Goal: Task Accomplishment & Management: Complete application form

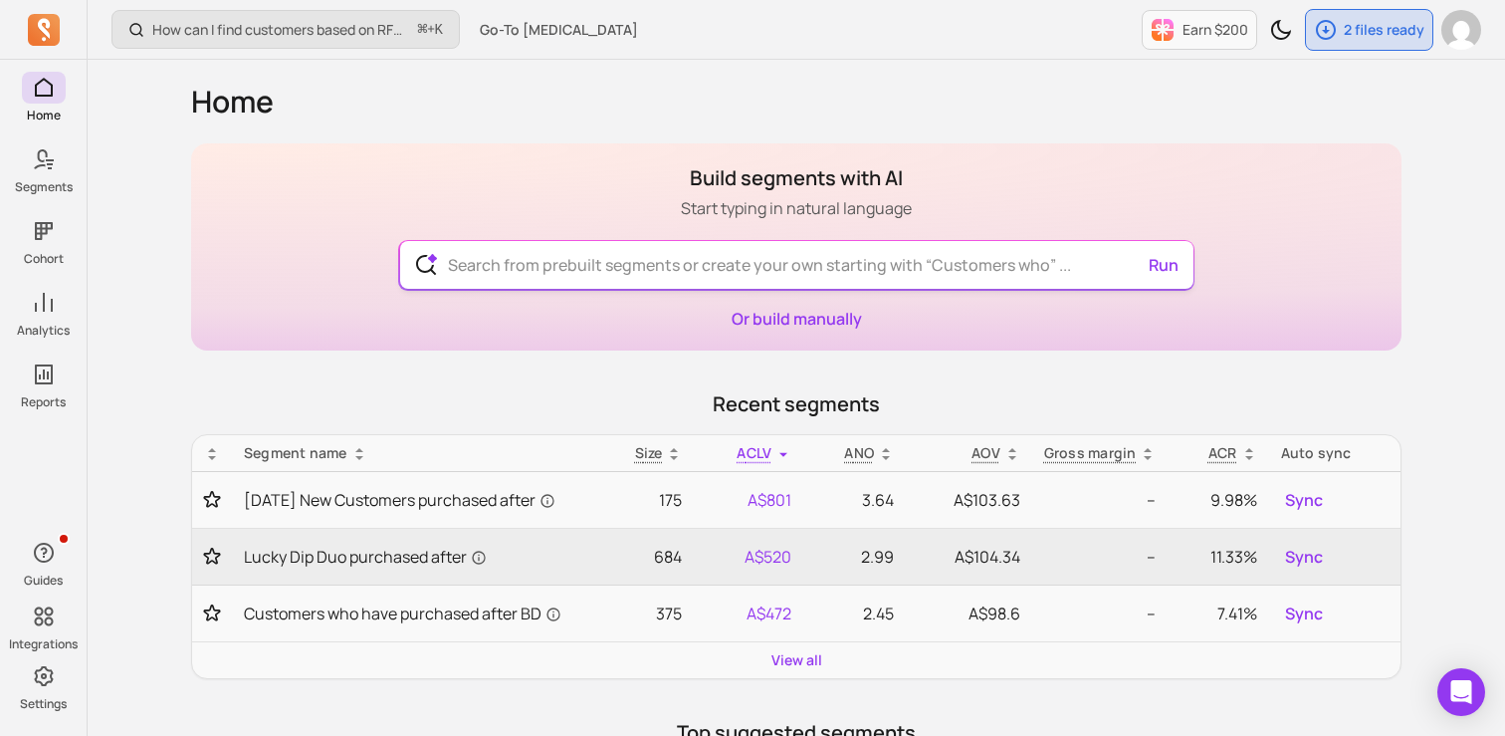
click at [950, 270] on input "text" at bounding box center [797, 265] width 730 height 48
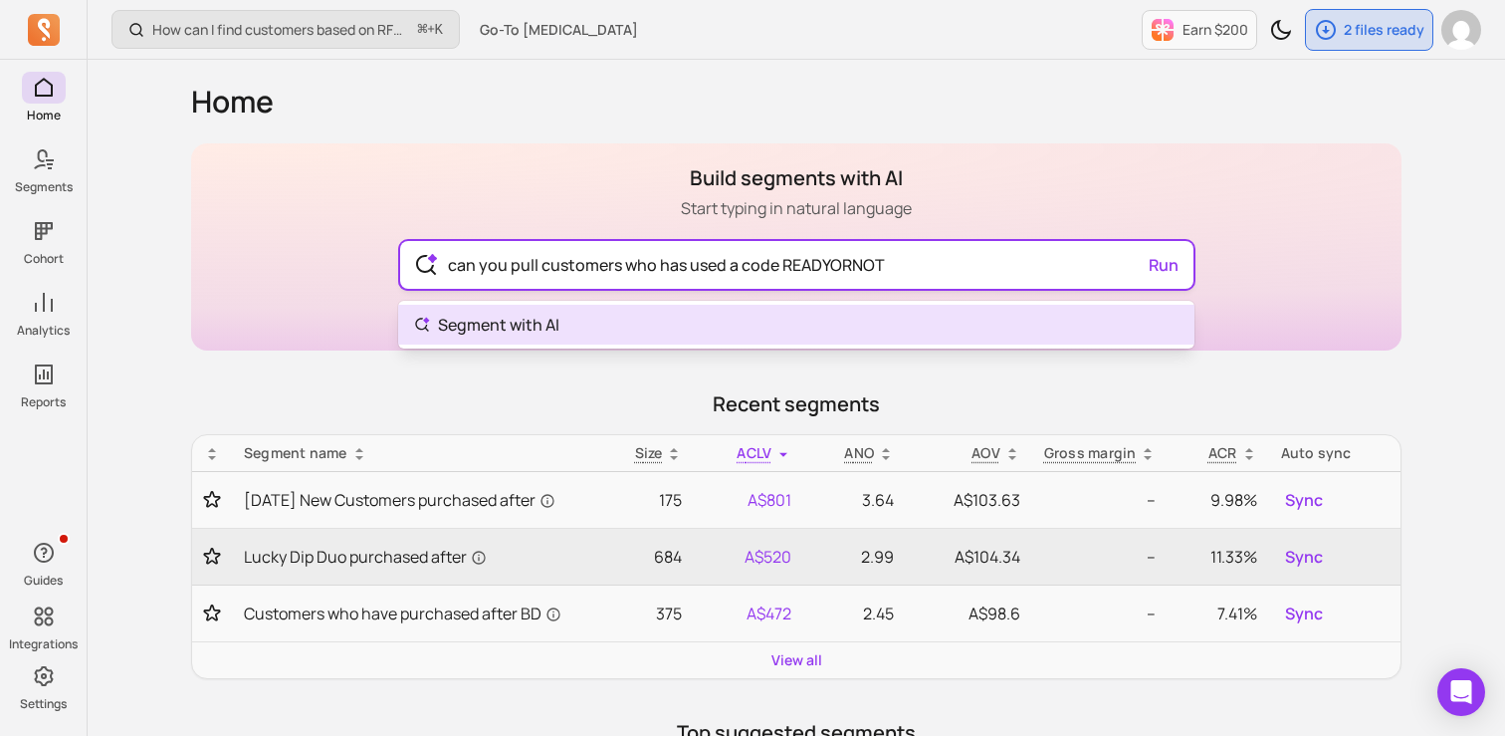
click at [1160, 272] on input "can you pull customers who has used a code READYORNOT" at bounding box center [797, 265] width 730 height 48
click at [1160, 266] on input "can you pull customers who has used a code READYORNOT" at bounding box center [797, 265] width 730 height 48
click at [1159, 260] on input "can you pull customers who has used a code READYORNOT" at bounding box center [797, 265] width 730 height 48
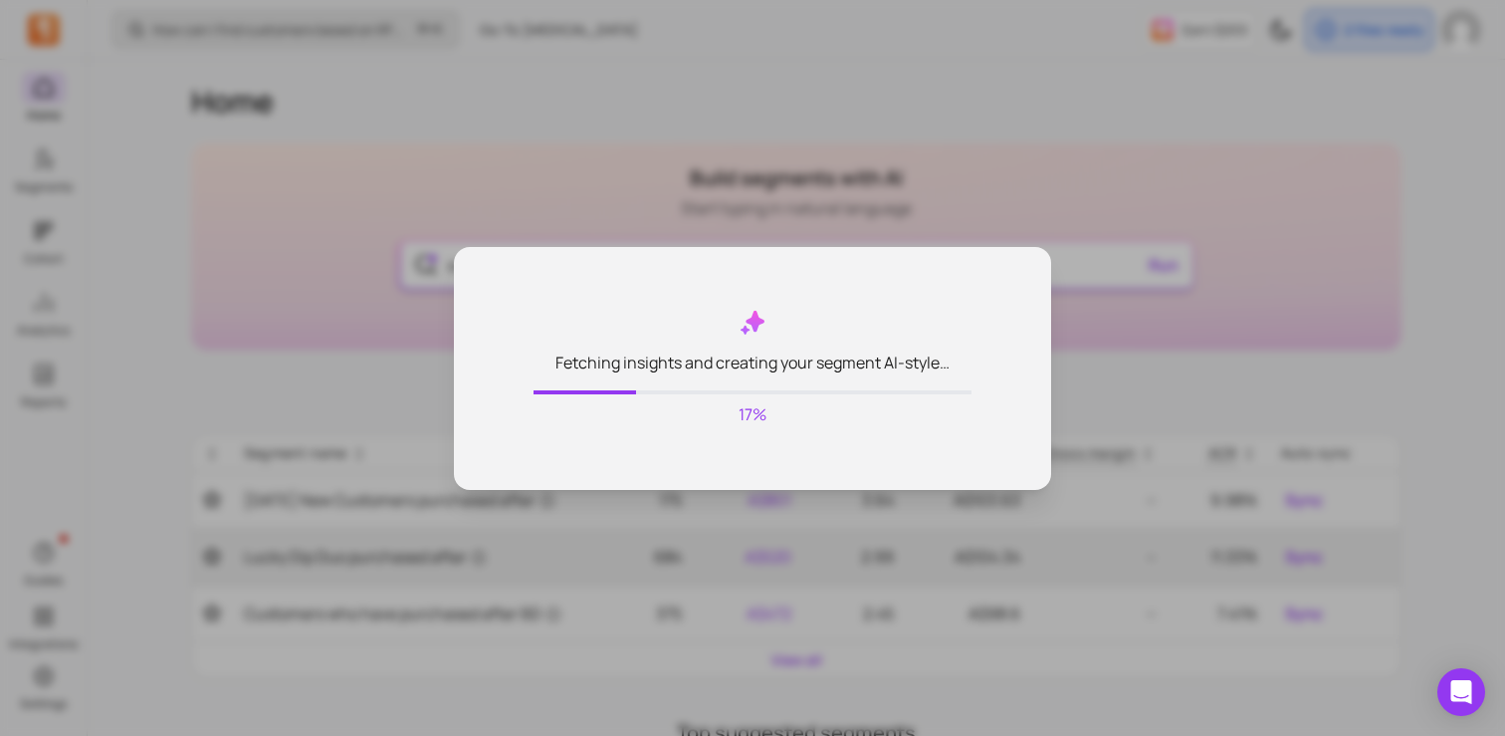
type input "can you pull customers who has used a code READYORNOT"
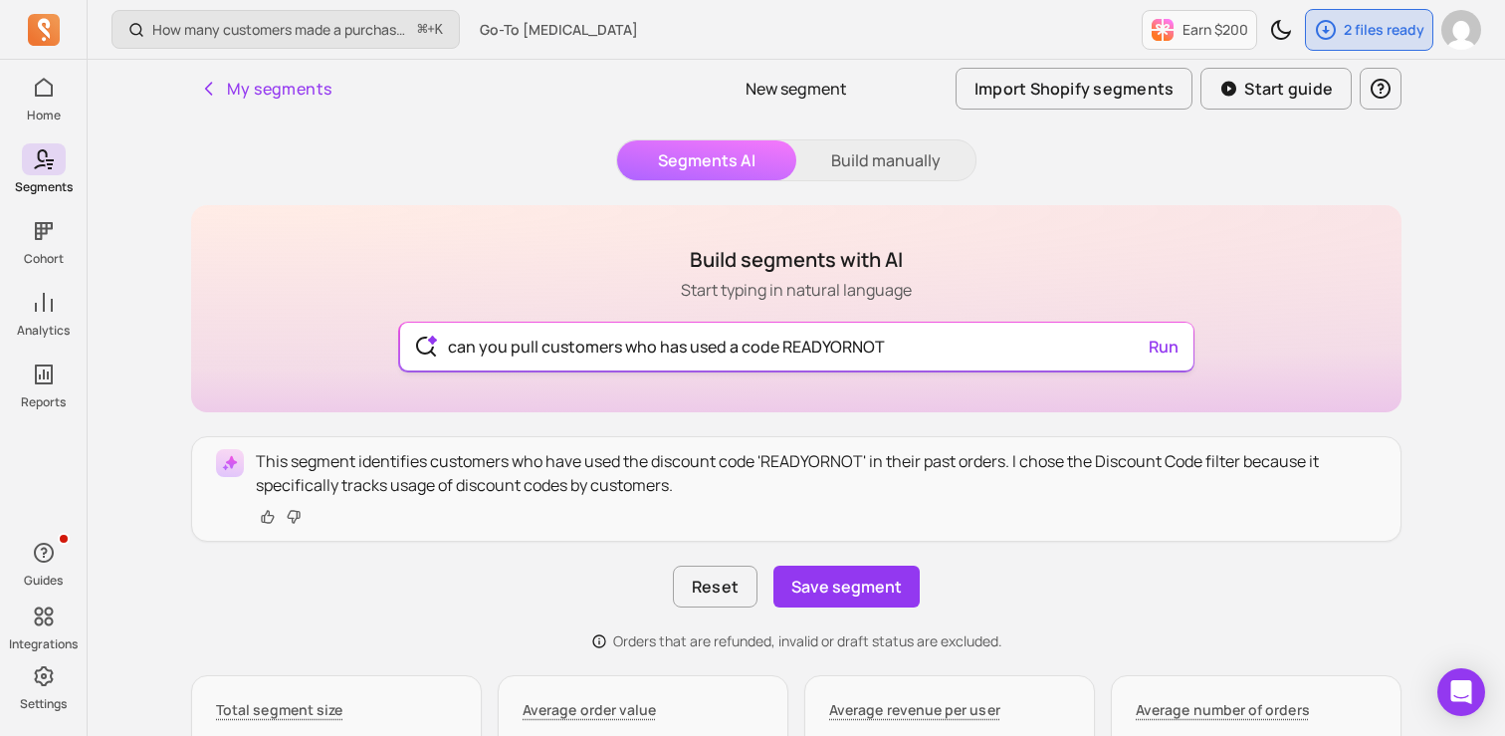
click at [932, 336] on input "can you pull customers who has used a code READYORNOT" at bounding box center [797, 347] width 730 height 48
type input "can you pull customers who has used a code READYORNOT"
click at [578, 258] on div "Build segments with AI Start typing in natural language can you pull customers …" at bounding box center [796, 308] width 1211 height 207
click at [860, 169] on button "Build manually" at bounding box center [885, 160] width 179 height 40
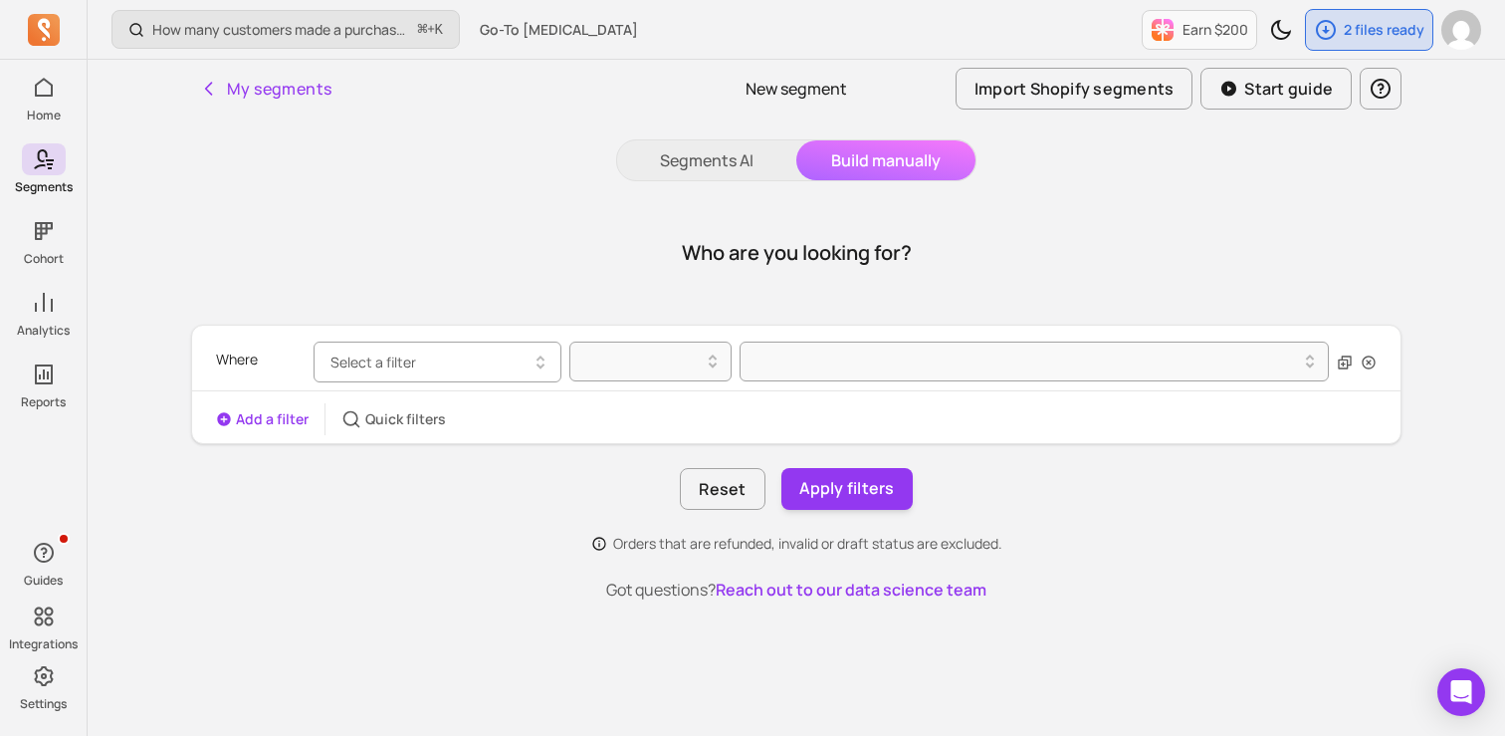
click at [393, 347] on button "Select a filter" at bounding box center [438, 361] width 248 height 41
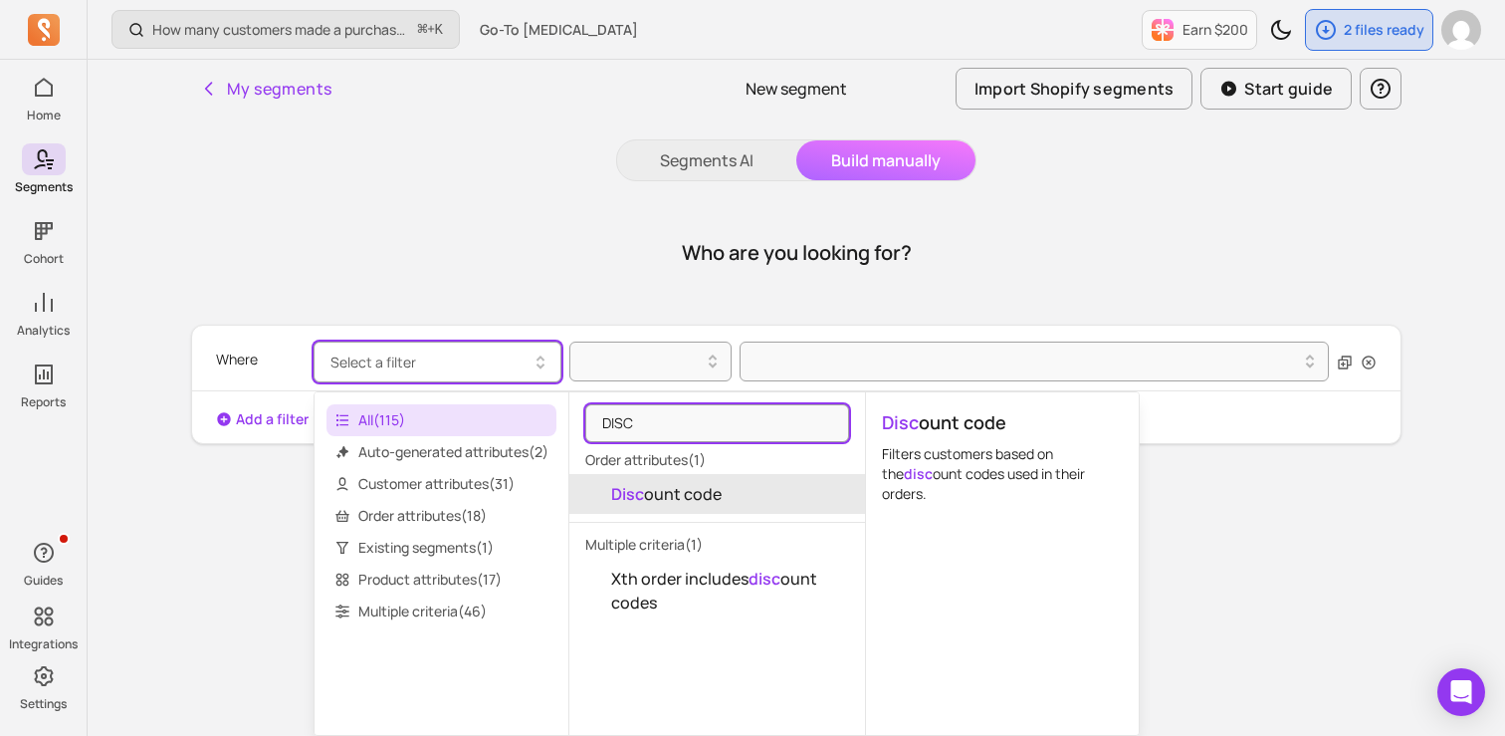
type input "DISC"
click at [652, 489] on span "Disc ount code" at bounding box center [666, 494] width 111 height 24
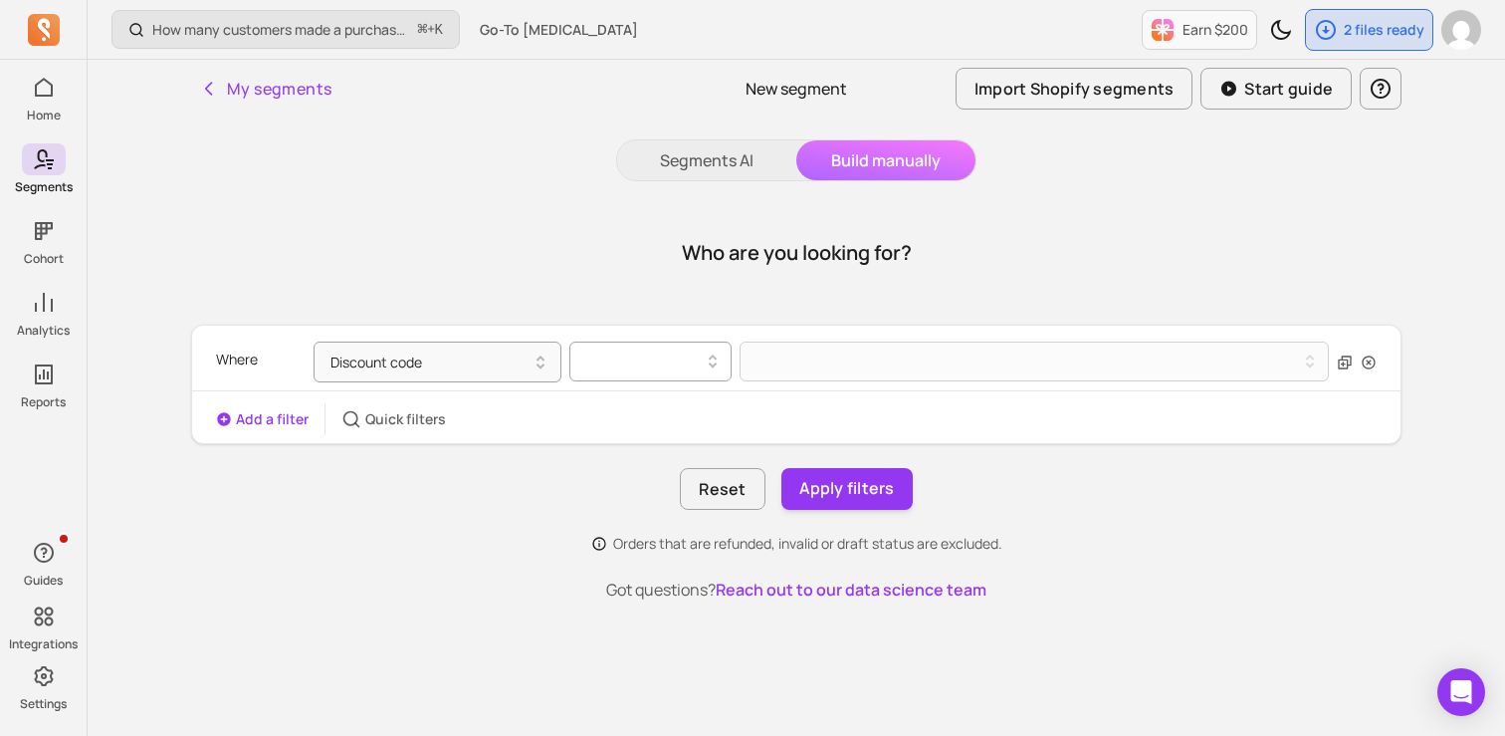
click at [659, 367] on div at bounding box center [642, 361] width 120 height 24
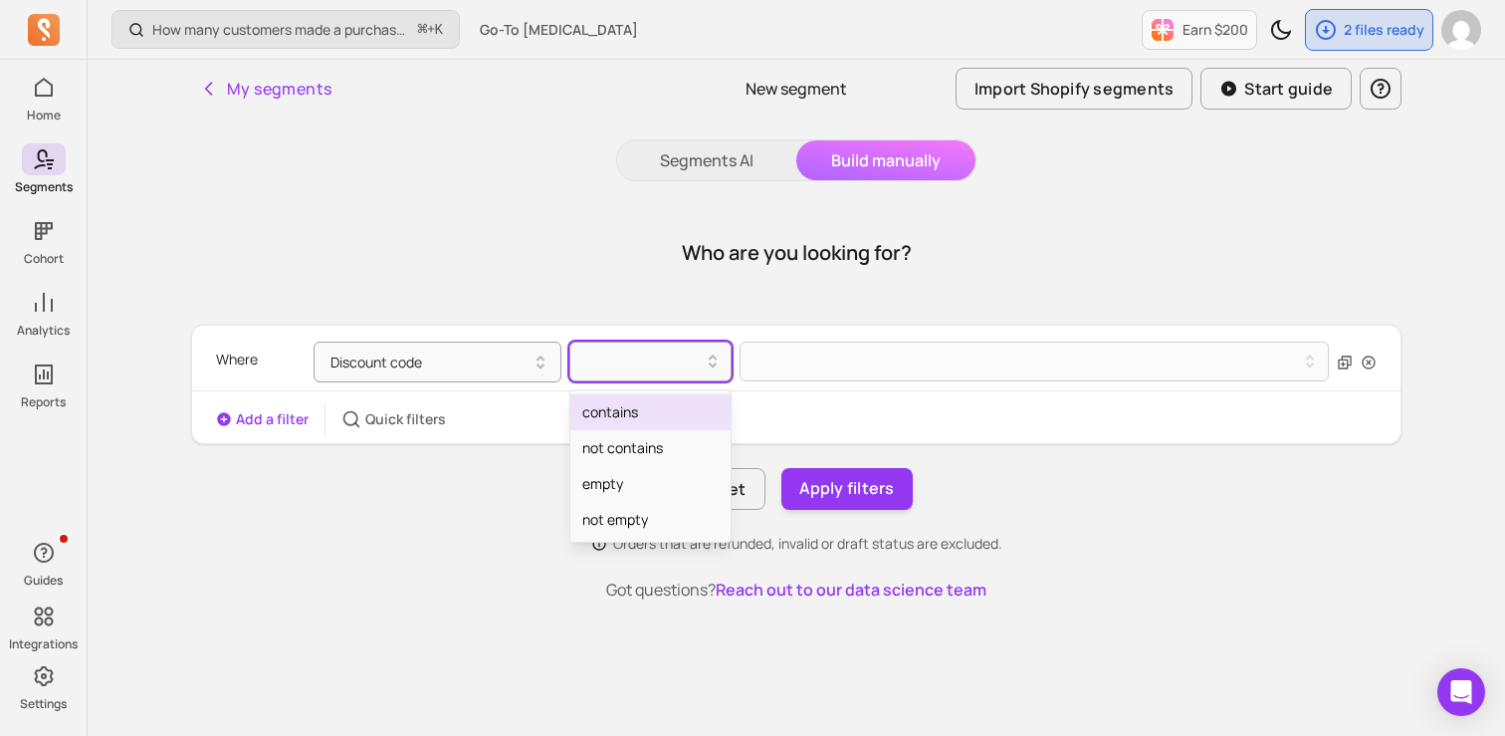
click at [662, 409] on div "contains" at bounding box center [650, 412] width 160 height 36
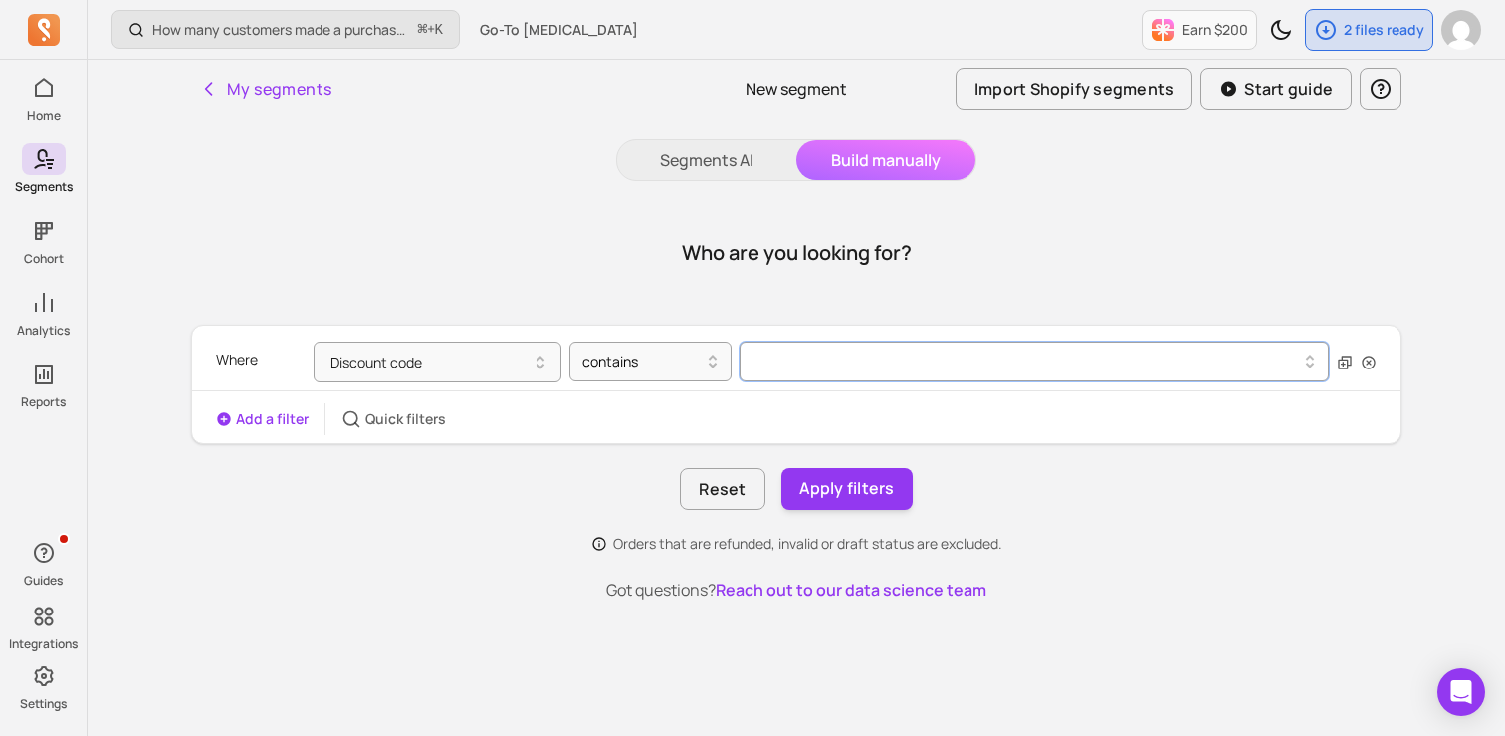
click at [806, 357] on div at bounding box center [1028, 361] width 542 height 8
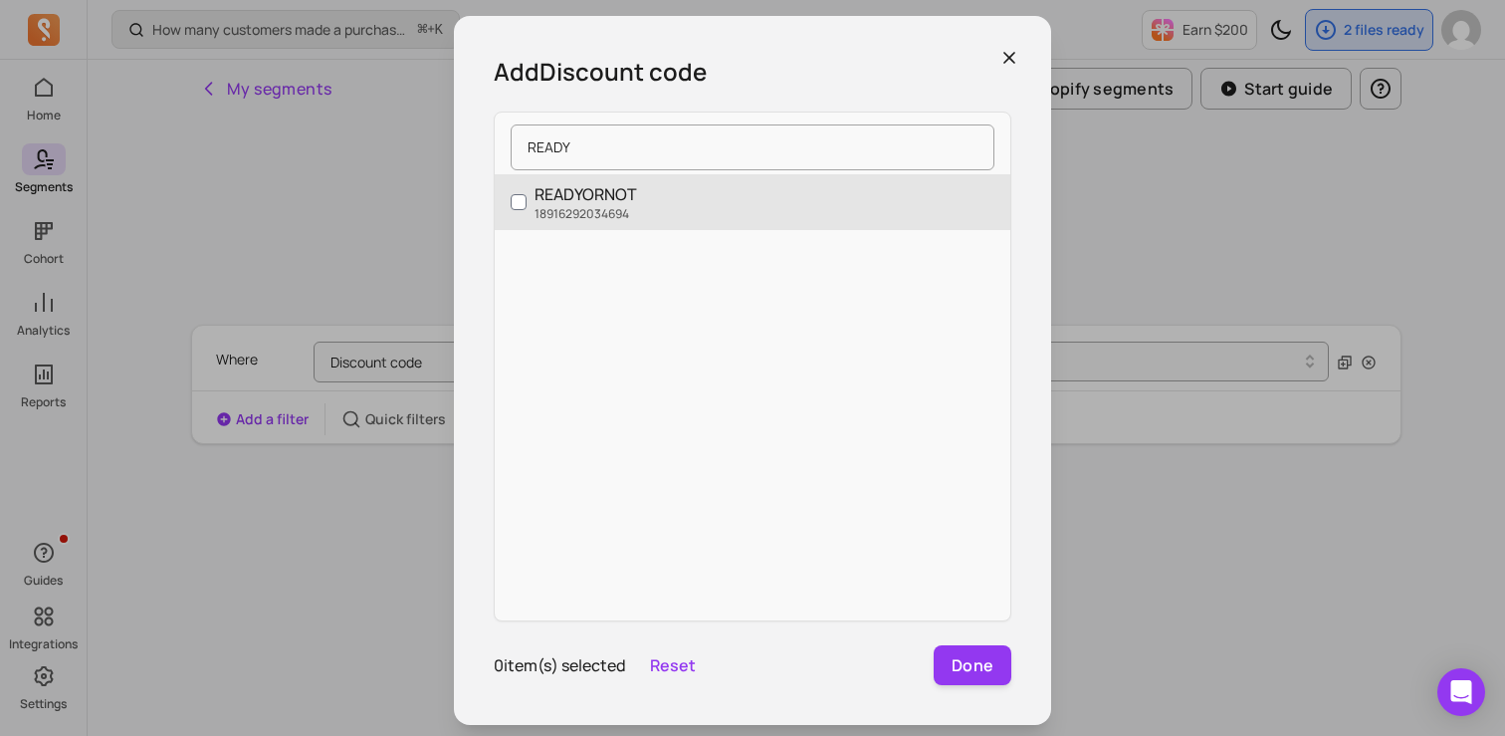
type input "READY"
click at [522, 184] on label "READYORNOT 18916292034694" at bounding box center [753, 202] width 516 height 56
click at [522, 194] on input "READYORNOT 18916292034694" at bounding box center [519, 202] width 16 height 16
checkbox input "true"
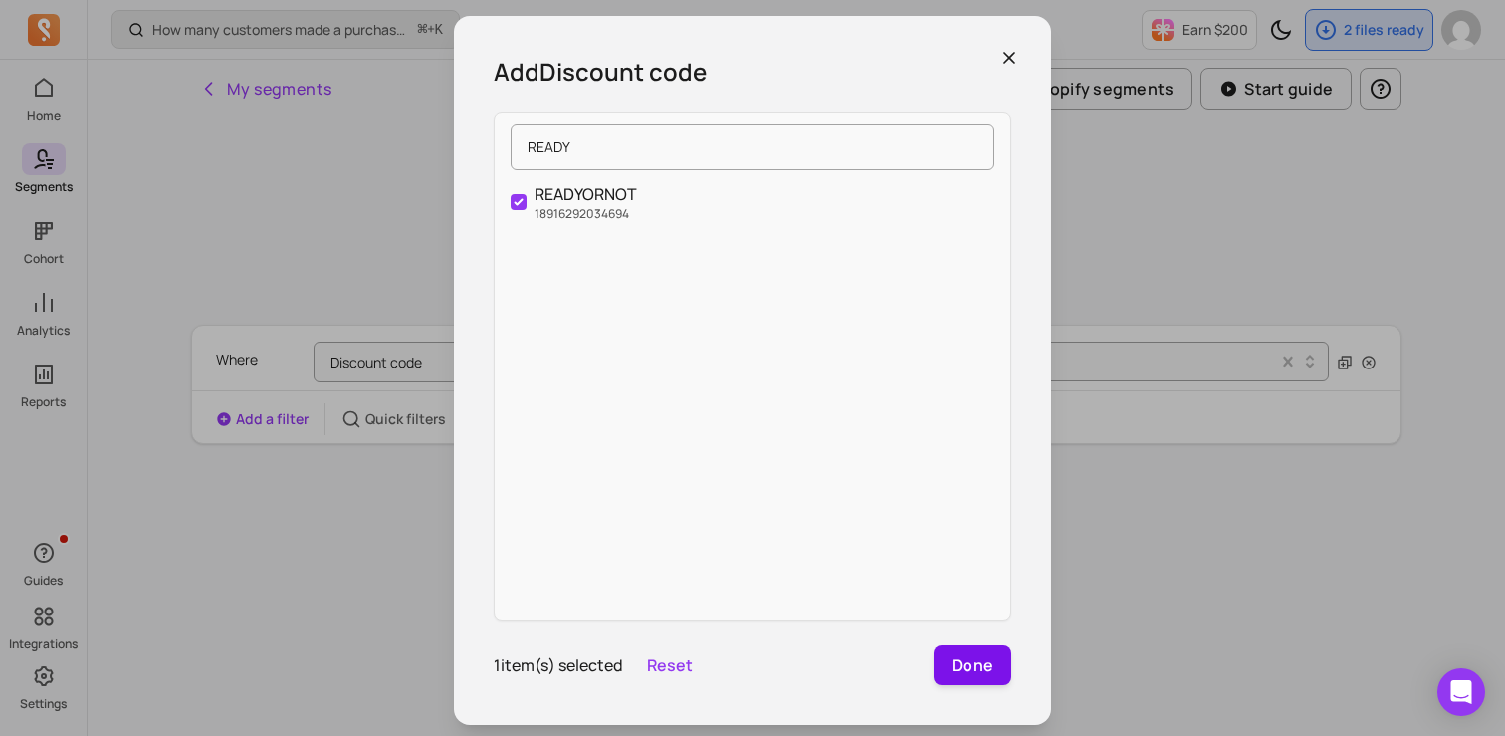
click at [965, 670] on button "Done" at bounding box center [973, 665] width 78 height 40
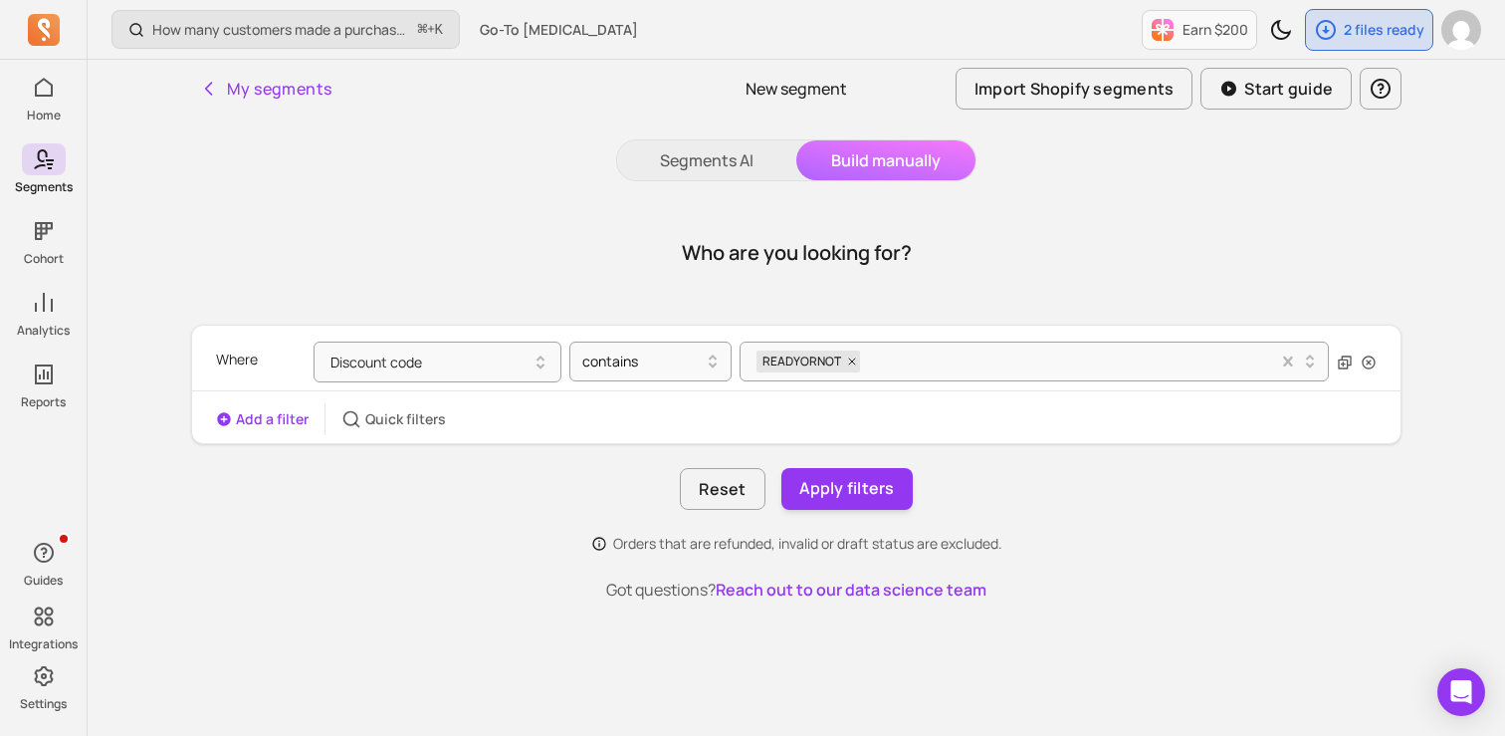
click at [264, 419] on button "Add a filter" at bounding box center [262, 419] width 93 height 20
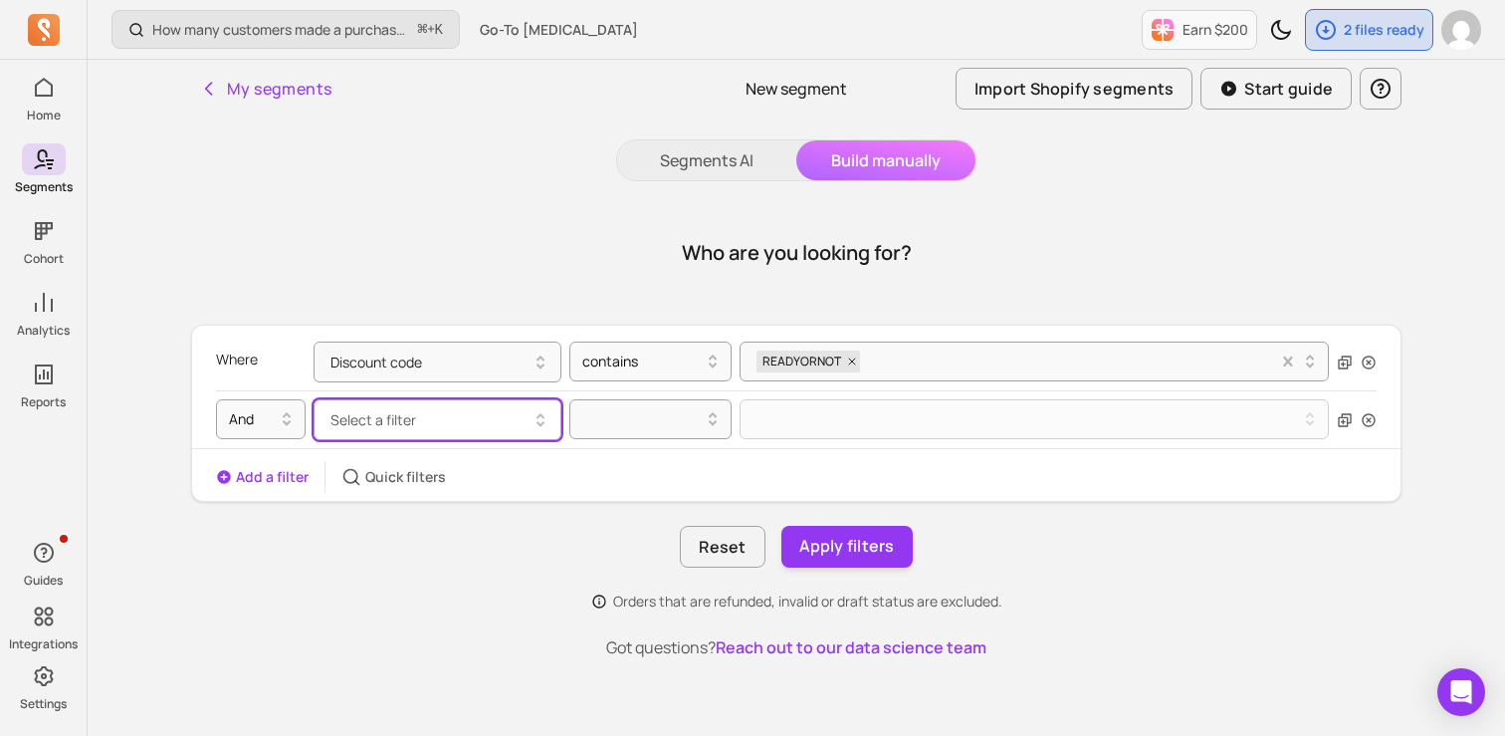
click at [373, 428] on span "Select a filter" at bounding box center [374, 419] width 86 height 19
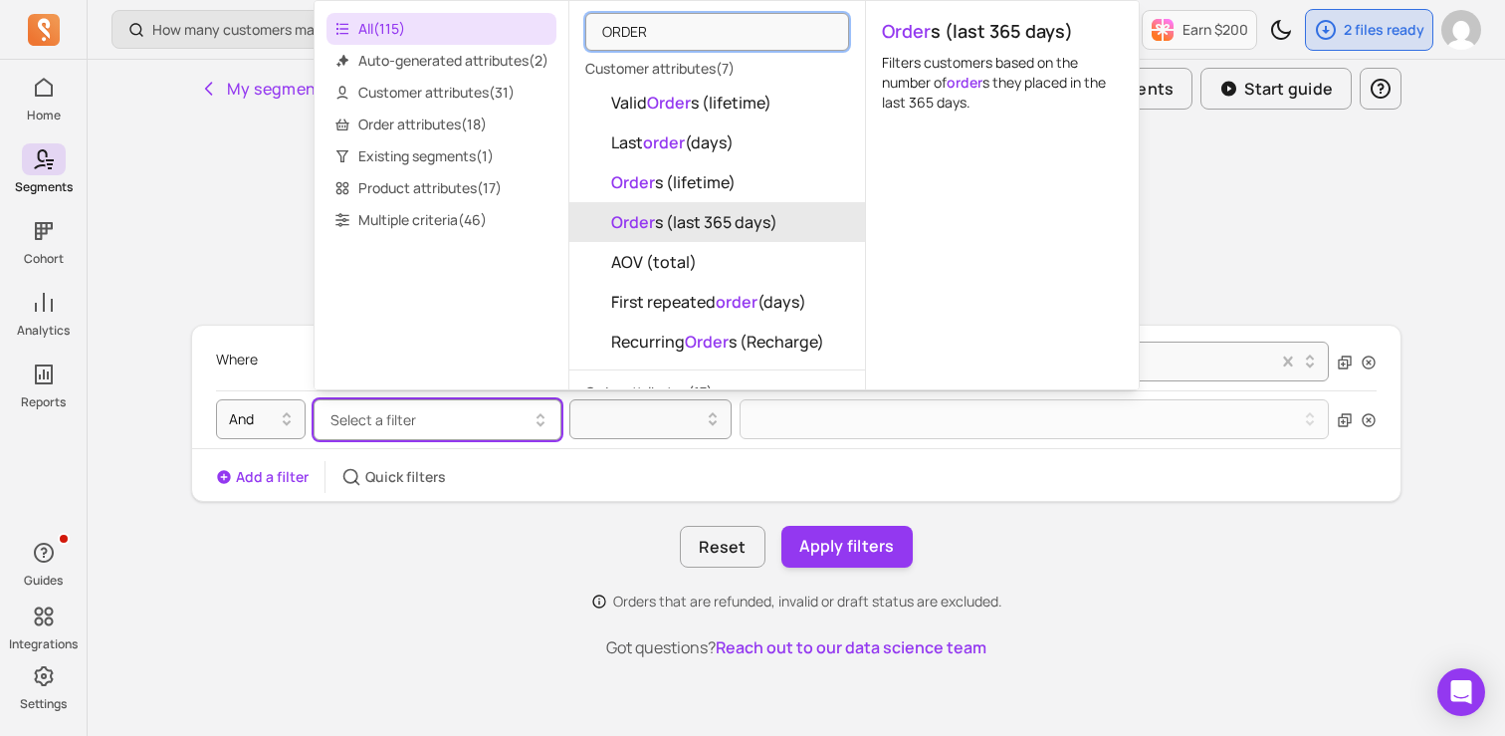
type input "ORDER"
click at [642, 216] on mark "Order" at bounding box center [633, 222] width 44 height 22
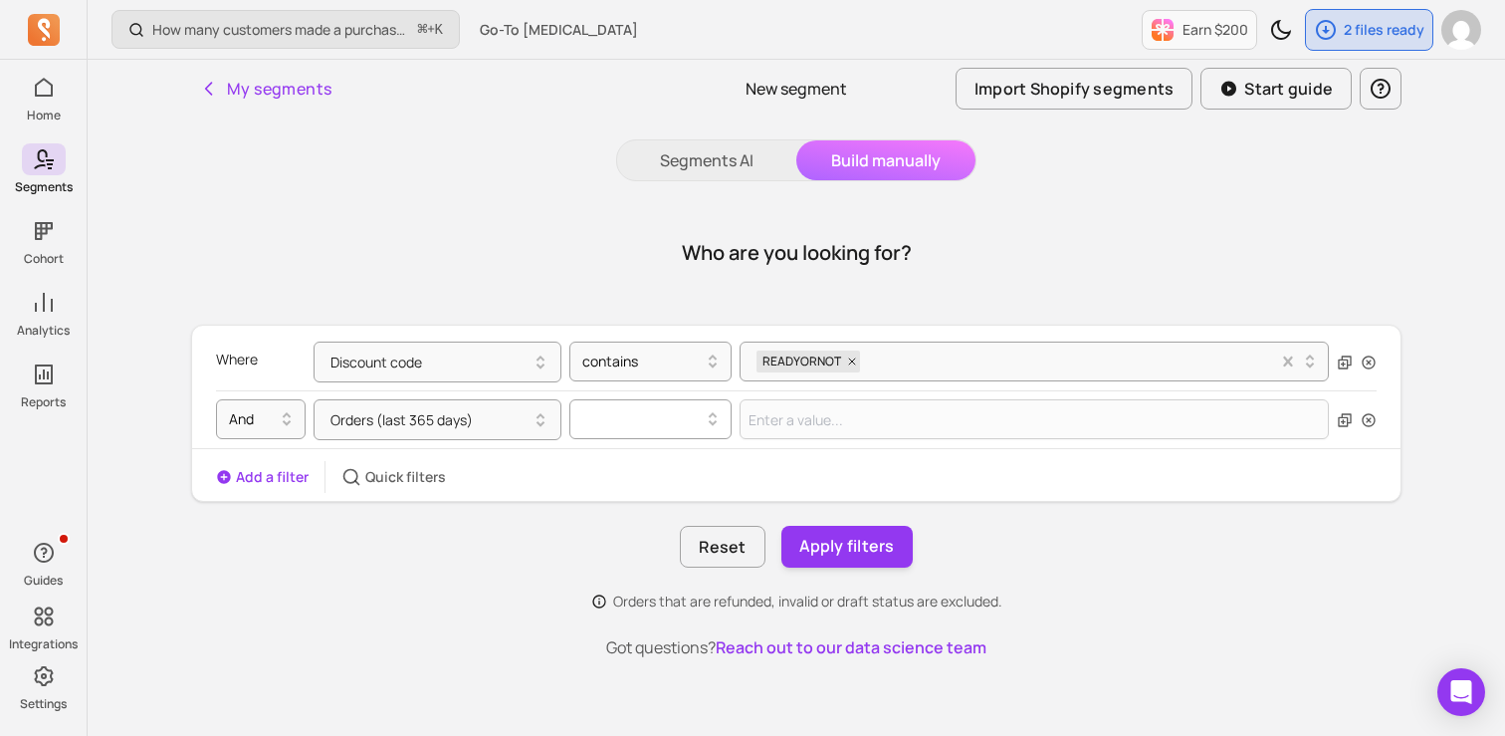
click at [686, 421] on div at bounding box center [642, 419] width 120 height 24
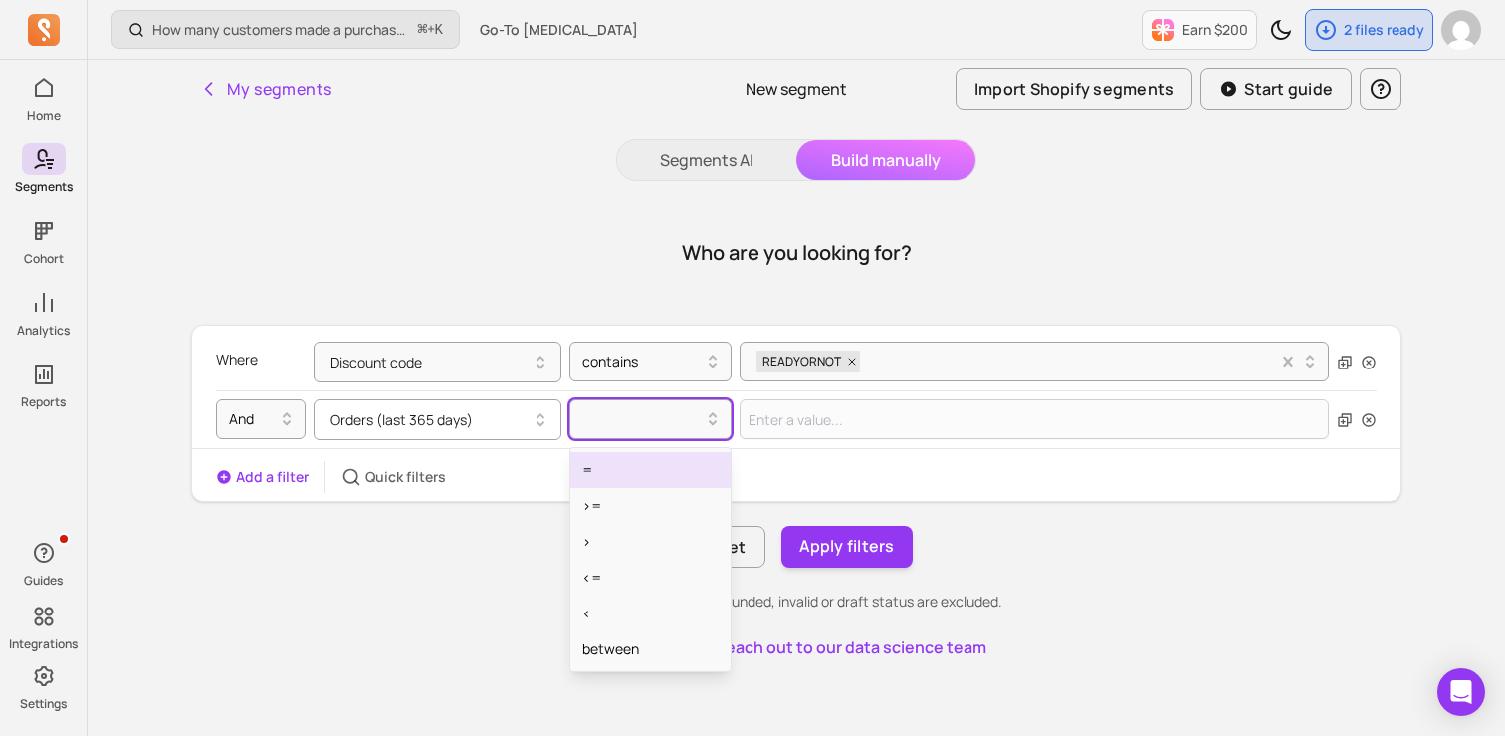
click at [480, 417] on button "Orders (last 365 days)" at bounding box center [438, 419] width 248 height 41
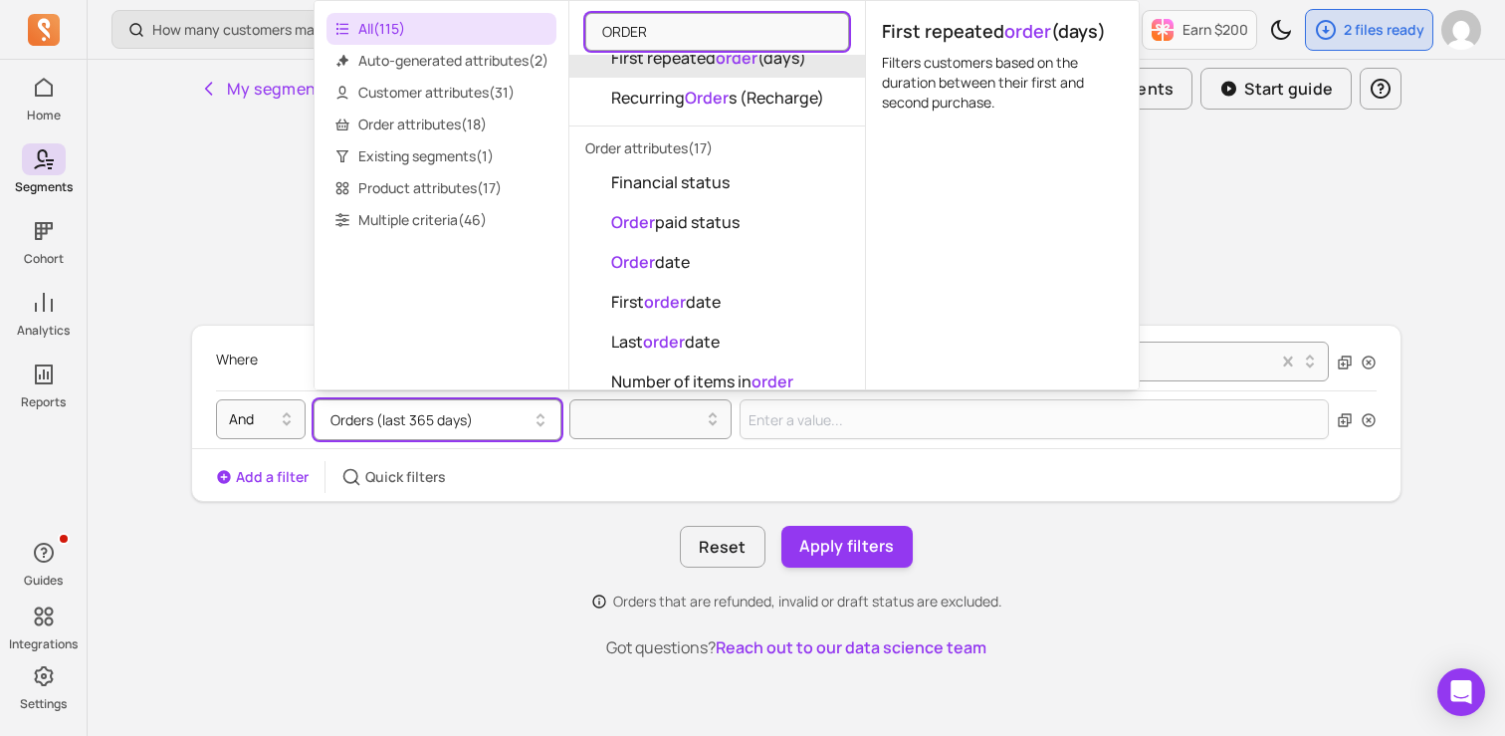
scroll to position [247, 0]
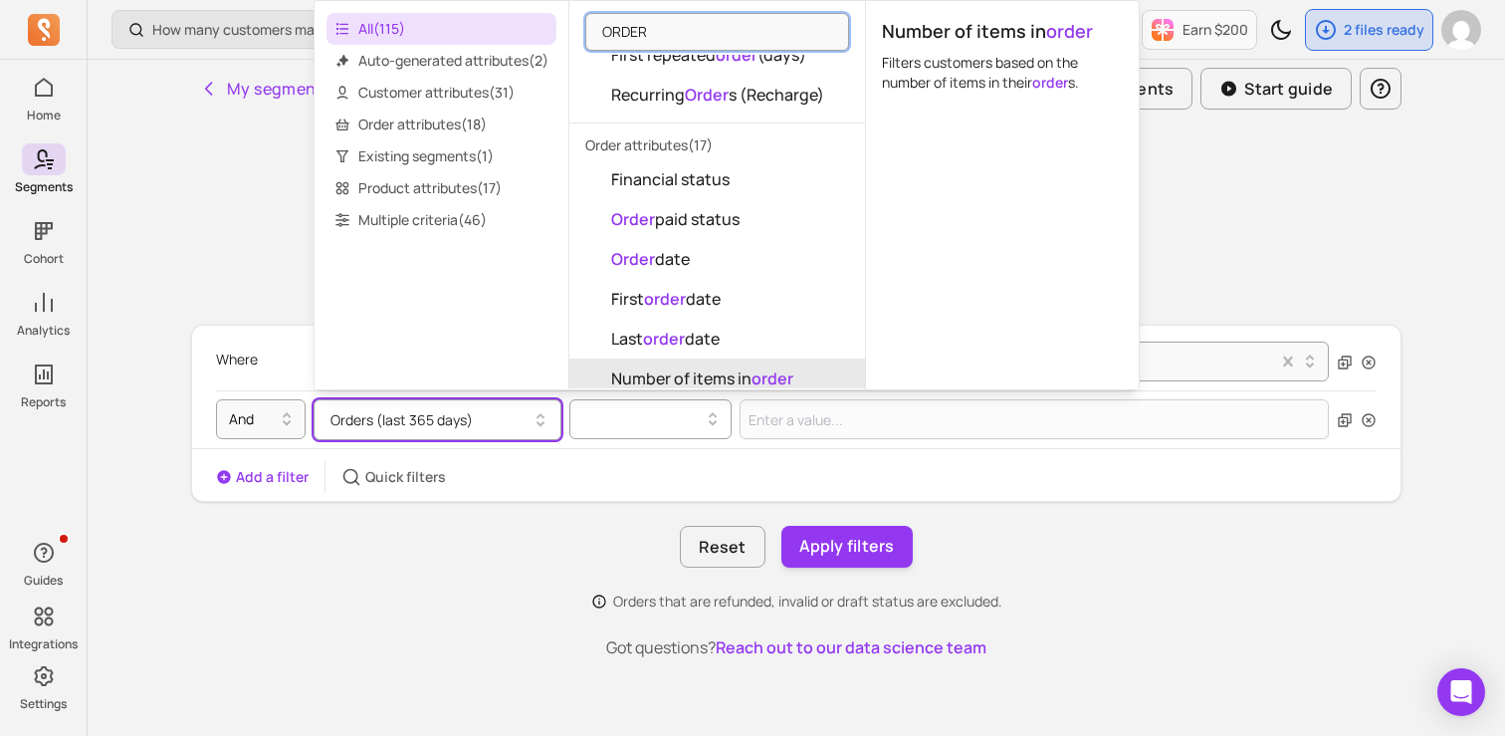
click at [619, 417] on div at bounding box center [642, 419] width 120 height 24
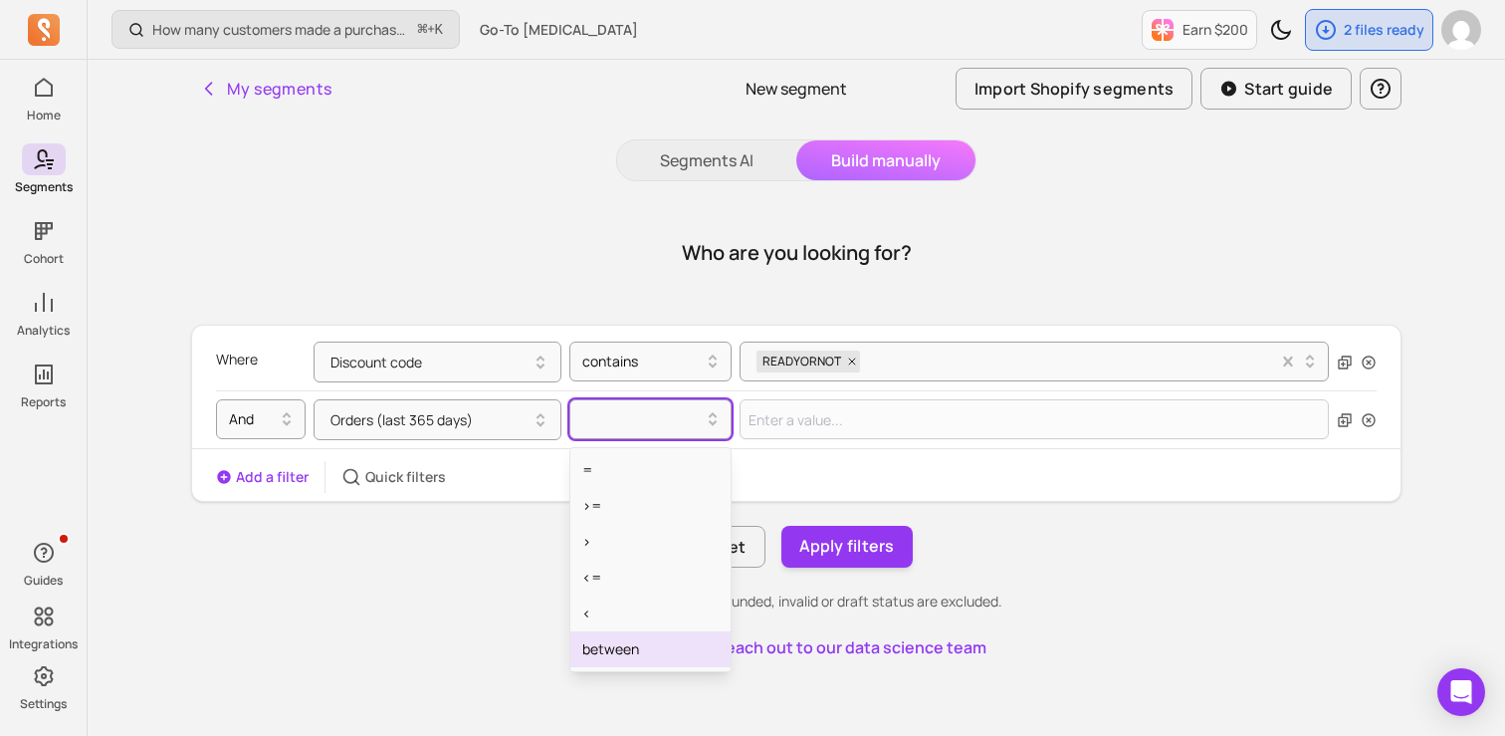
click at [612, 637] on div "between" at bounding box center [650, 649] width 160 height 36
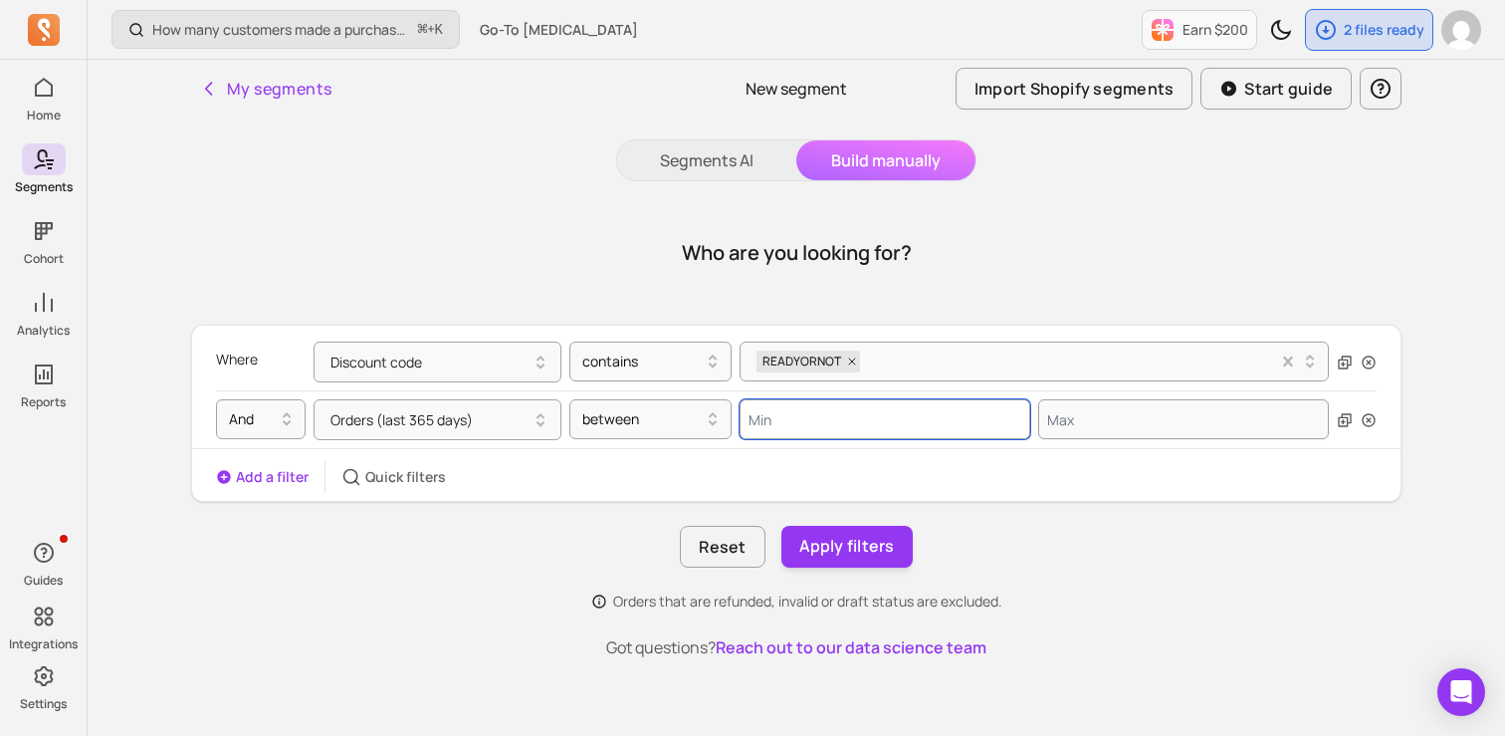
click at [802, 432] on input "Value for filter clause" at bounding box center [885, 419] width 291 height 40
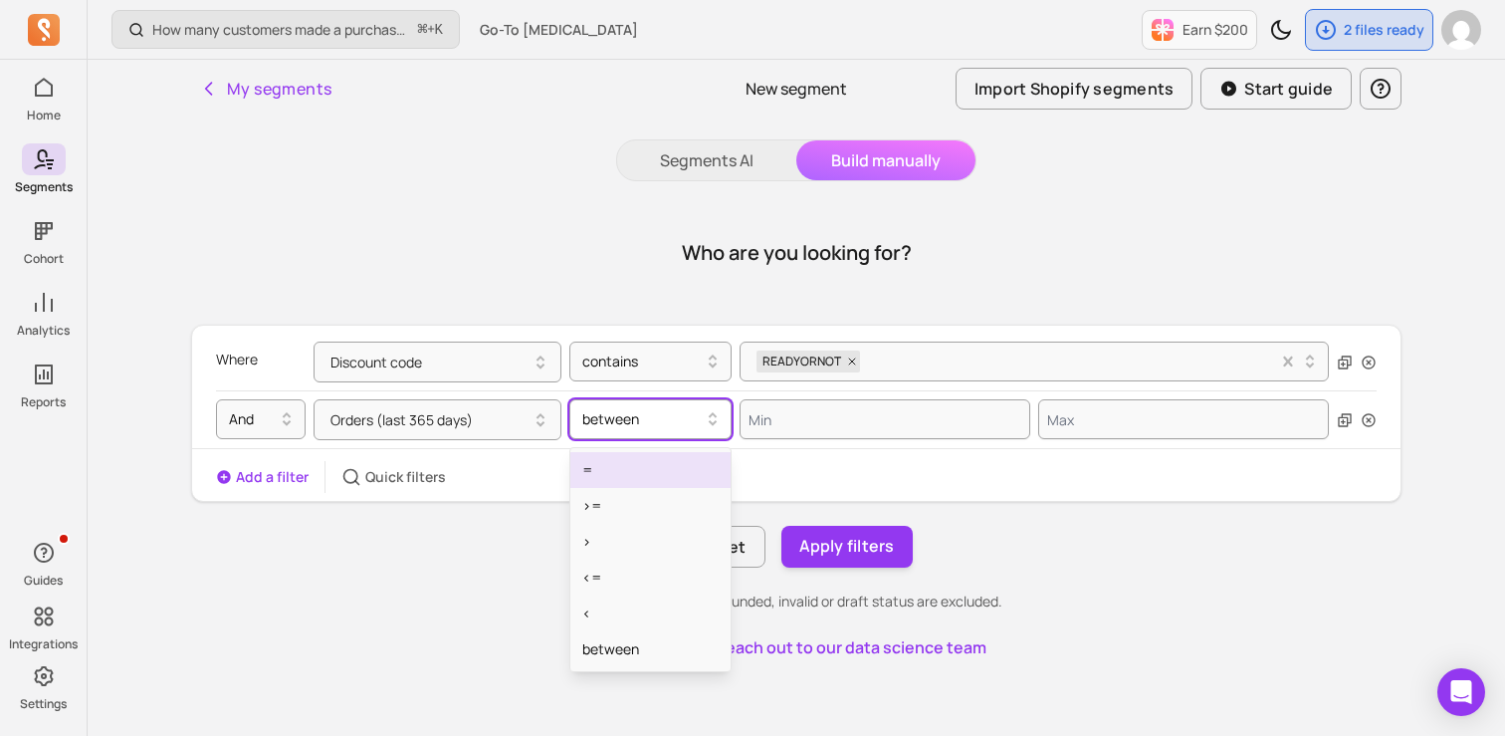
click at [660, 408] on div at bounding box center [642, 419] width 120 height 24
click at [420, 421] on button "Orders (last 365 days)" at bounding box center [438, 419] width 248 height 41
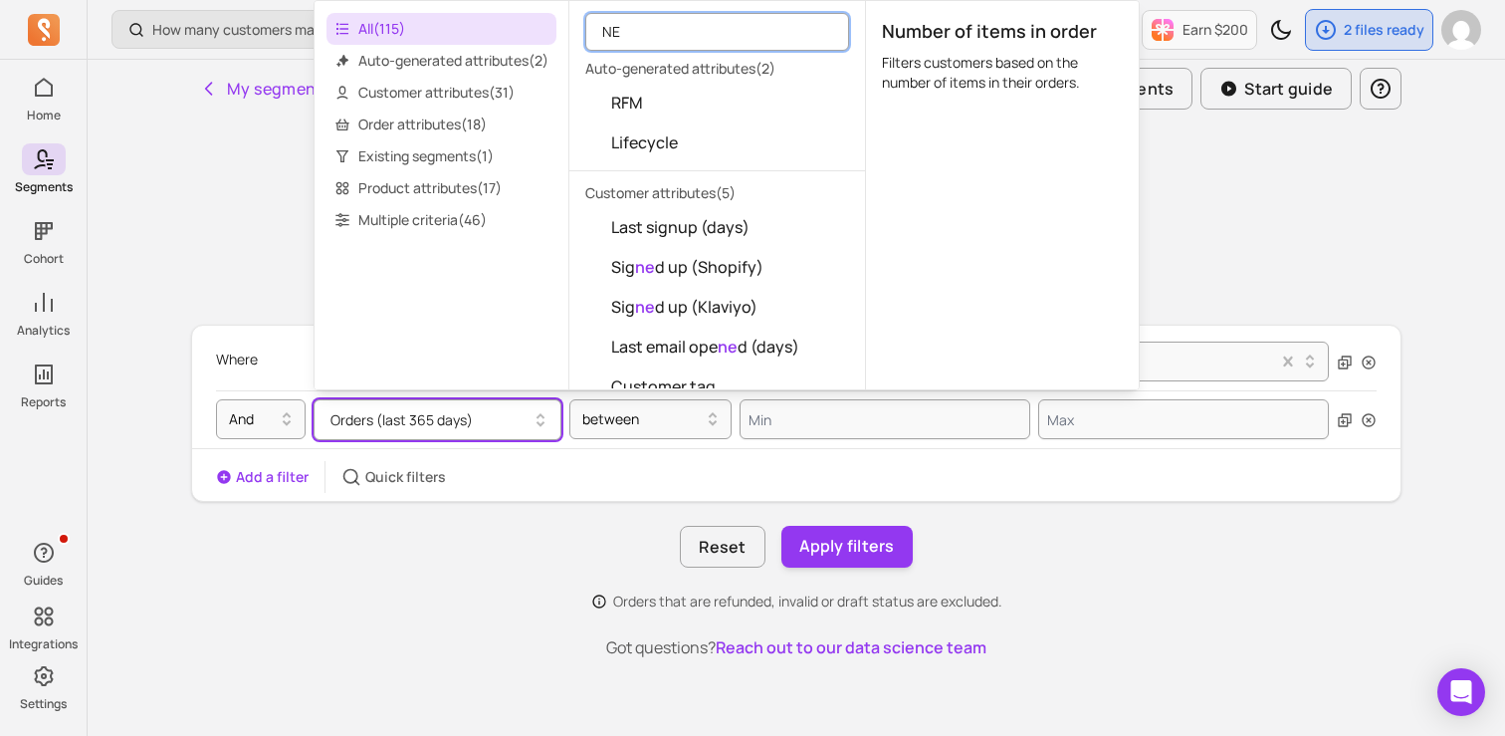
type input "N"
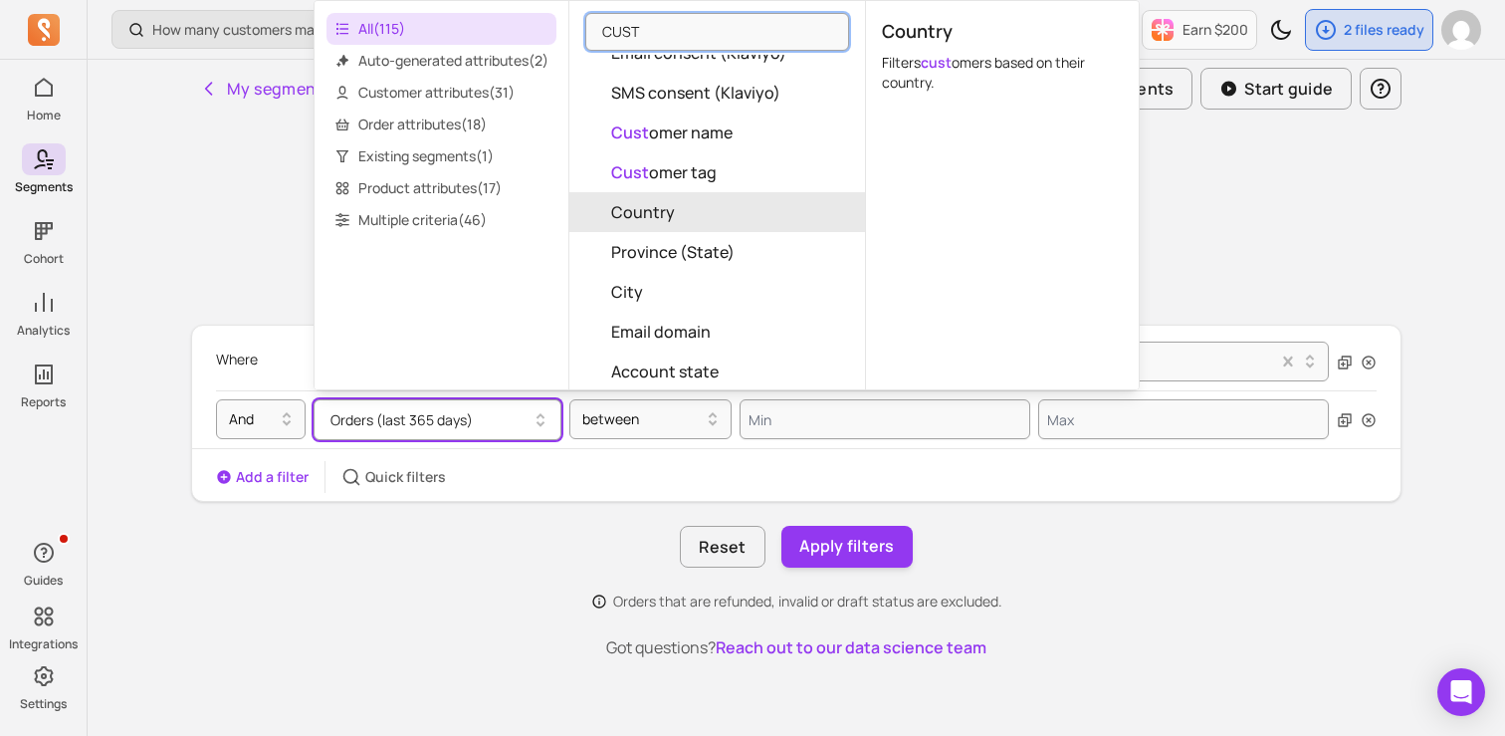
scroll to position [1067, 0]
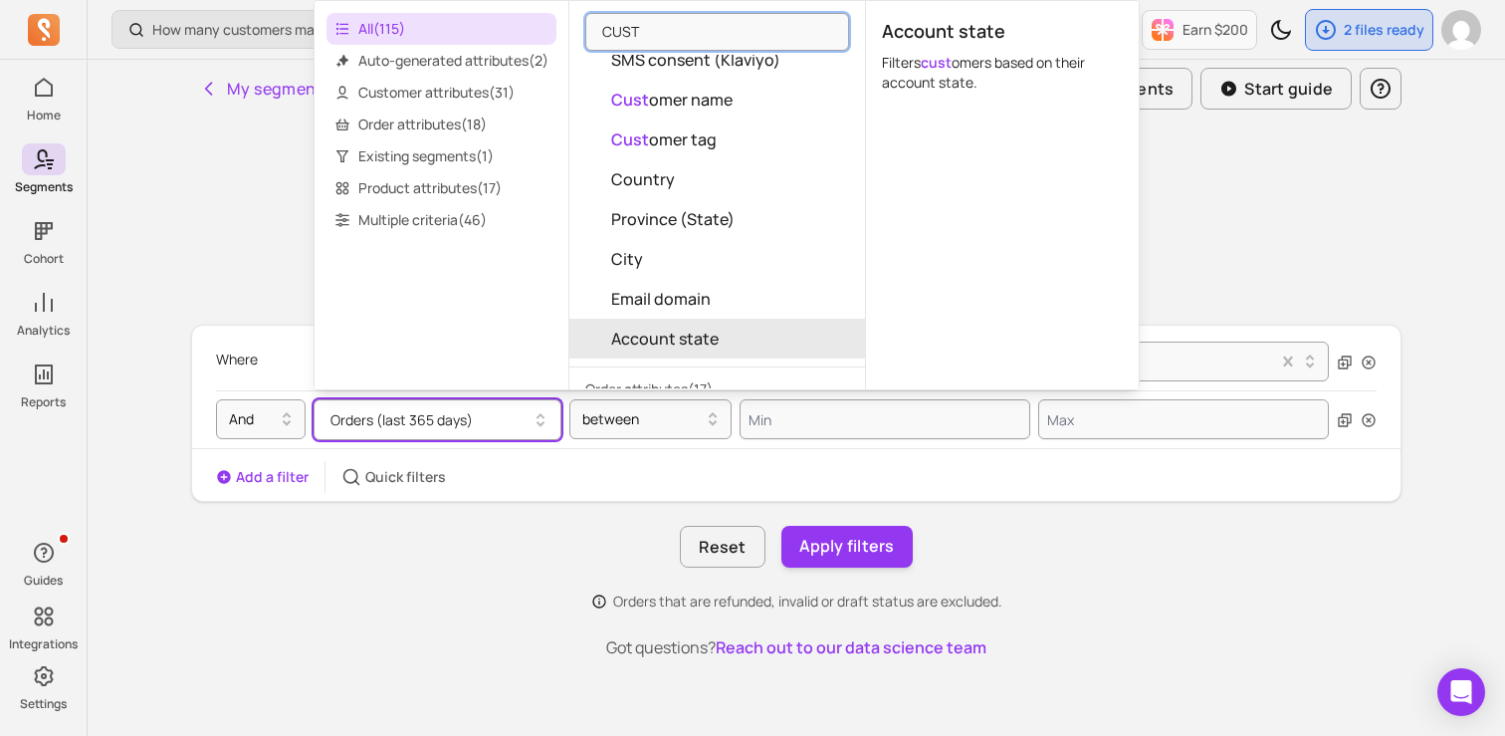
type input "CUST"
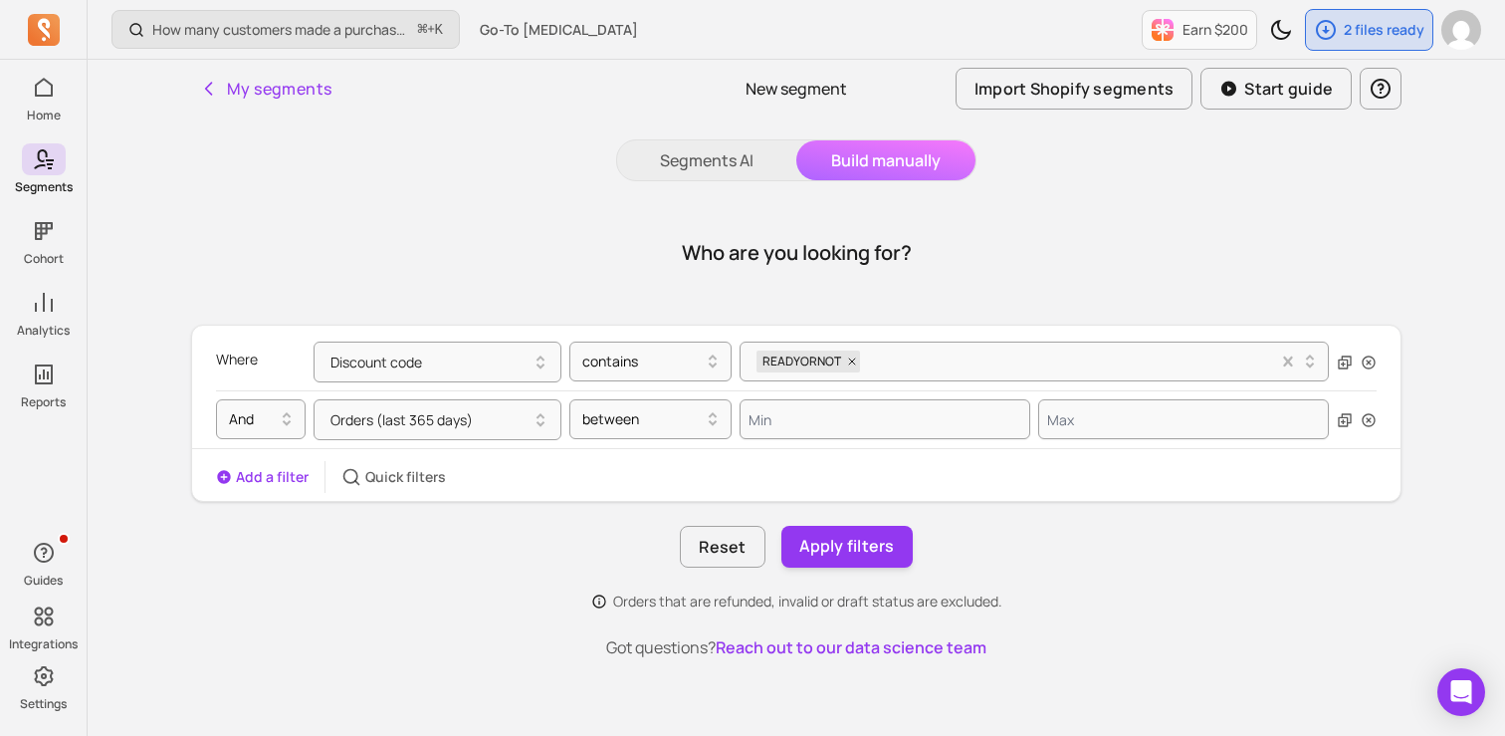
click at [627, 510] on div "Where Discount code contains READYORNOT And Orders (last 365 days) between Add …" at bounding box center [796, 468] width 1211 height 287
click at [483, 417] on button "Orders (last 365 days)" at bounding box center [438, 419] width 248 height 41
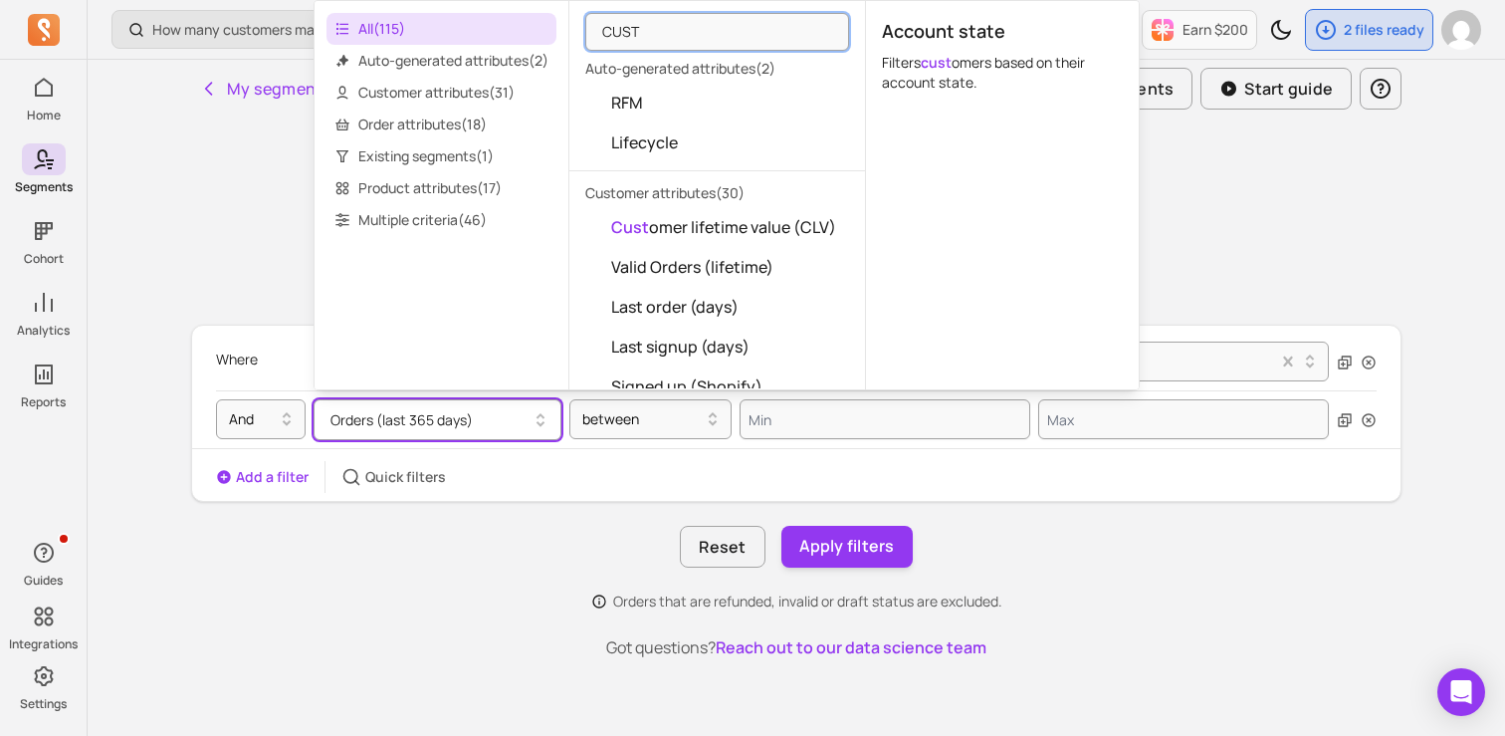
click at [561, 465] on div "Add a filter Quick filters" at bounding box center [796, 477] width 1209 height 32
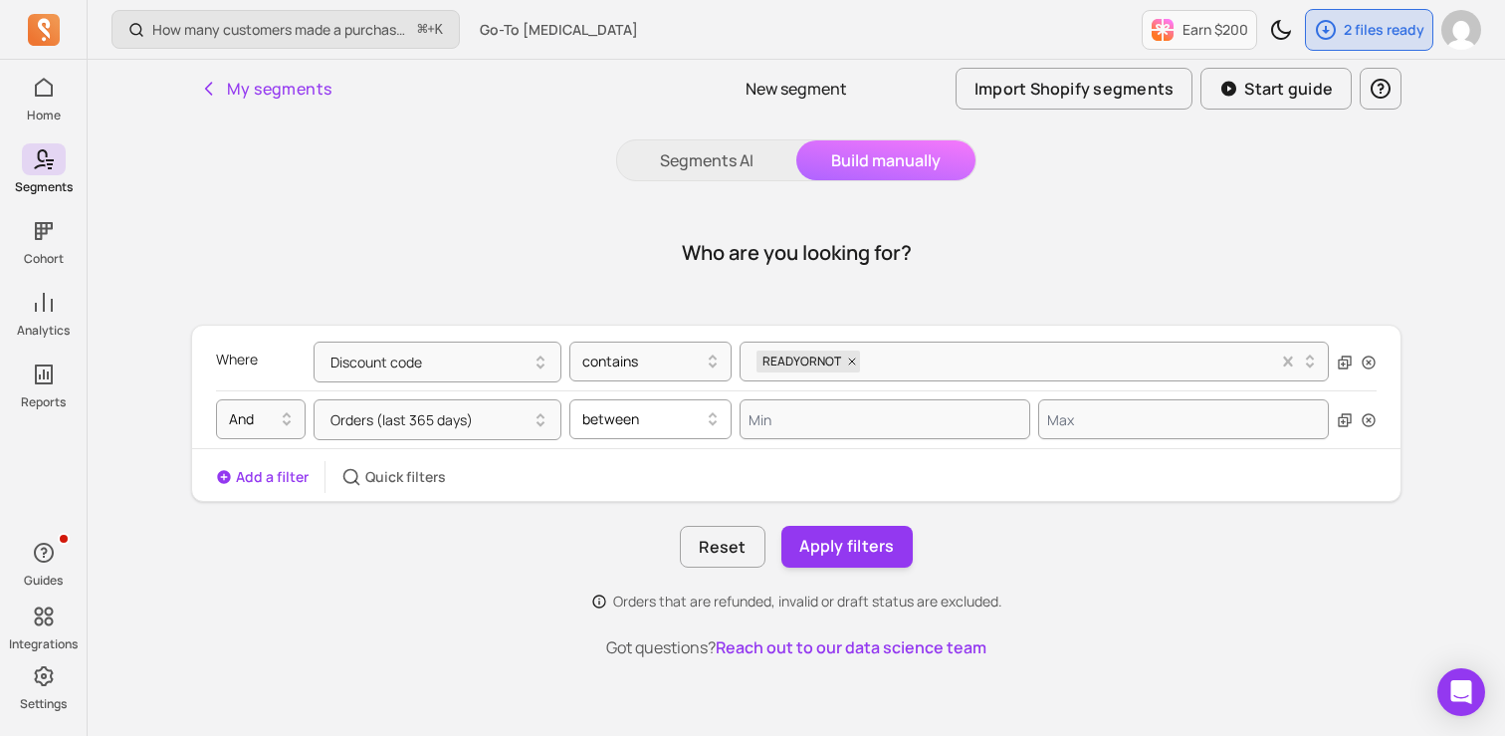
click at [618, 438] on div "between" at bounding box center [650, 419] width 162 height 40
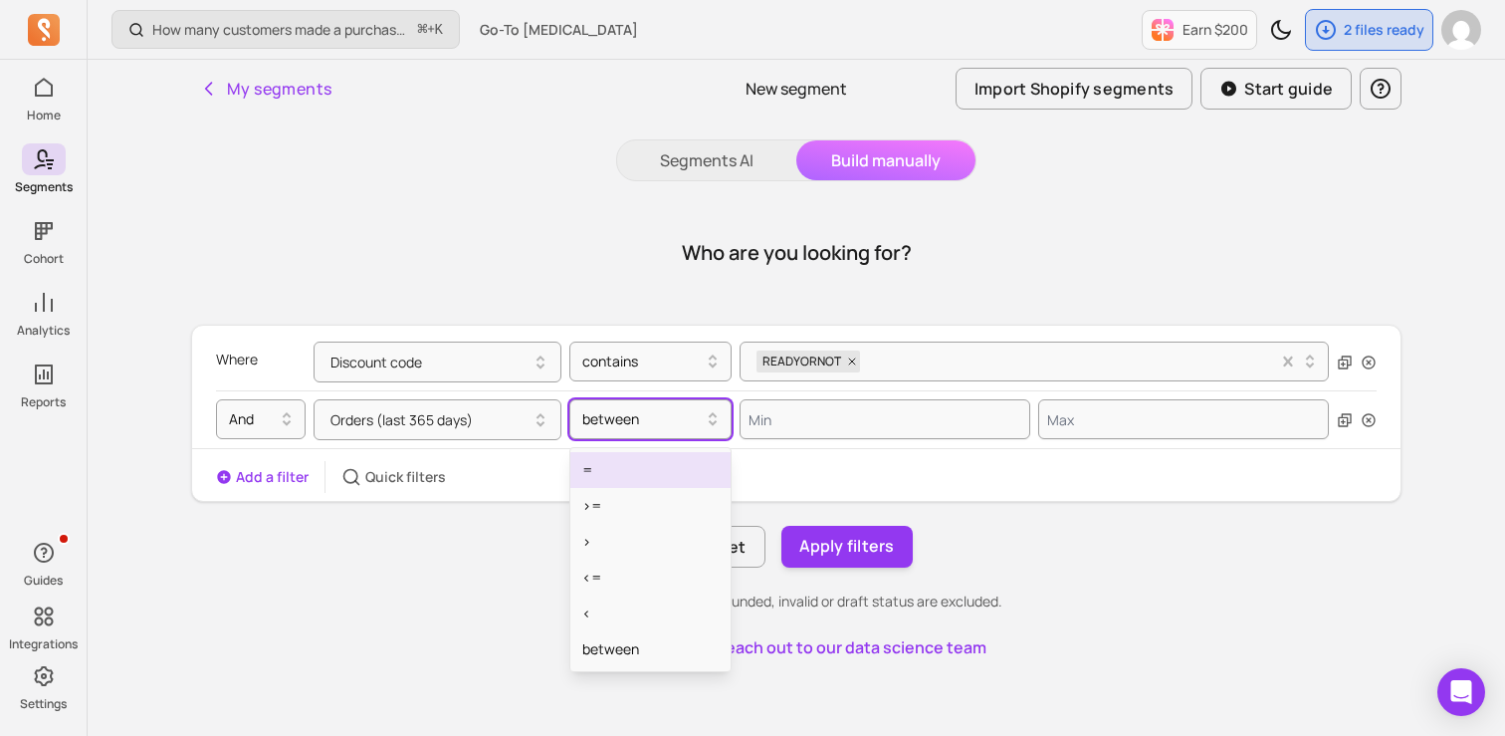
click at [616, 463] on div "=" at bounding box center [650, 470] width 160 height 36
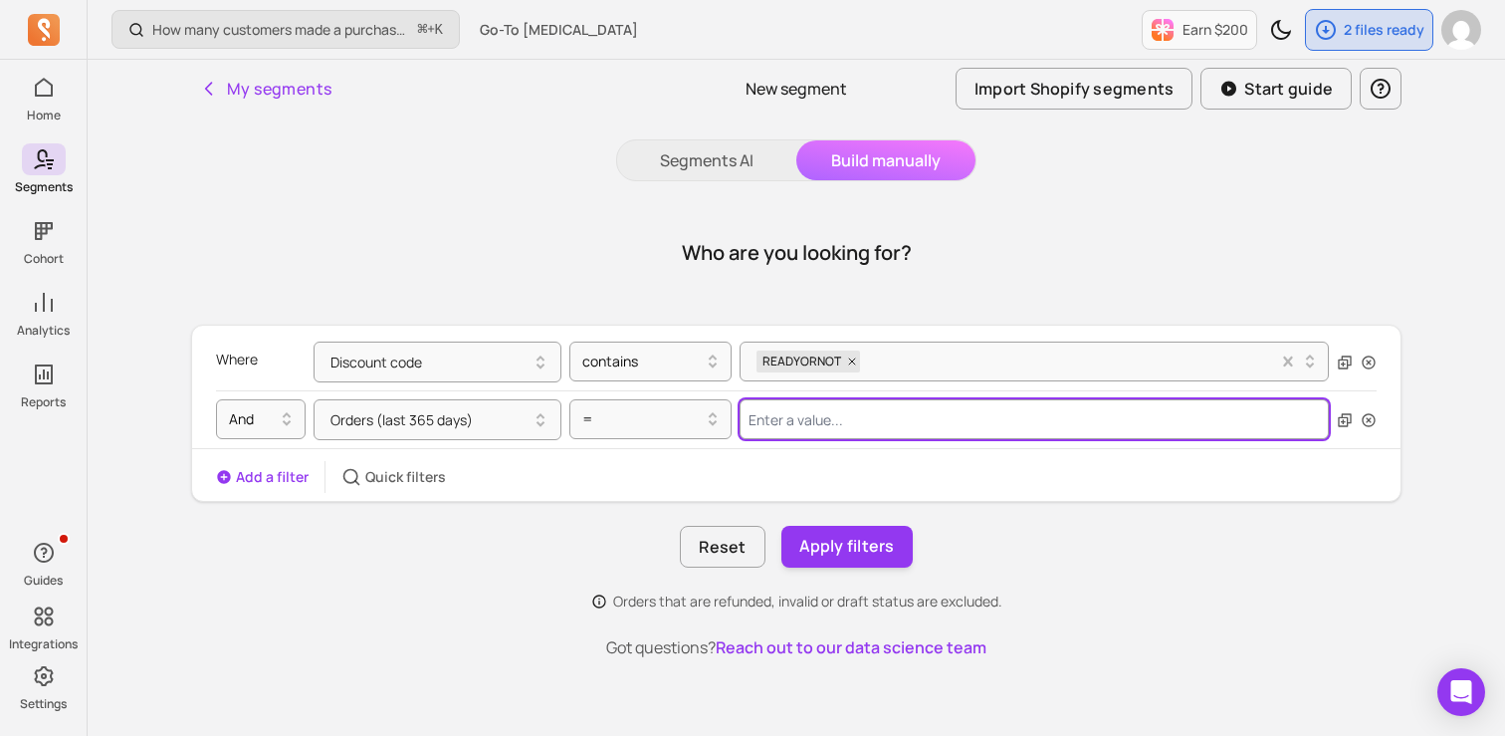
click at [767, 425] on input "Value for filter clause" at bounding box center [1034, 419] width 589 height 40
click at [445, 424] on button "Orders (last 365 days)" at bounding box center [438, 419] width 248 height 41
type input "0"
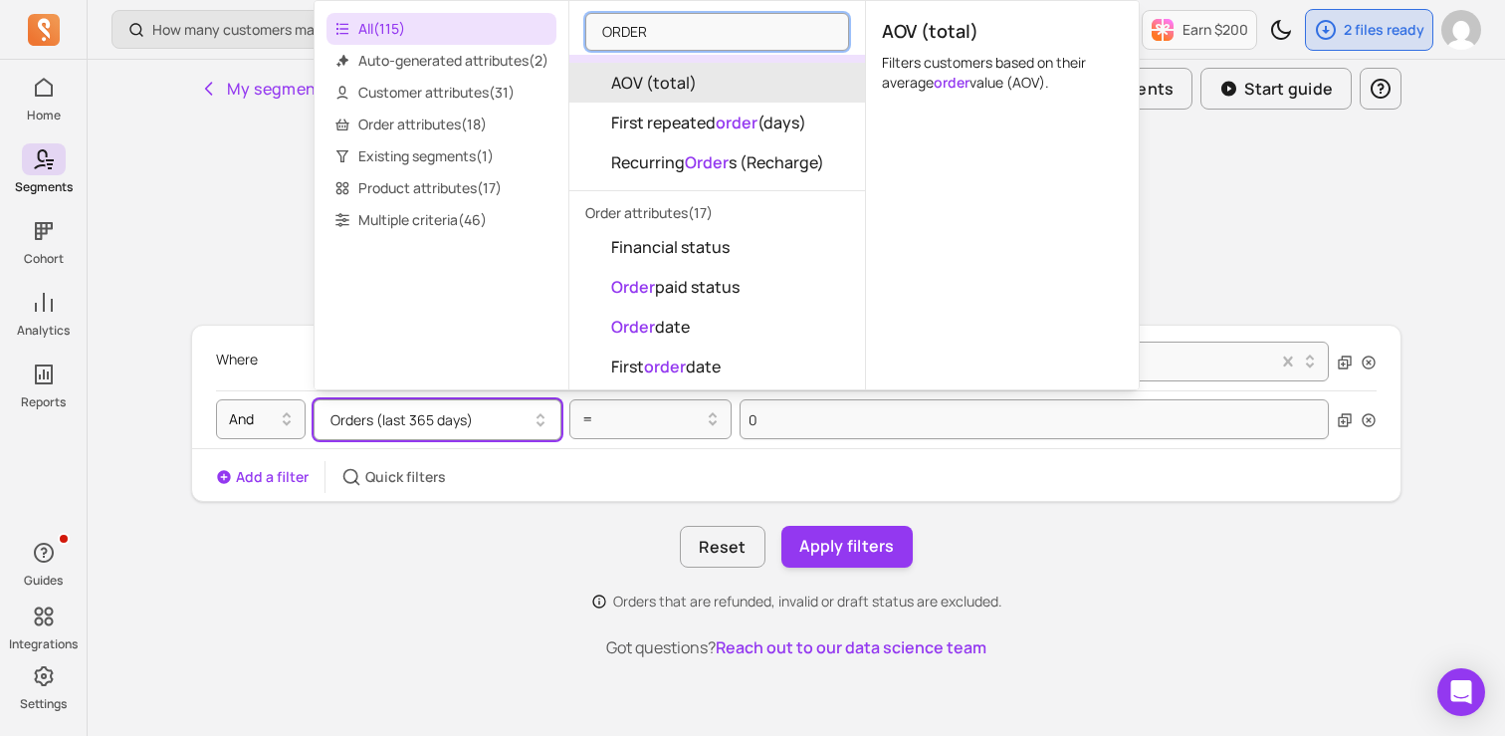
scroll to position [197, 0]
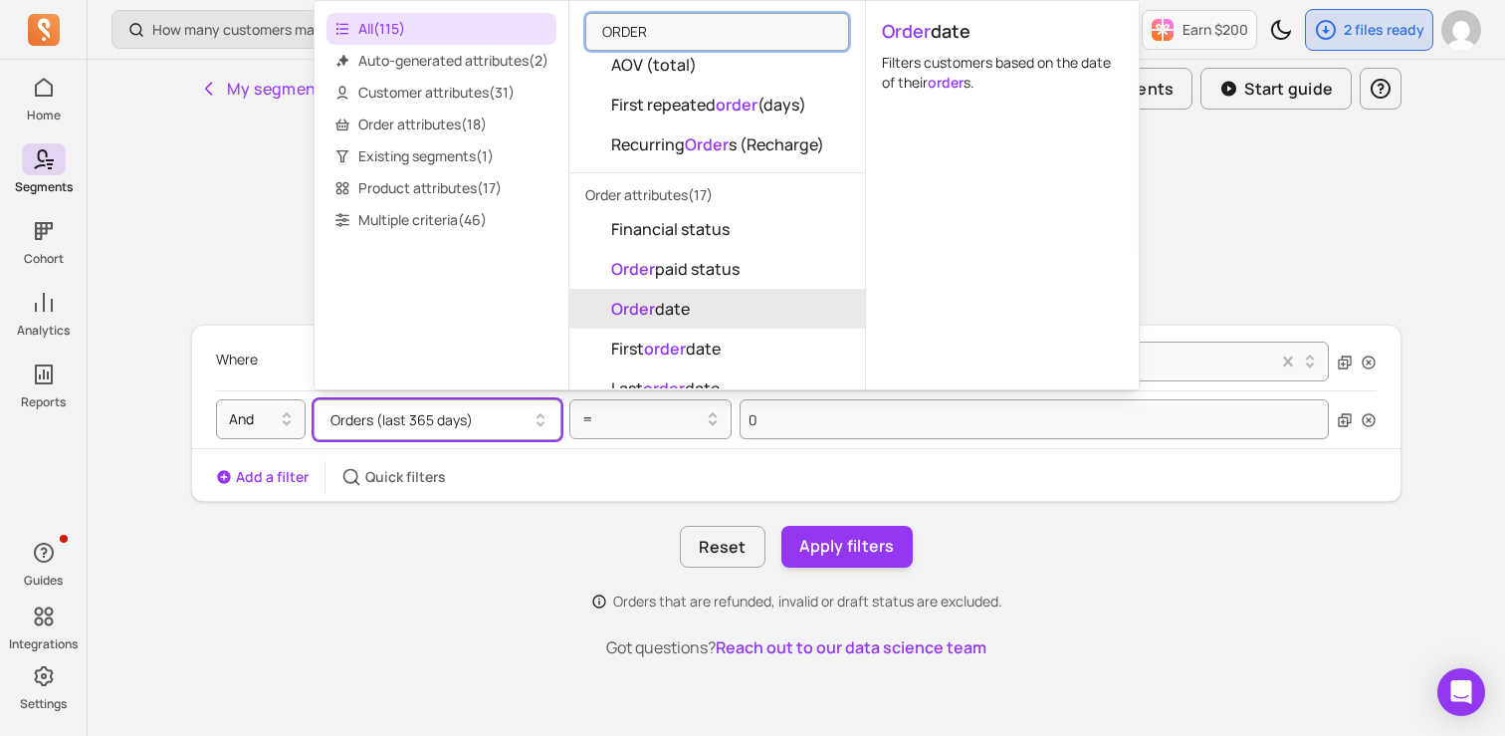
type input "ORDER"
click at [707, 310] on button "Order date" at bounding box center [717, 309] width 296 height 40
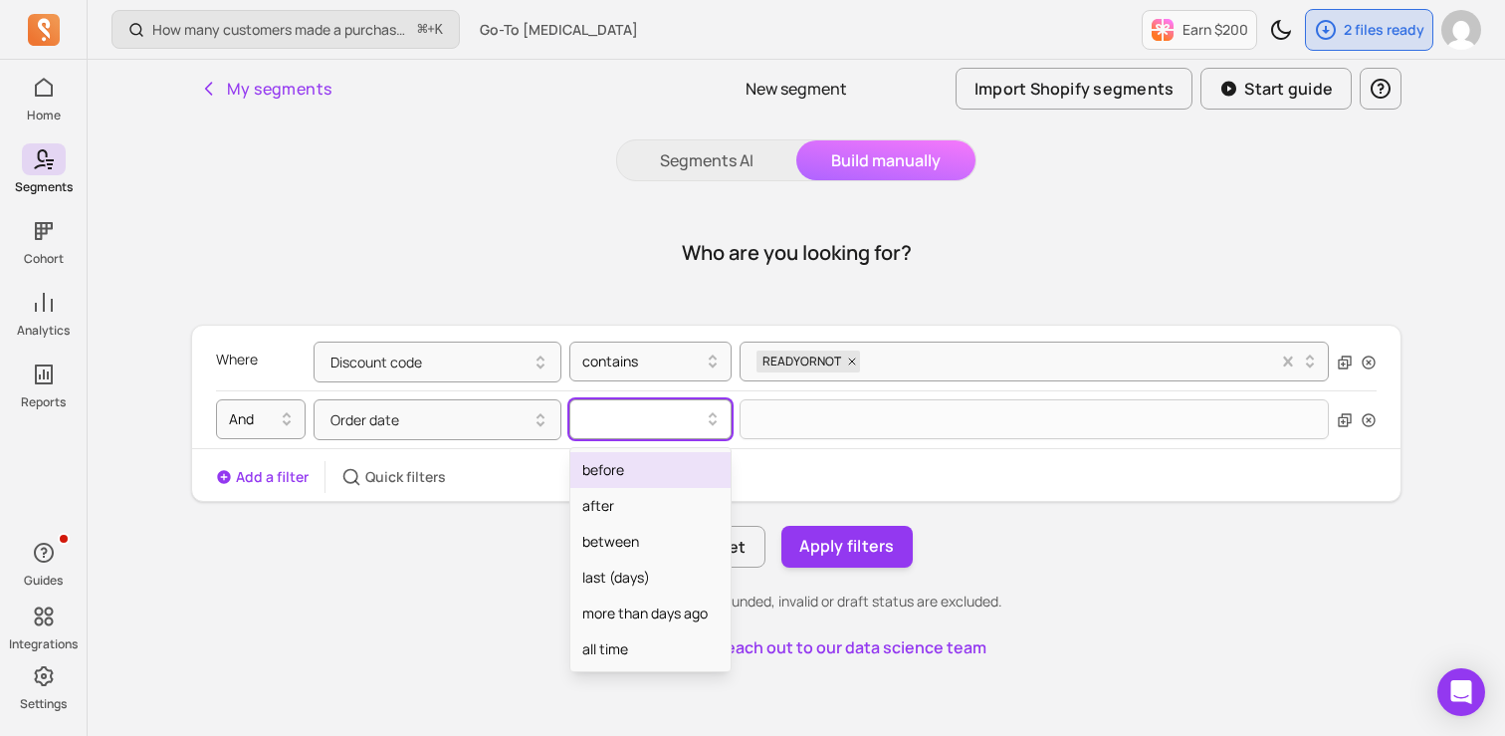
click at [643, 422] on div at bounding box center [642, 419] width 120 height 24
click at [462, 493] on div "Where Discount code contains READYORNOT And Order date option before focused, 1…" at bounding box center [796, 413] width 1211 height 177
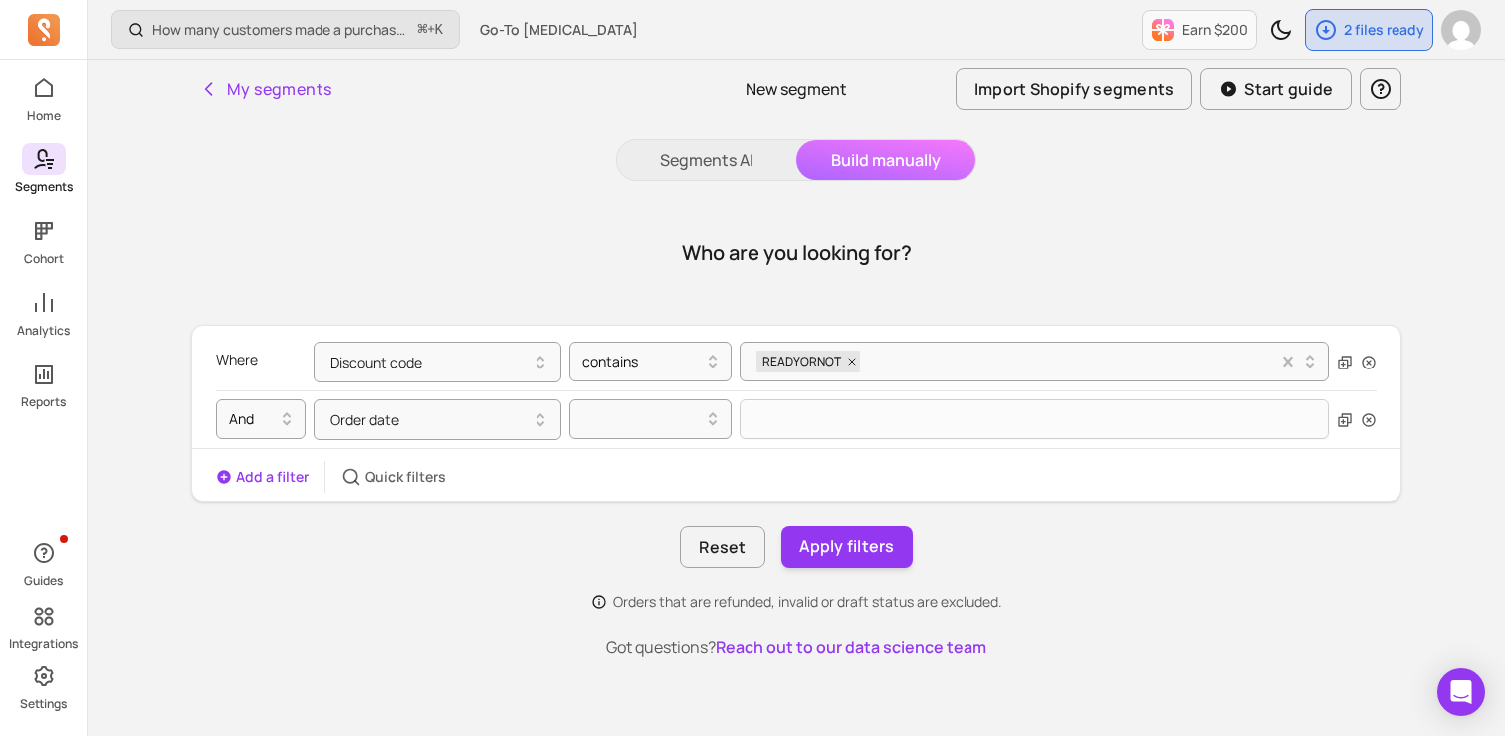
click at [32, 143] on span at bounding box center [44, 159] width 44 height 32
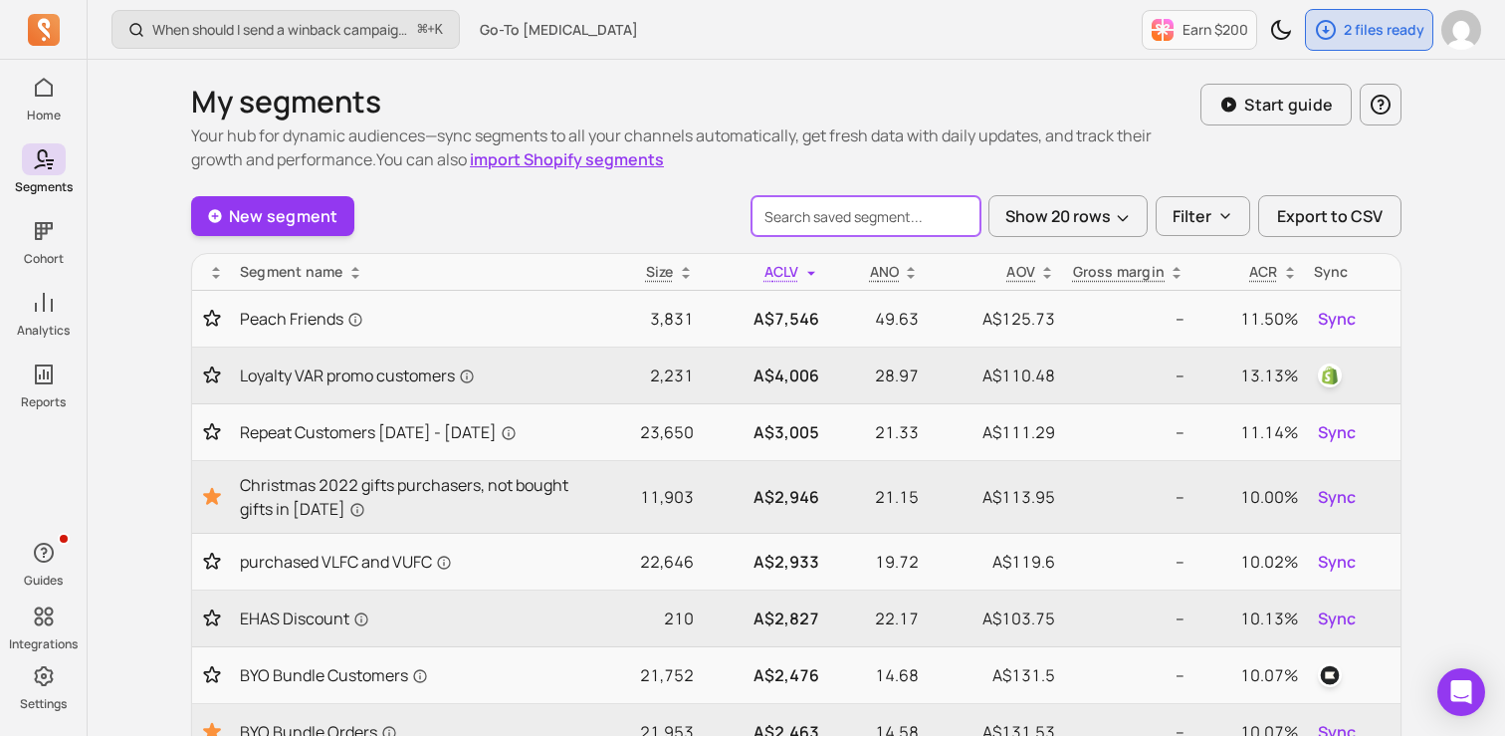
click at [816, 220] on input "search" at bounding box center [866, 216] width 229 height 40
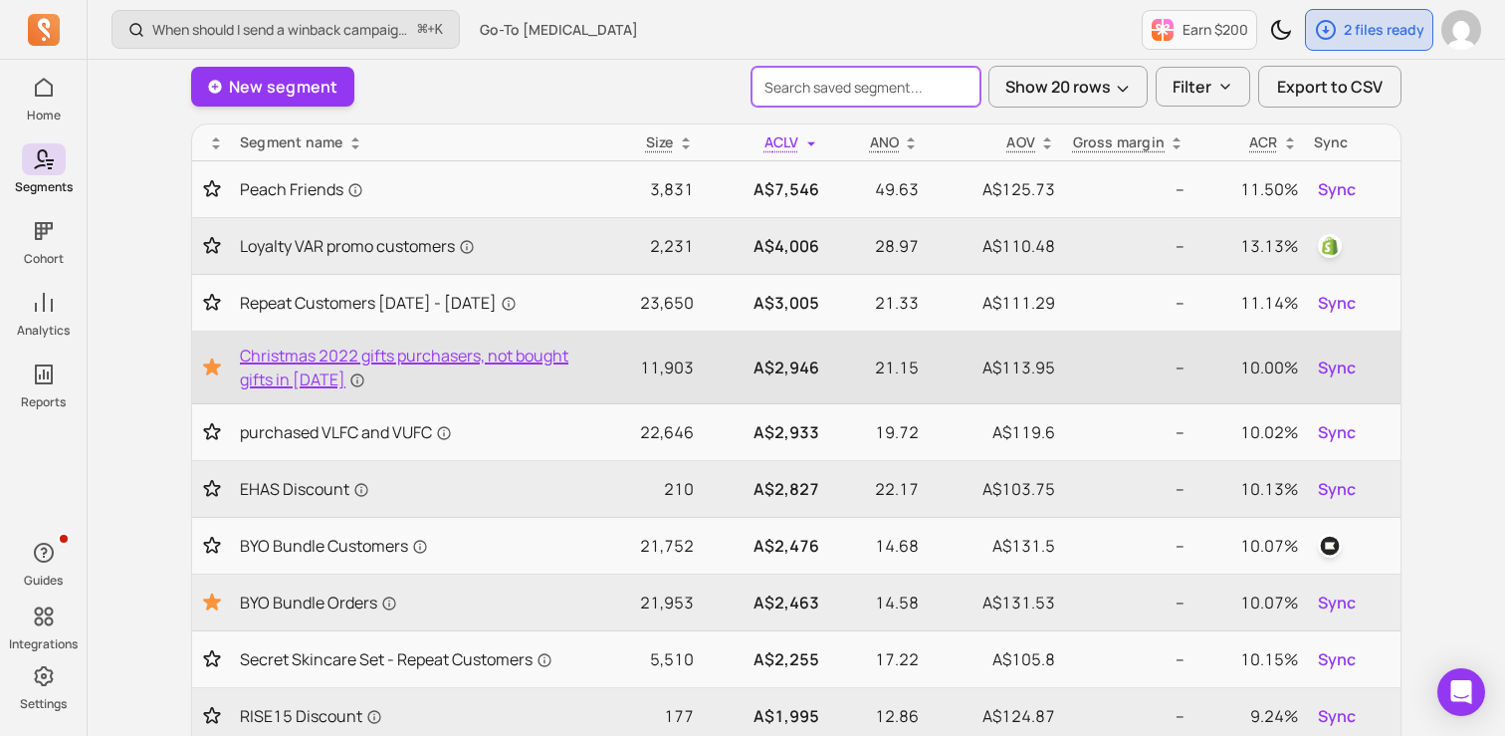
scroll to position [131, 0]
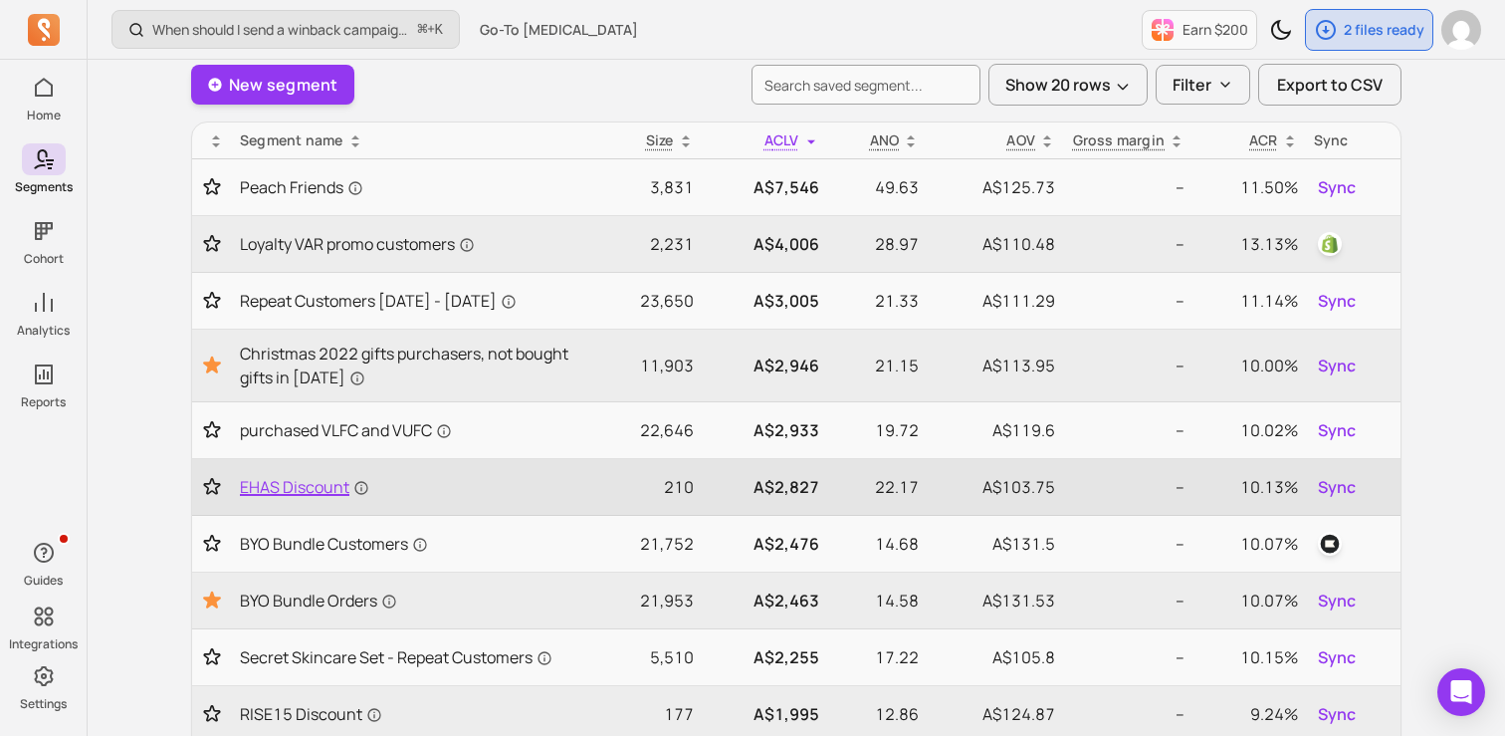
click at [296, 488] on span "EHAS Discount" at bounding box center [304, 487] width 129 height 24
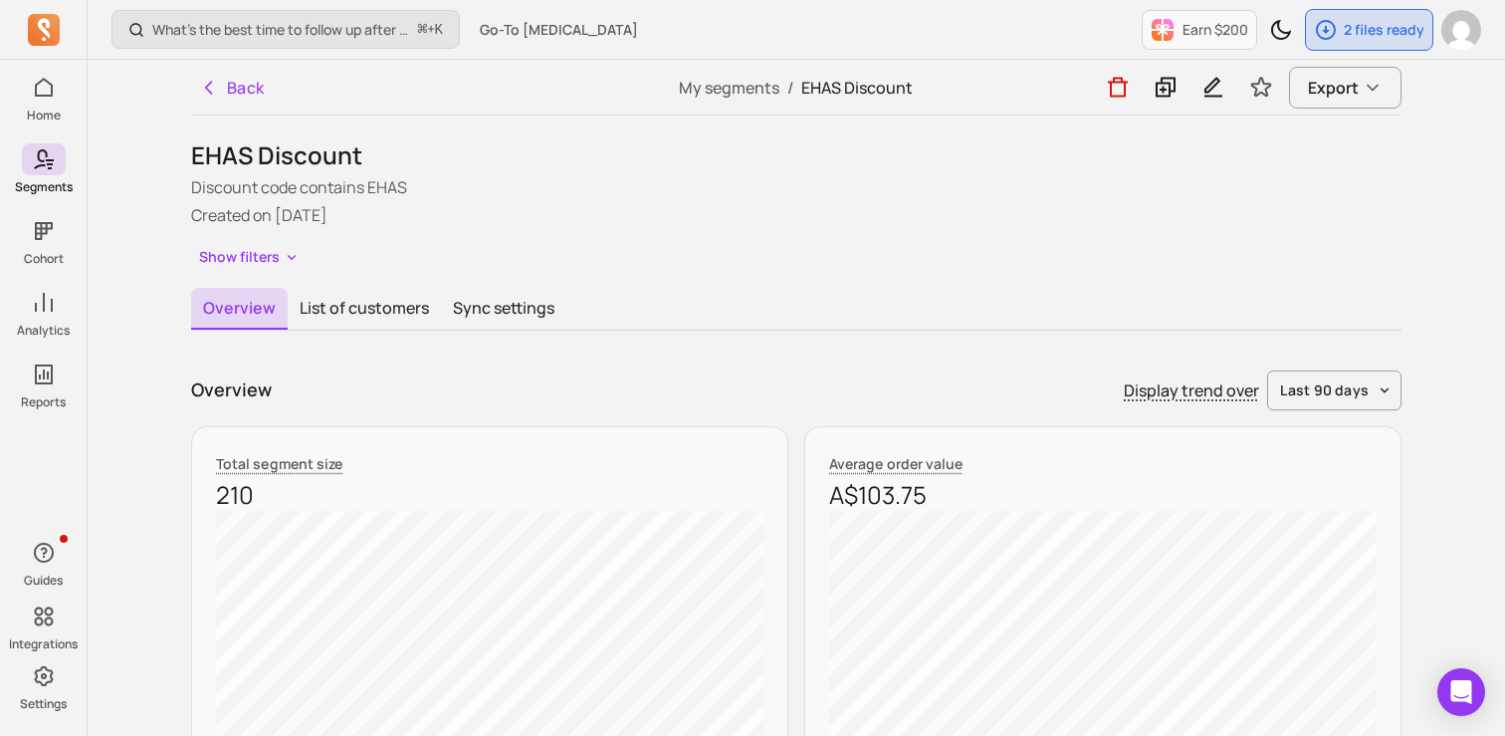
click at [306, 255] on div "Show filters" at bounding box center [796, 257] width 1211 height 29
click at [274, 257] on button "Show filters" at bounding box center [249, 257] width 116 height 29
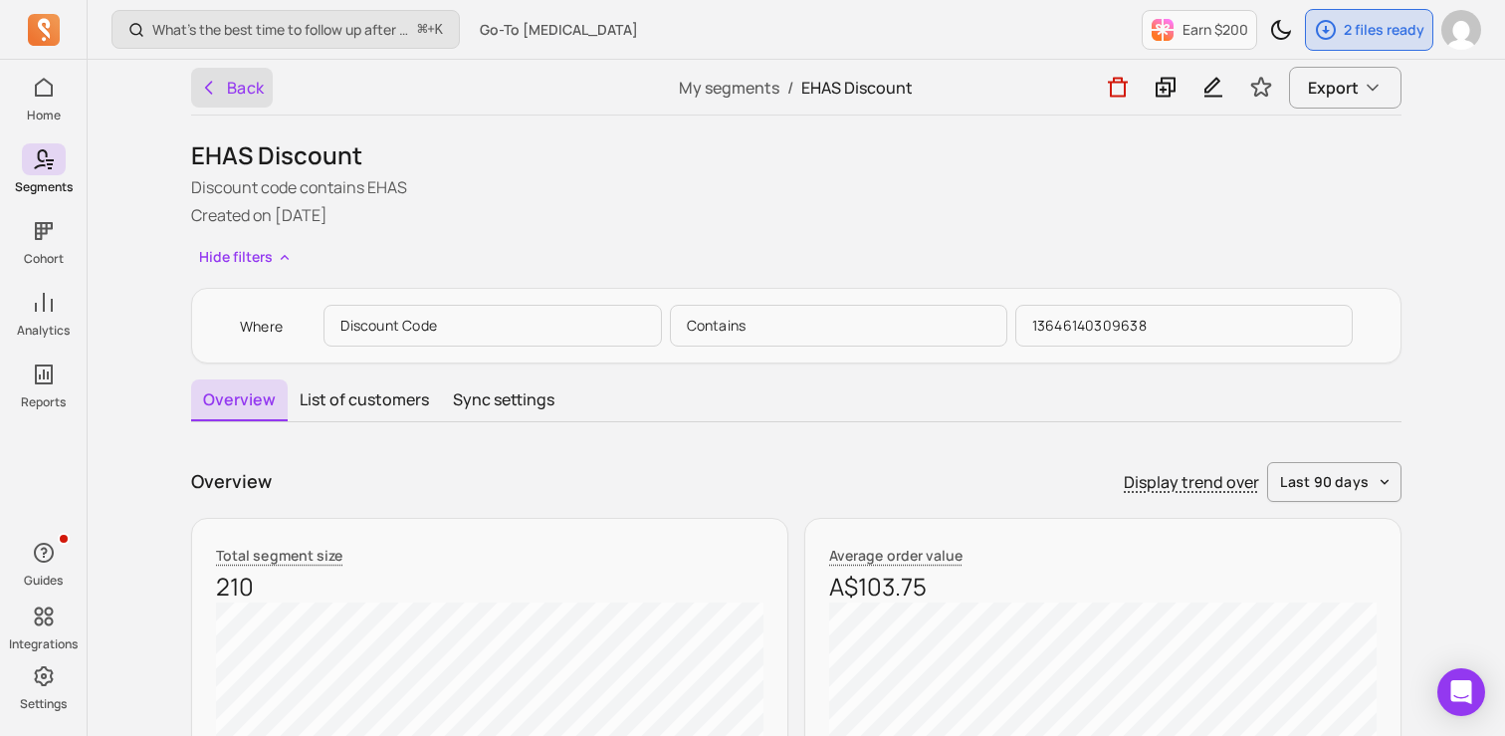
click at [215, 91] on icon "button" at bounding box center [209, 88] width 20 height 20
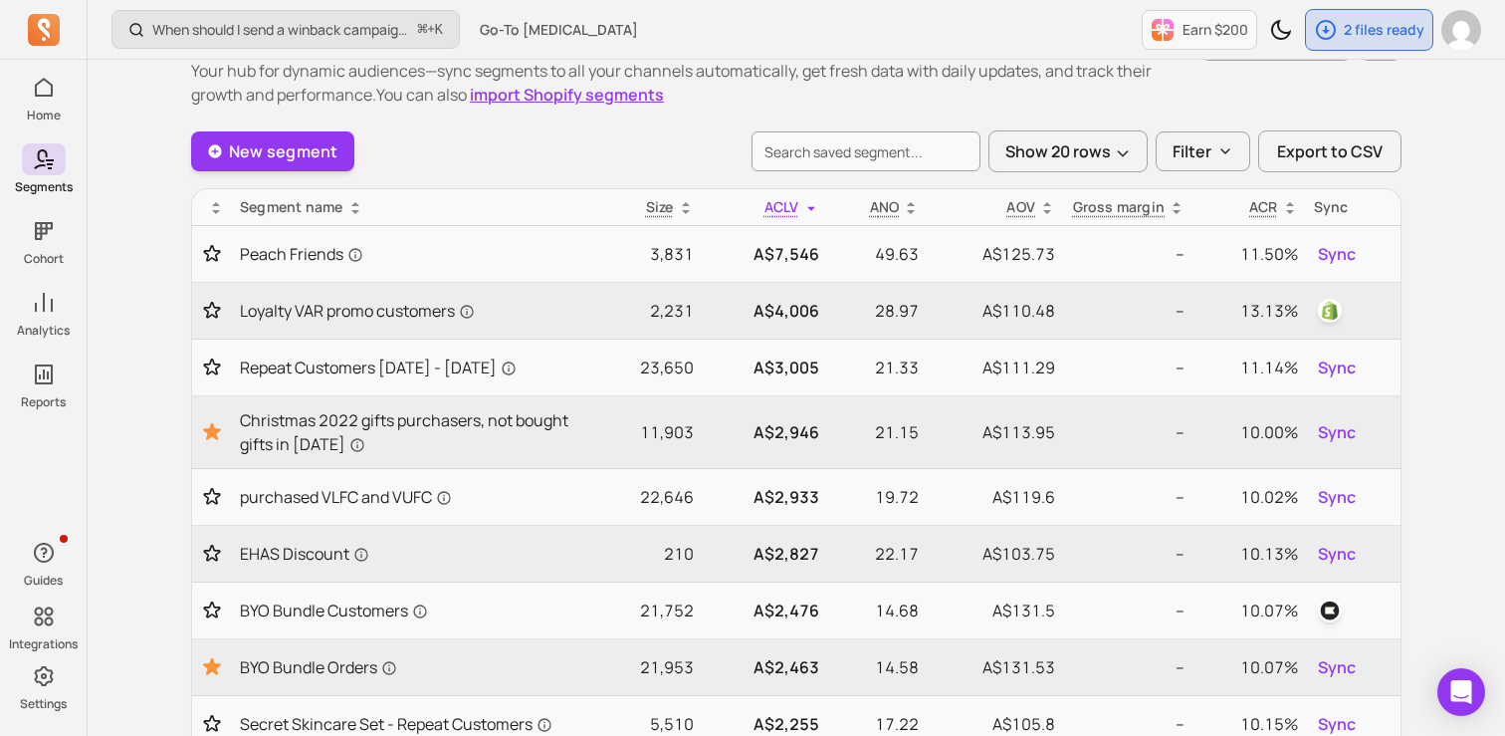
scroll to position [50, 0]
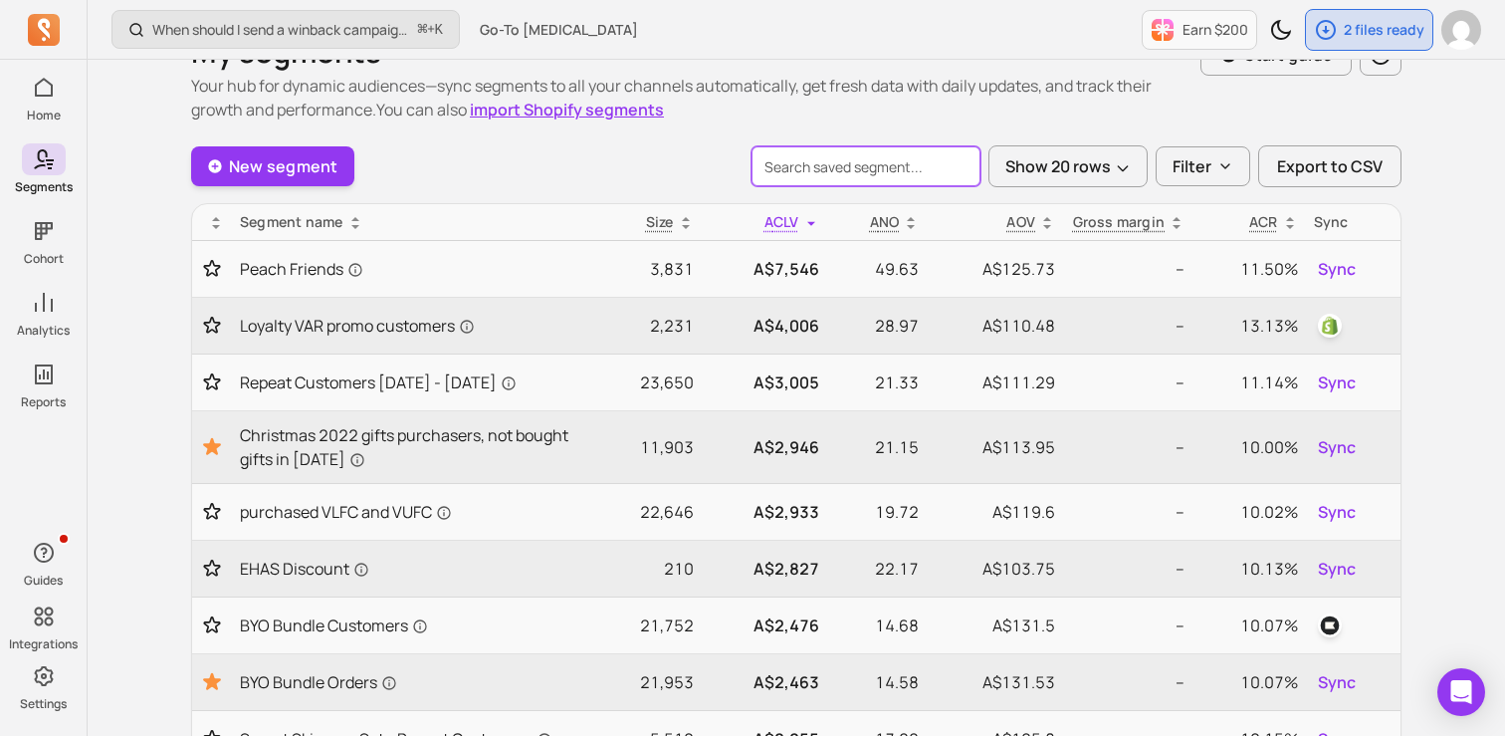
click at [811, 169] on input "search" at bounding box center [866, 166] width 229 height 40
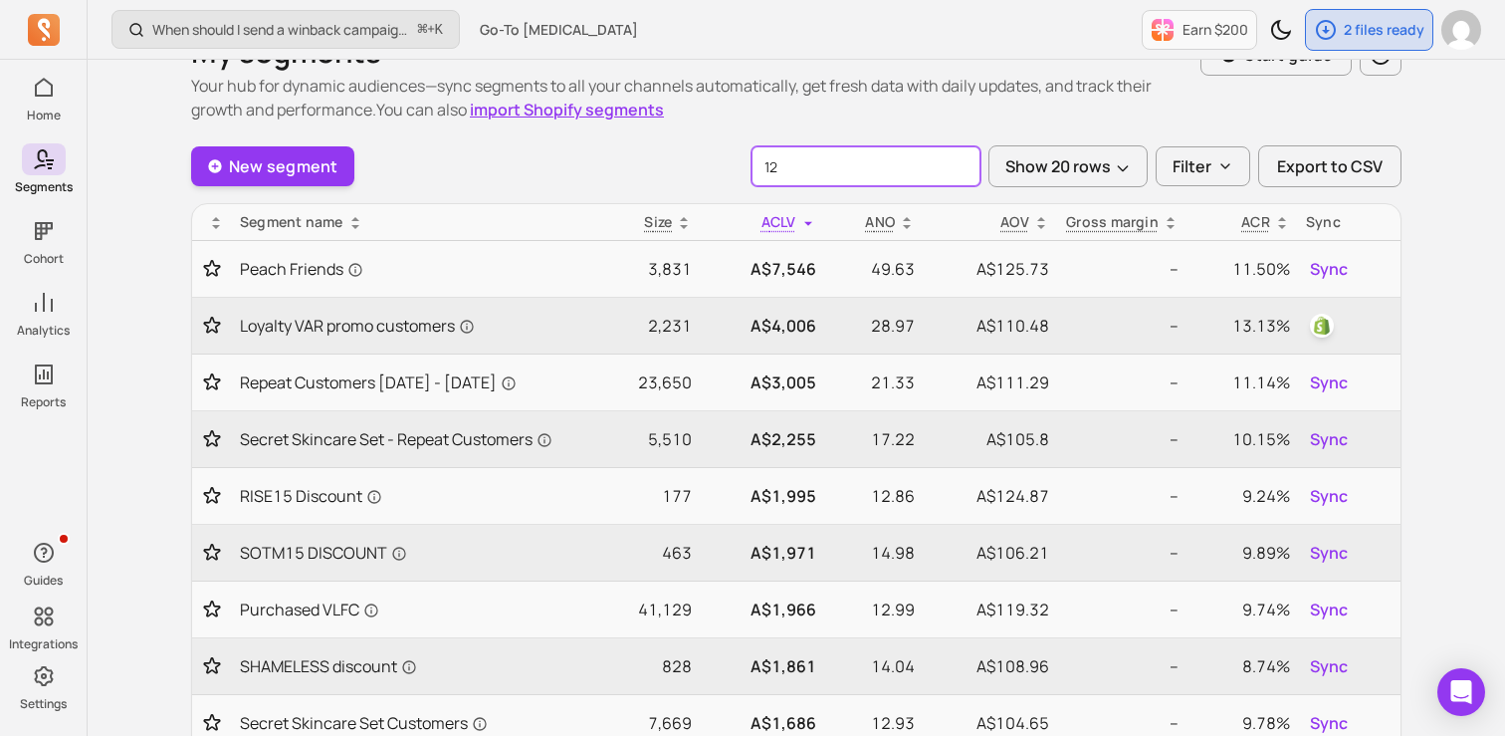
type input "12"
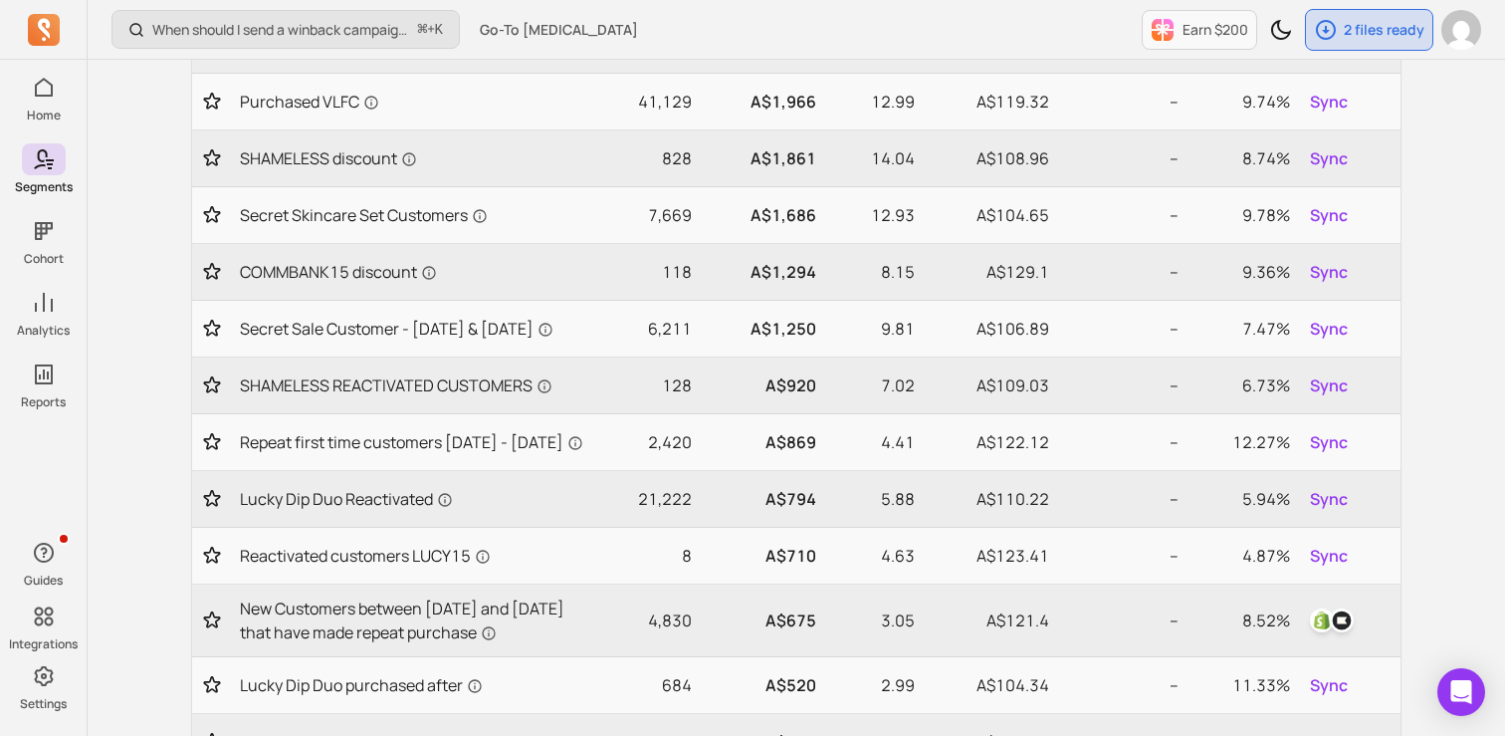
scroll to position [561, 0]
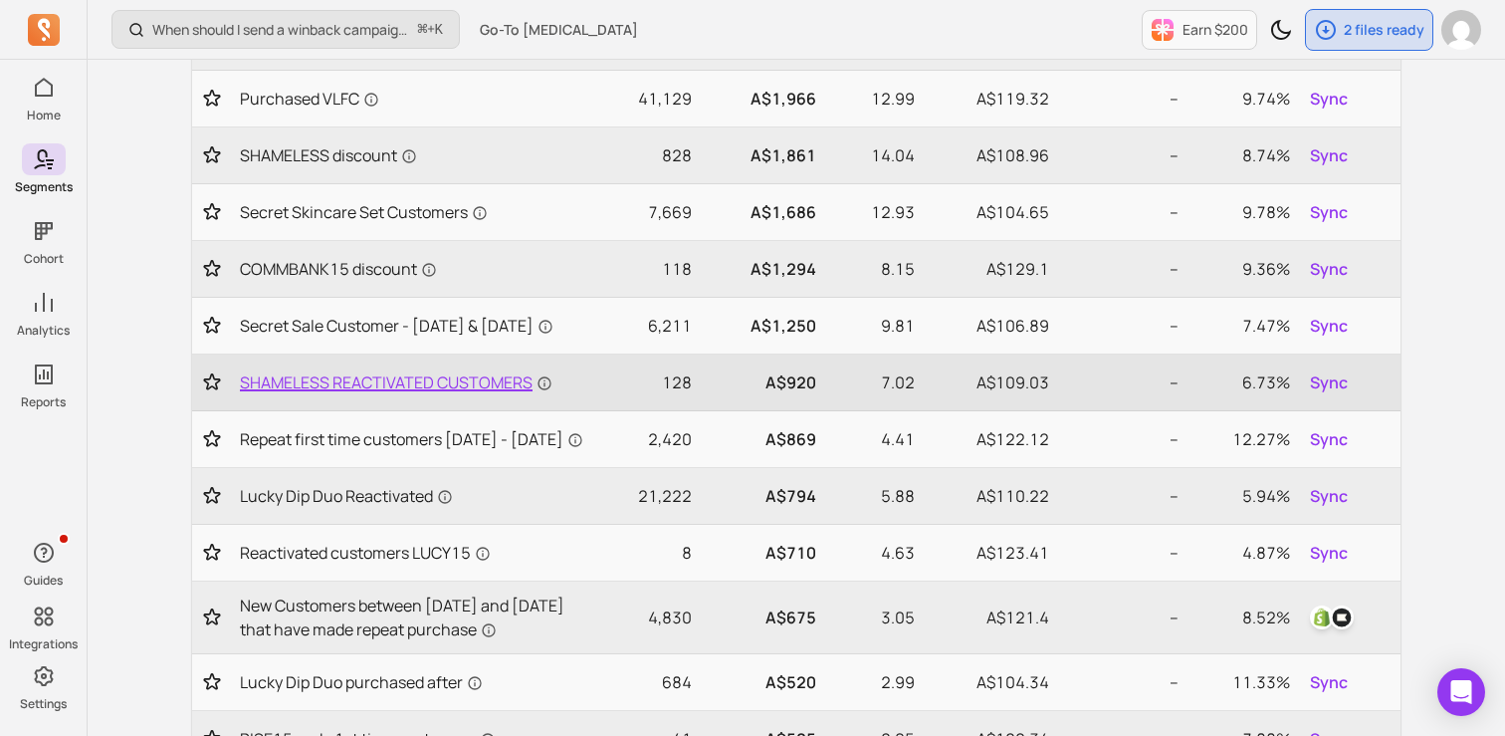
click at [404, 394] on span "SHAMELESS REACTIVATED CUSTOMERS" at bounding box center [396, 382] width 313 height 24
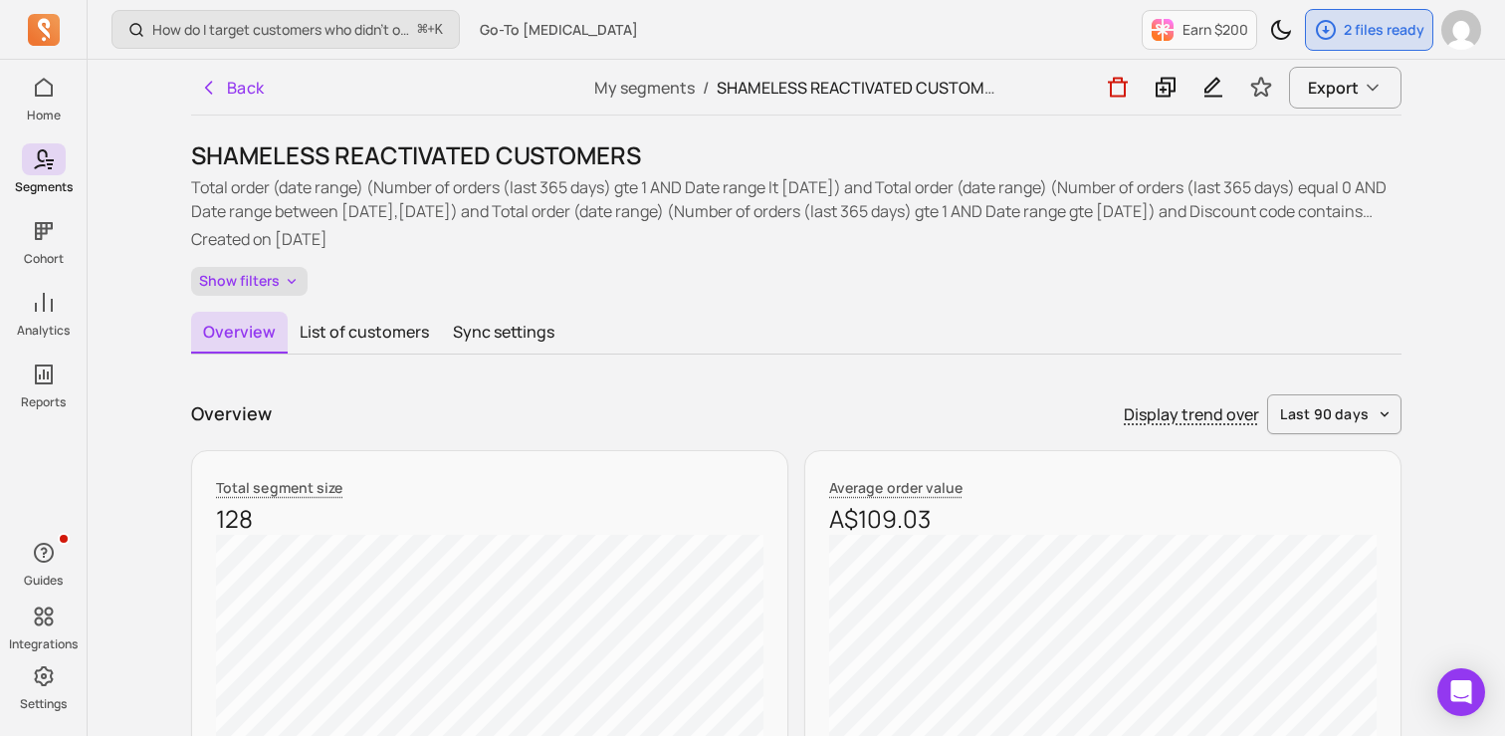
click at [280, 280] on button "Show filters" at bounding box center [249, 281] width 116 height 29
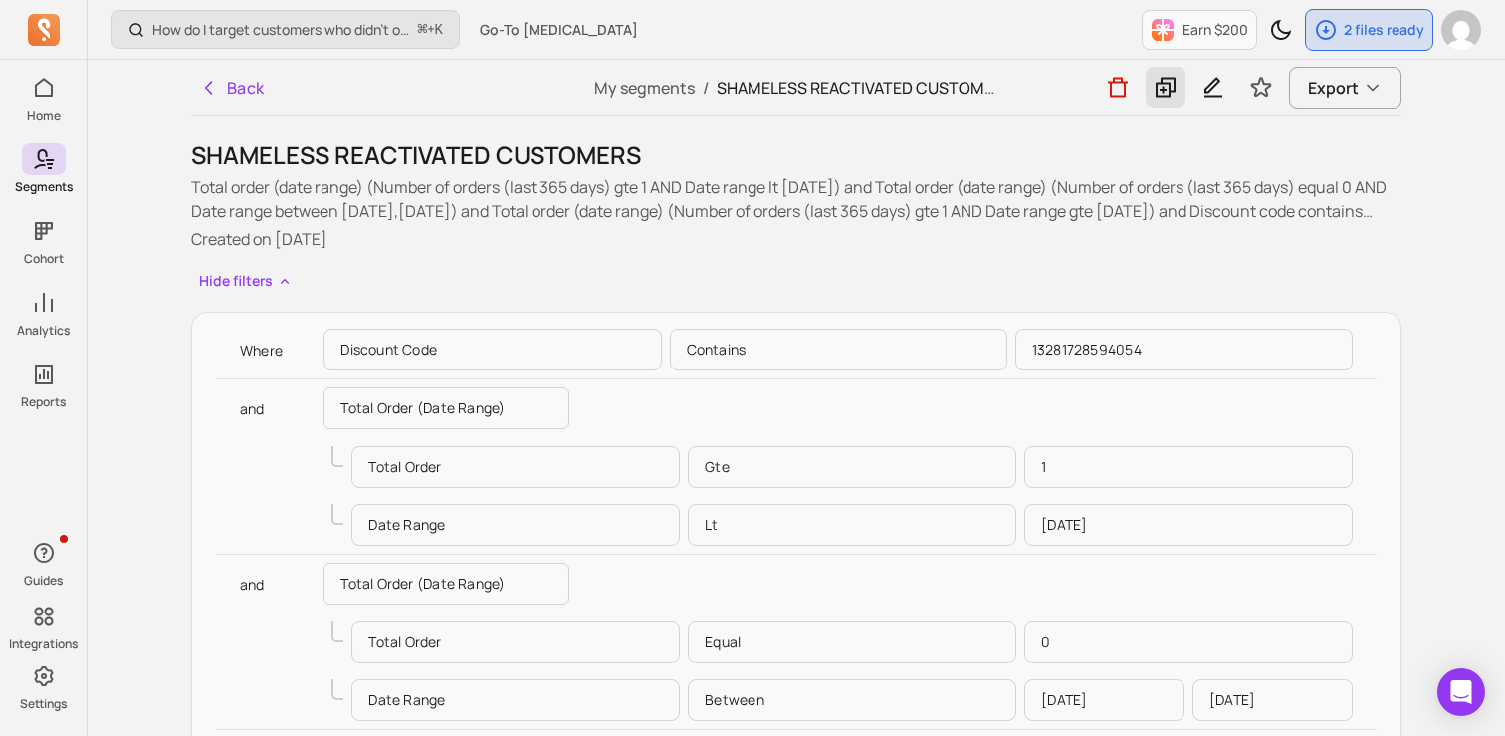
click at [1166, 83] on icon at bounding box center [1166, 88] width 20 height 20
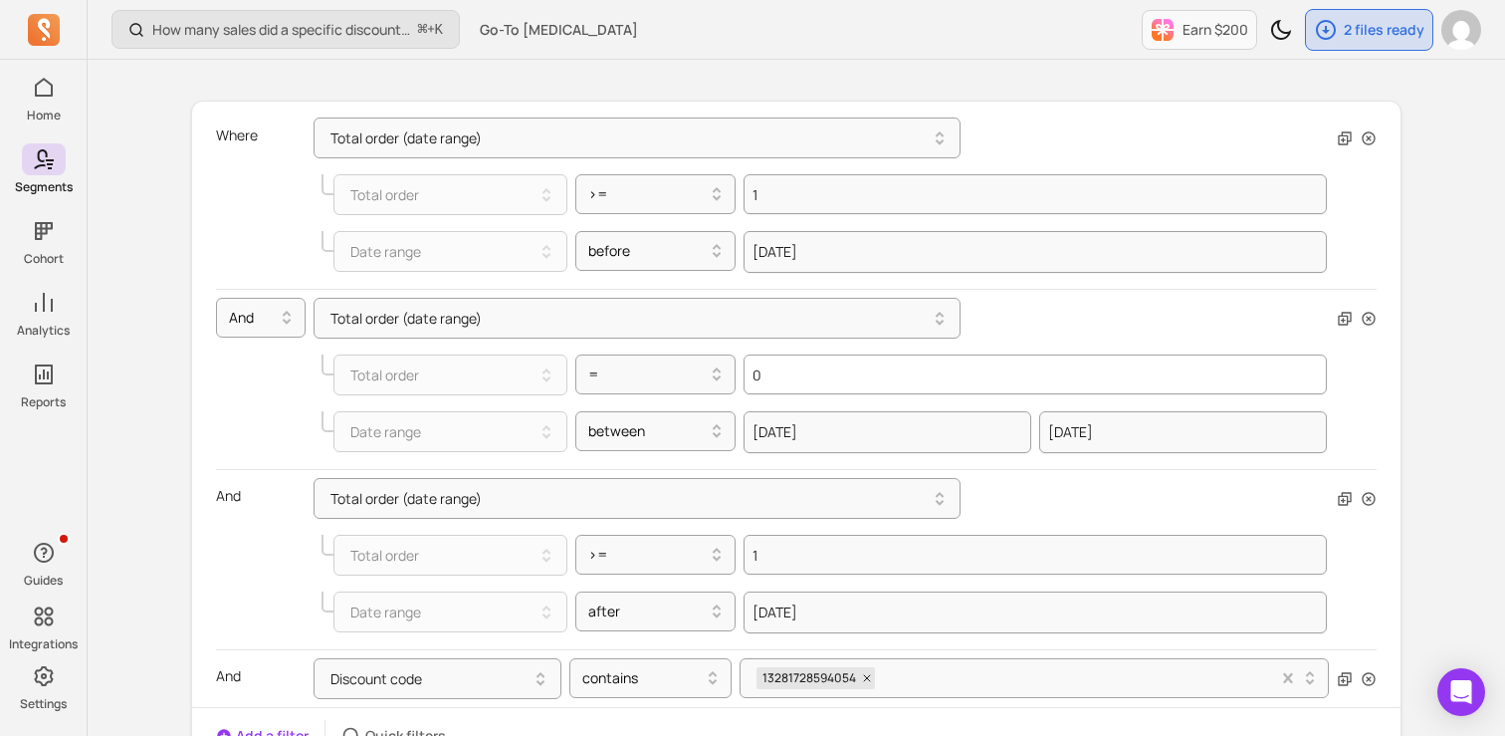
scroll to position [222, 0]
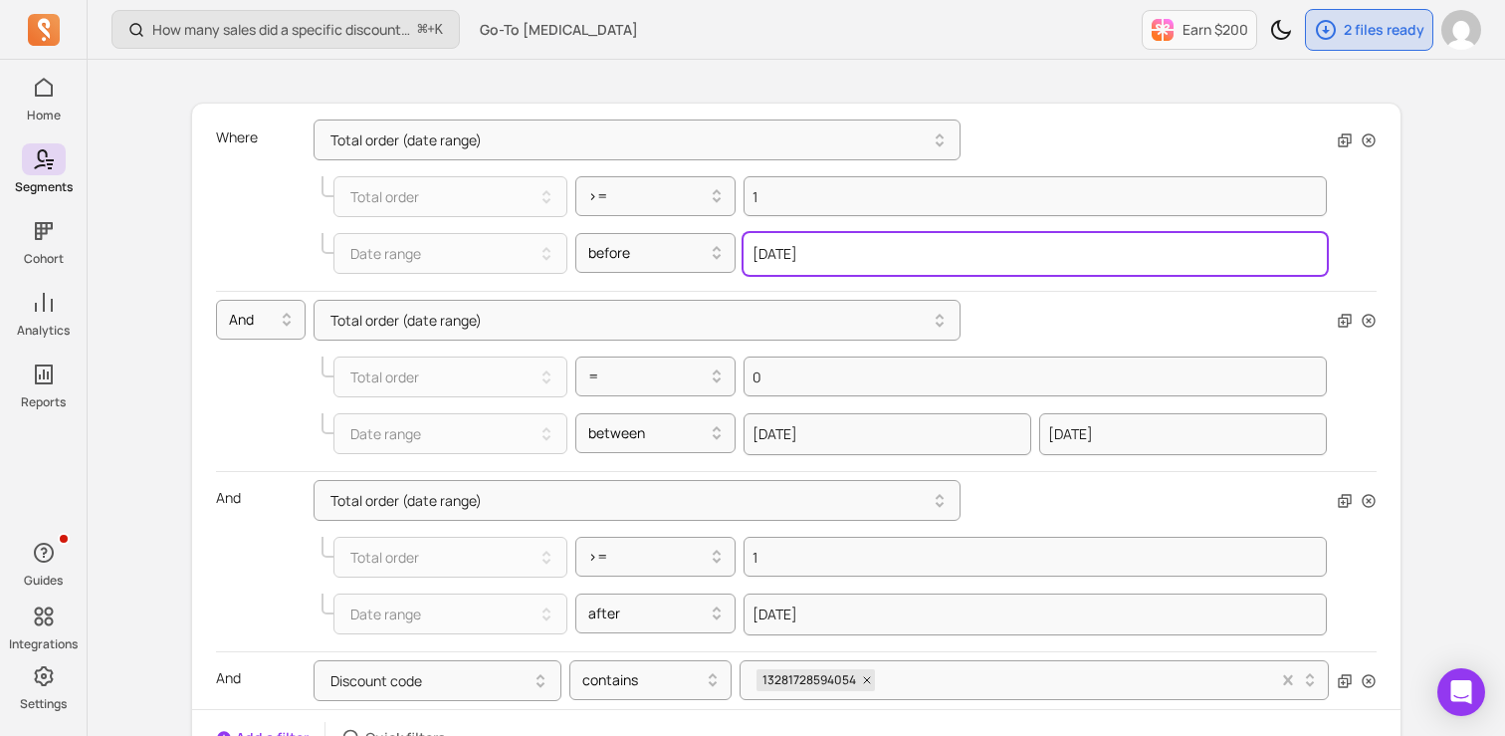
click at [815, 265] on input "[DATE]" at bounding box center [1035, 254] width 583 height 42
select select "2022"
select select "August"
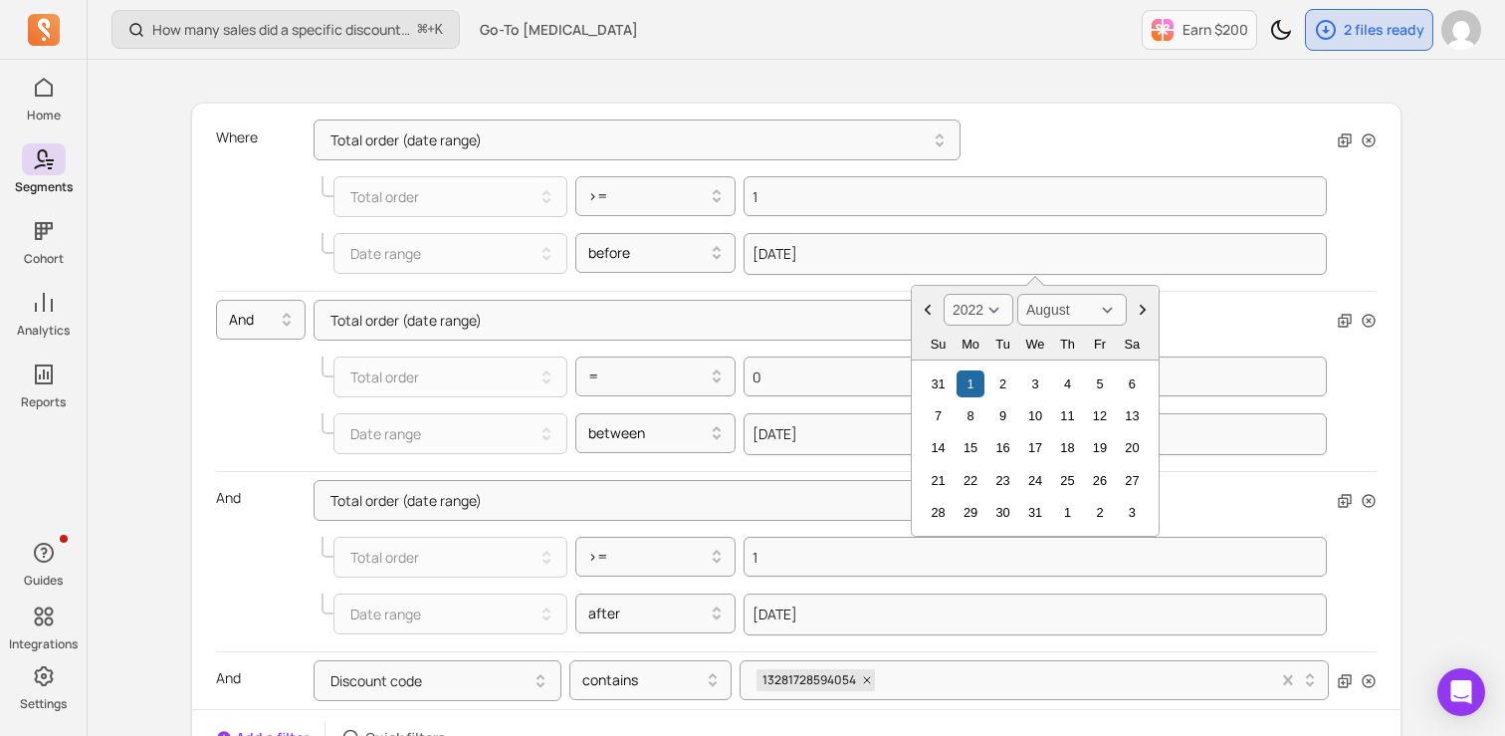
click at [990, 308] on select "2000 2001 2002 2003 2004 2005 2006 2007 2008 2009 2010 2011 2012 2013 2014 2015…" at bounding box center [979, 310] width 70 height 32
select select "2025"
click at [944, 294] on select "2000 2001 2002 2003 2004 2005 2006 2007 2008 2009 2010 2011 2012 2013 2014 2015…" at bounding box center [979, 310] width 70 height 32
click at [1055, 314] on select "January February March April May June July August September October November De…" at bounding box center [1073, 310] width 110 height 32
select select "June"
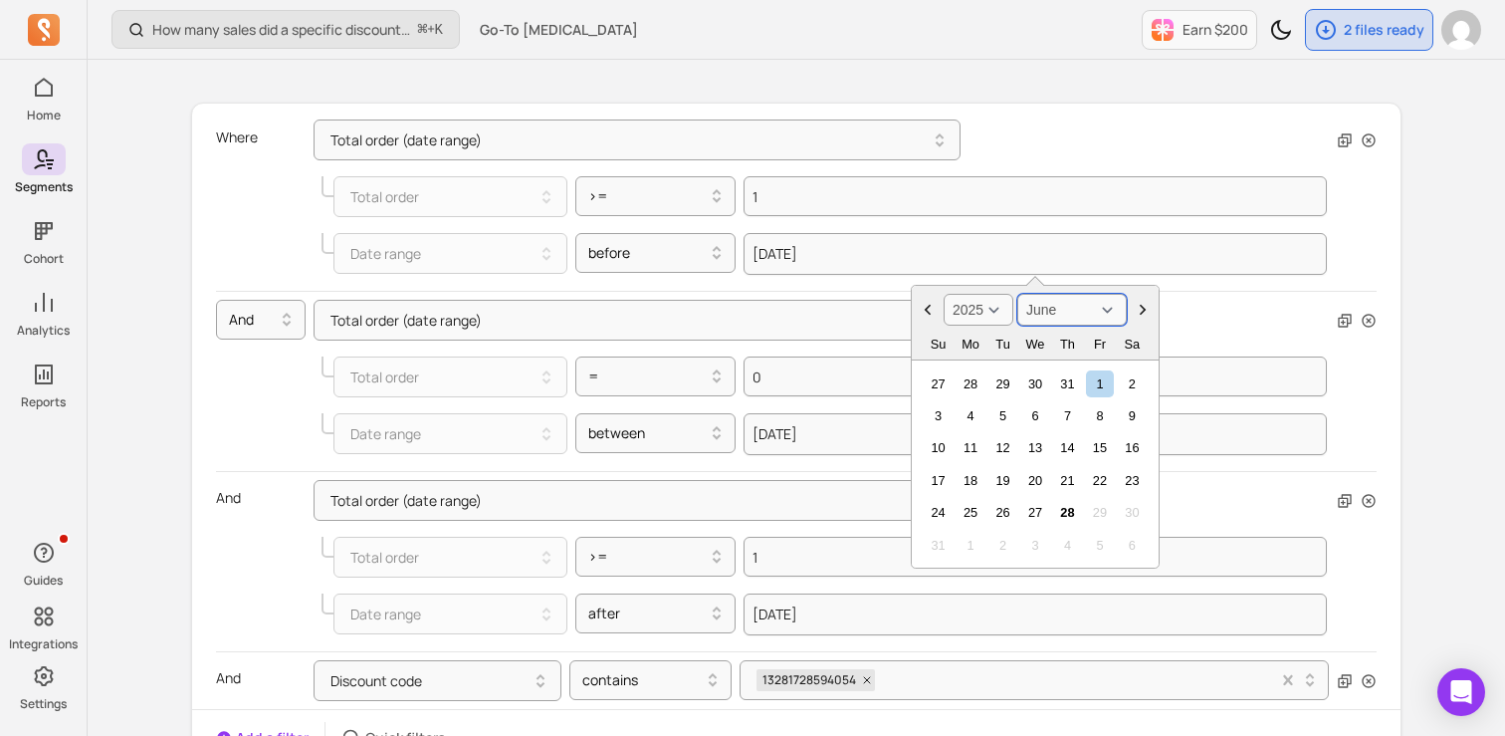
click at [1018, 294] on select "January February March April May June July August September October November De…" at bounding box center [1073, 310] width 110 height 32
click at [933, 380] on div "1" at bounding box center [938, 383] width 27 height 27
type input "[DATE]"
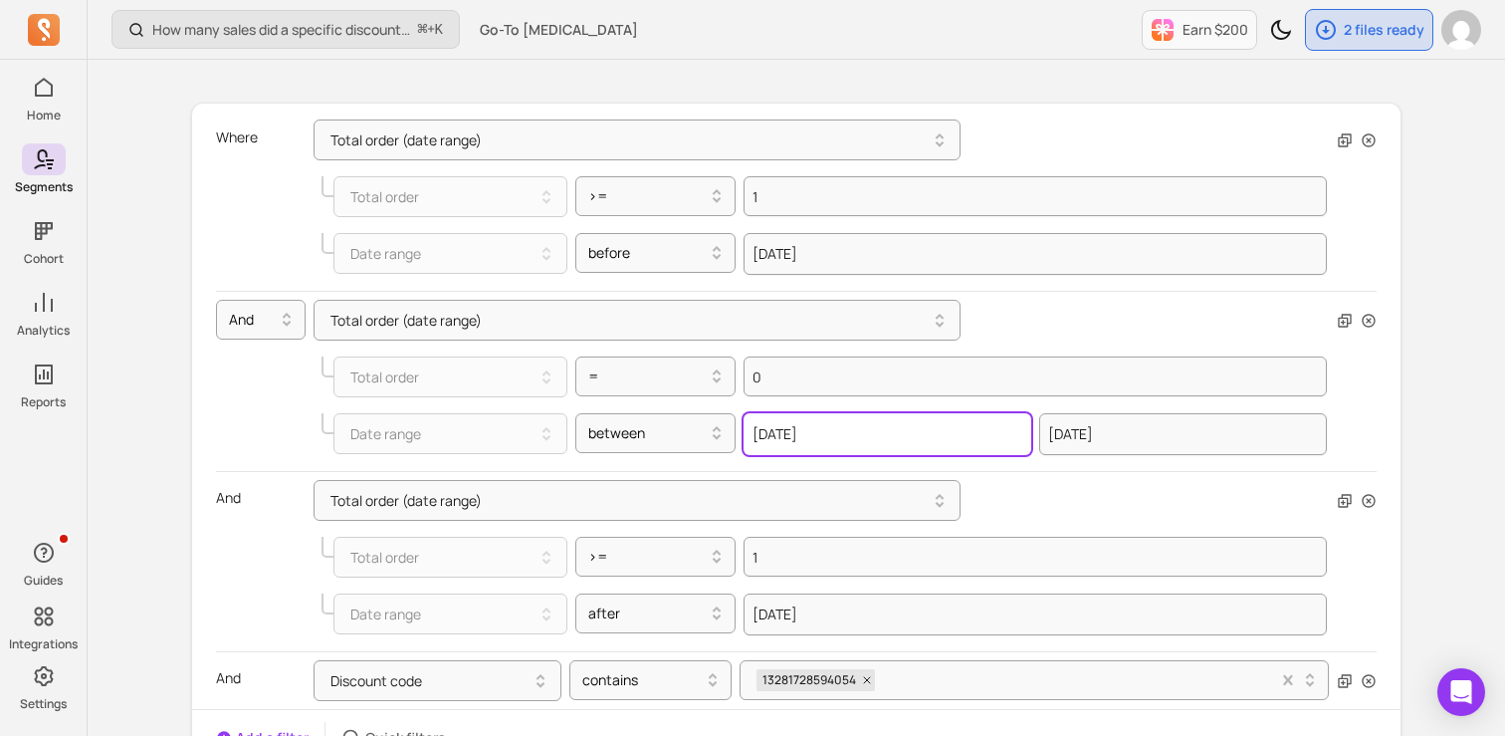
select select "2021"
select select "August"
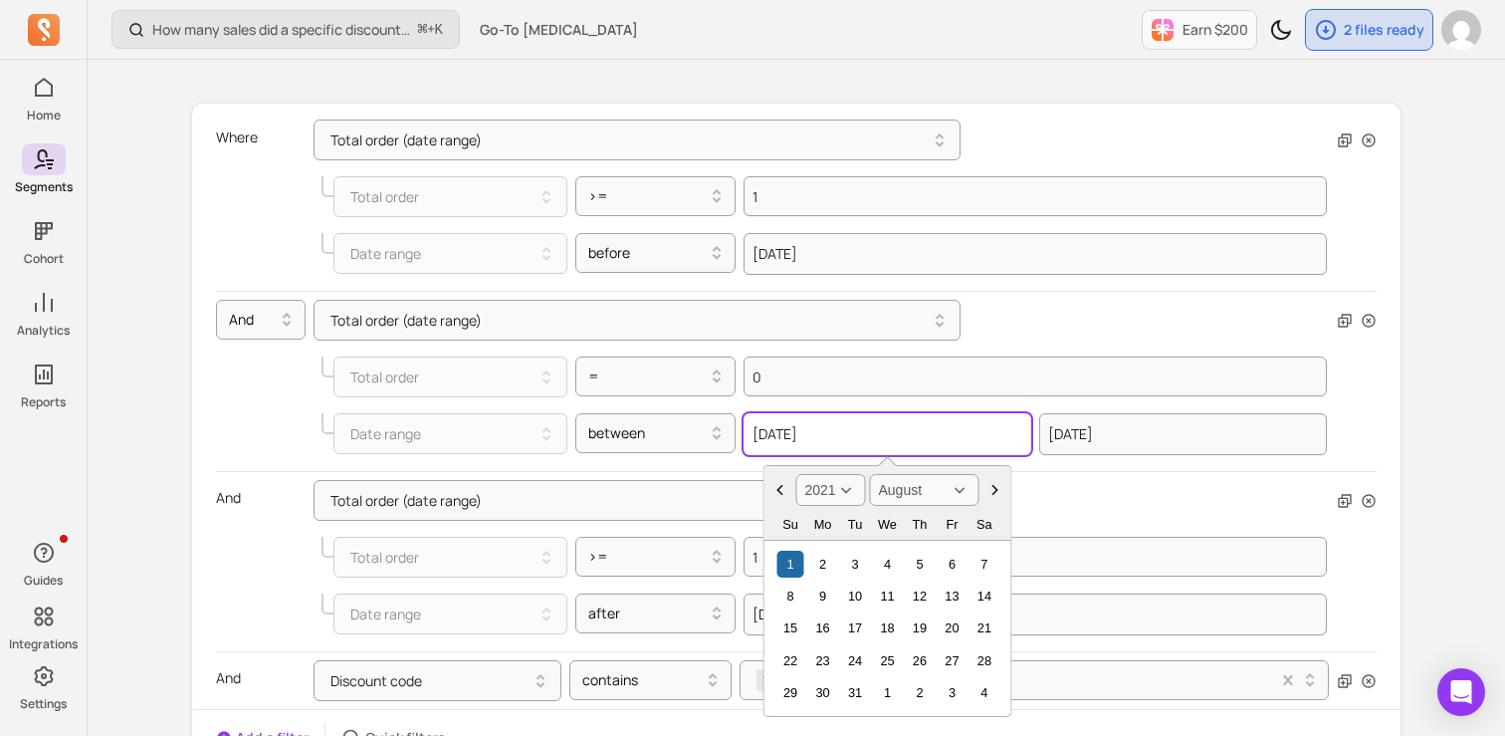
click at [838, 441] on input "[DATE]" at bounding box center [888, 434] width 288 height 42
click at [842, 490] on select "2000 2001 2002 2003 2004 2005 2006 2007 2008 2009 2010 2011 2012 2013 2014 2015…" at bounding box center [831, 490] width 70 height 32
click at [796, 474] on select "2000 2001 2002 2003 2004 2005 2006 2007 2008 2009 2010 2011 2012 2013 2014 2015…" at bounding box center [831, 490] width 70 height 32
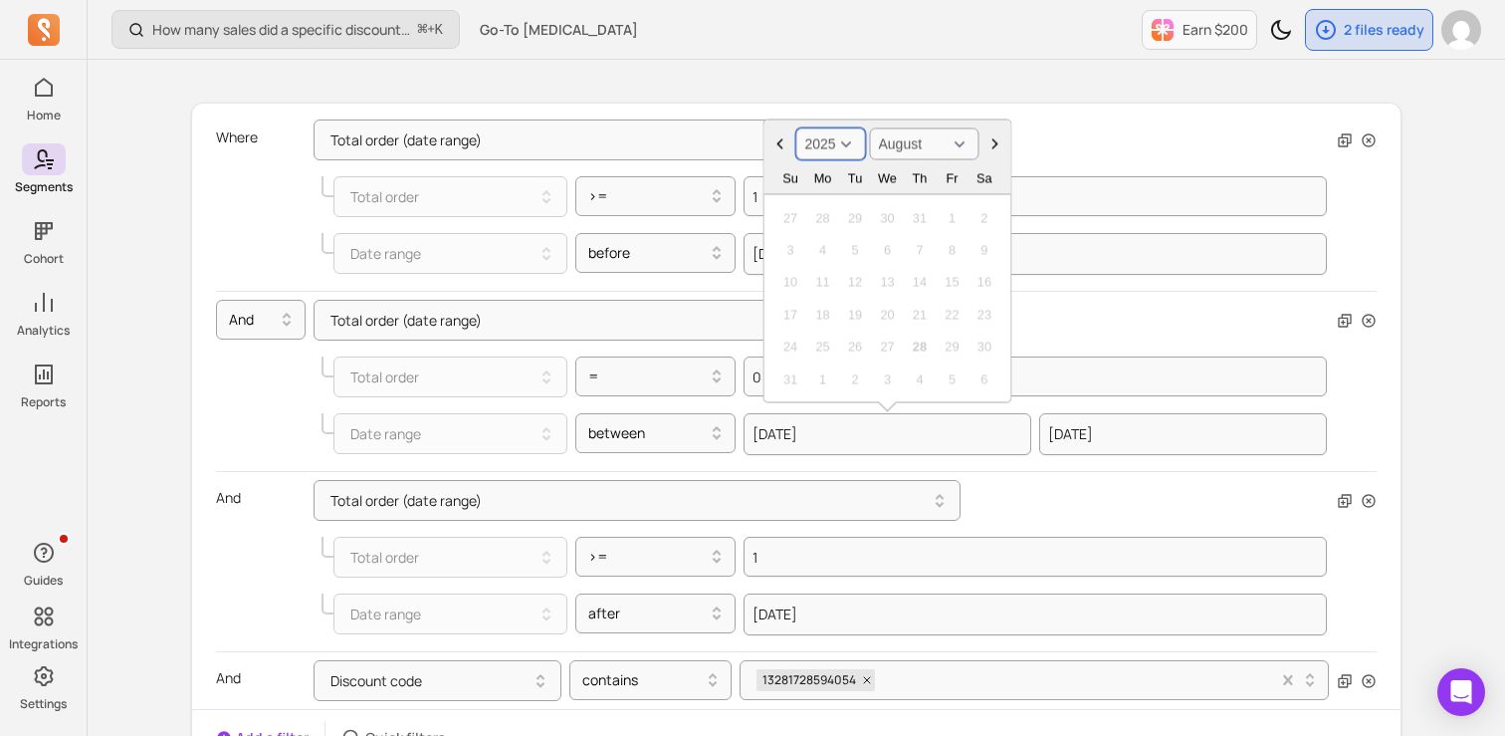
click at [822, 149] on select "2000 2001 2002 2003 2004 2005 2006 2007 2008 2009 2010 2011 2012 2013 2014 2015…" at bounding box center [831, 144] width 70 height 32
select select "2024"
click at [796, 128] on select "2000 2001 2002 2003 2004 2005 2006 2007 2008 2009 2010 2011 2012 2013 2014 2015…" at bounding box center [831, 144] width 70 height 32
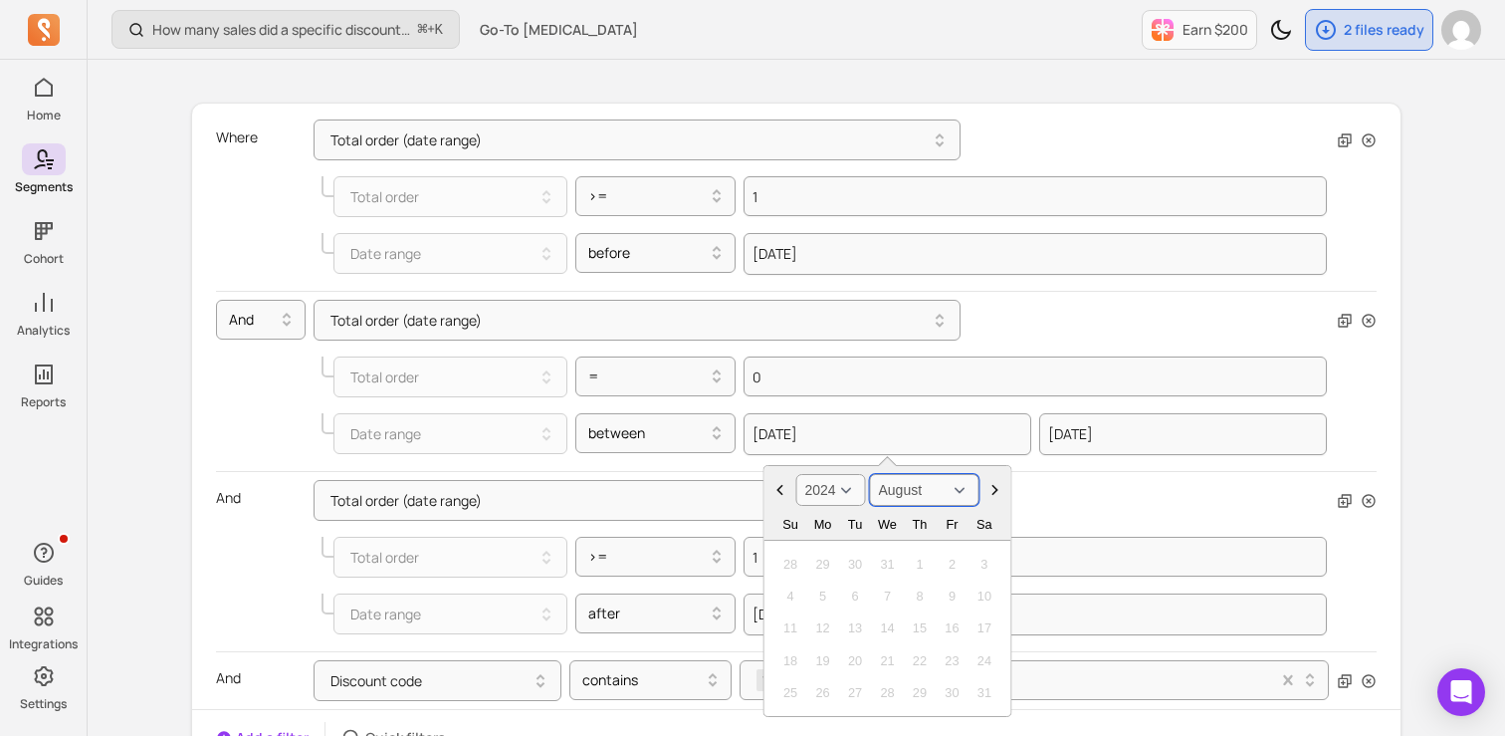
click at [906, 491] on select "January February March April May June July August September October November De…" at bounding box center [925, 490] width 110 height 32
select select "June"
click at [870, 474] on select "January February March April May June July August September October November De…" at bounding box center [925, 490] width 110 height 32
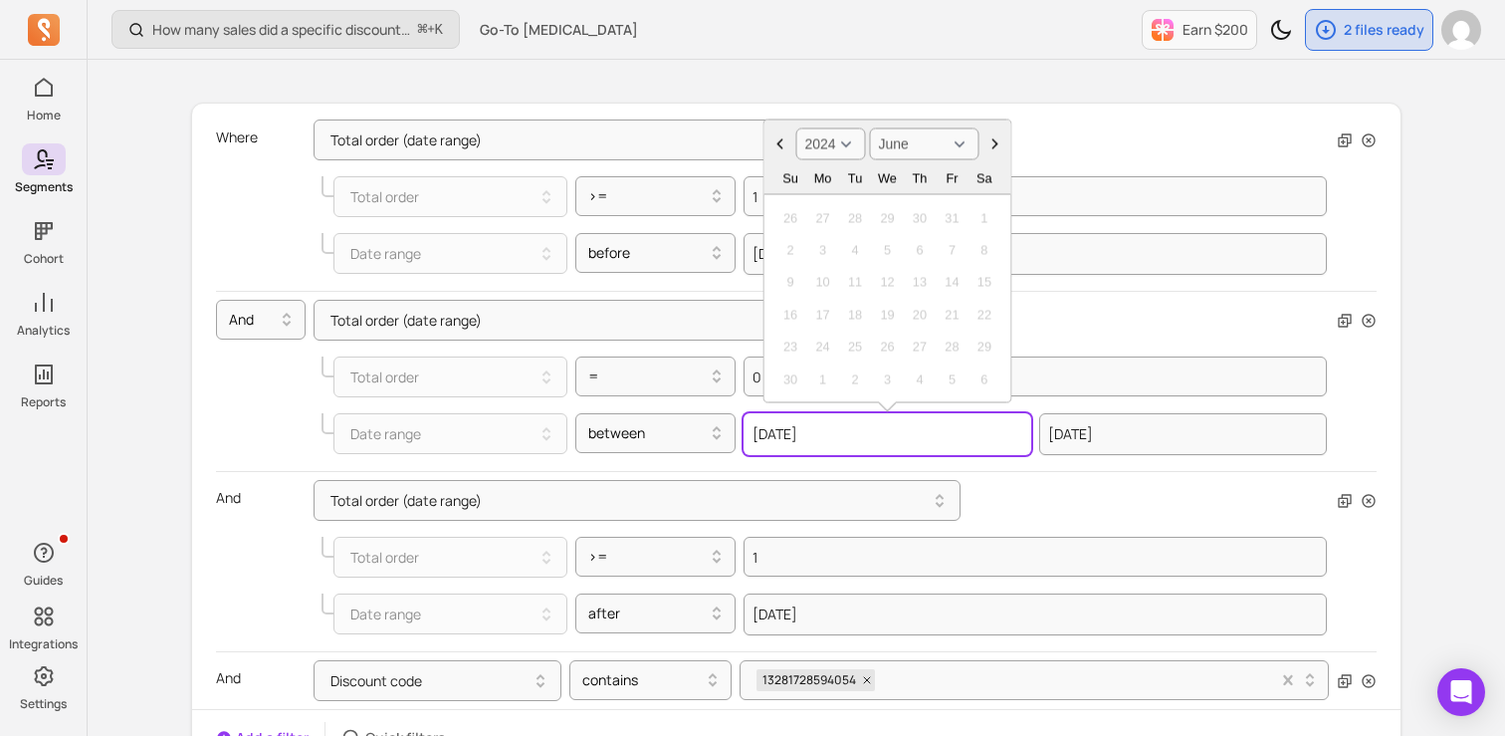
click at [841, 434] on input "[DATE]" at bounding box center [888, 434] width 288 height 42
click at [796, 449] on input "[DATE]" at bounding box center [888, 434] width 288 height 42
click at [803, 435] on input "[DATE]" at bounding box center [888, 434] width 288 height 42
click at [998, 464] on div "And Total order (date range) Total order = 0 Date range between 2021-08-[DATE] …" at bounding box center [796, 381] width 1161 height 180
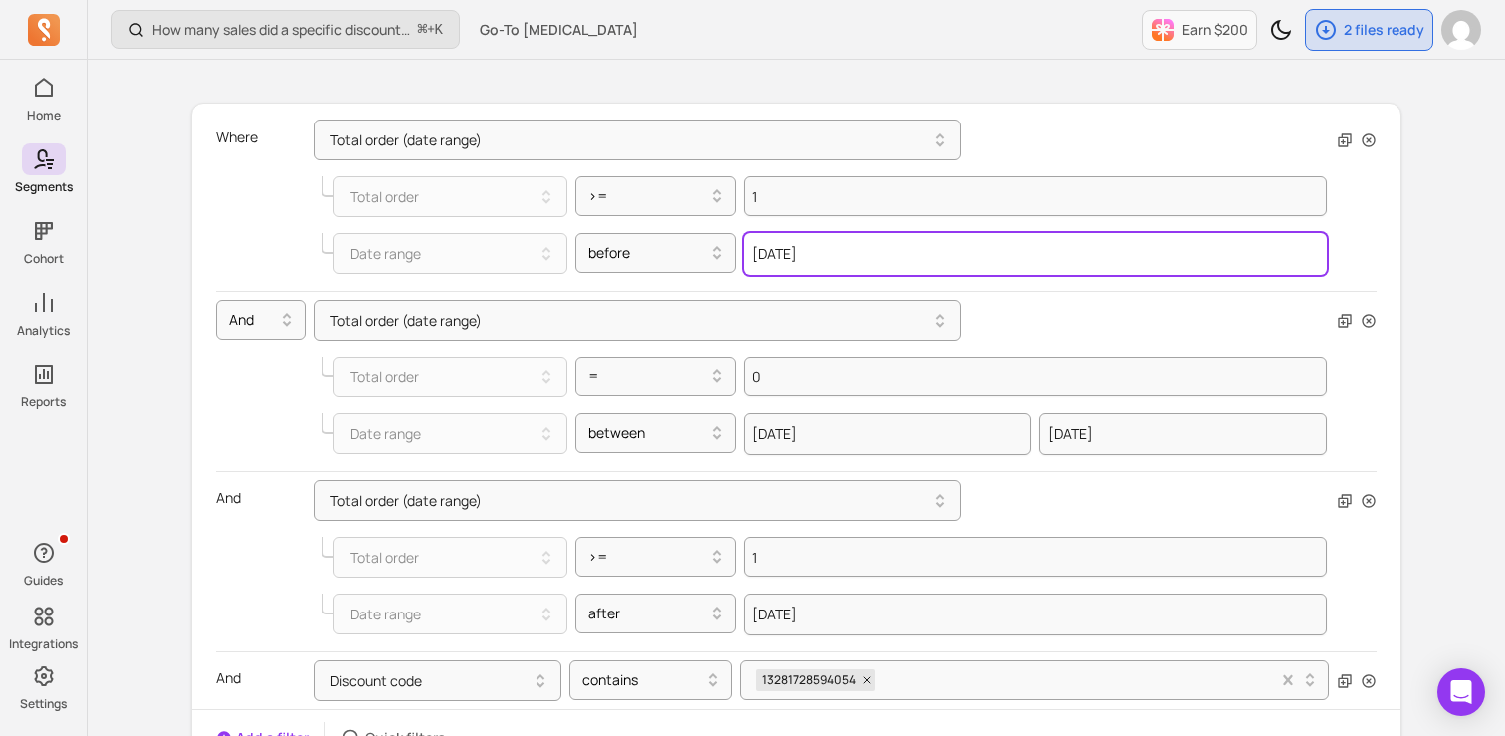
select select "2025"
select select "June"
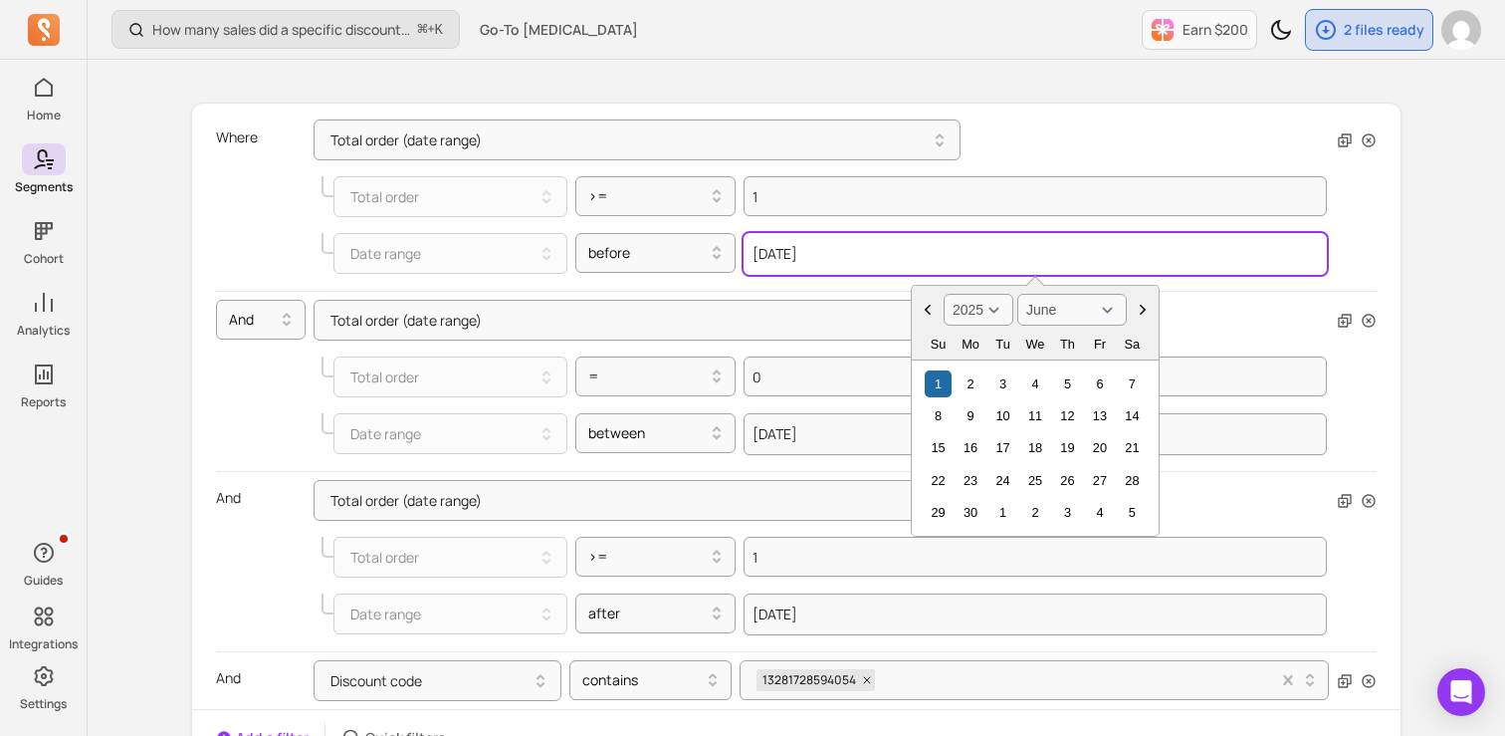
click at [807, 264] on input "[DATE]" at bounding box center [1035, 254] width 583 height 42
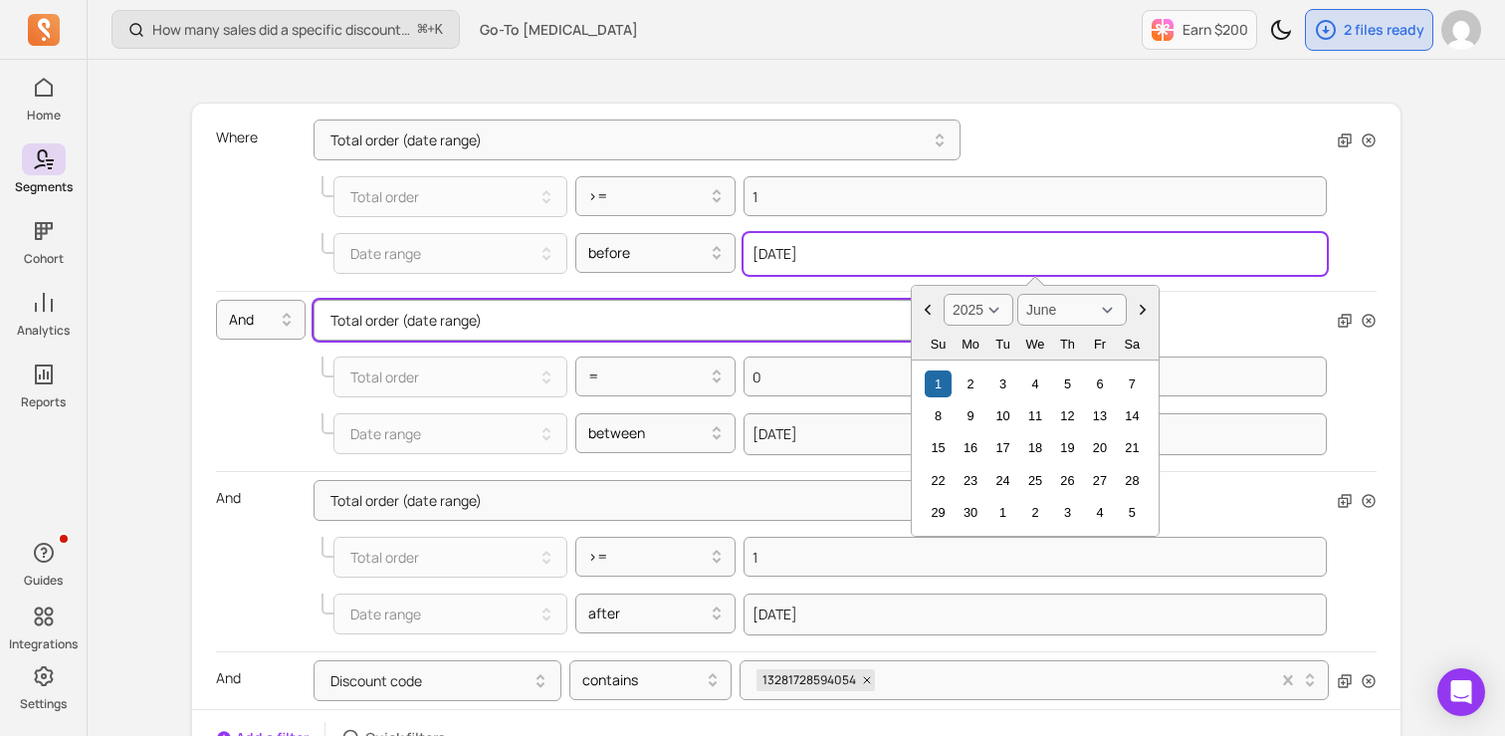
click at [792, 300] on button "Total order (date range)" at bounding box center [637, 320] width 647 height 41
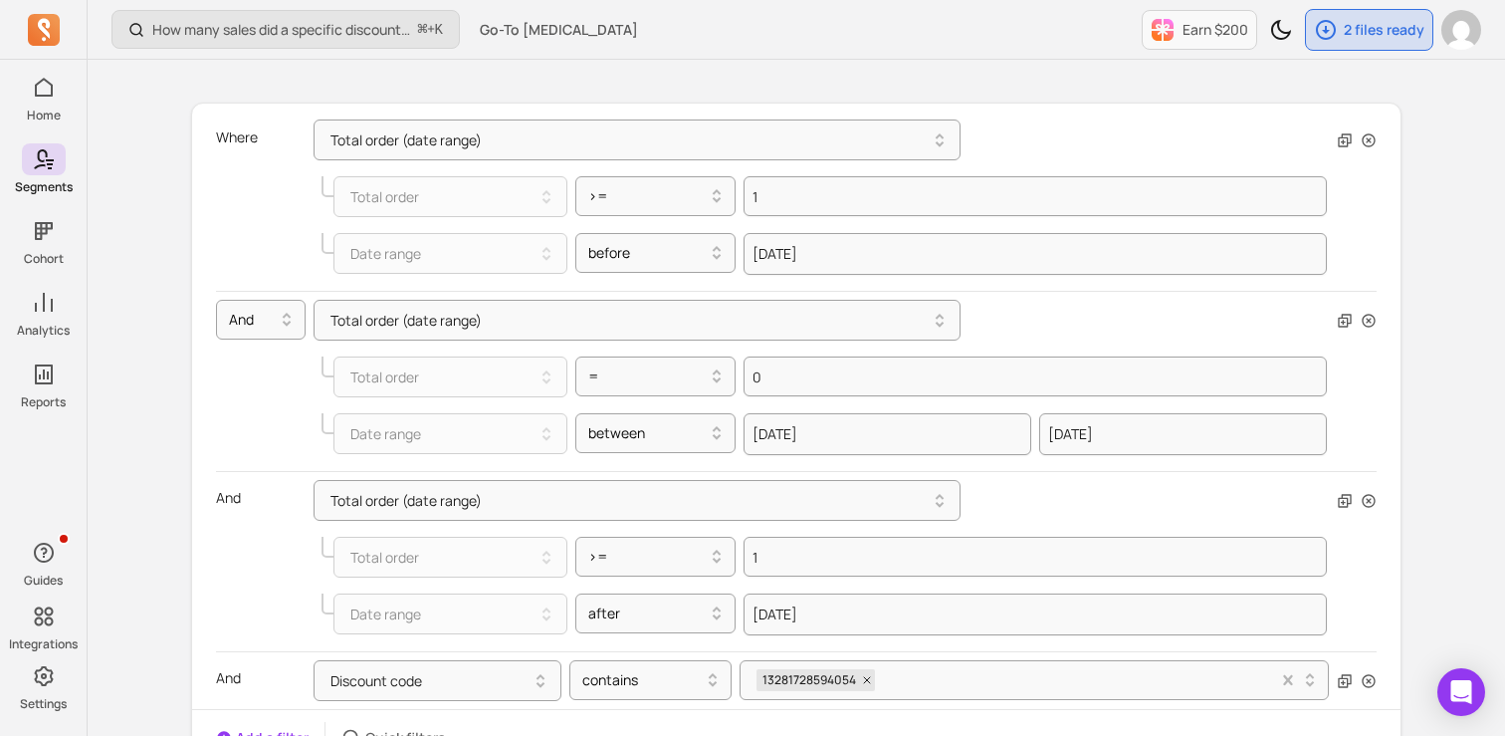
click at [1203, 317] on div "Total order (date range)" at bounding box center [845, 320] width 1063 height 41
select select "2021"
select select "August"
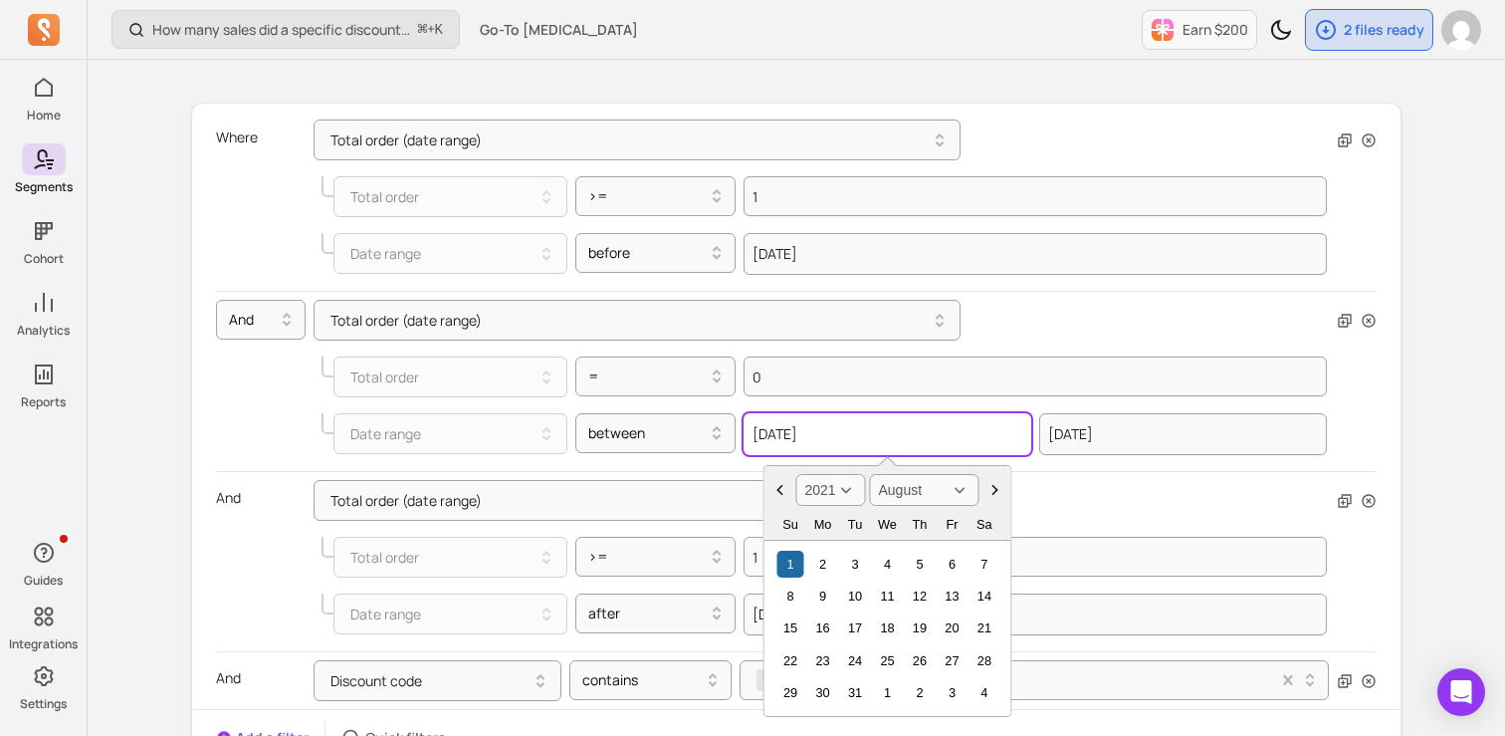
click at [789, 447] on input "[DATE]" at bounding box center [888, 434] width 288 height 42
click at [833, 488] on select "2000 2001 2002 2003 2004 2005 2006 2007 2008 2009 2010 2011 2012 2013 2014 2015…" at bounding box center [831, 490] width 70 height 32
select select "2025"
click at [796, 474] on select "2000 2001 2002 2003 2004 2005 2006 2007 2008 2009 2010 2011 2012 2013 2014 2015…" at bounding box center [831, 490] width 70 height 32
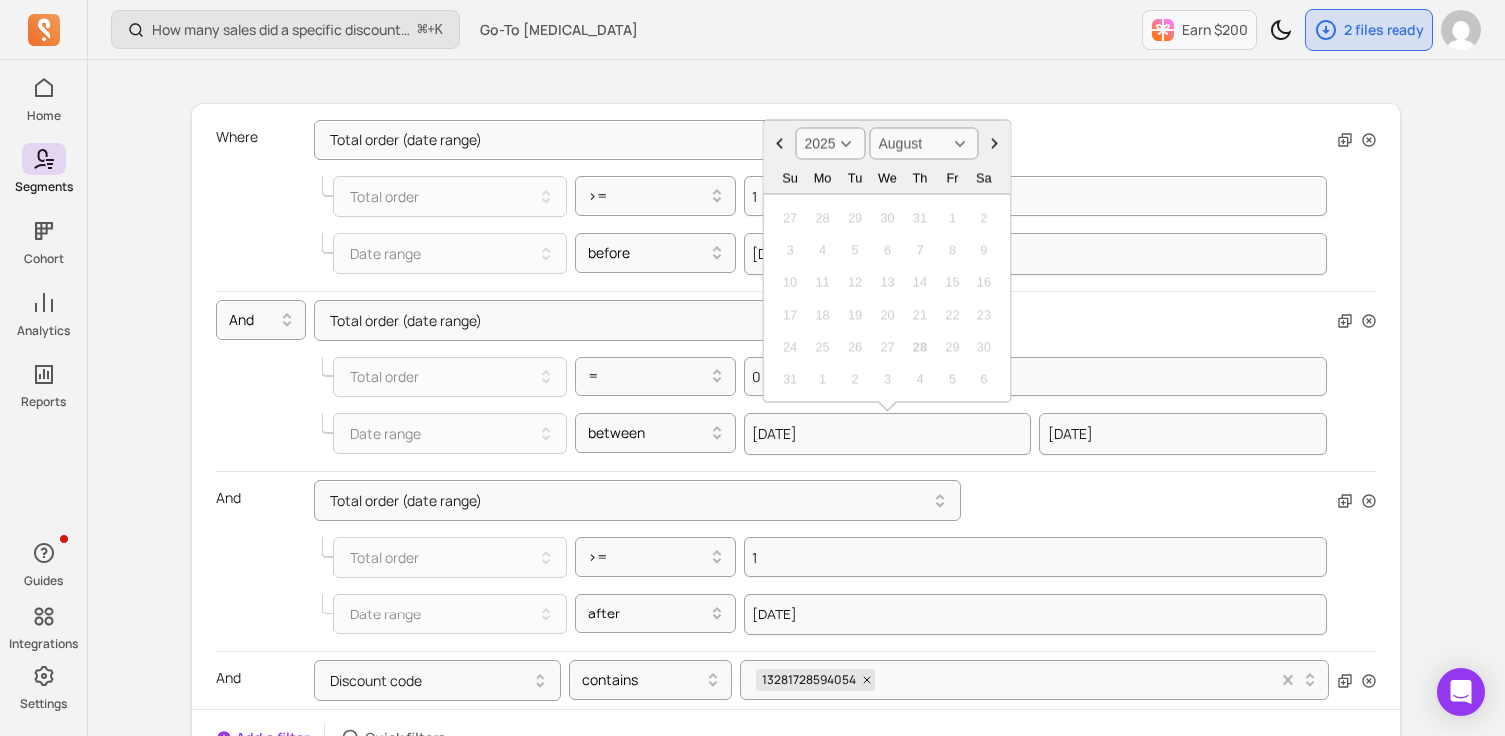
click at [778, 138] on icon "Choose Date" at bounding box center [781, 144] width 20 height 20
select select "July"
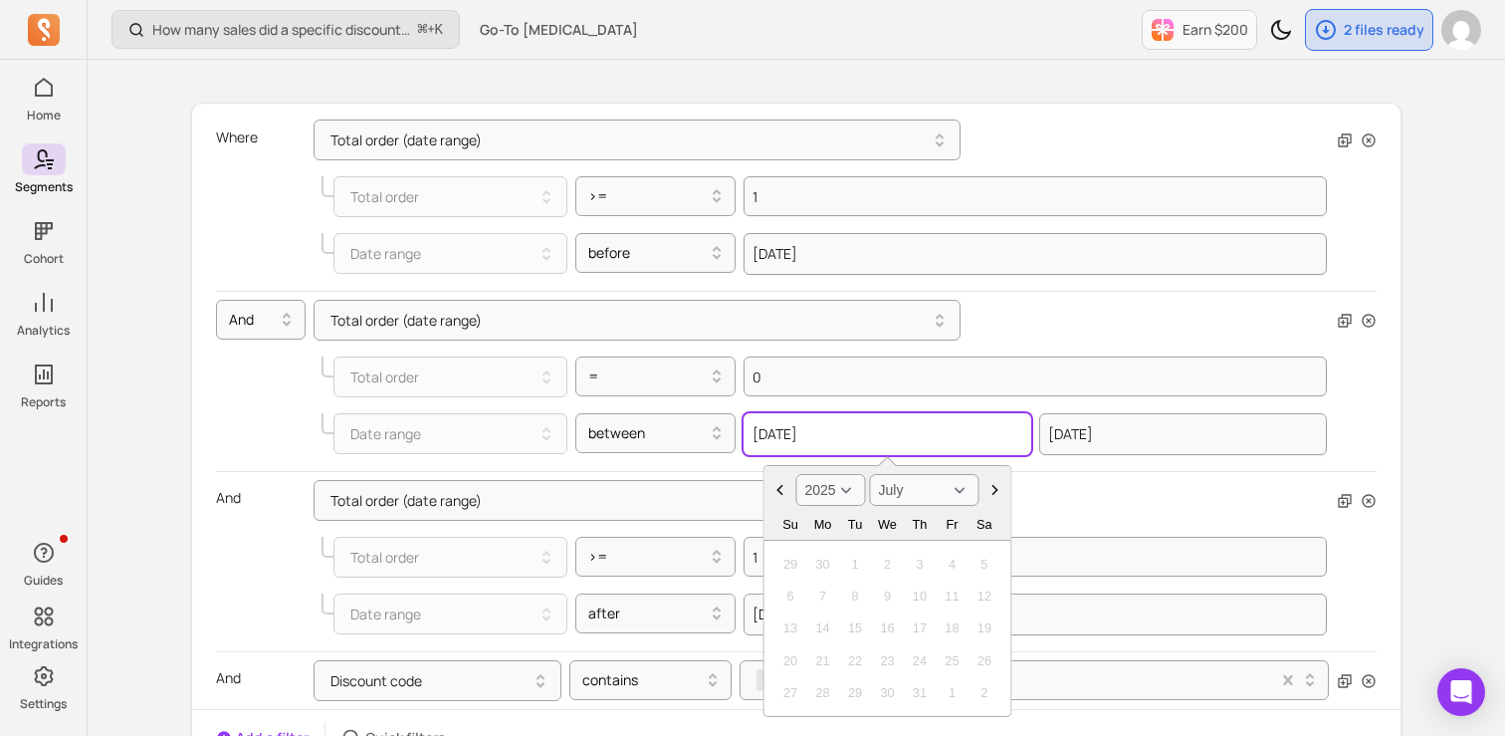
click at [847, 441] on input "[DATE]" at bounding box center [888, 434] width 288 height 42
click at [828, 493] on select "2000 2001 2002 2003 2004 2005 2006 2007 2008 2009 2010 2011 2012 2013 2014 2015…" at bounding box center [831, 490] width 70 height 32
select select "2024"
click at [796, 474] on select "2000 2001 2002 2003 2004 2005 2006 2007 2008 2009 2010 2011 2012 2013 2014 2015…" at bounding box center [831, 490] width 70 height 32
click at [794, 560] on div "30" at bounding box center [791, 564] width 27 height 27
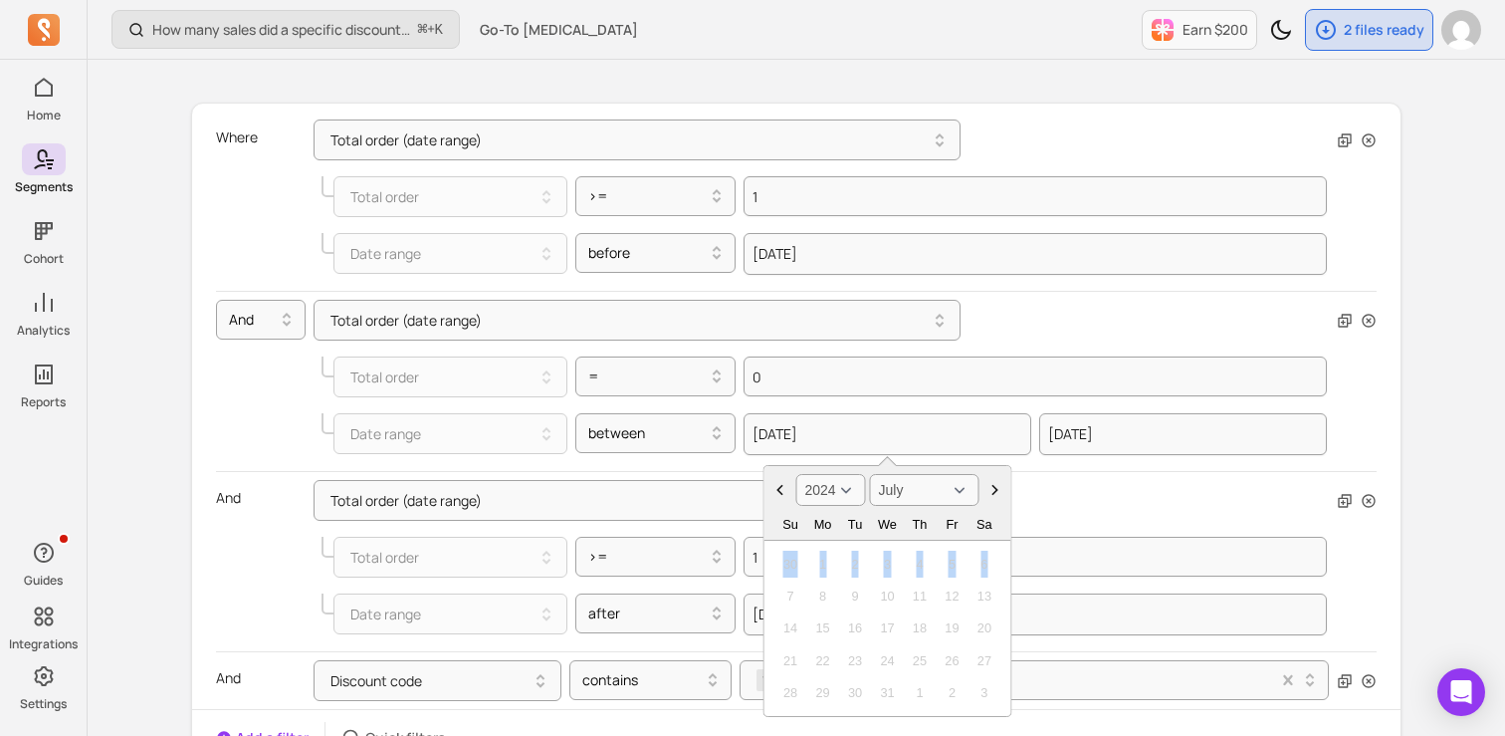
click at [794, 560] on div "30" at bounding box center [791, 564] width 27 height 27
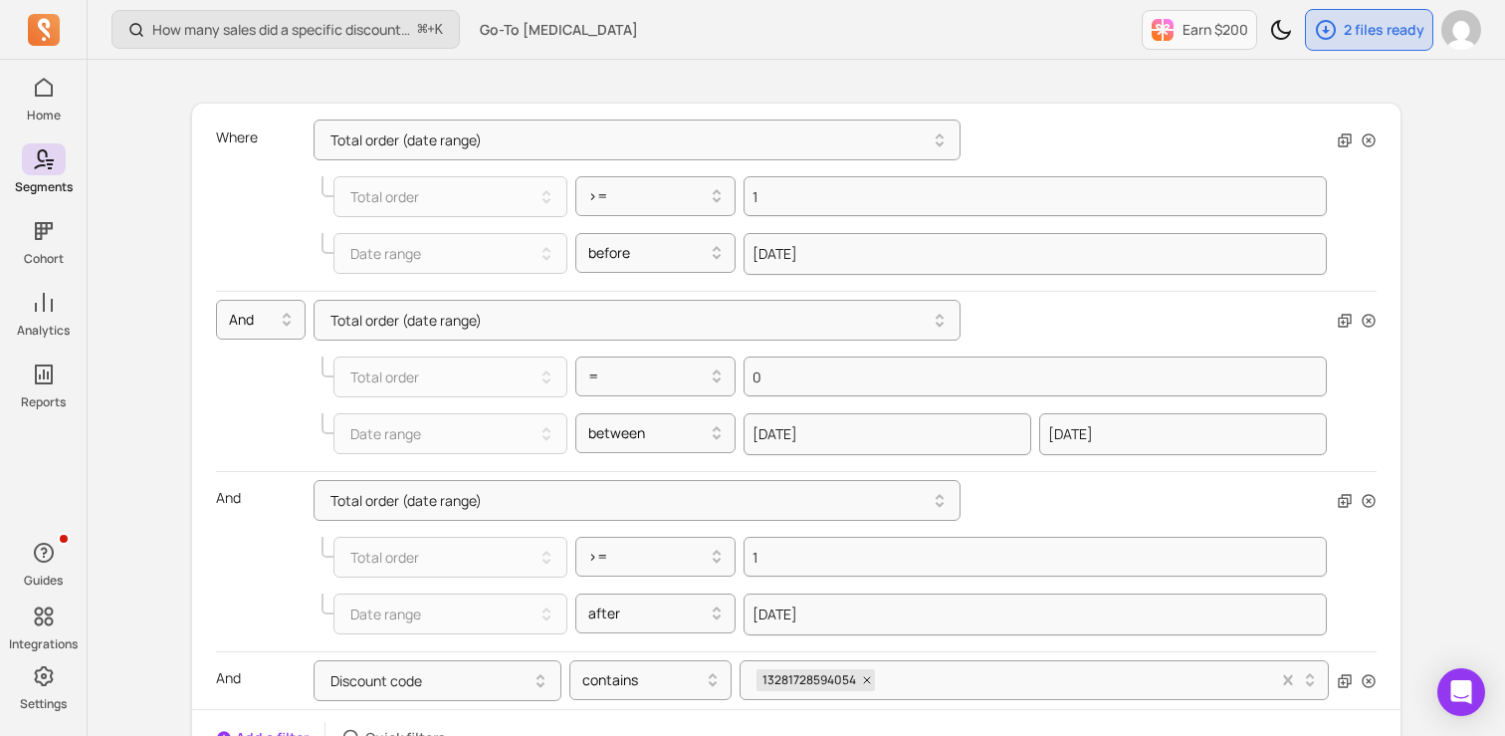
click at [1069, 507] on div "Total order (date range)" at bounding box center [845, 500] width 1063 height 41
click at [1084, 420] on input "[DATE]" at bounding box center [1183, 434] width 288 height 42
select select "2022"
select select "July"
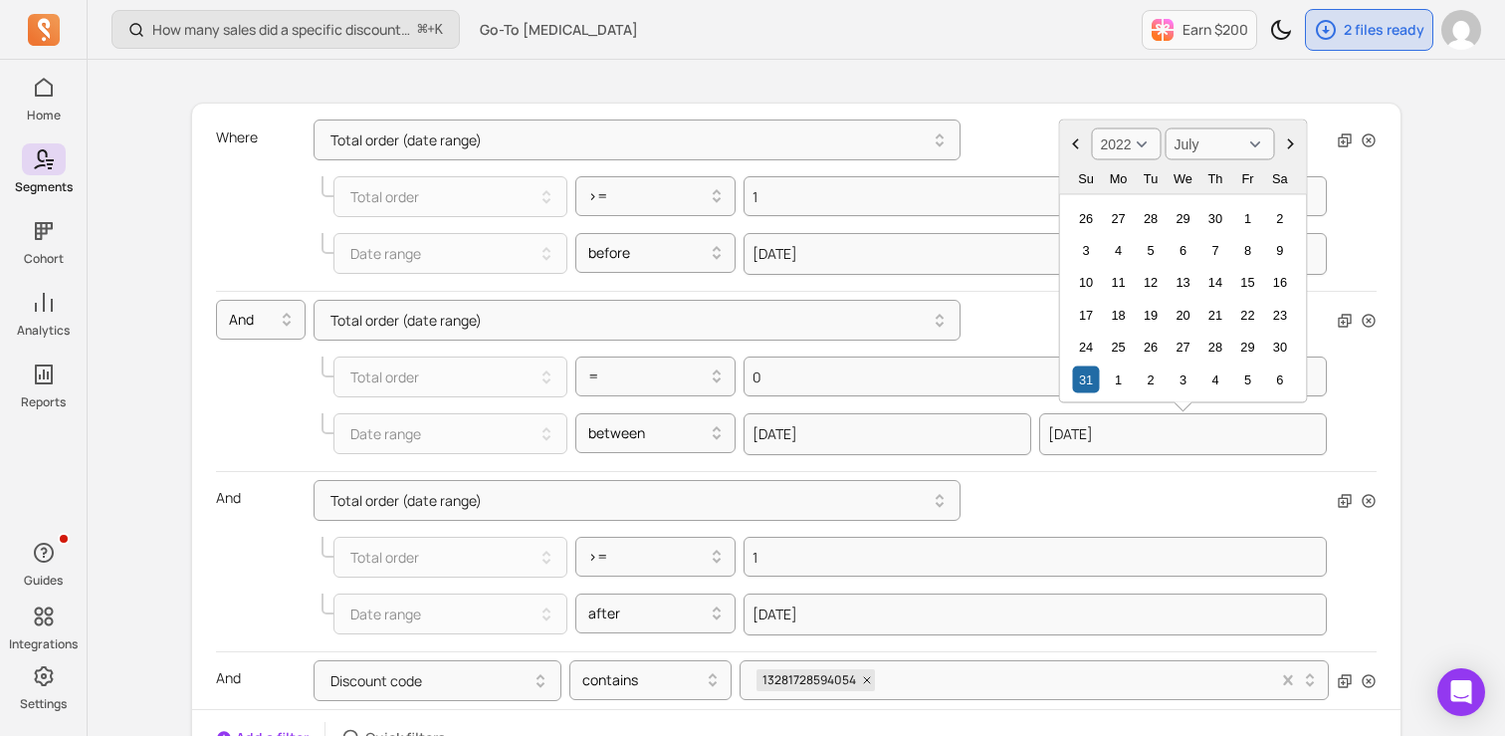
click at [1140, 147] on select "2000 2001 2002 2003 2004 2005 2006 2007 2008 2009 2010 2011 2012 2013 2014 2015…" at bounding box center [1127, 144] width 70 height 32
select select "2025"
click at [1092, 128] on select "2000 2001 2002 2003 2004 2005 2006 2007 2008 2009 2010 2011 2012 2013 2014 2015…" at bounding box center [1127, 144] width 70 height 32
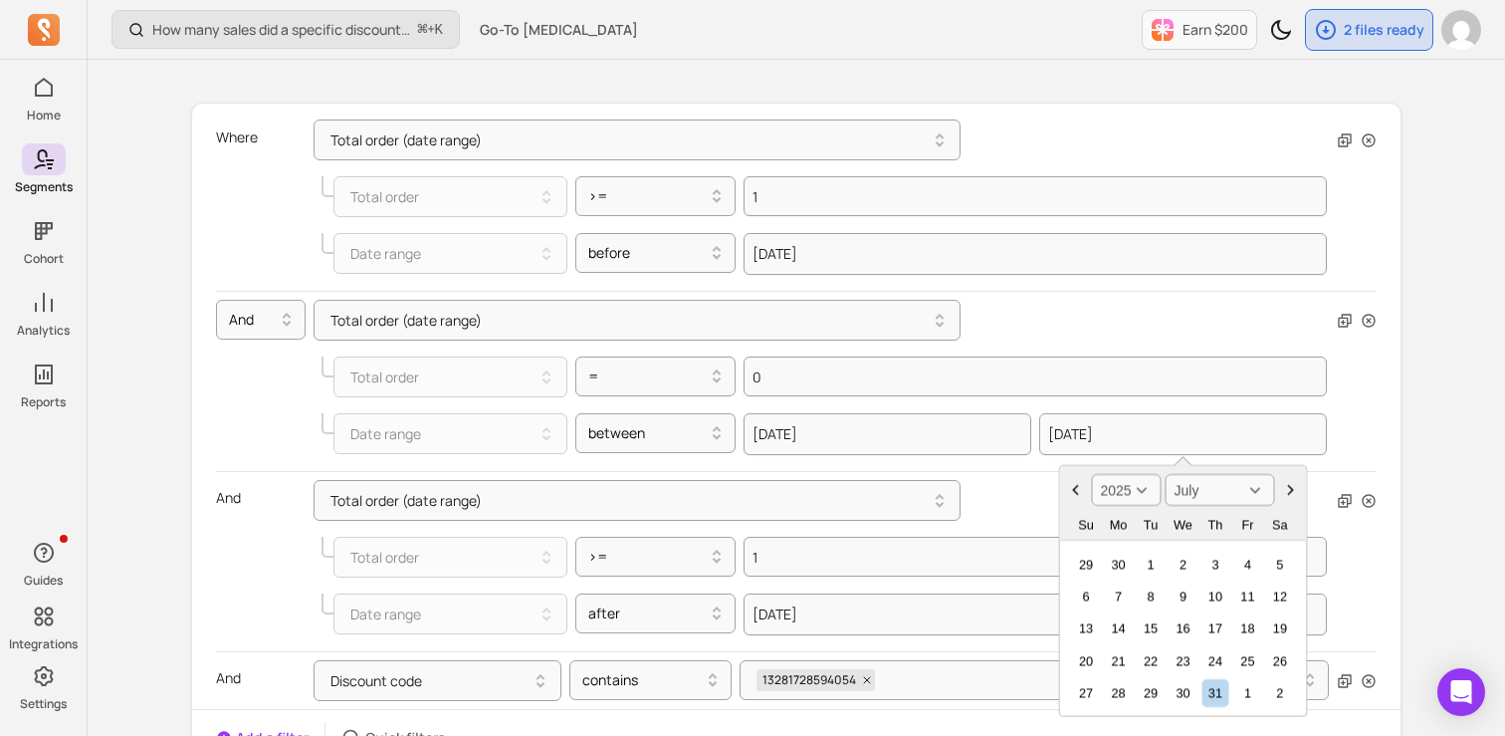
click at [1072, 487] on icon "Choose Date" at bounding box center [1076, 490] width 20 height 20
select select "May"
click at [1279, 691] on div "31" at bounding box center [1279, 692] width 27 height 27
type input "[DATE]"
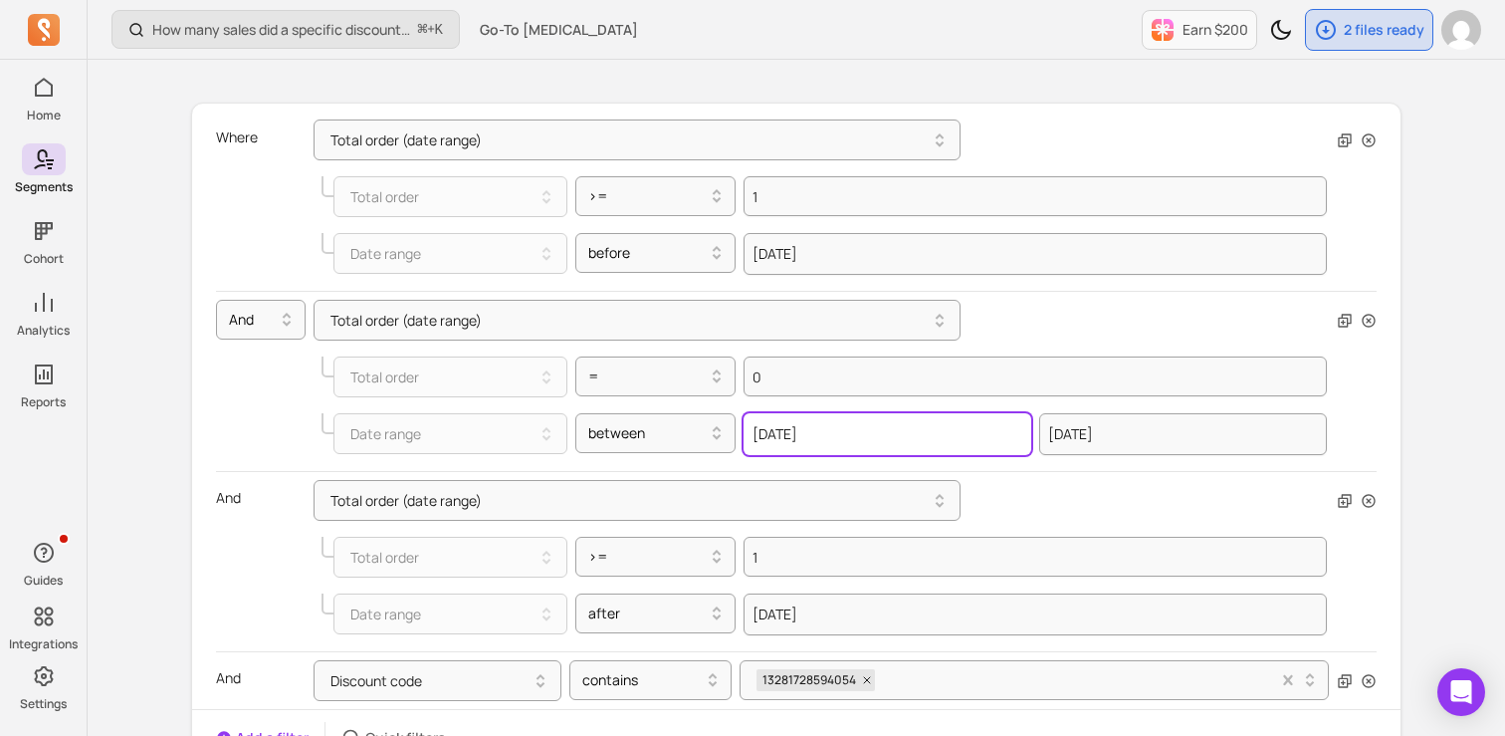
click at [829, 440] on input "[DATE]" at bounding box center [888, 434] width 288 height 42
select select "2021"
select select "August"
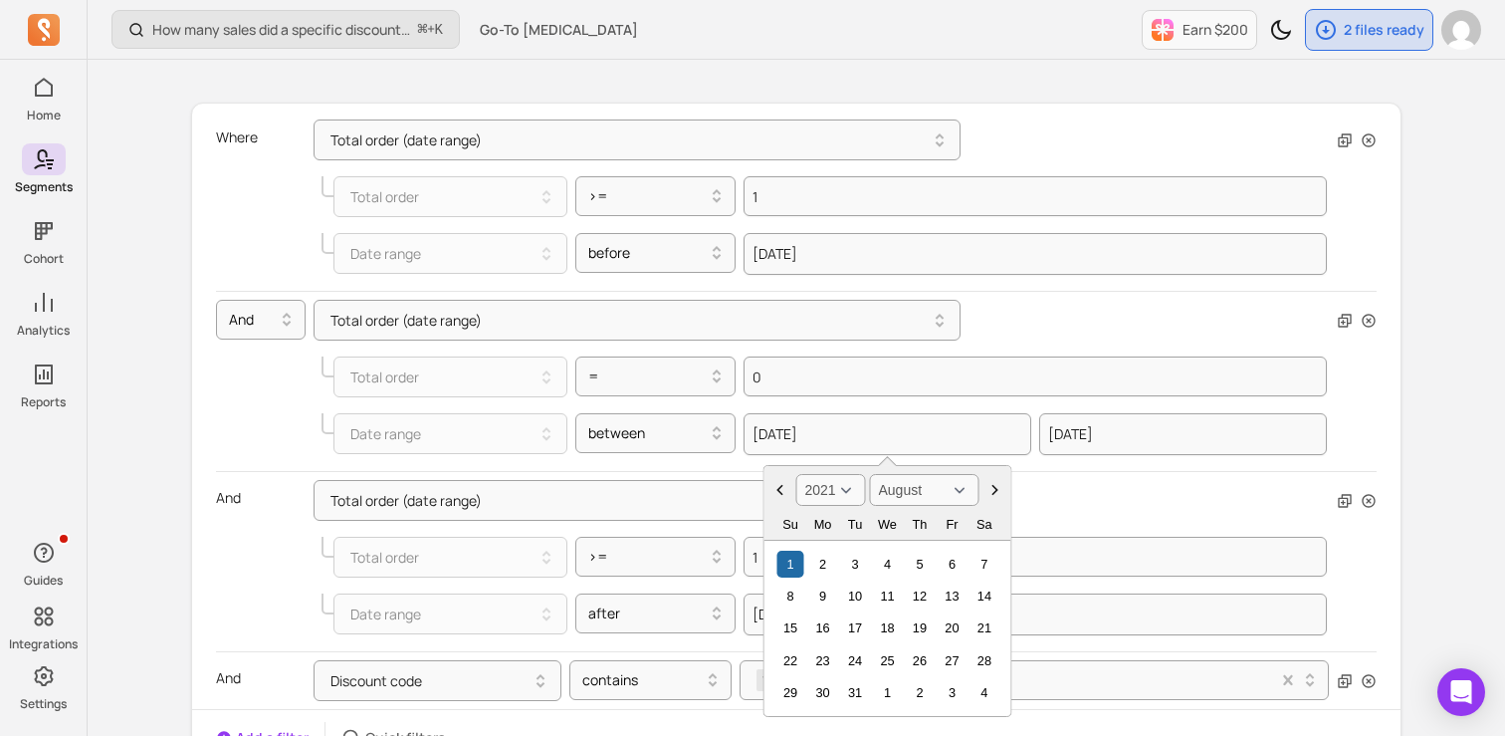
click at [833, 492] on select "2000 2001 2002 2003 2004 2005 2006 2007 2008 2009 2010 2011 2012 2013 2014 2015…" at bounding box center [831, 490] width 70 height 32
select select "2025"
click at [796, 474] on select "2000 2001 2002 2003 2004 2005 2006 2007 2008 2009 2010 2011 2012 2013 2014 2015…" at bounding box center [831, 490] width 70 height 32
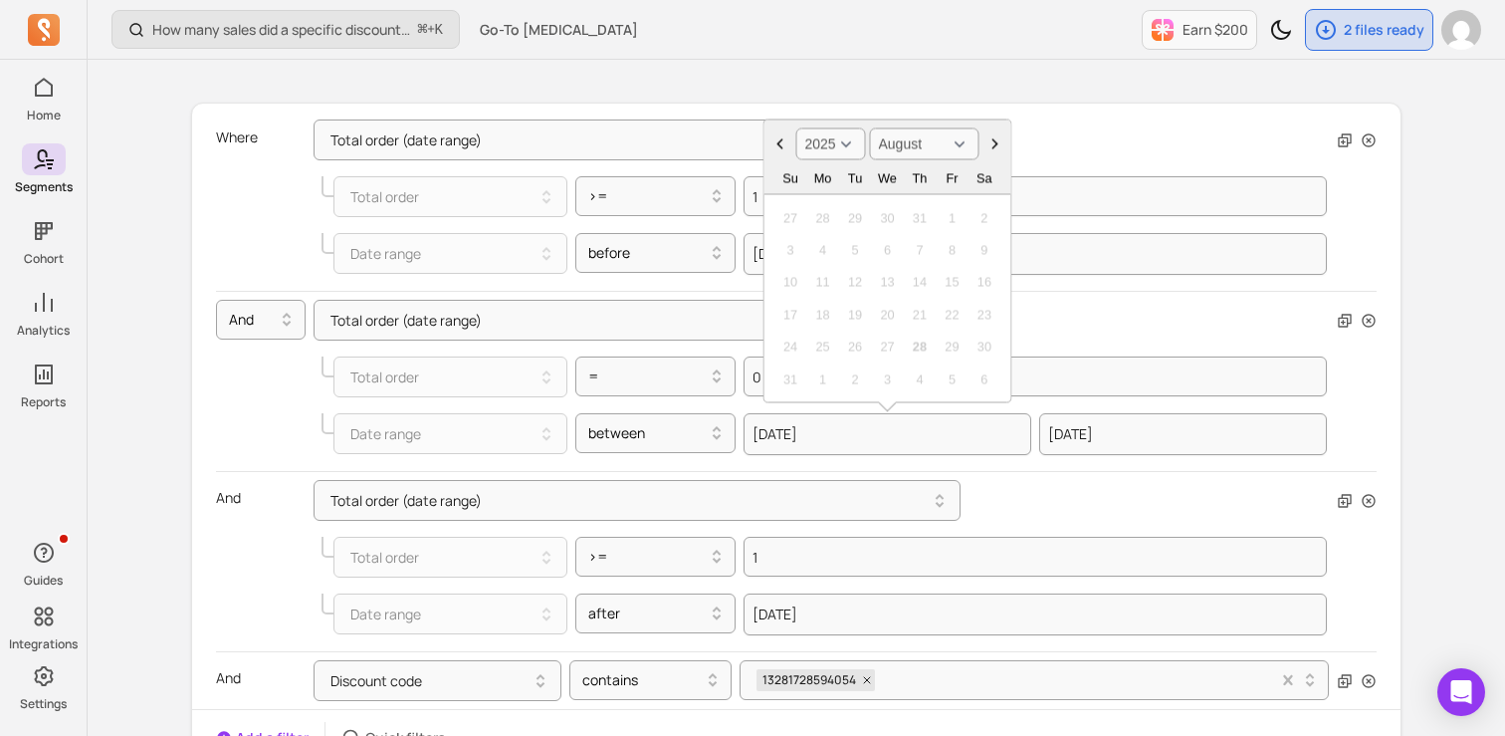
click at [783, 143] on icon "Choose Date" at bounding box center [781, 144] width 20 height 20
select select "July"
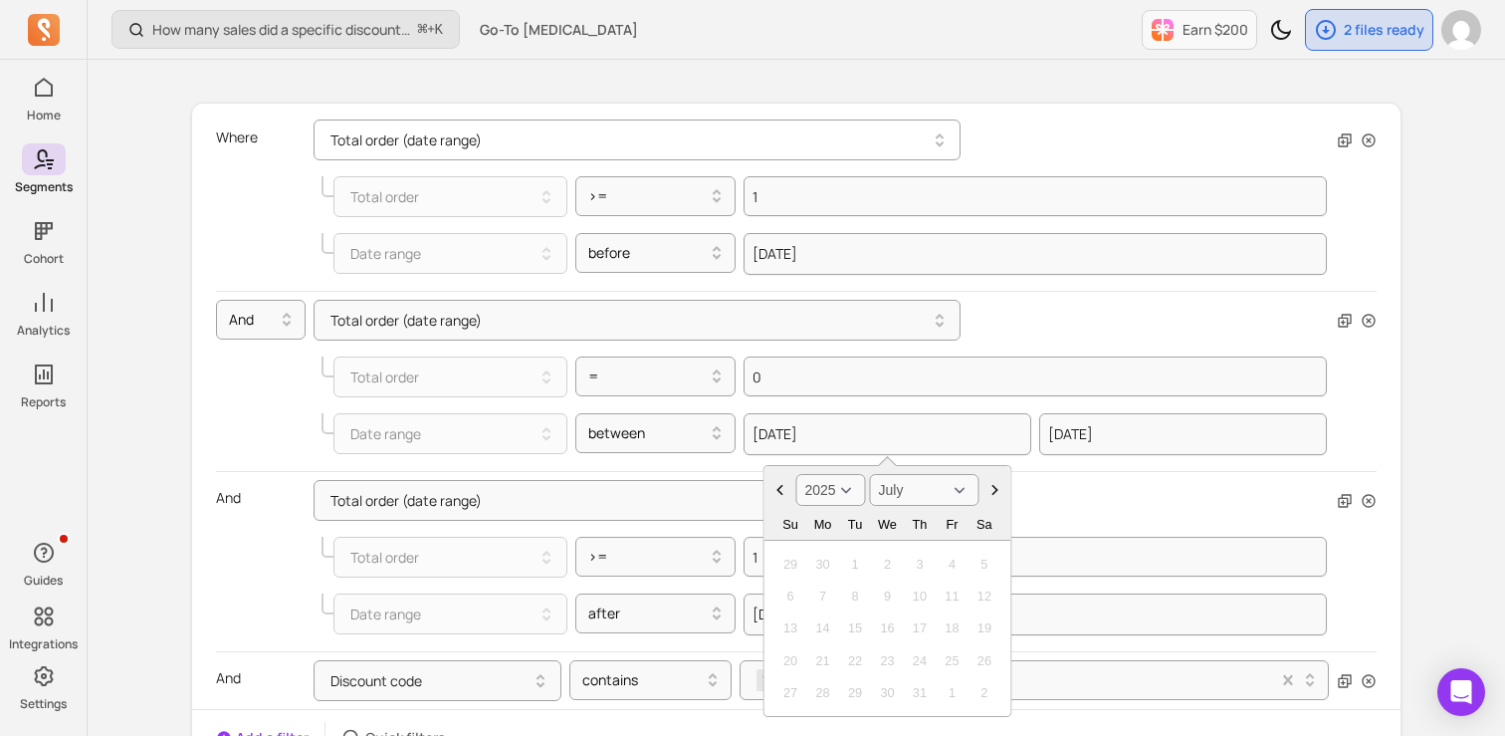
click at [783, 143] on button "Total order (date range)" at bounding box center [637, 139] width 647 height 41
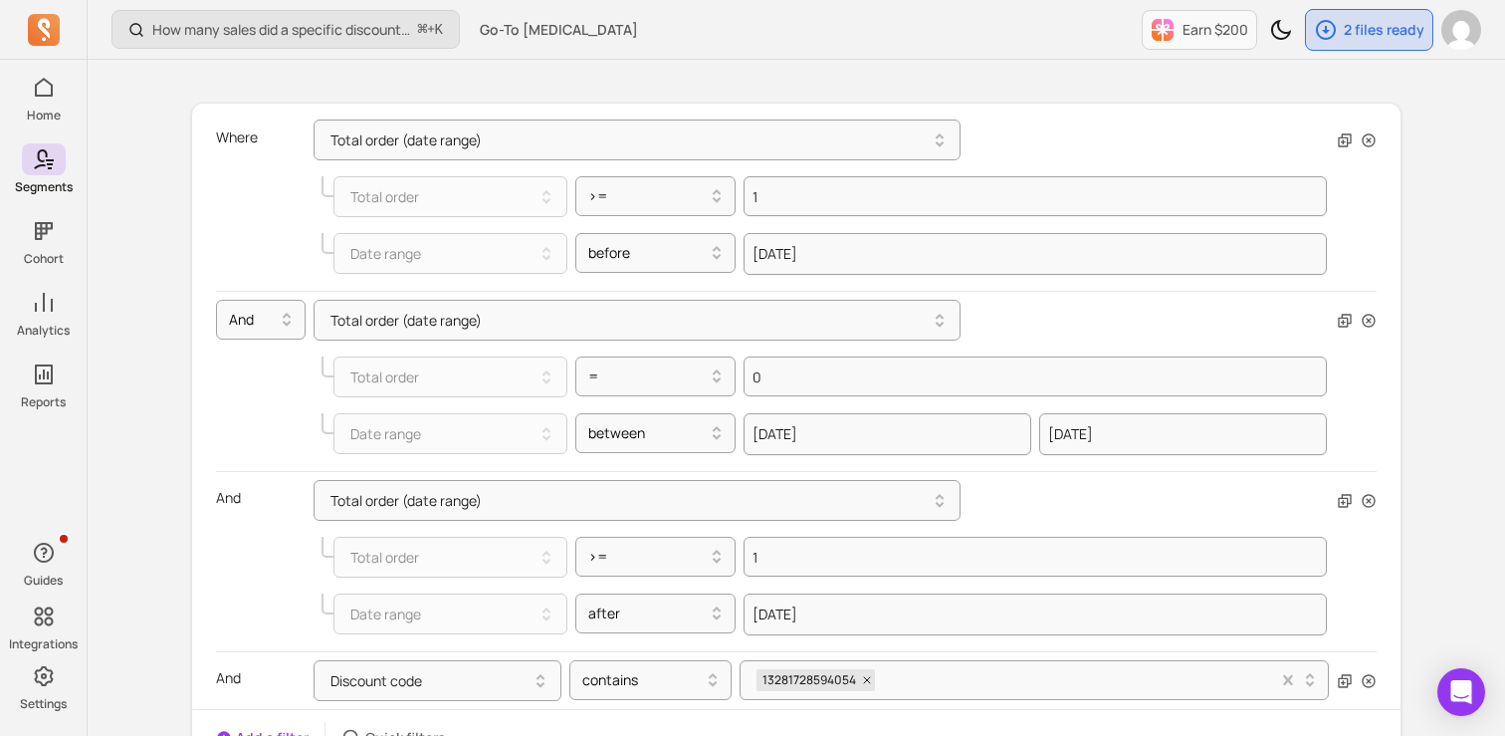
click at [1168, 152] on div "Total order (date range)" at bounding box center [845, 139] width 1063 height 41
click at [871, 449] on input "[DATE]" at bounding box center [888, 434] width 288 height 42
select select "2021"
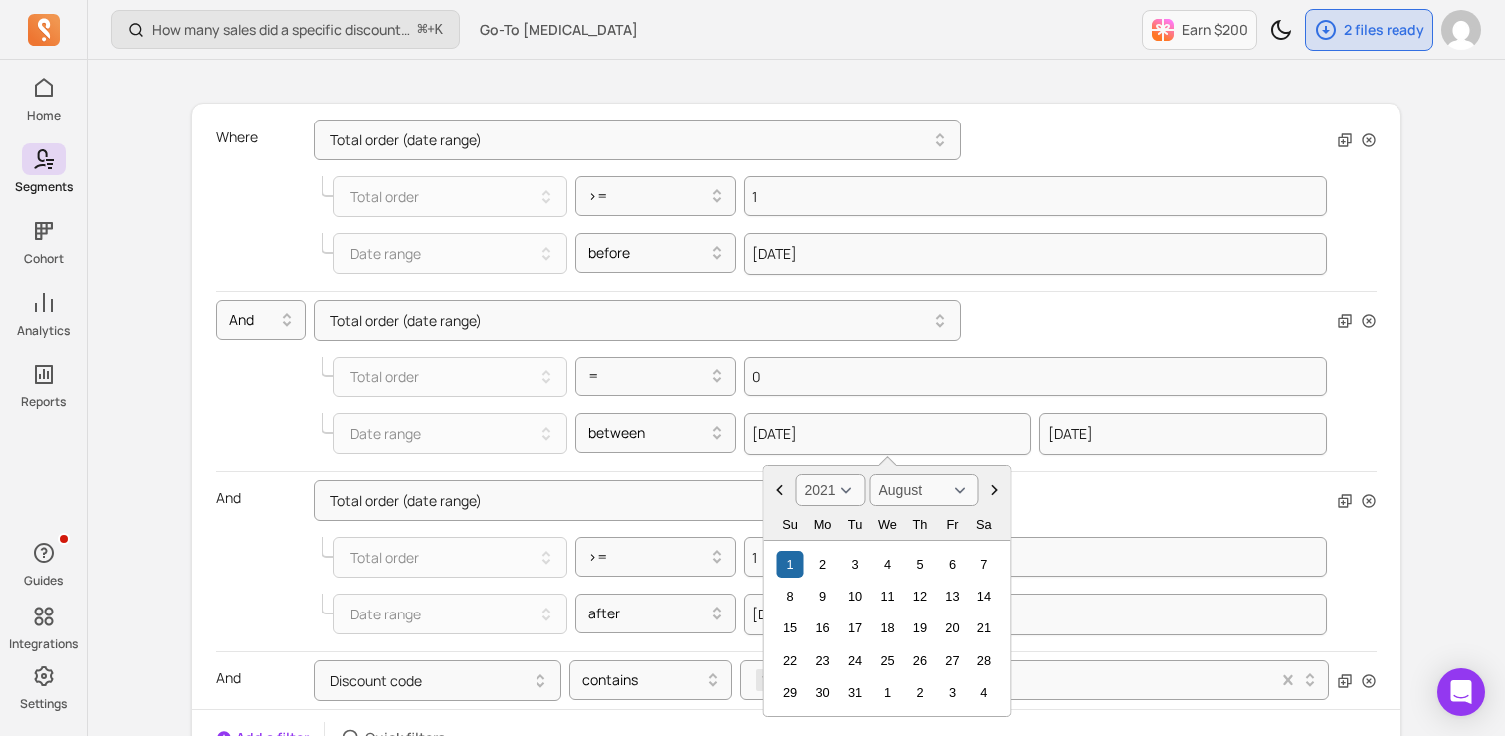
click at [998, 490] on icon "Choose Date" at bounding box center [996, 490] width 20 height 20
select select "October"
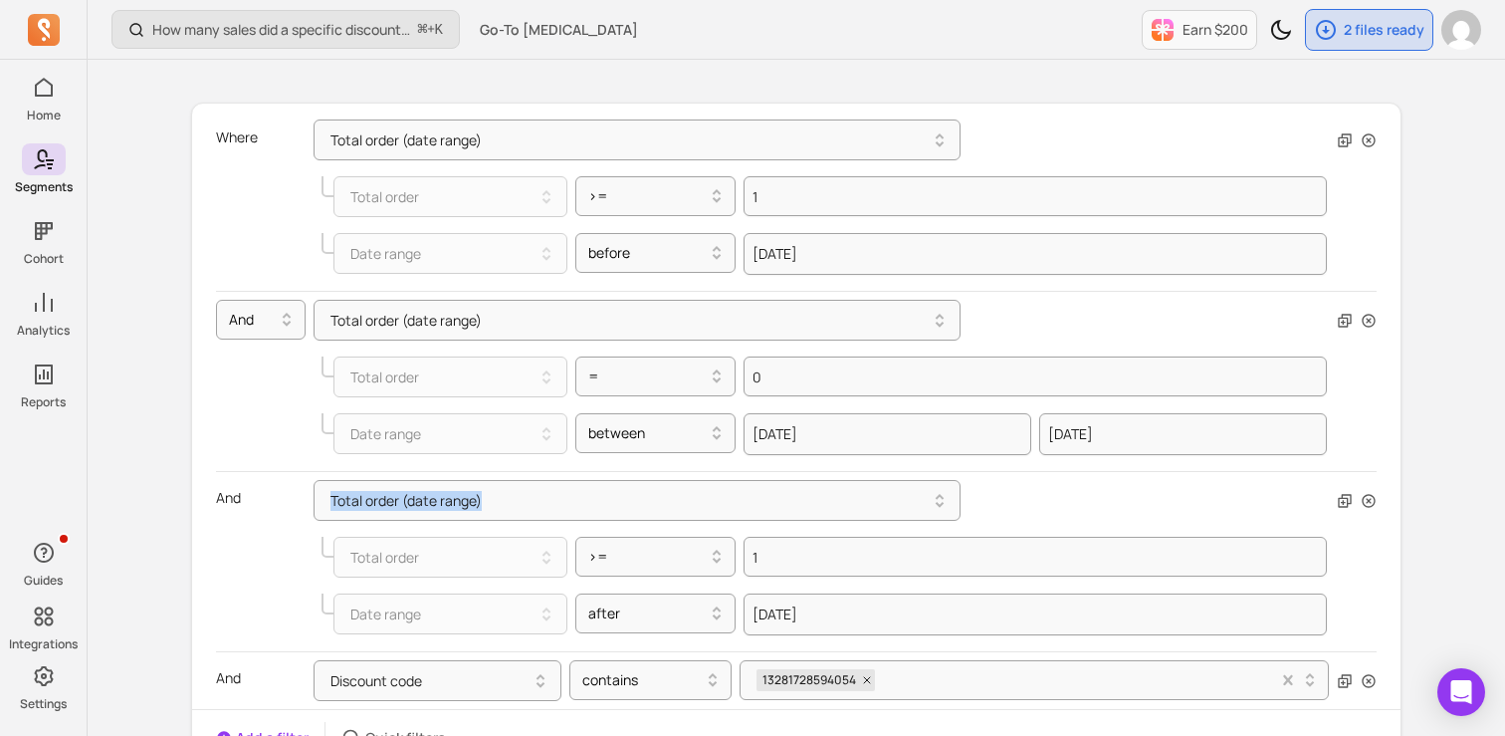
click at [998, 490] on div "Total order (date range)" at bounding box center [845, 500] width 1063 height 41
click at [944, 434] on input "[DATE]" at bounding box center [888, 434] width 288 height 42
select select "2021"
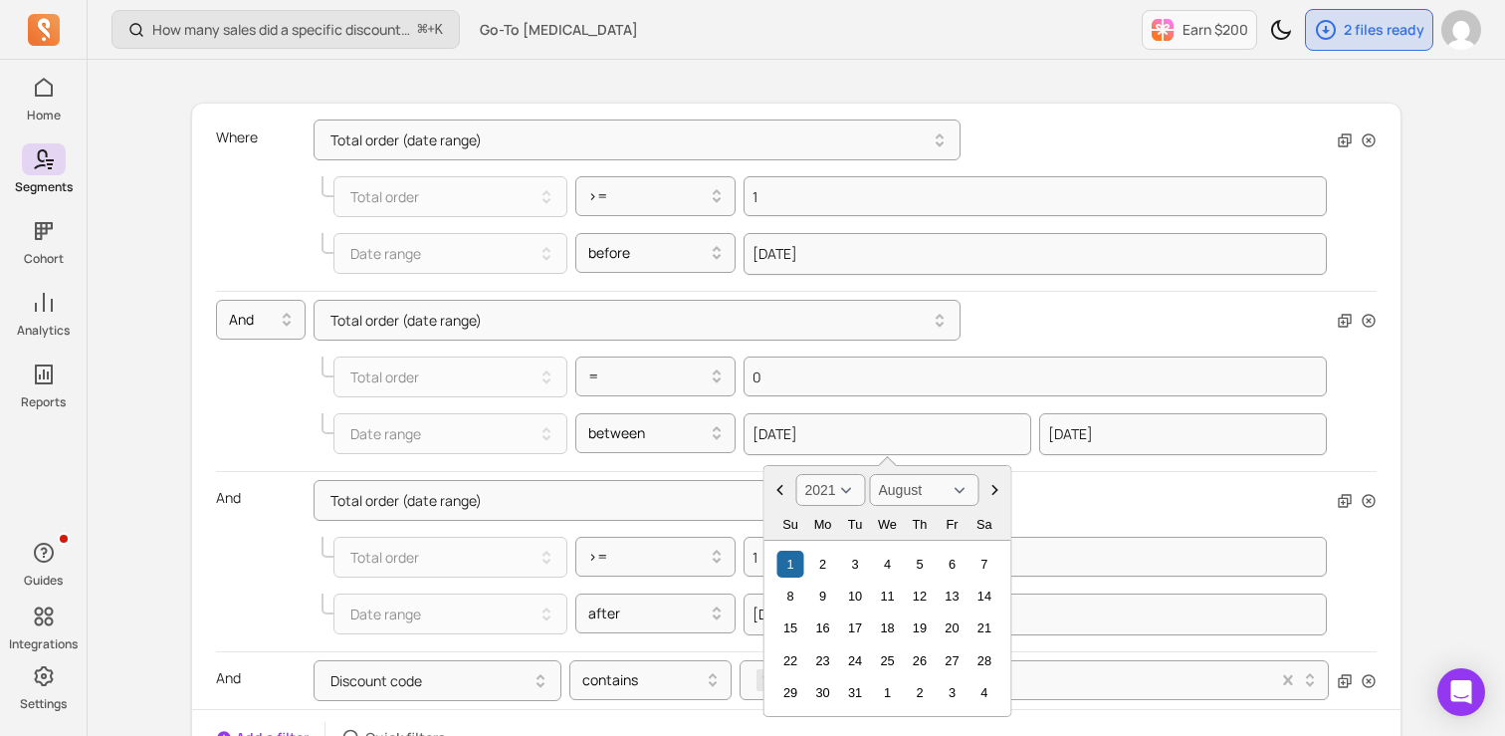
click at [996, 485] on icon "Choose Date" at bounding box center [996, 490] width 20 height 20
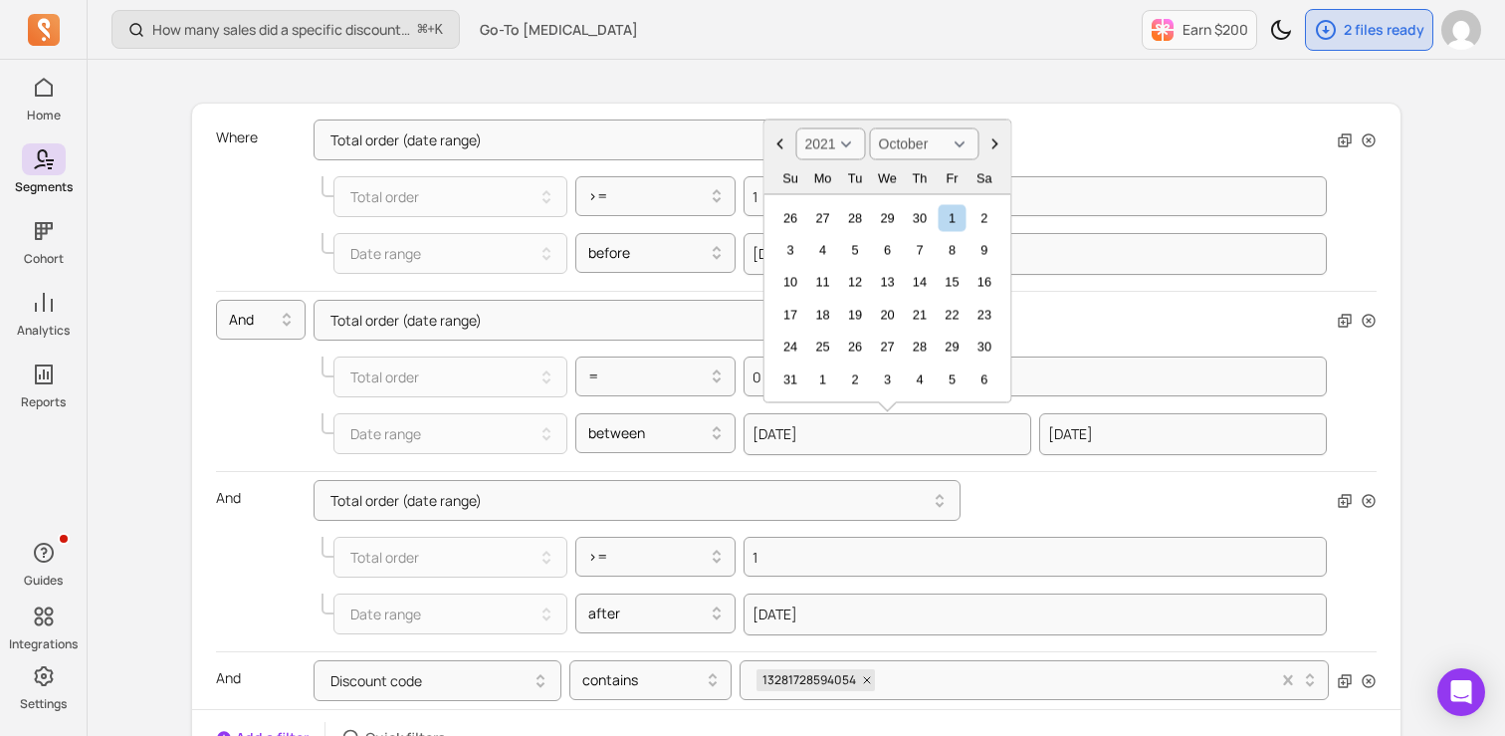
click at [988, 144] on icon "Choose Date" at bounding box center [996, 144] width 20 height 20
select select "November"
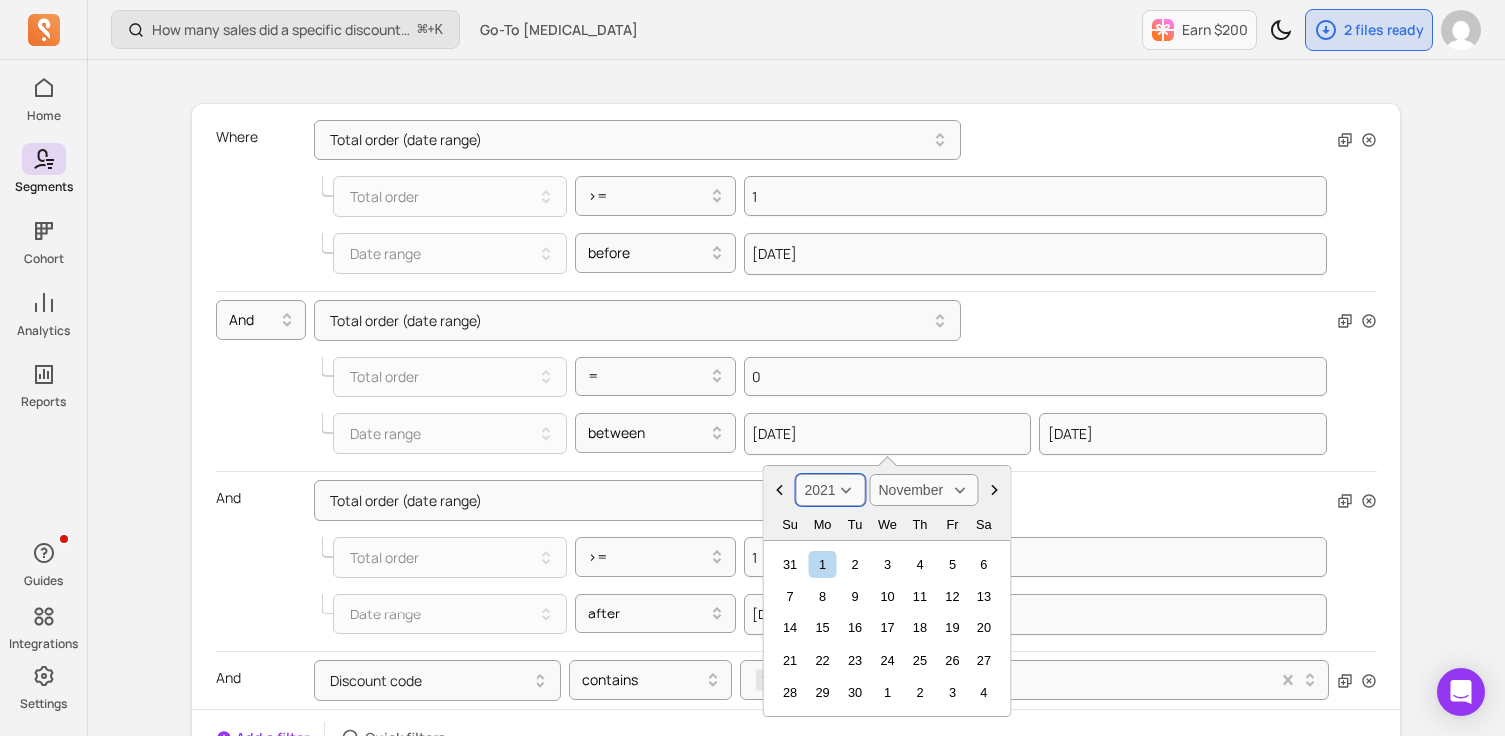
click at [817, 488] on select "2000 2001 2002 2003 2004 2005 2006 2007 2008 2009 2010 2011 2012 2013 2014 2015…" at bounding box center [831, 490] width 70 height 32
click at [796, 474] on select "2000 2001 2002 2003 2004 2005 2006 2007 2008 2009 2010 2011 2012 2013 2014 2015…" at bounding box center [831, 490] width 70 height 32
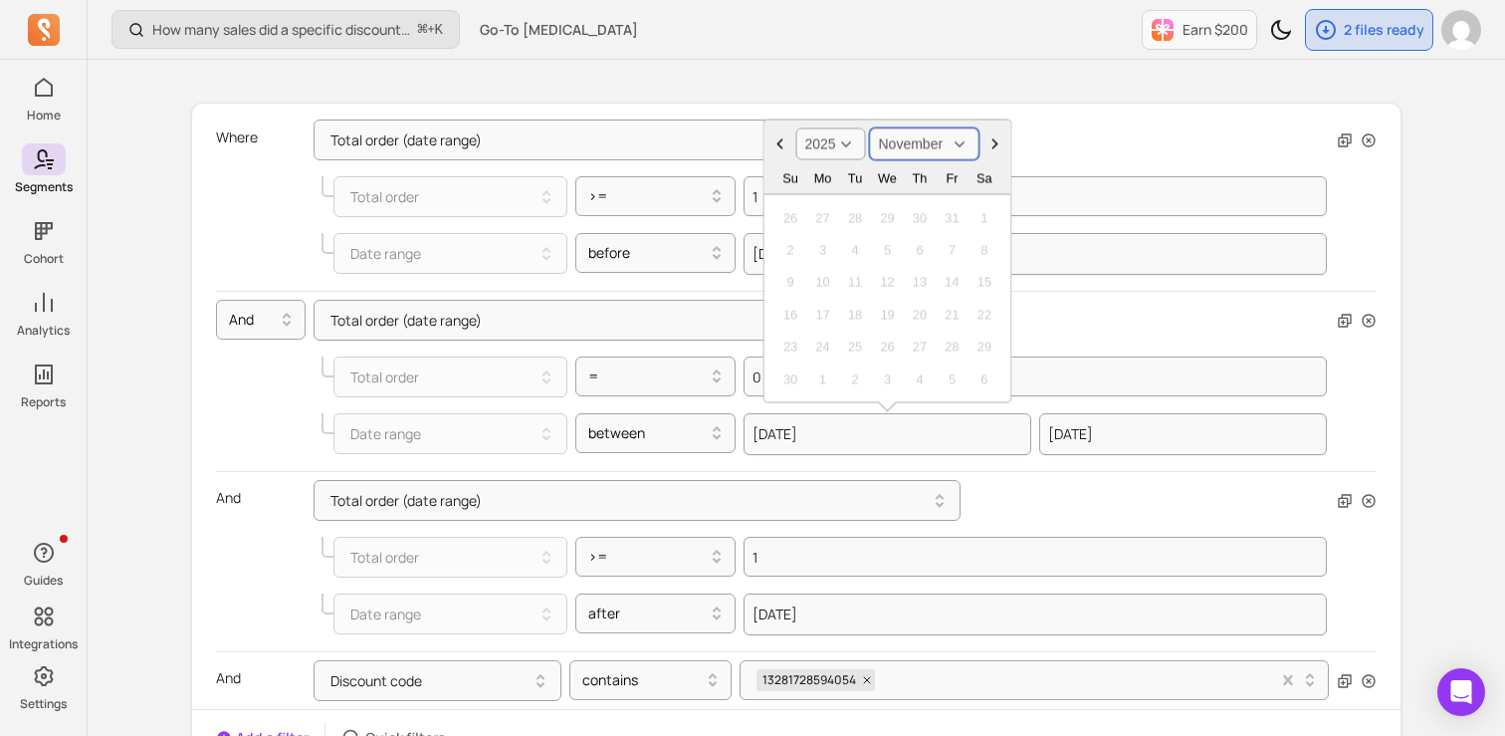
click at [898, 156] on select "January February March April May June July August September October November De…" at bounding box center [925, 144] width 110 height 32
click at [844, 148] on select "2000 2001 2002 2003 2004 2005 2006 2007 2008 2009 2010 2011 2012 2013 2014 2015…" at bounding box center [831, 144] width 70 height 32
select select "2024"
click at [796, 128] on select "2000 2001 2002 2003 2004 2005 2006 2007 2008 2009 2010 2011 2012 2013 2014 2015…" at bounding box center [831, 144] width 70 height 32
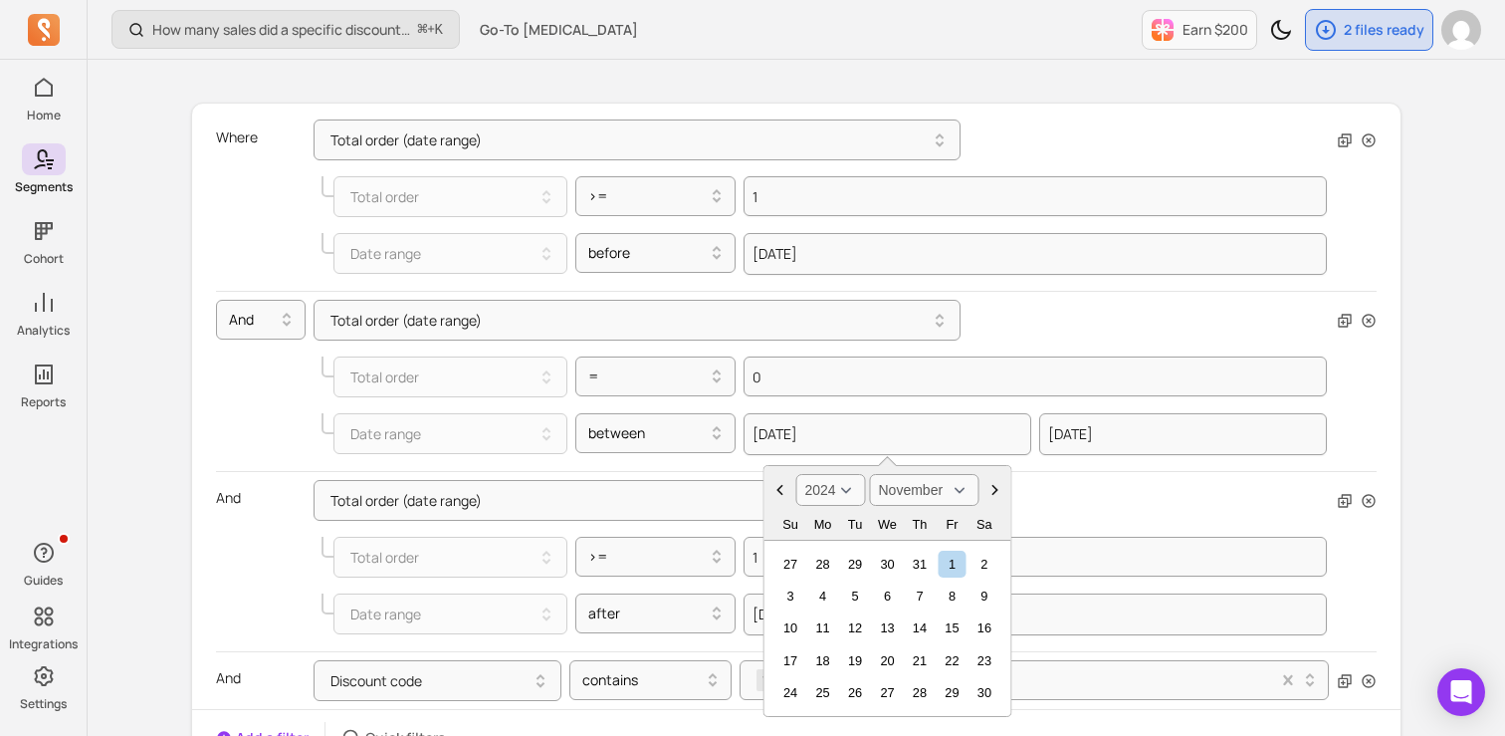
click at [991, 487] on icon "Choose Date" at bounding box center [996, 490] width 20 height 20
select select "December"
click at [885, 435] on input "[DATE]" at bounding box center [888, 434] width 288 height 42
click at [991, 493] on icon "Choose Date" at bounding box center [996, 490] width 20 height 20
select select "2025"
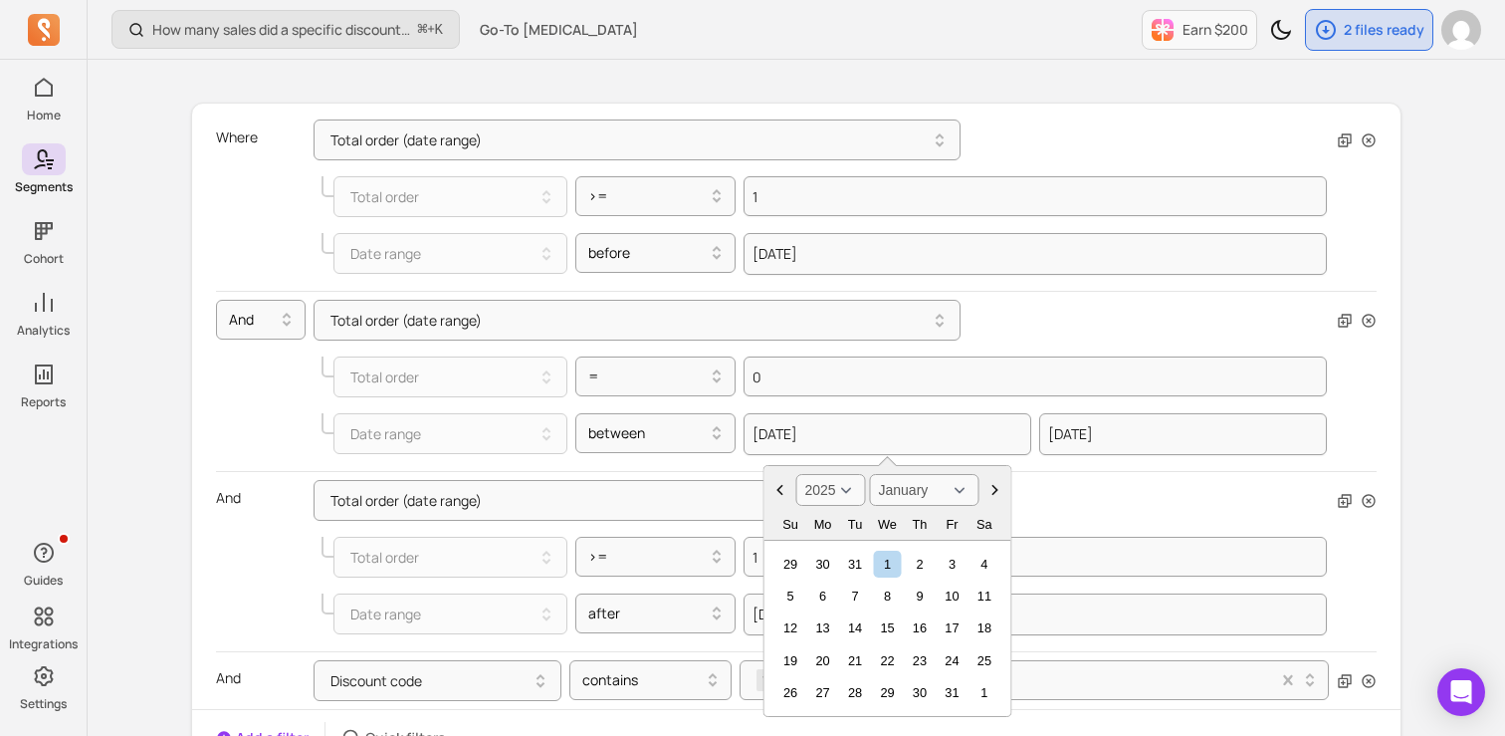
click at [991, 493] on icon "Choose Date" at bounding box center [996, 490] width 20 height 20
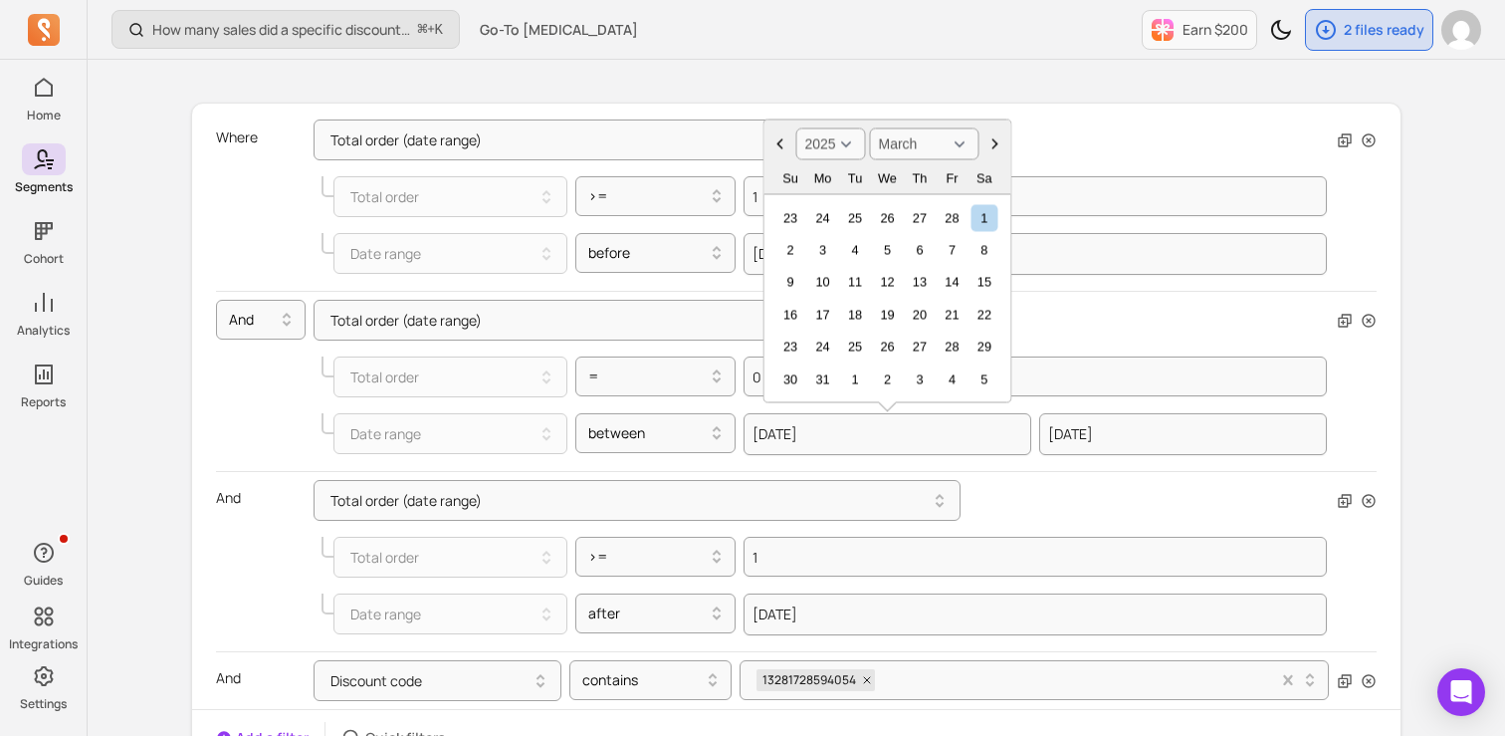
click at [781, 137] on icon "Choose Date" at bounding box center [781, 144] width 20 height 20
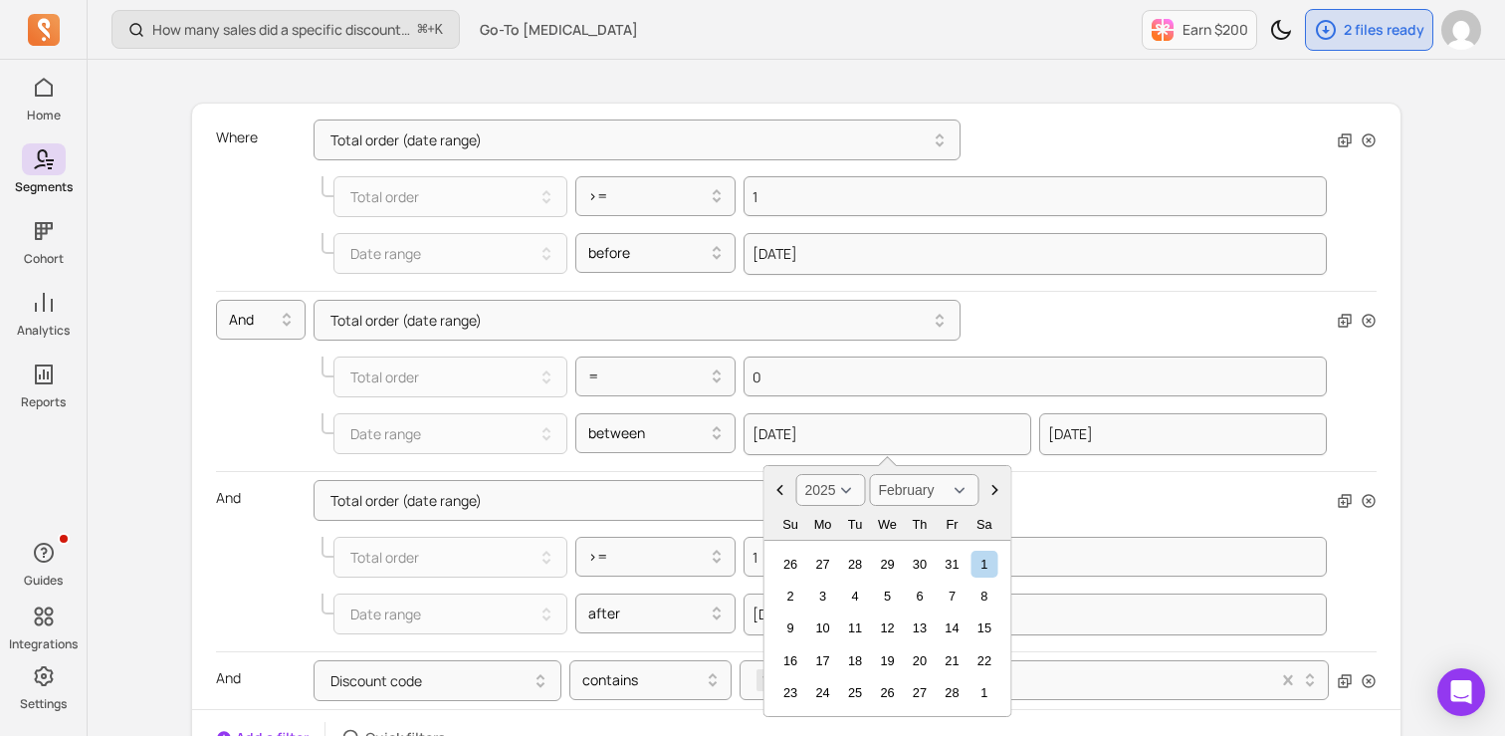
click at [781, 487] on icon "Choose Date" at bounding box center [780, 490] width 6 height 11
select select "January"
click at [781, 487] on icon "Choose Date" at bounding box center [780, 490] width 6 height 11
select select "2024"
click at [781, 487] on icon "Choose Date" at bounding box center [780, 490] width 6 height 11
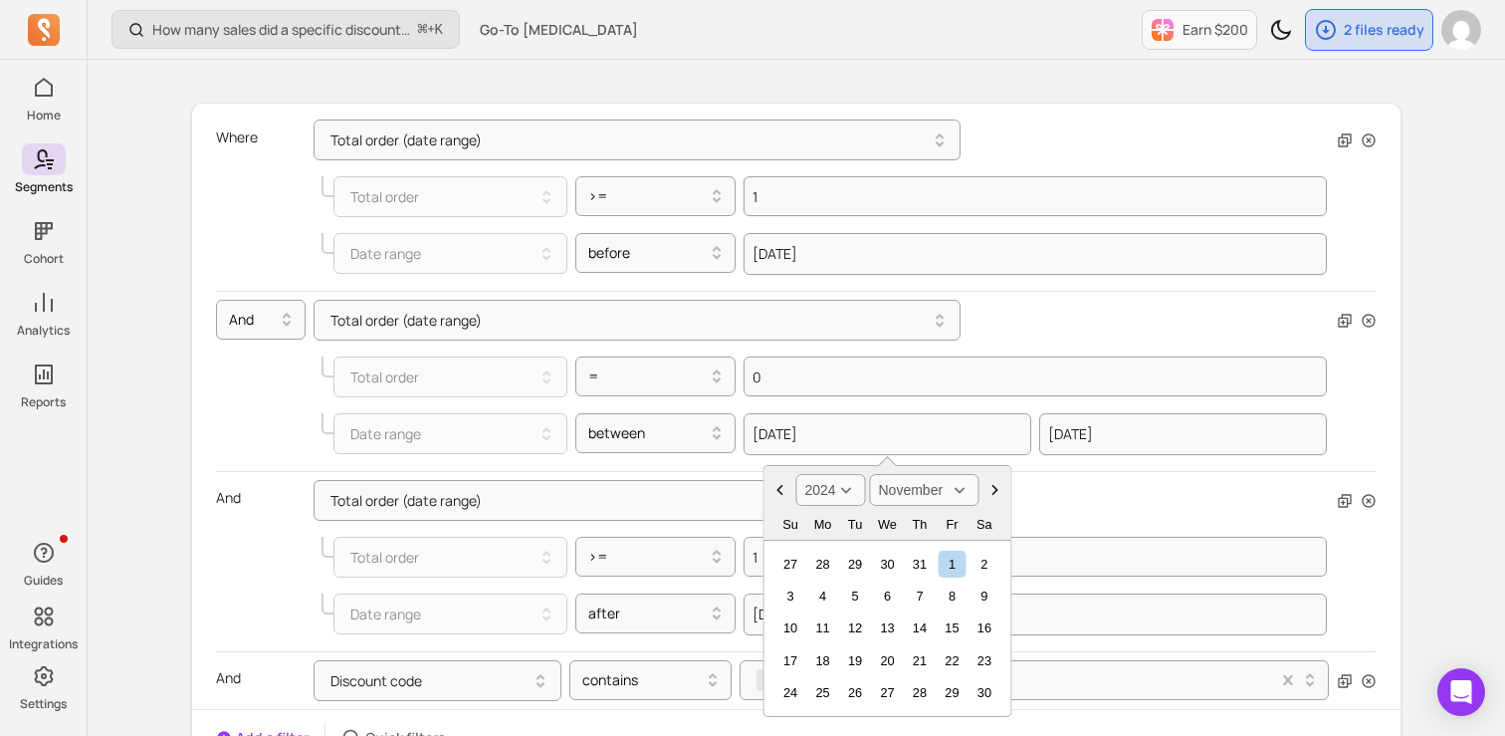
click at [781, 487] on icon "Choose Date" at bounding box center [780, 490] width 6 height 11
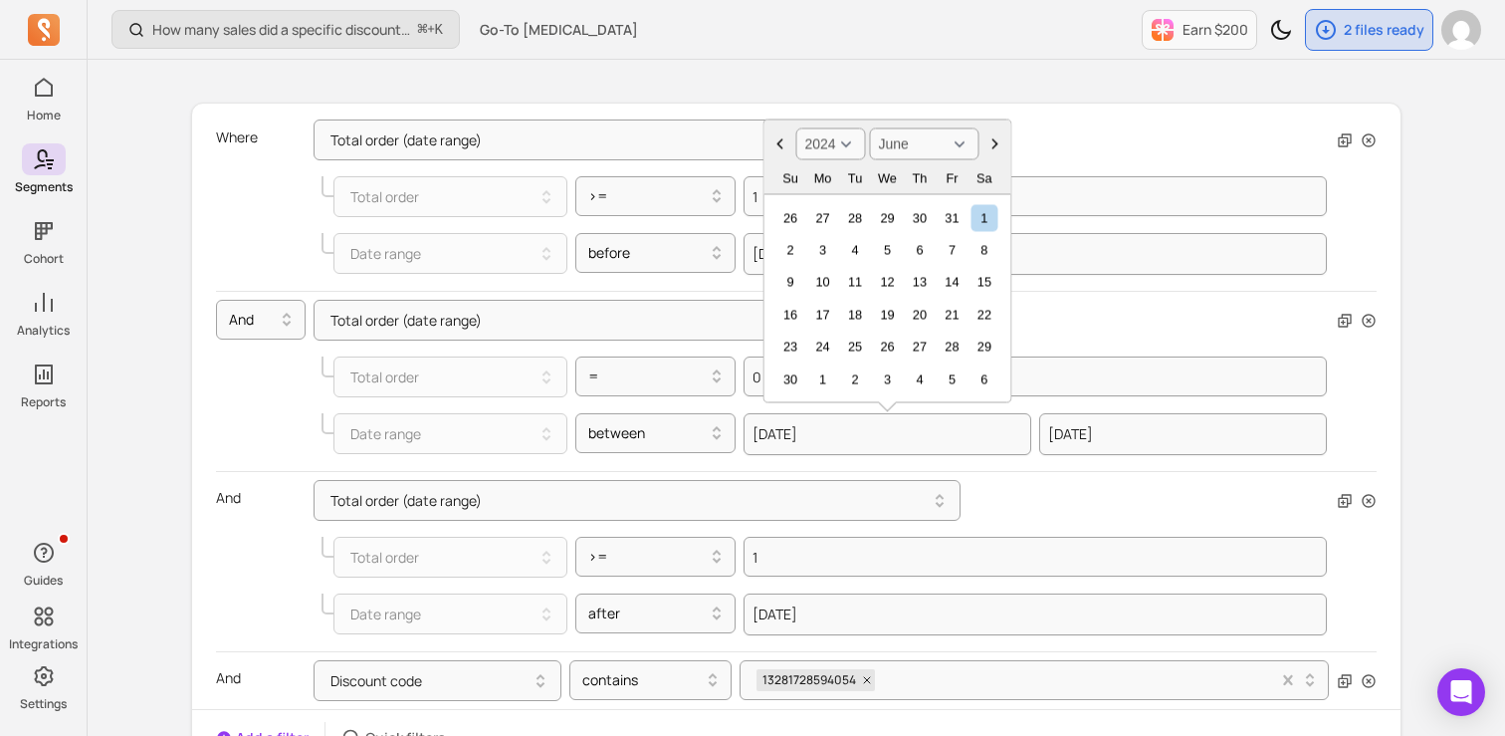
click at [778, 132] on button "Choose Date" at bounding box center [781, 144] width 32 height 32
select select "May"
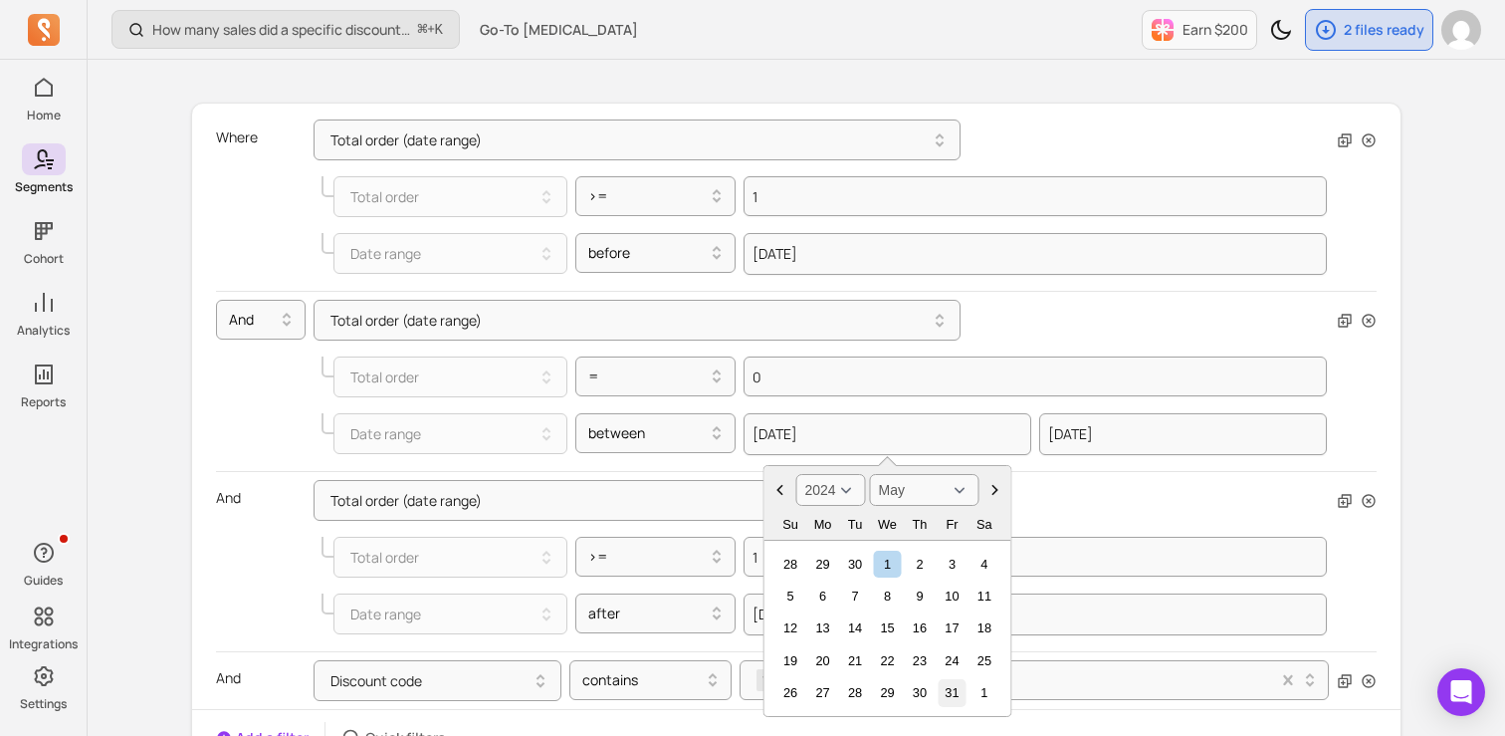
click at [958, 687] on div "31" at bounding box center [952, 692] width 27 height 27
type input "[DATE]"
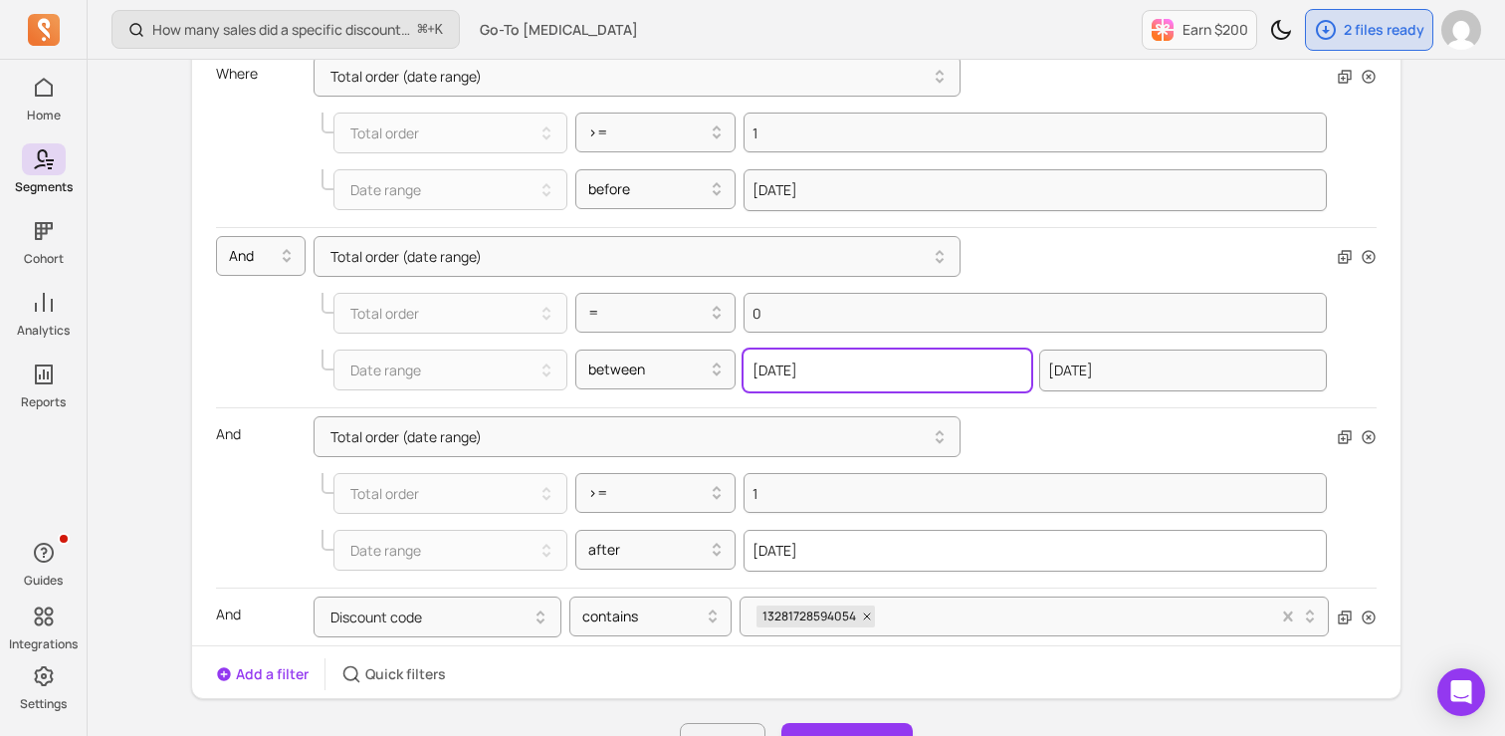
scroll to position [298, 0]
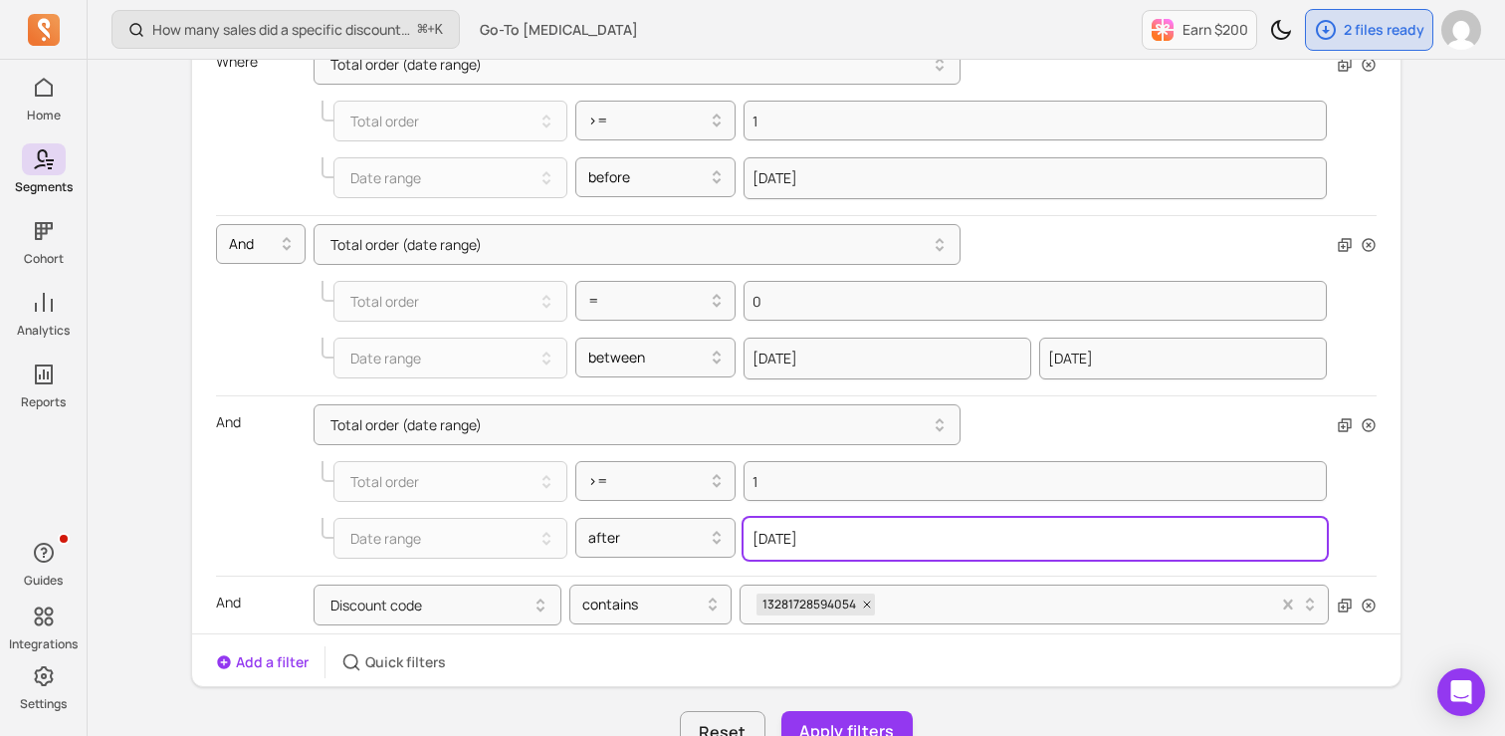
click at [906, 536] on input "[DATE]" at bounding box center [1035, 539] width 583 height 42
select select "2022"
select select "August"
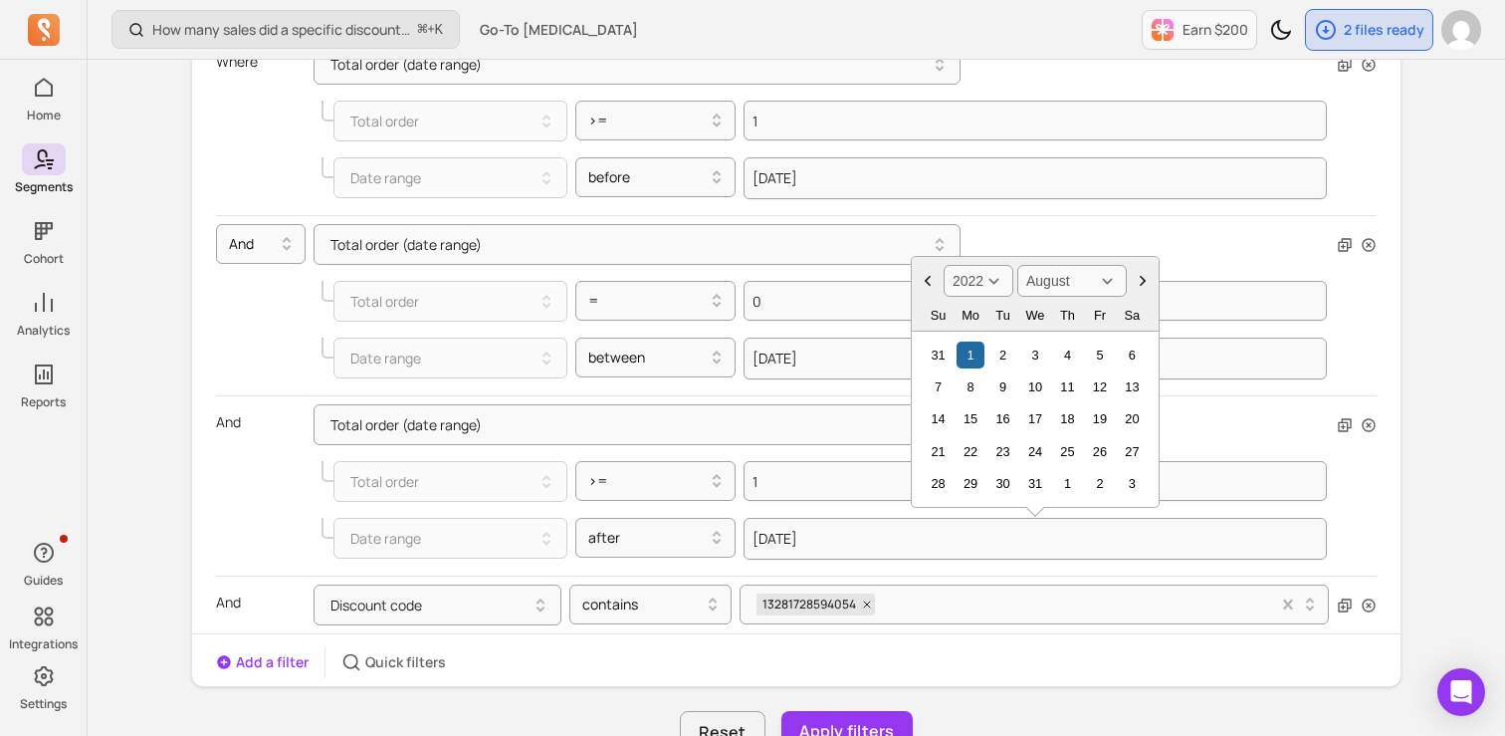
click at [984, 277] on select "2000 2001 2002 2003 2004 2005 2006 2007 2008 2009 2010 2011 2012 2013 2014 2015…" at bounding box center [979, 281] width 70 height 32
select select "2025"
click at [944, 265] on select "2000 2001 2002 2003 2004 2005 2006 2007 2008 2009 2010 2011 2012 2013 2014 2015…" at bounding box center [979, 281] width 70 height 32
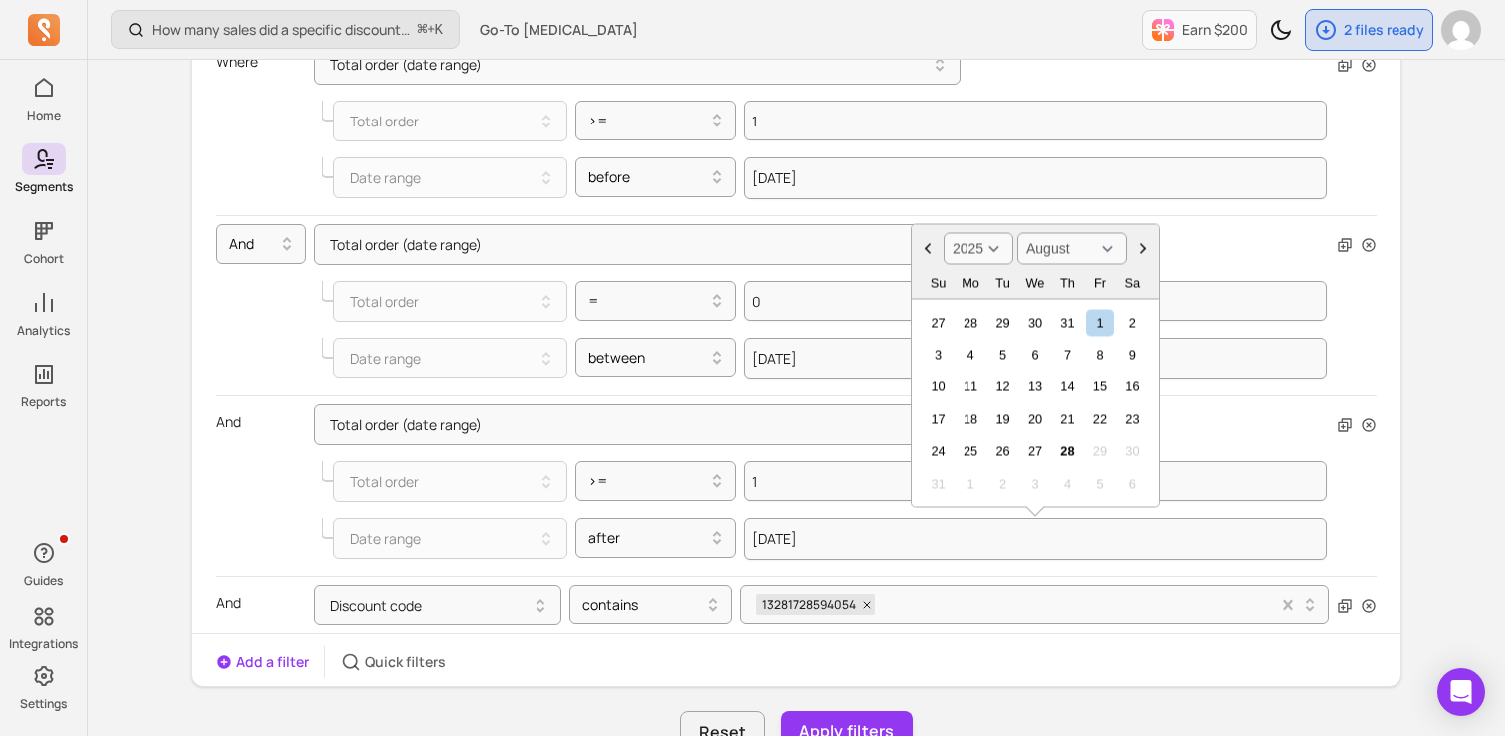
click at [932, 246] on icon "Choose Date" at bounding box center [928, 249] width 20 height 20
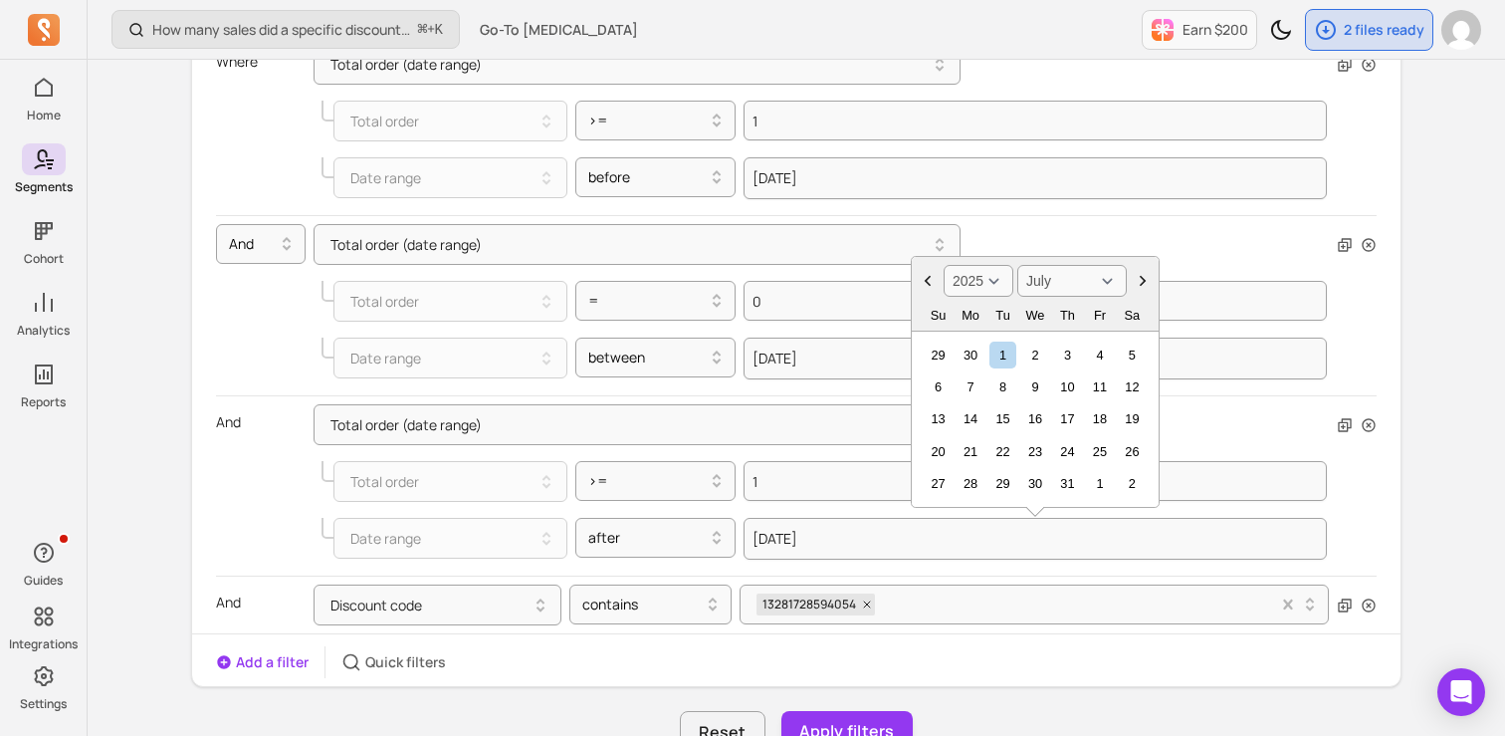
click at [922, 280] on icon "Choose Date" at bounding box center [928, 281] width 20 height 20
select select "June"
click at [939, 350] on div "1" at bounding box center [938, 354] width 27 height 27
type input "[DATE]"
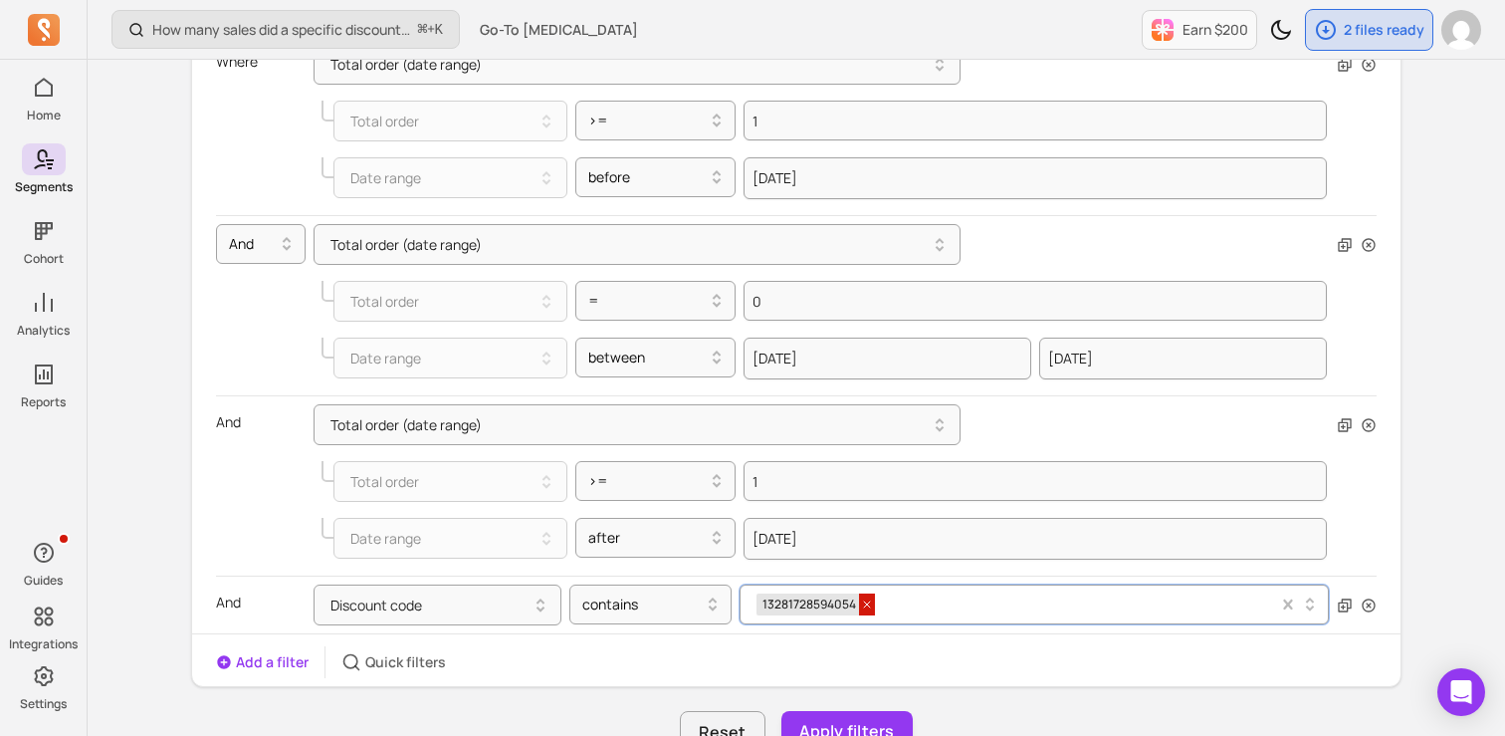
click at [869, 608] on icon at bounding box center [867, 604] width 12 height 12
click at [839, 600] on div at bounding box center [1028, 604] width 542 height 8
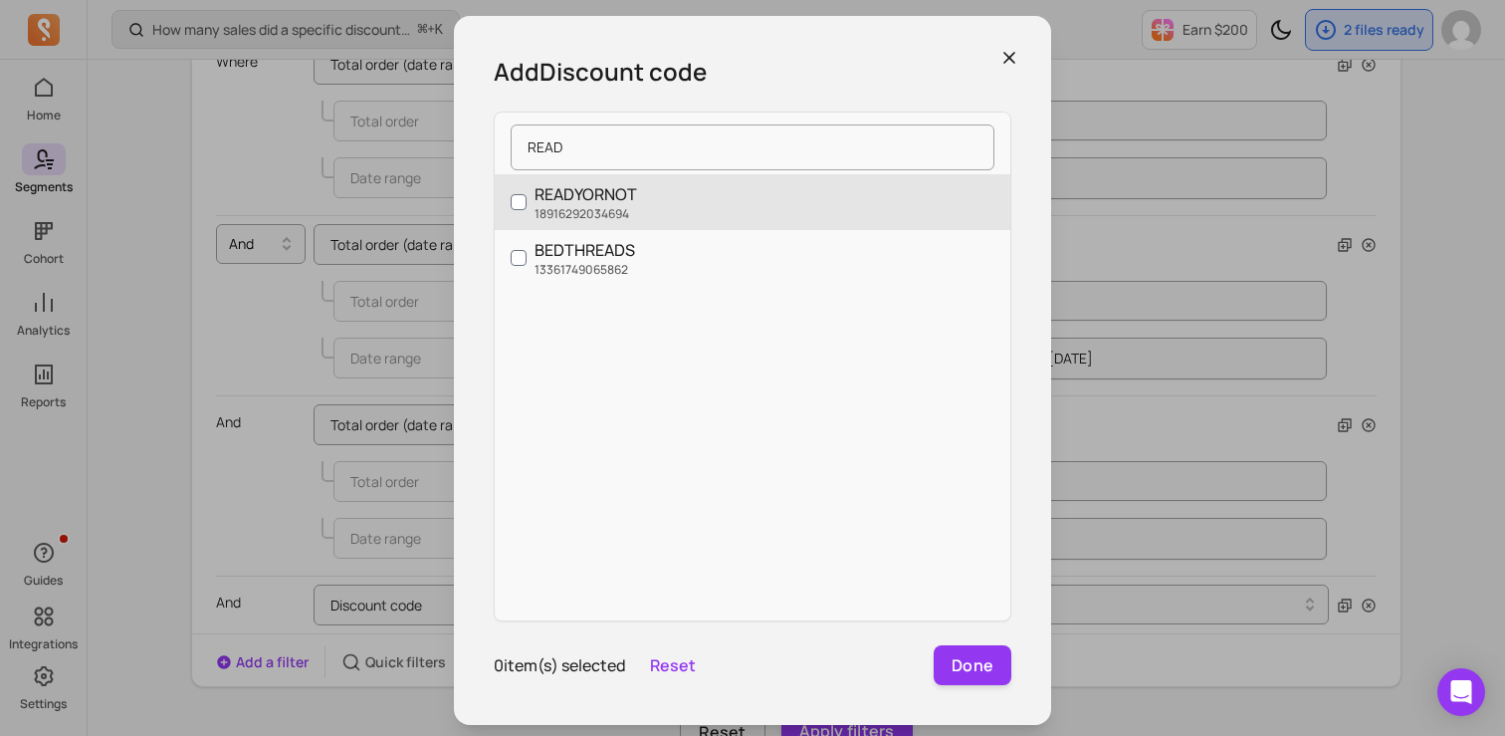
type input "READ"
click at [656, 195] on label "READYORNOT 18916292034694" at bounding box center [753, 202] width 516 height 56
click at [527, 195] on input "READYORNOT 18916292034694" at bounding box center [519, 202] width 16 height 16
checkbox input "true"
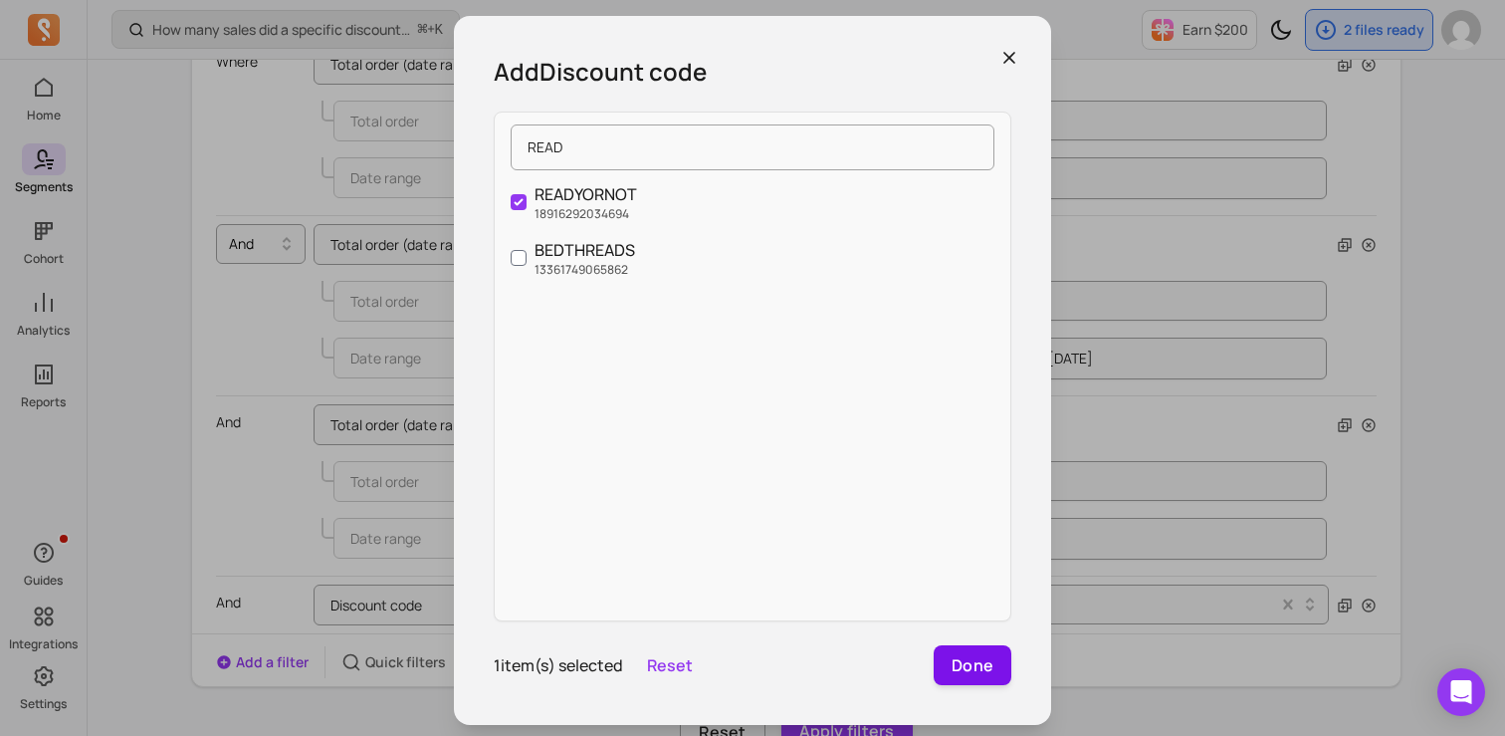
click at [964, 657] on button "Done" at bounding box center [973, 665] width 78 height 40
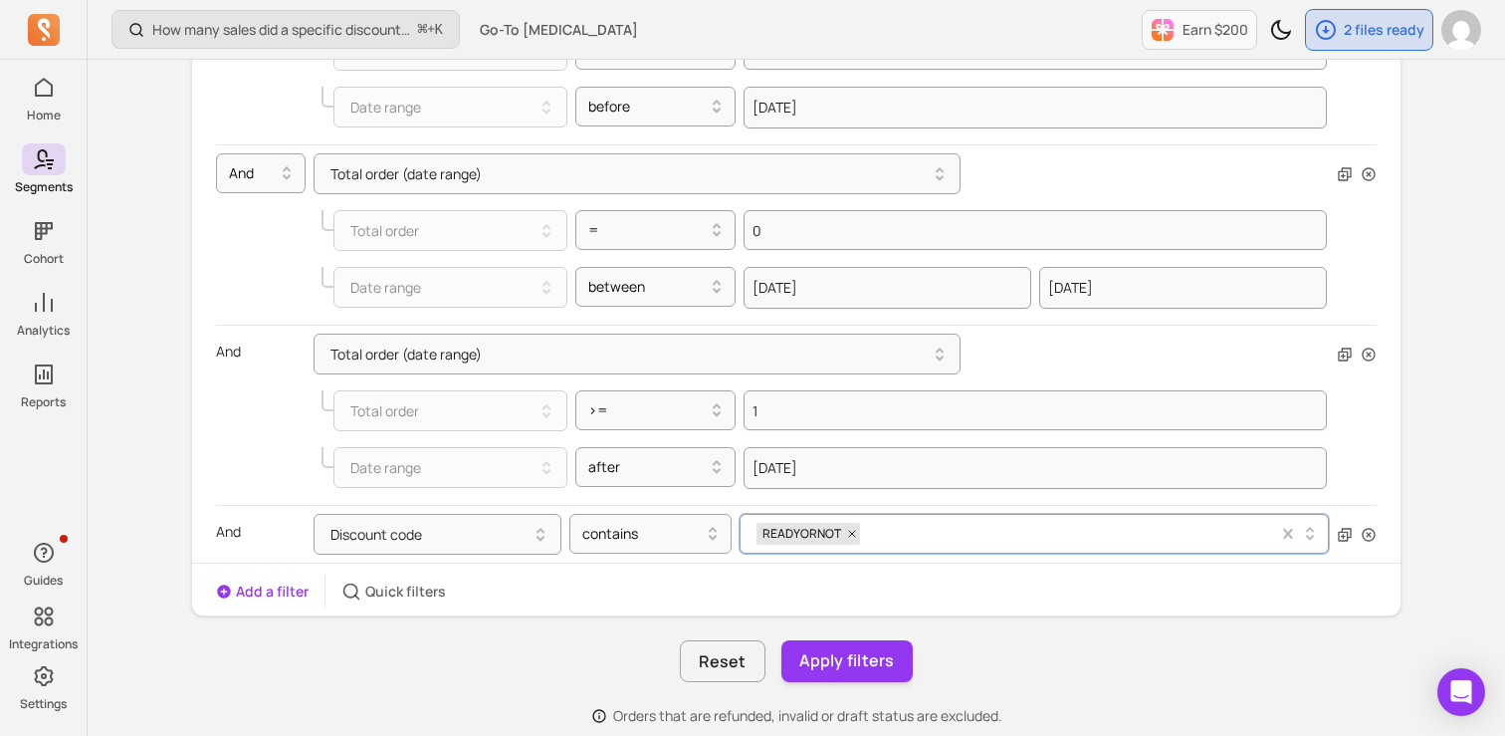
scroll to position [375, 0]
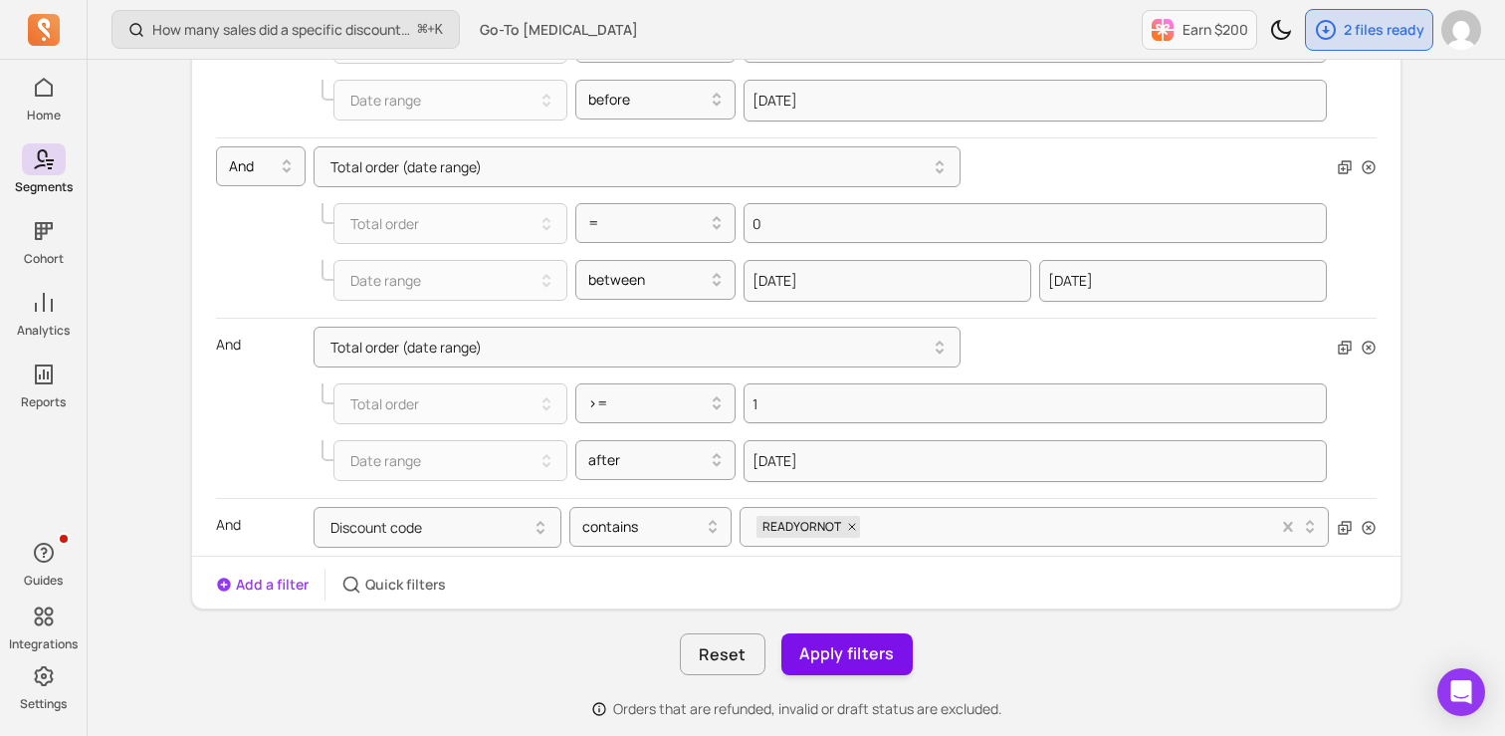
click at [873, 650] on button "Apply filters" at bounding box center [847, 654] width 131 height 42
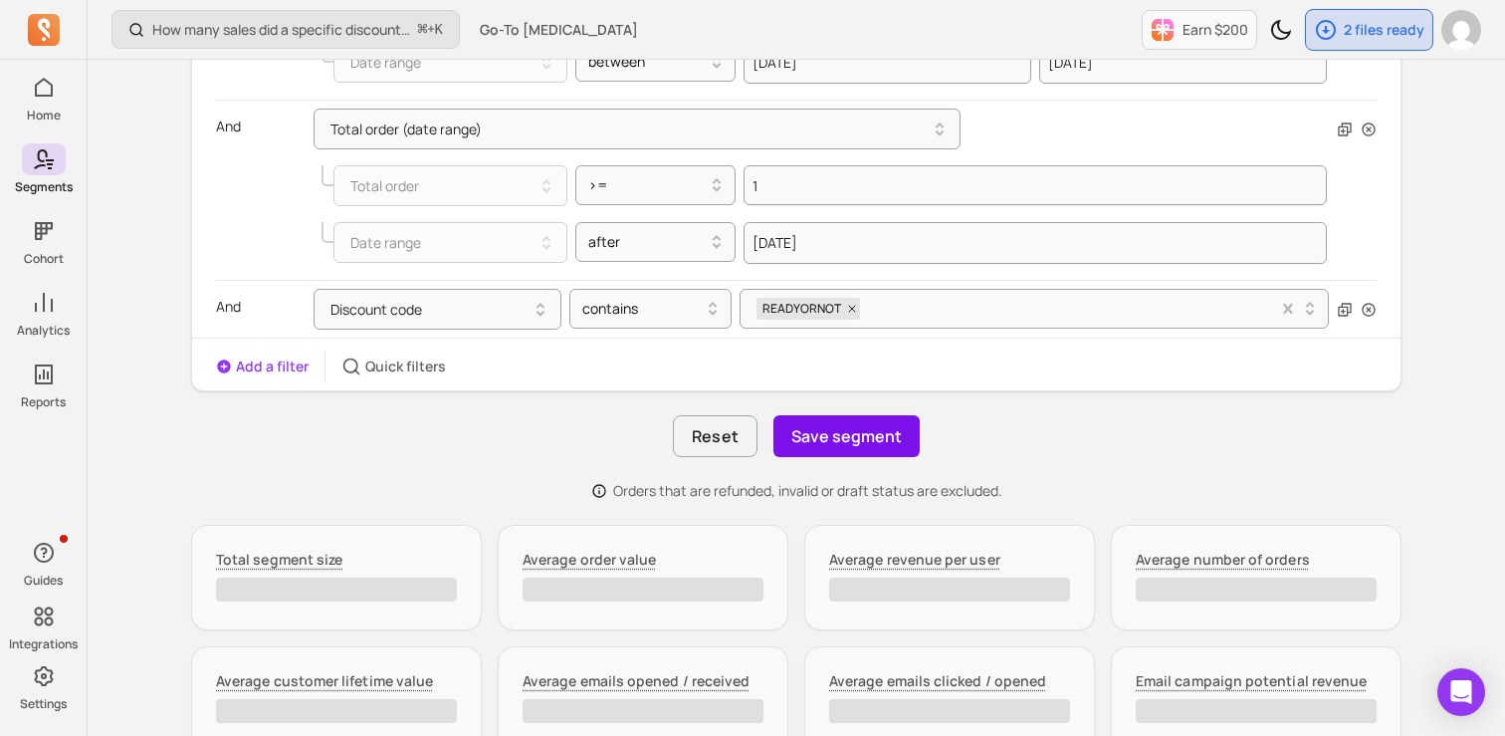
scroll to position [597, 0]
click at [841, 422] on button "Save segment" at bounding box center [847, 432] width 146 height 42
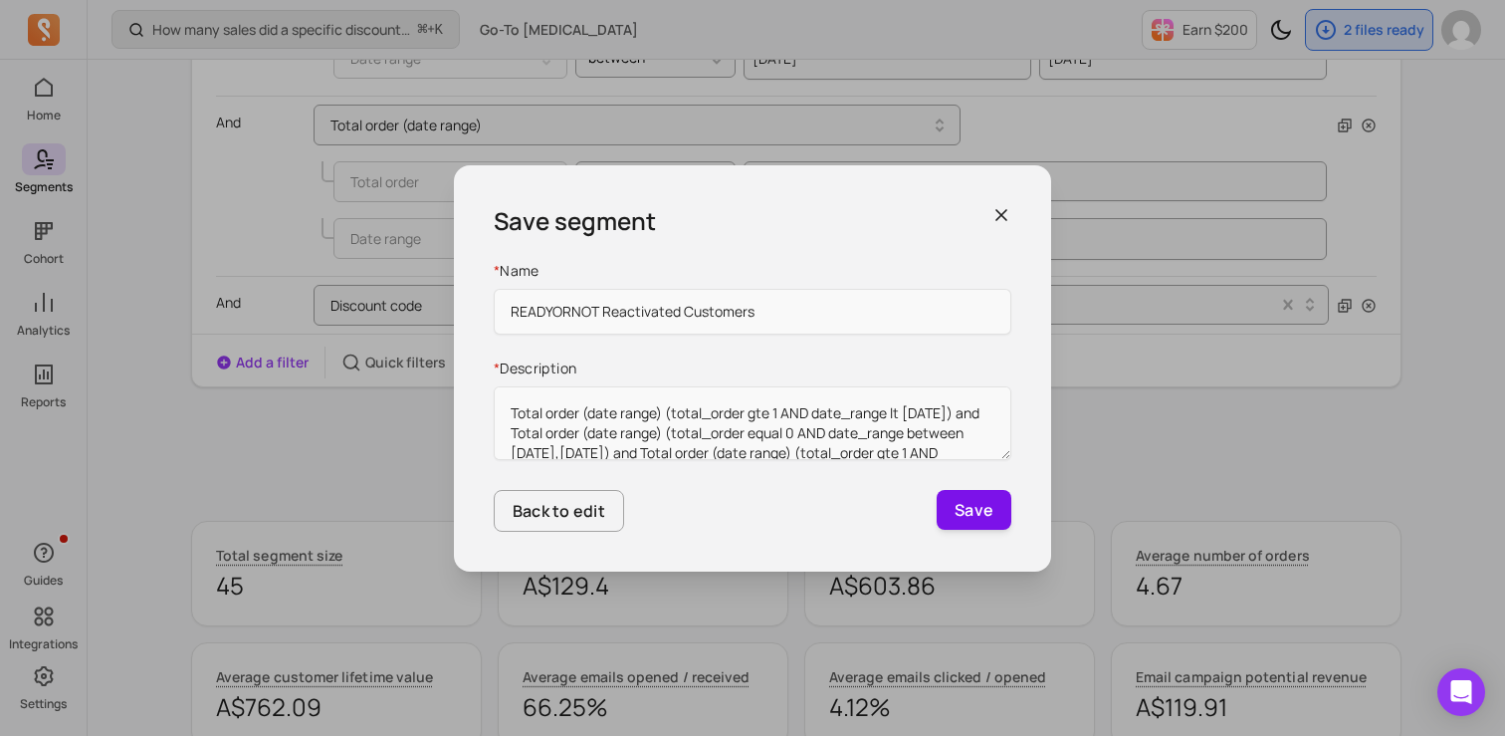
type input "READYORNOT Reactivated Customers"
click at [976, 516] on button "Save" at bounding box center [974, 510] width 75 height 40
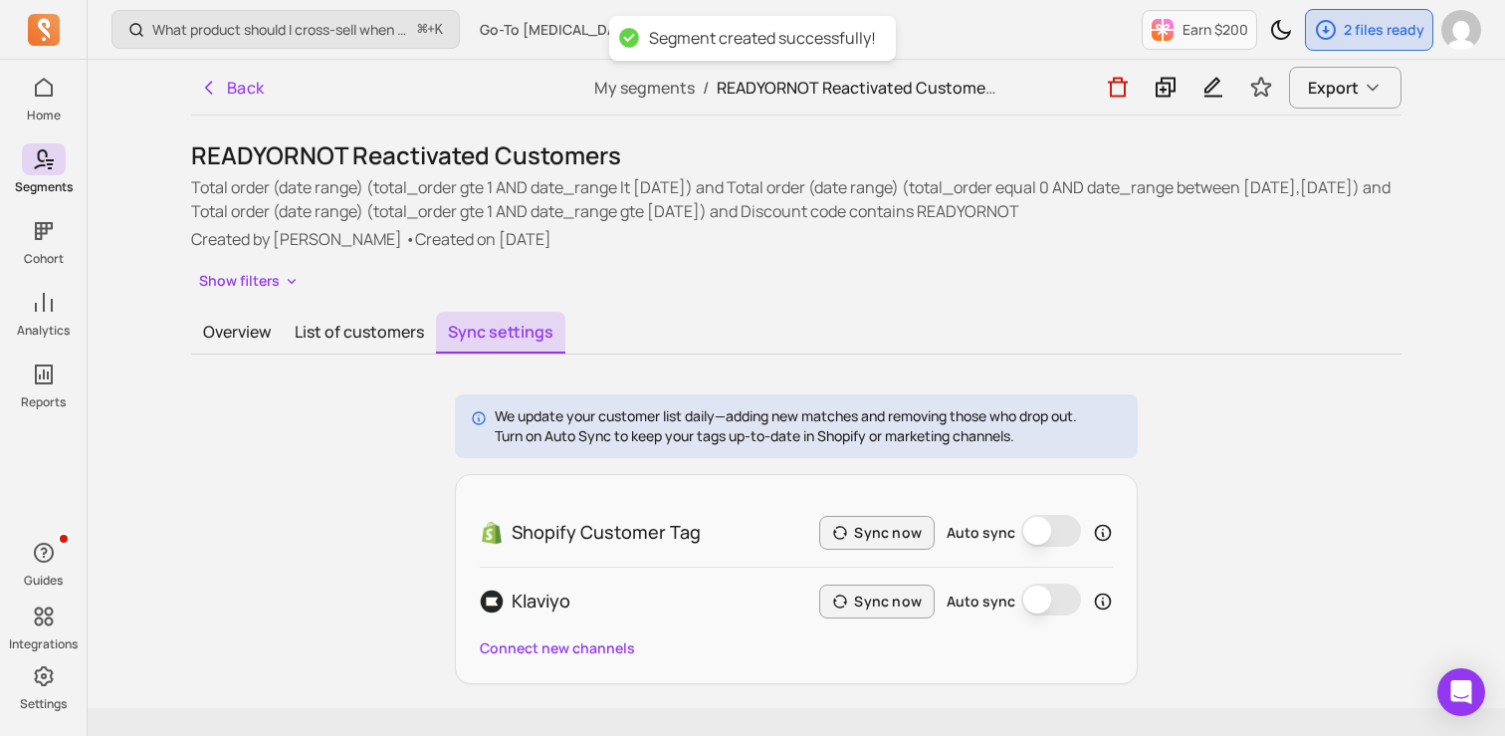
scroll to position [40, 0]
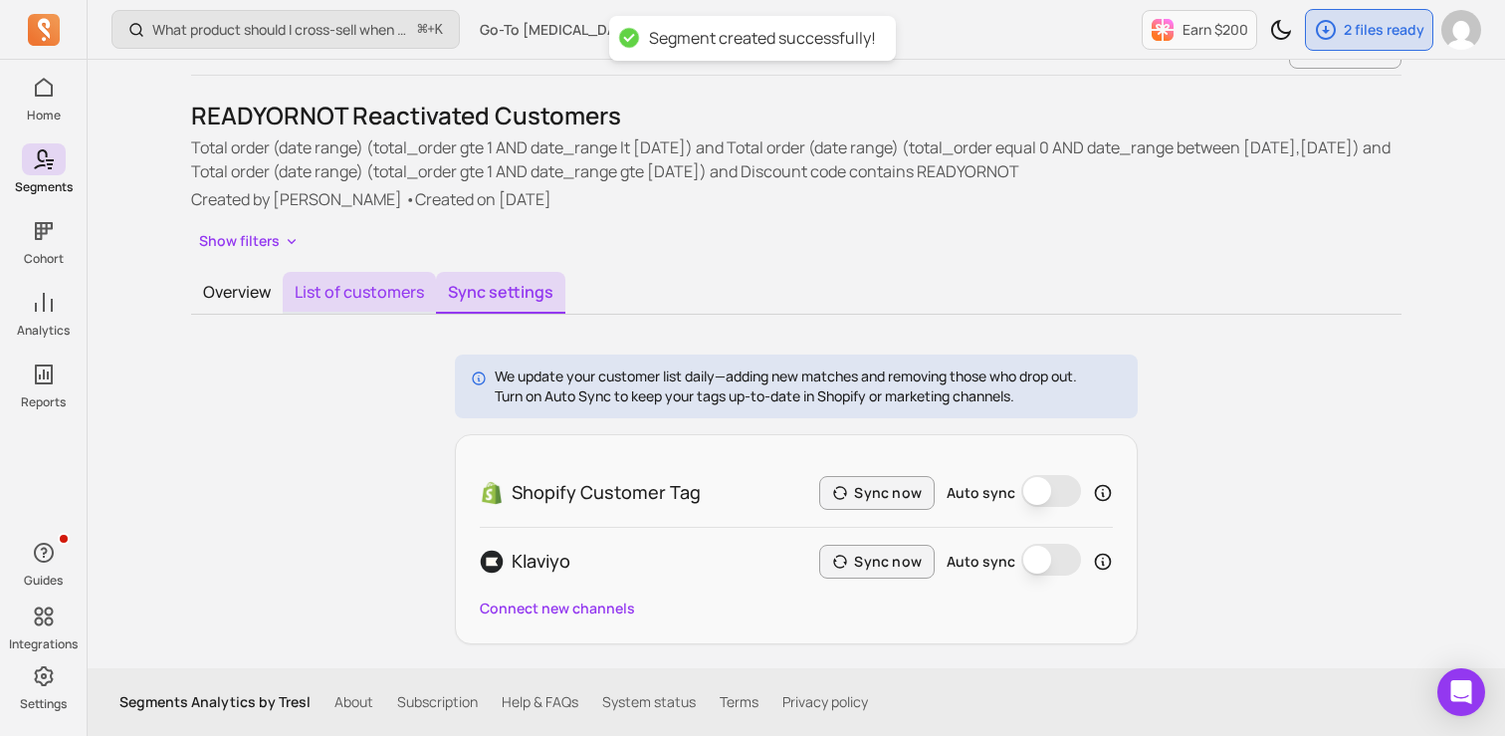
click at [395, 288] on button "List of customers" at bounding box center [359, 293] width 153 height 42
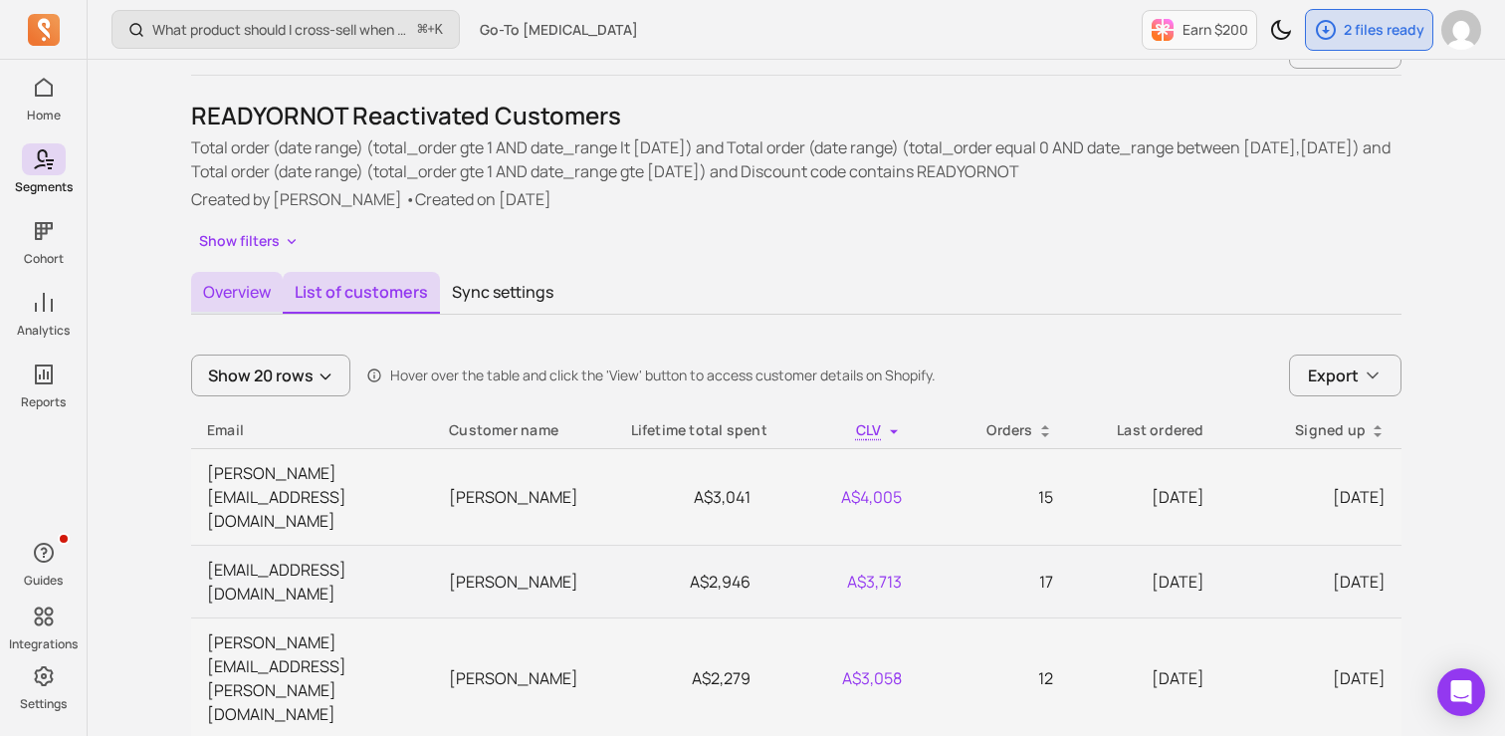
click at [265, 272] on button "Overview" at bounding box center [237, 293] width 92 height 42
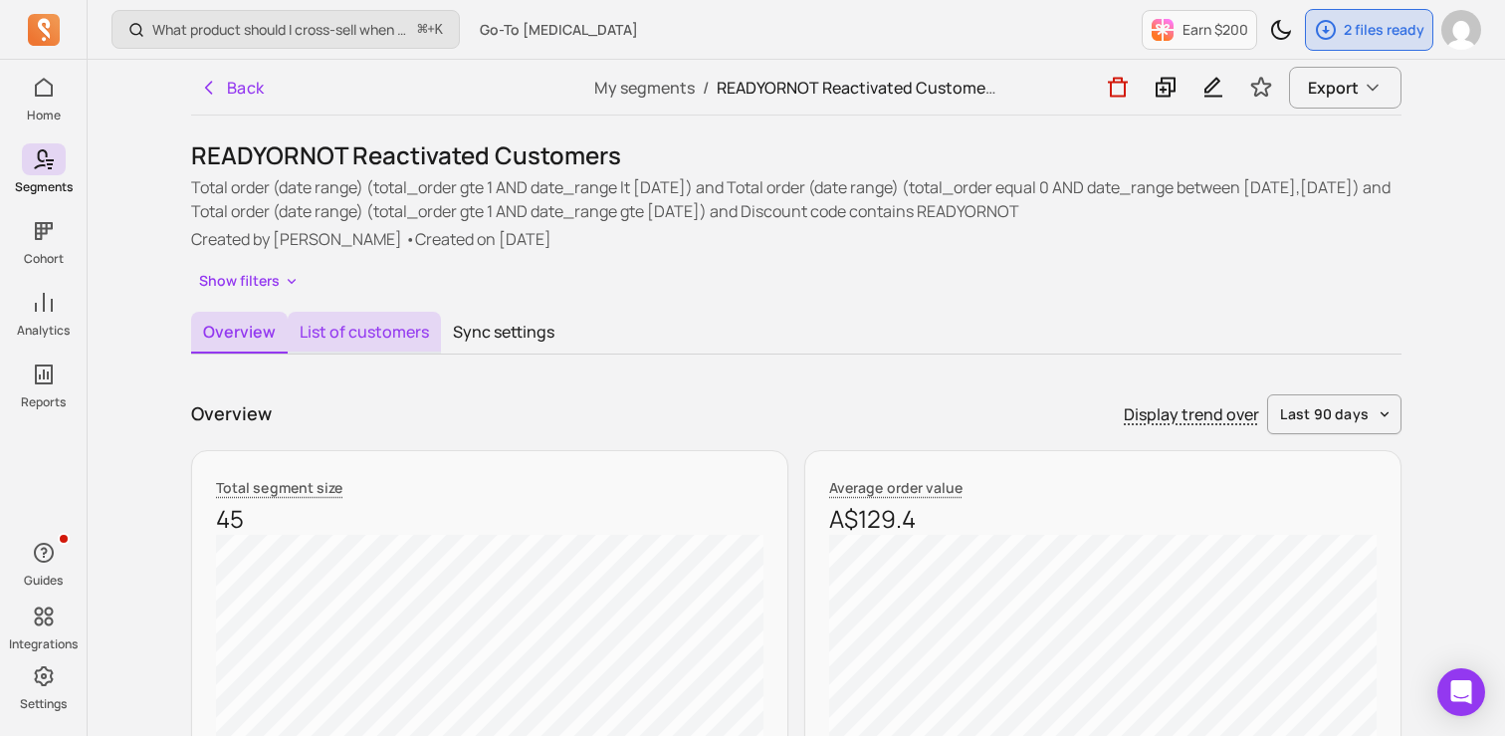
click at [331, 326] on button "List of customers" at bounding box center [364, 333] width 153 height 42
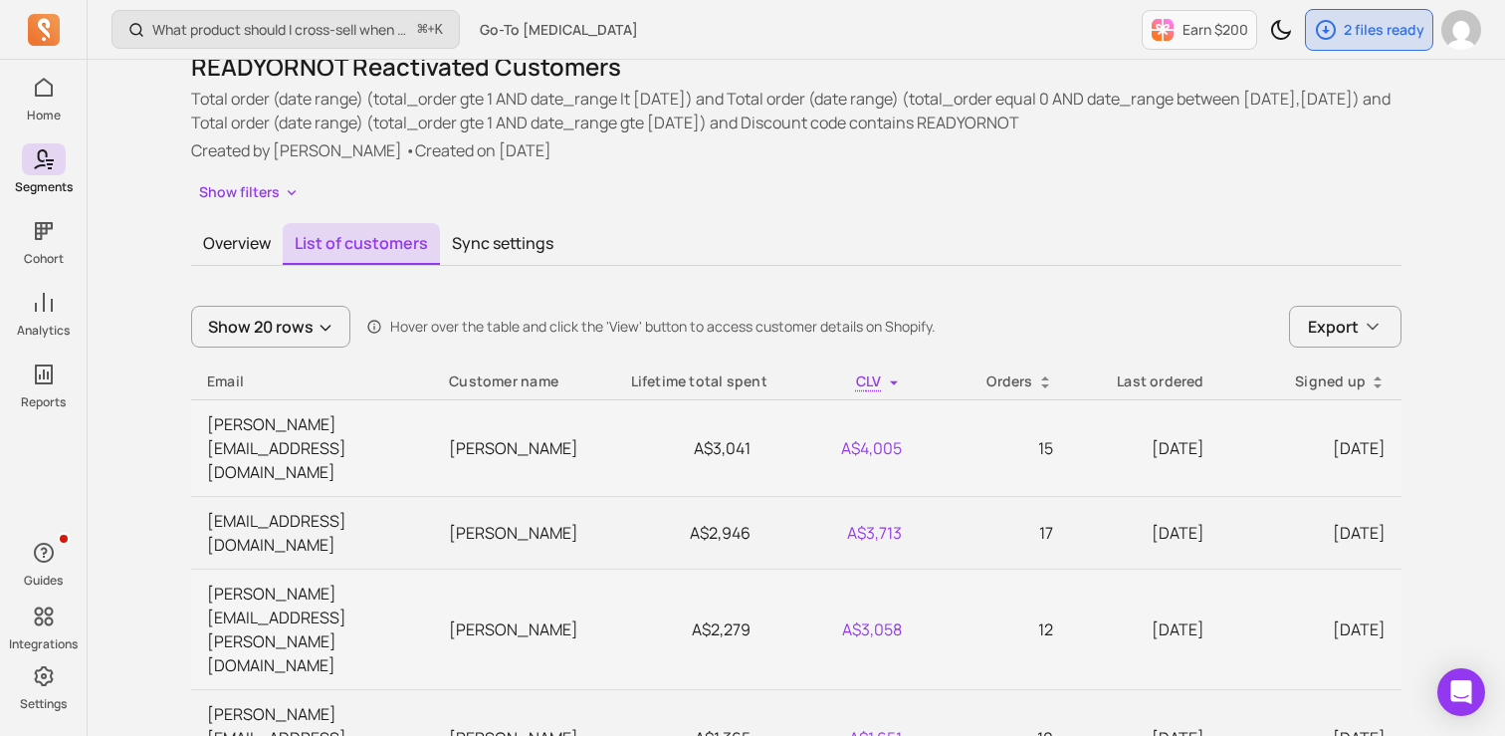
scroll to position [55, 0]
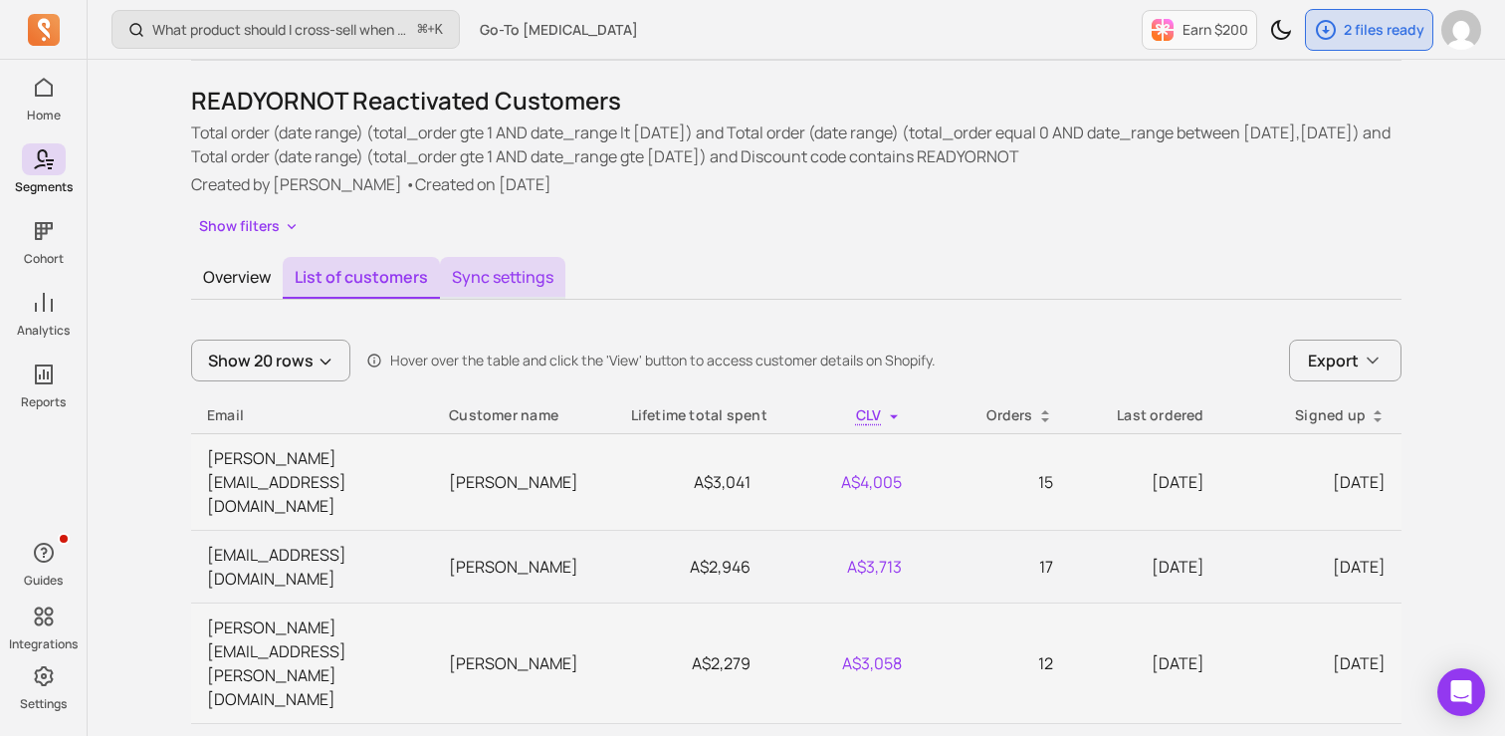
click at [505, 295] on button "Sync settings" at bounding box center [502, 278] width 125 height 42
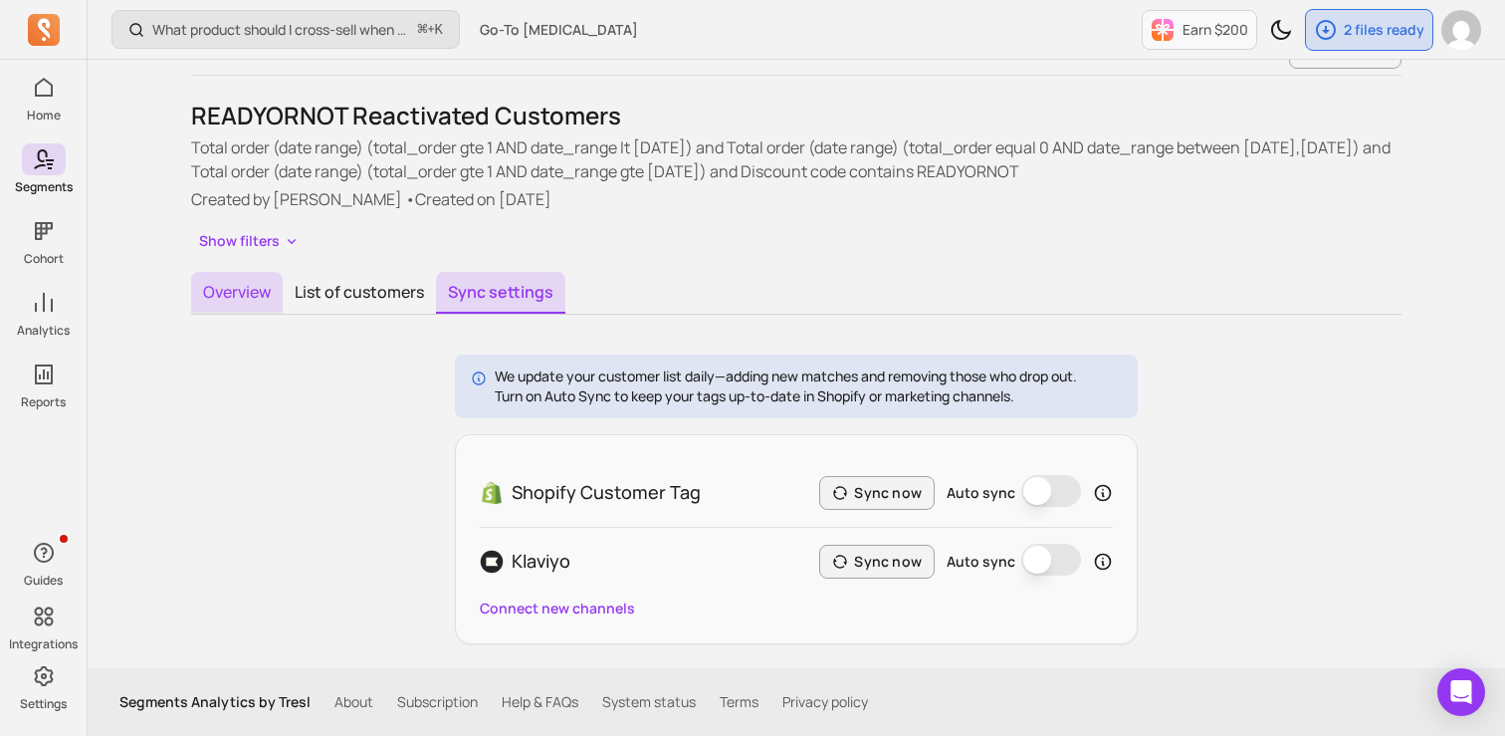
click at [268, 286] on button "Overview" at bounding box center [237, 293] width 92 height 42
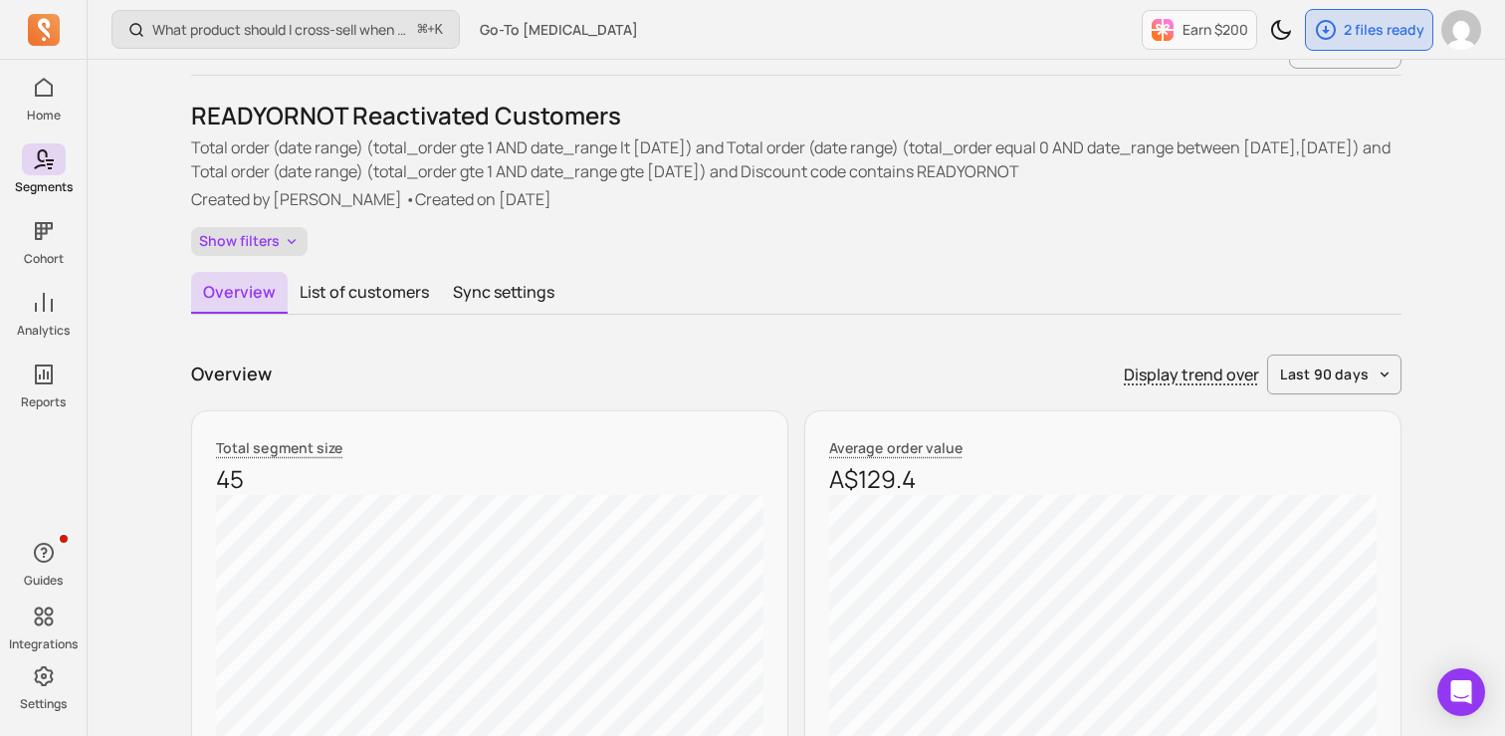
click at [262, 238] on button "Show filters" at bounding box center [249, 241] width 116 height 29
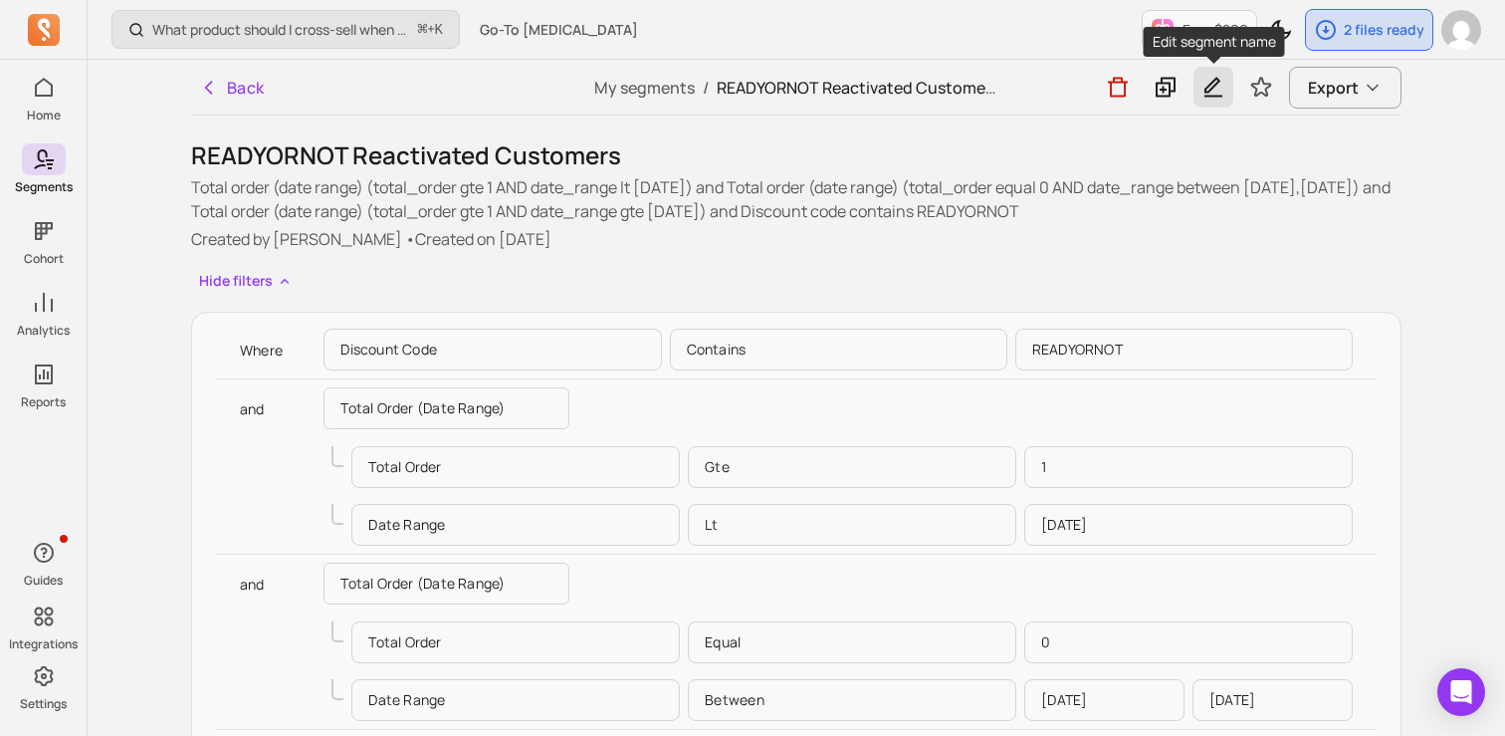
click at [1226, 87] on icon "button" at bounding box center [1214, 87] width 24 height 25
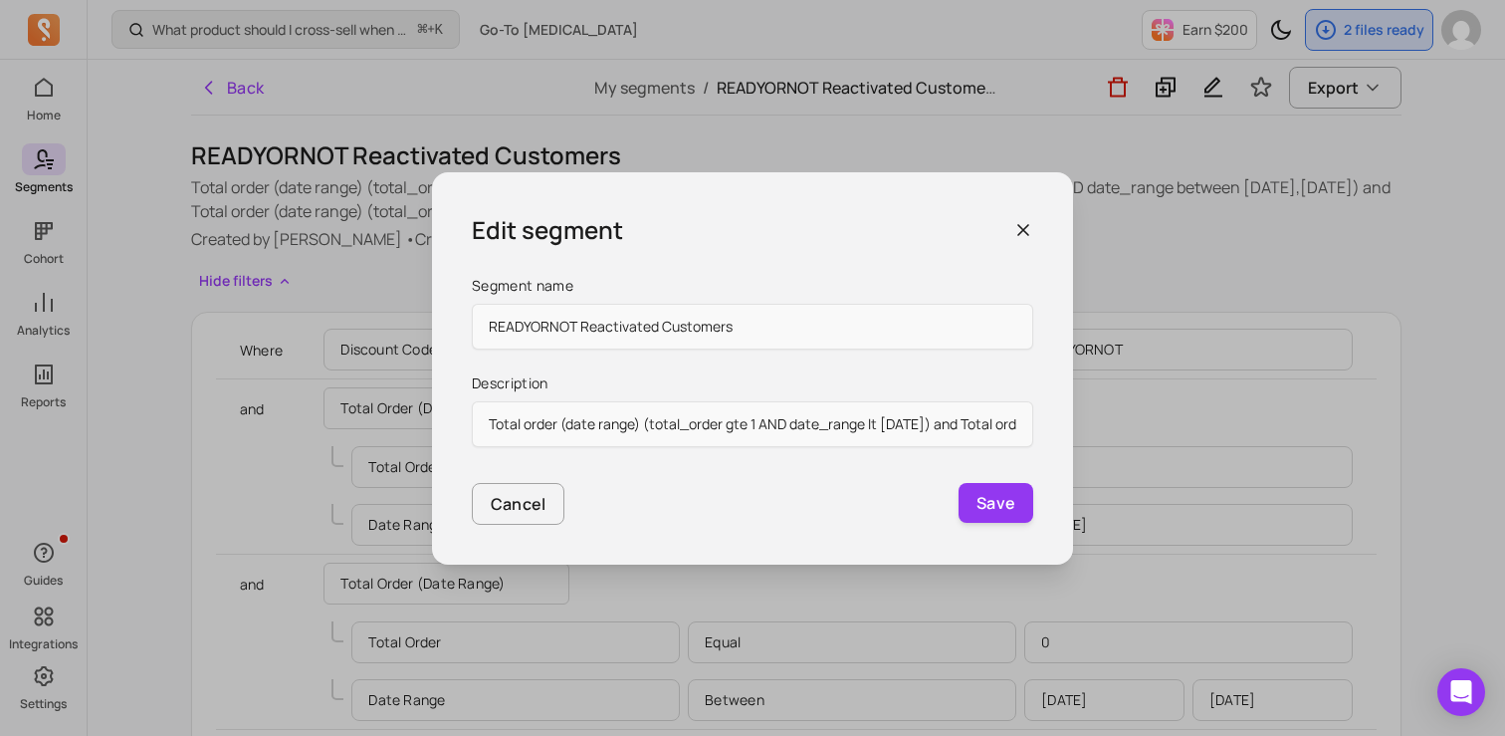
click at [1027, 226] on icon "button" at bounding box center [1024, 230] width 20 height 20
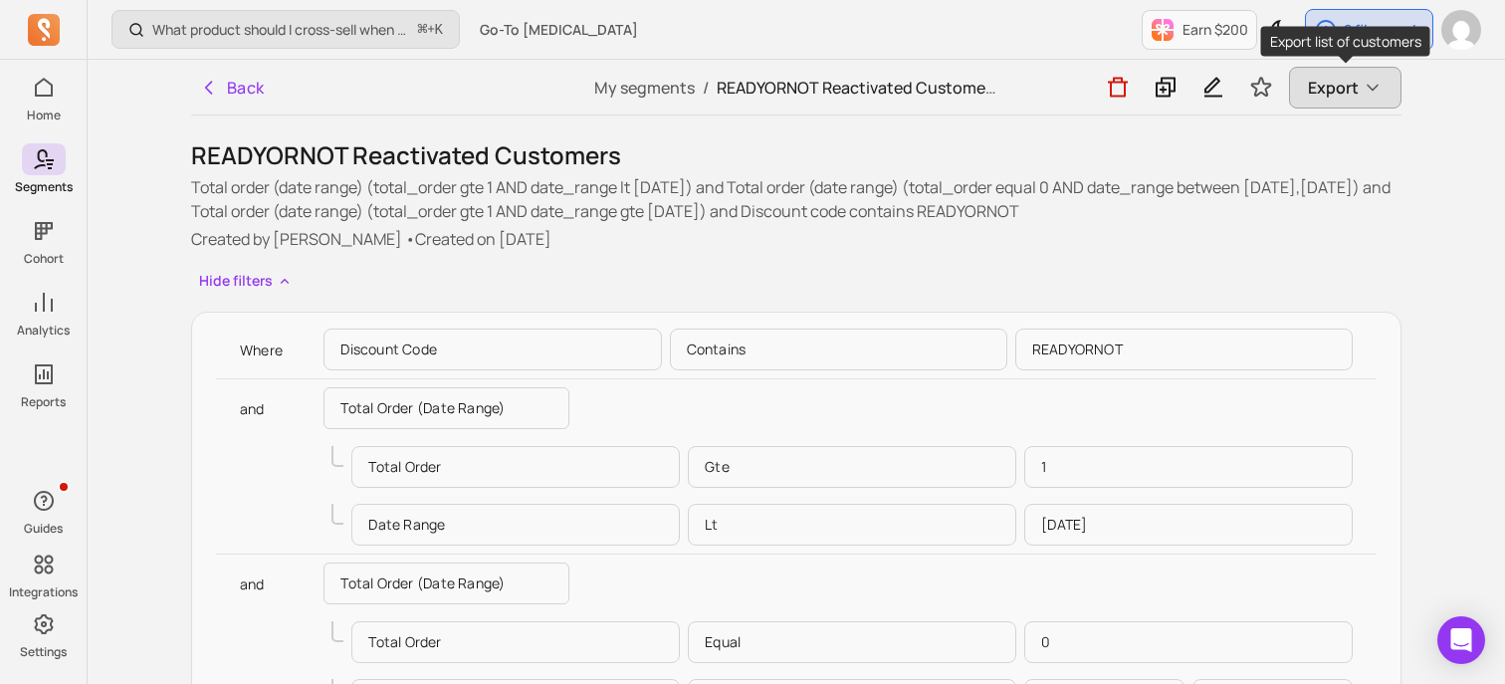
click at [1367, 82] on icon "button" at bounding box center [1373, 88] width 20 height 20
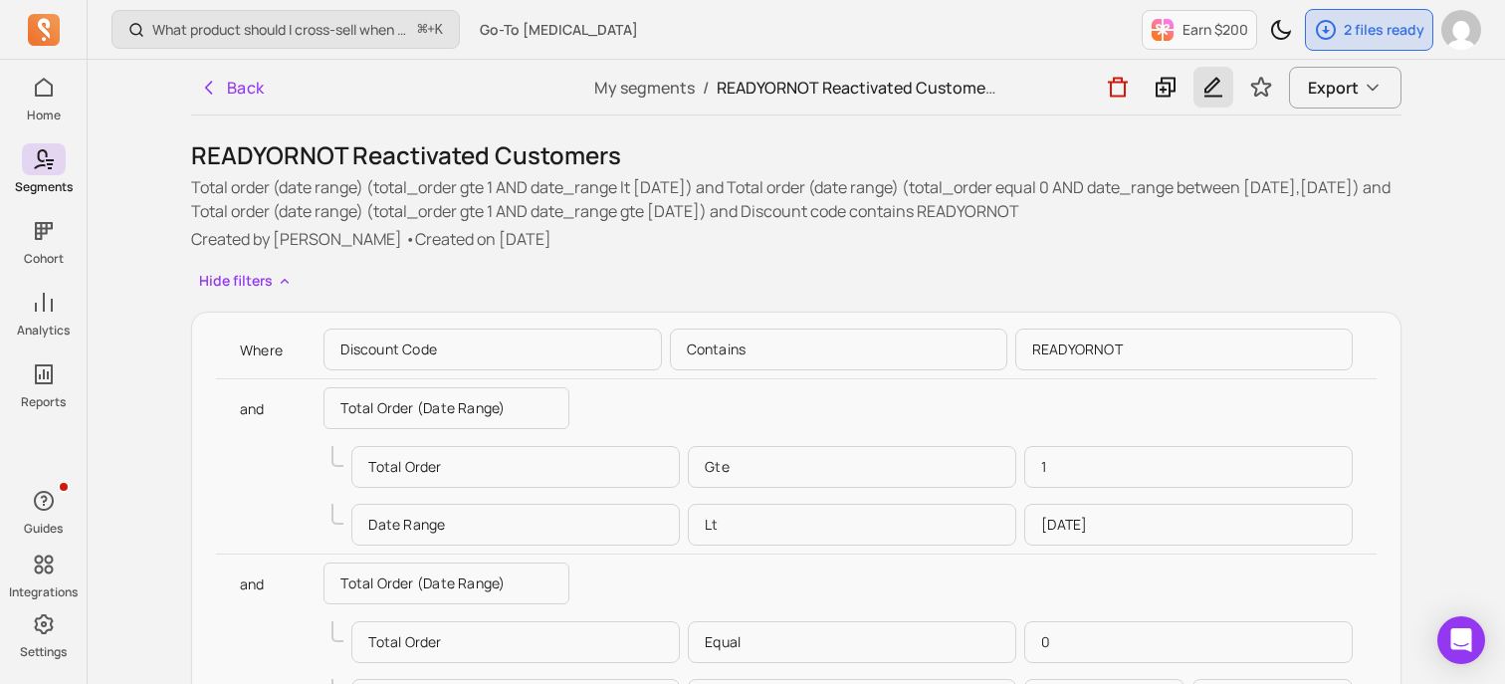
click at [1219, 84] on icon "button" at bounding box center [1214, 87] width 24 height 25
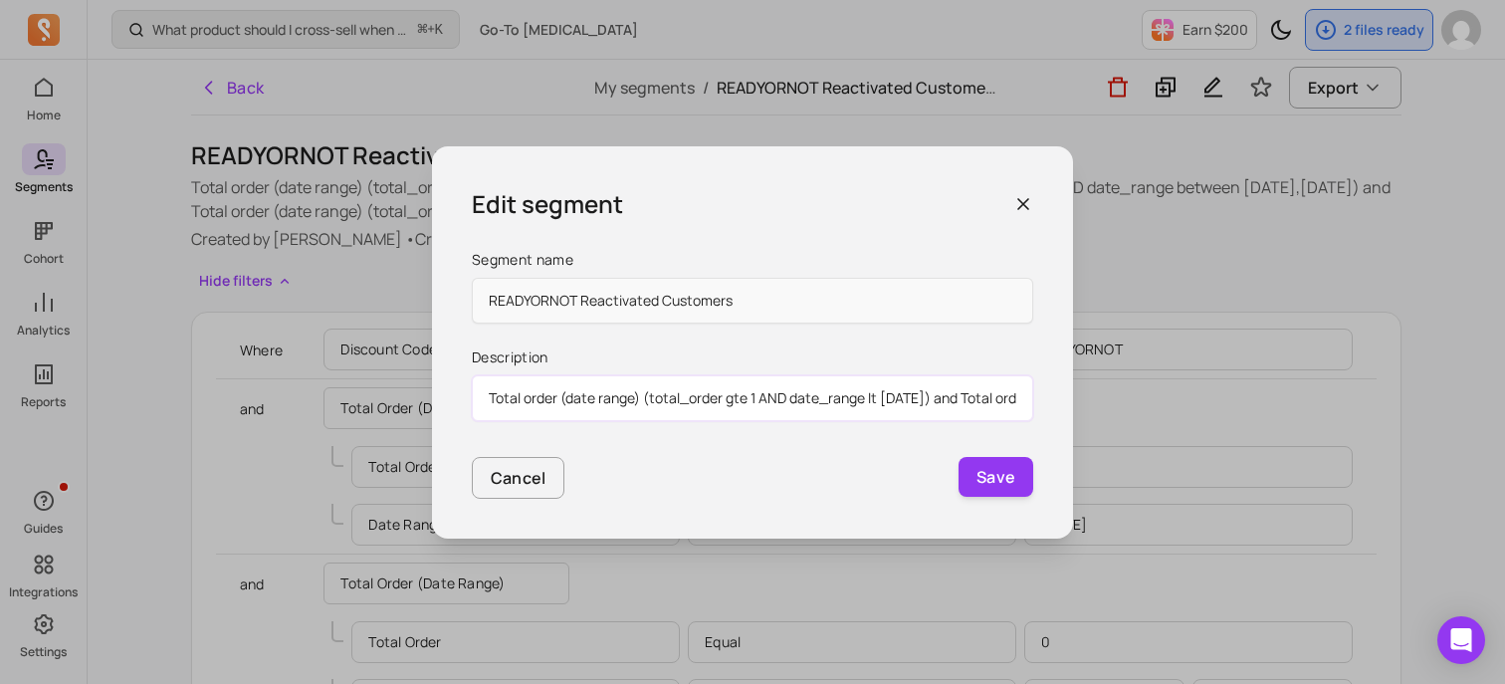
click at [837, 391] on input "Total order (date range) (total_order gte 1 AND date_range lt [DATE]) and Total…" at bounding box center [753, 398] width 562 height 46
click at [1027, 199] on icon "button" at bounding box center [1024, 204] width 10 height 10
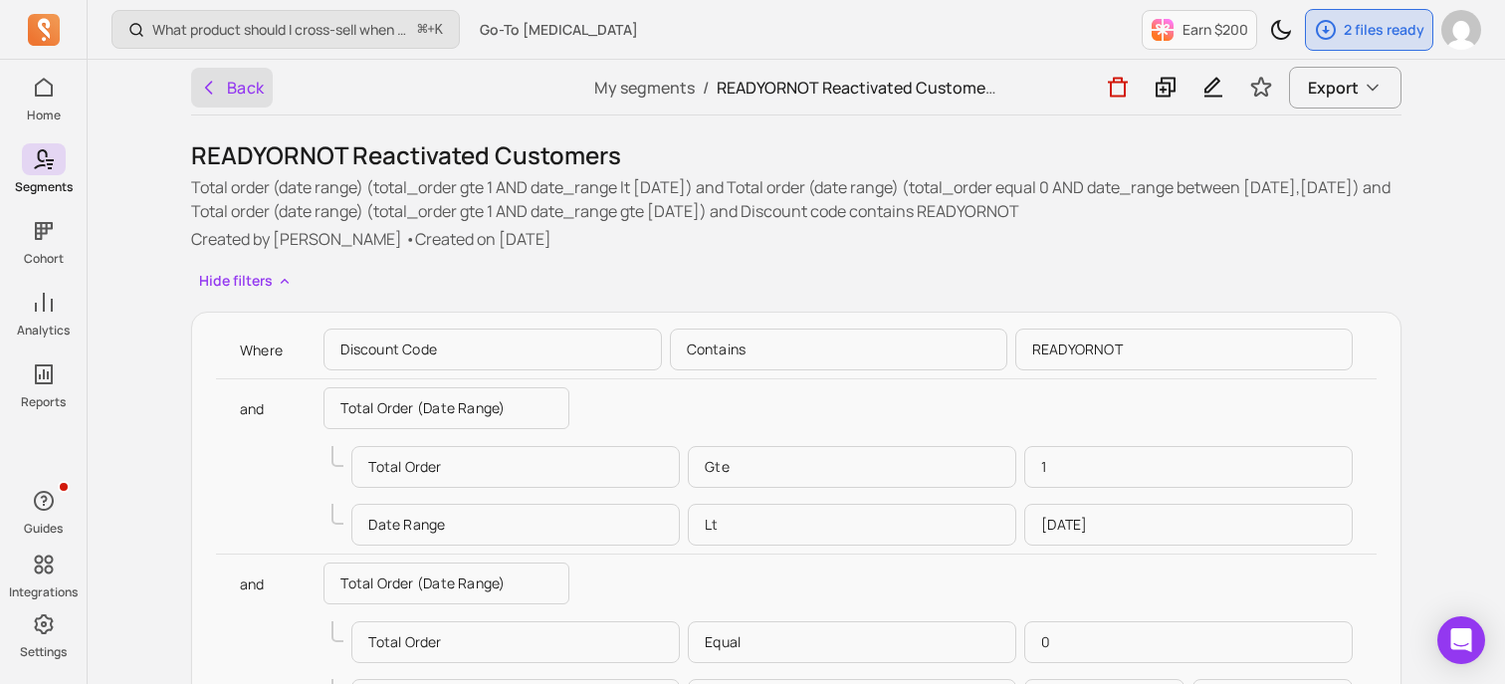
click at [246, 82] on button "Back" at bounding box center [232, 88] width 82 height 40
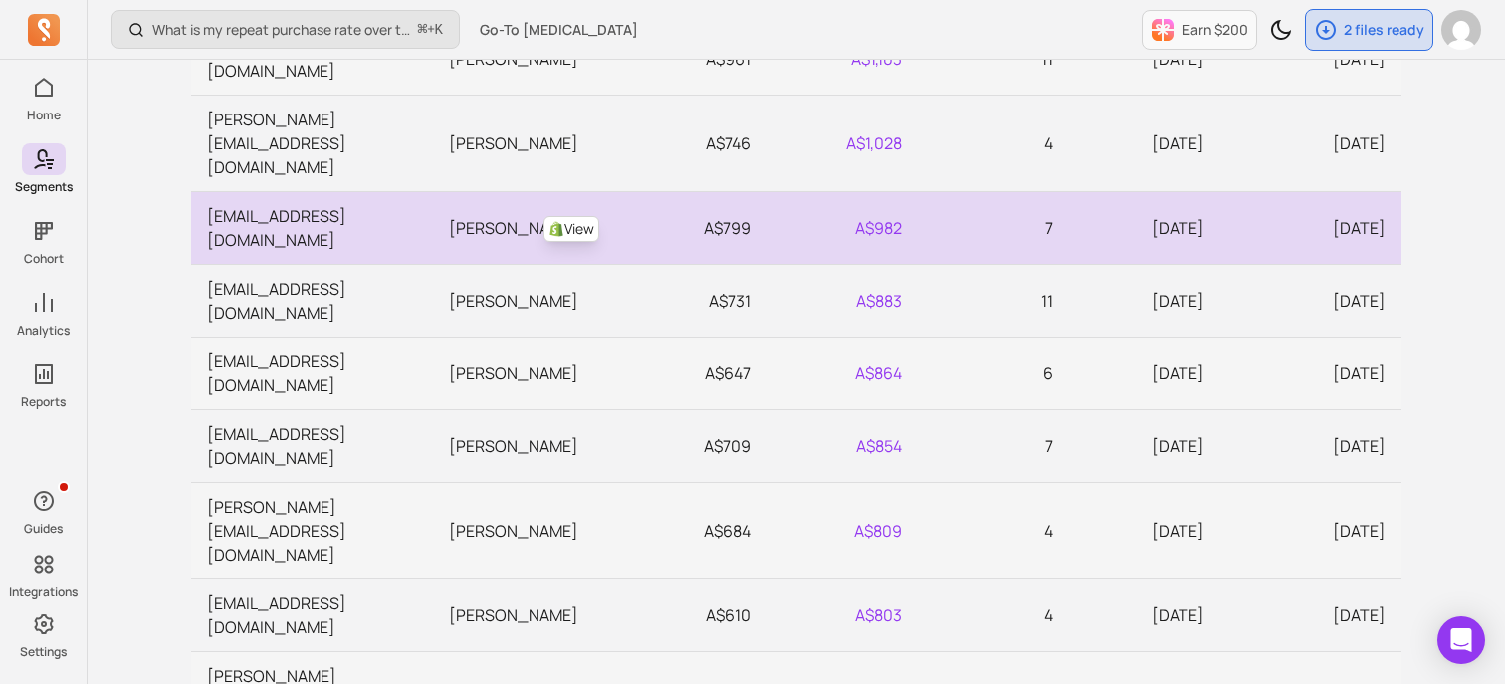
scroll to position [1985, 0]
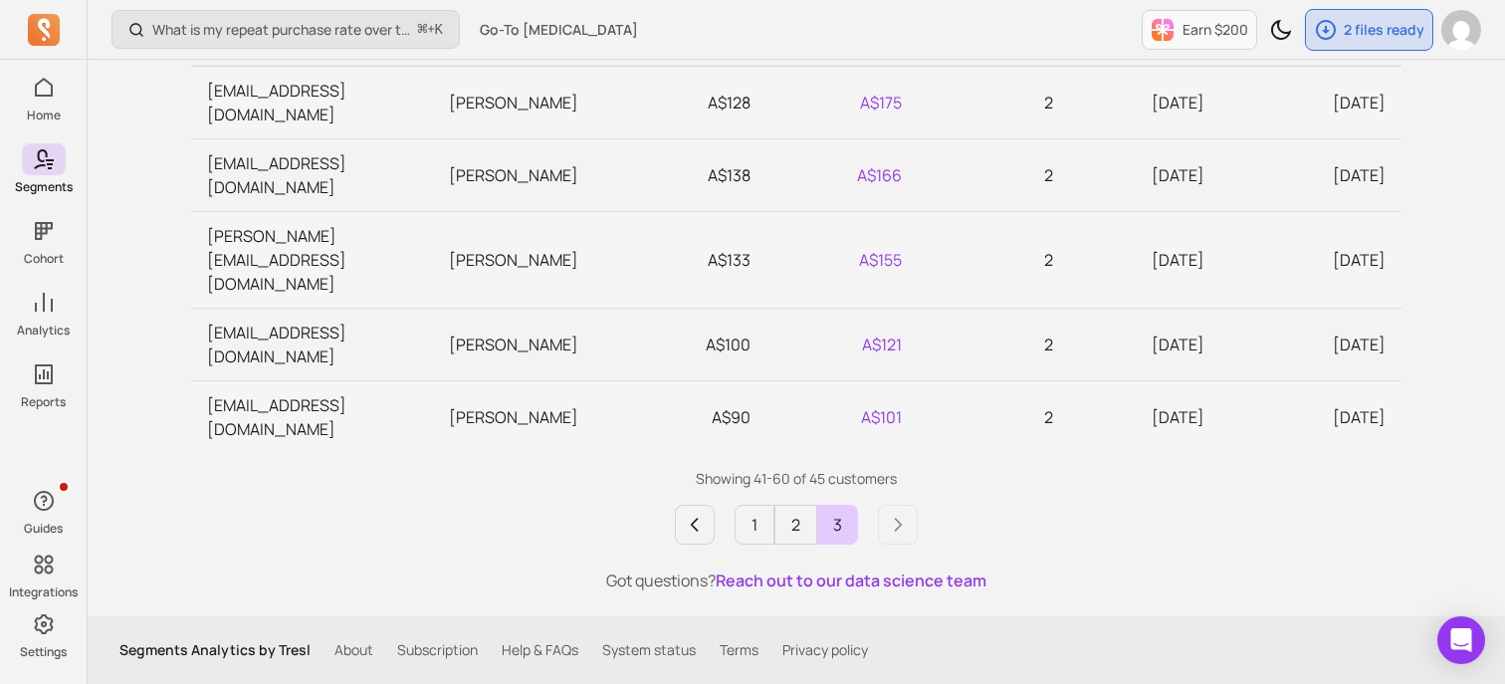
scroll to position [1253, 0]
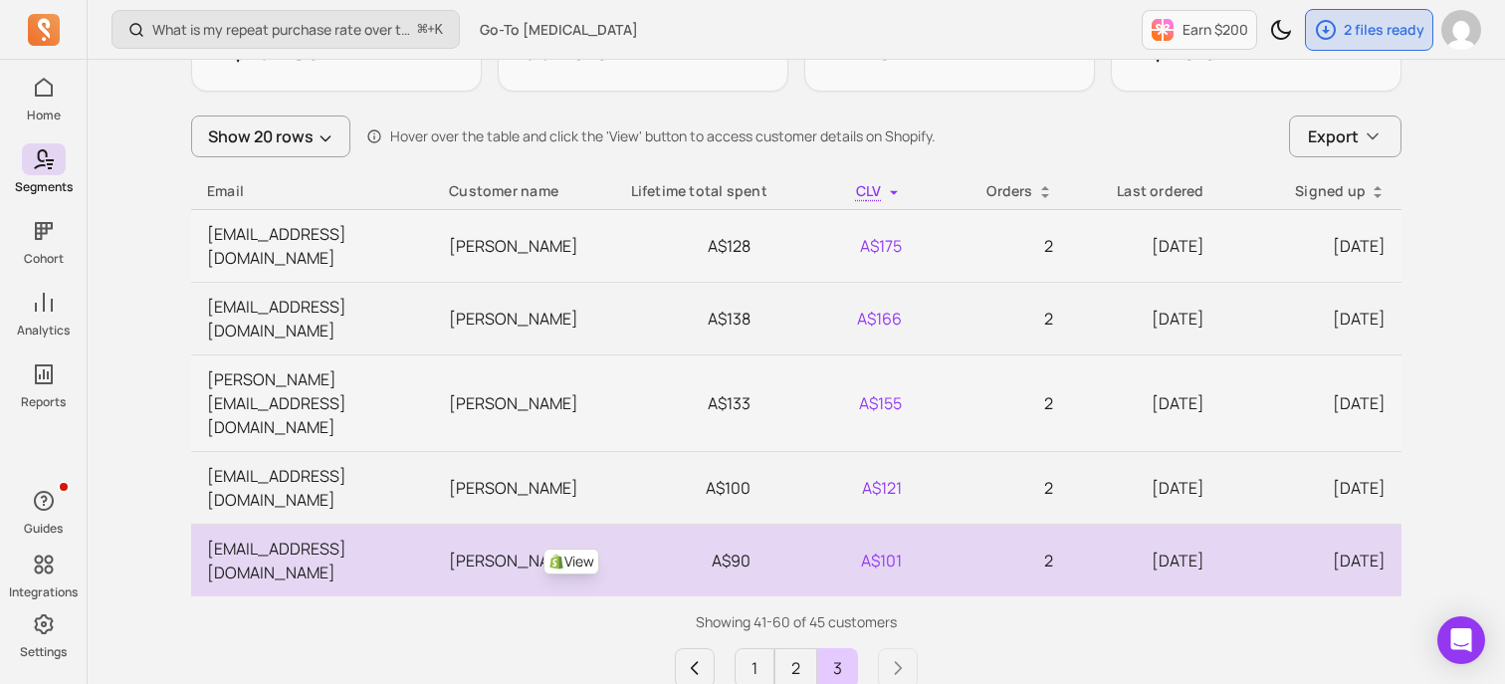
click at [576, 549] on link "View" at bounding box center [572, 562] width 56 height 26
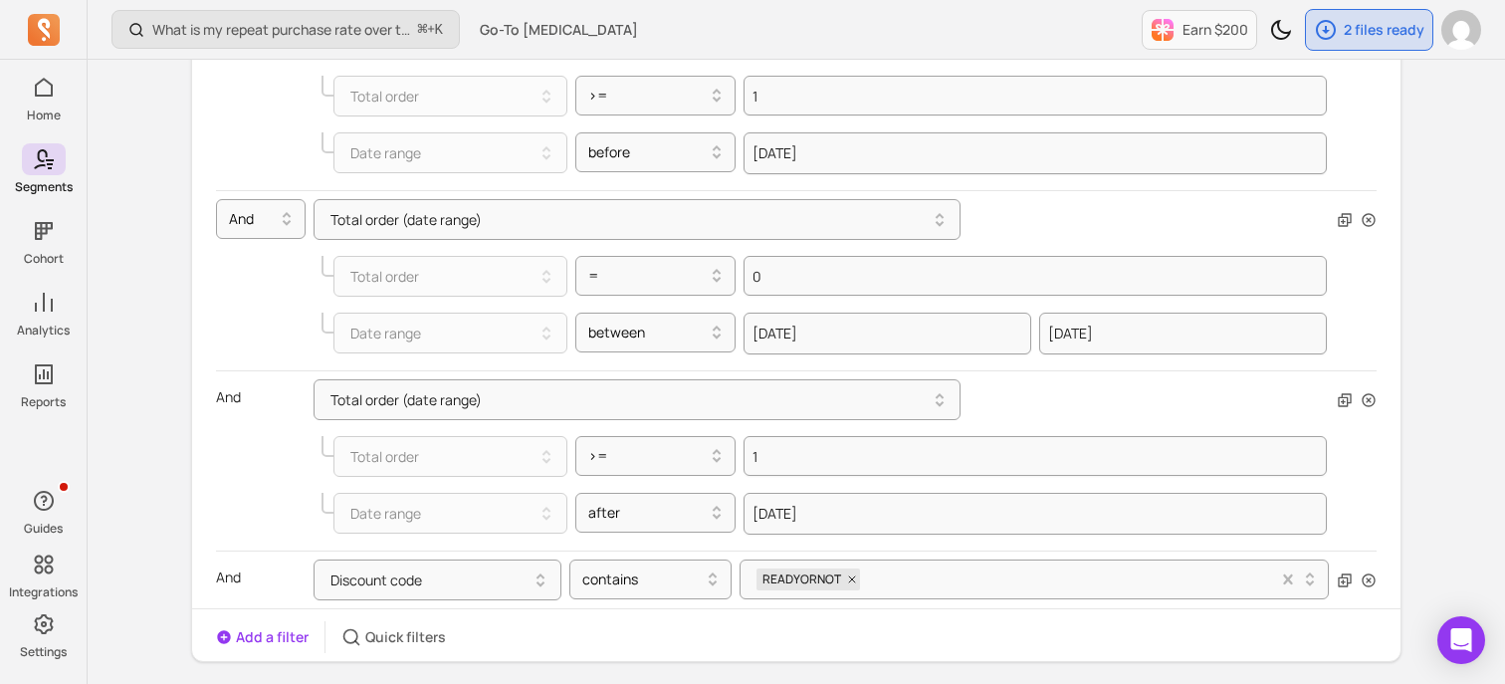
scroll to position [329, 0]
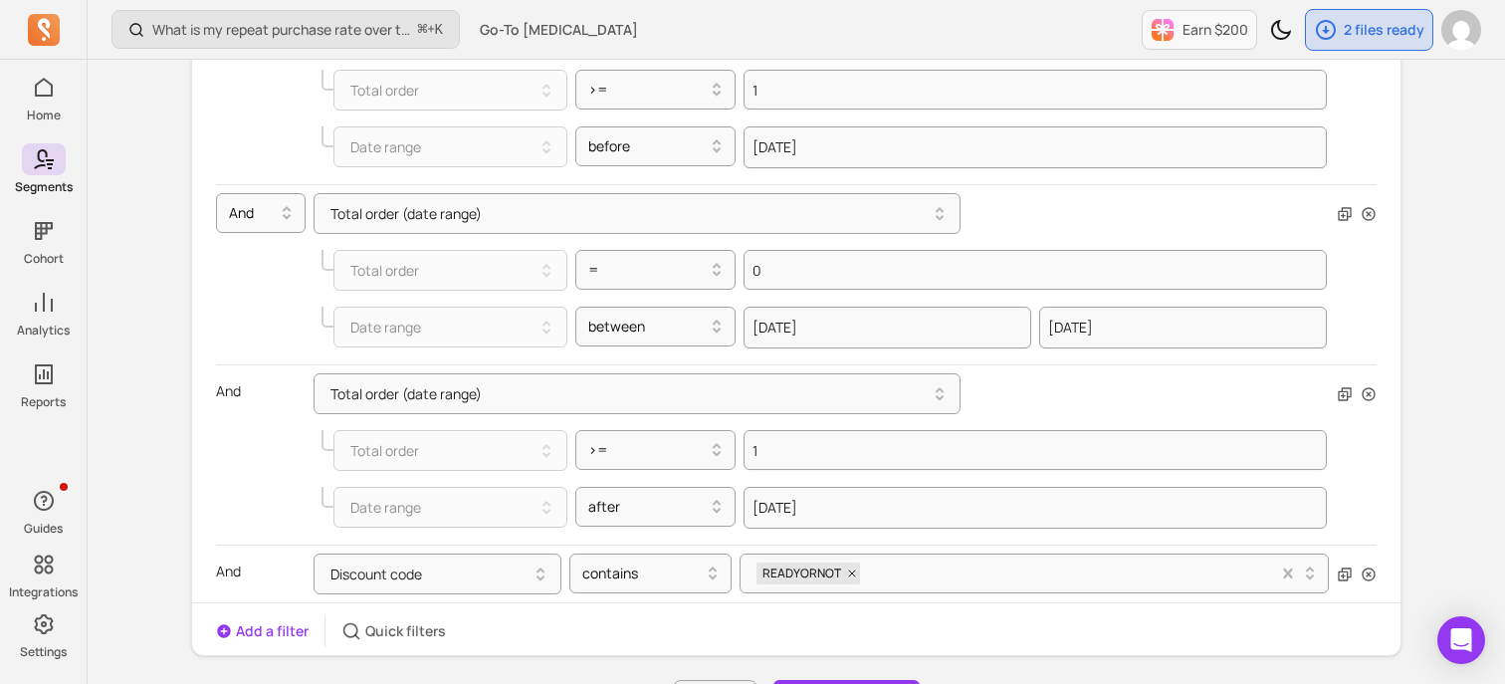
click at [1352, 413] on div "Total order (date range)" at bounding box center [845, 393] width 1063 height 41
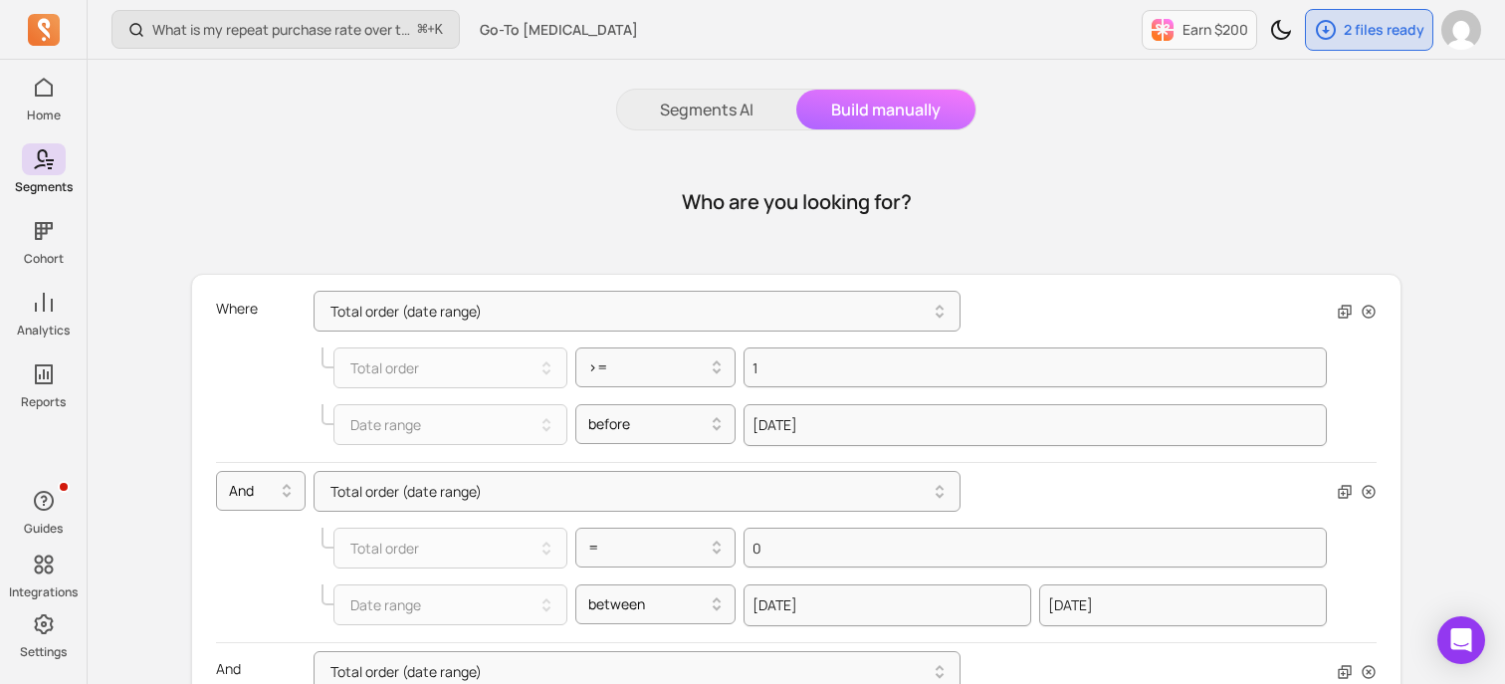
scroll to position [0, 0]
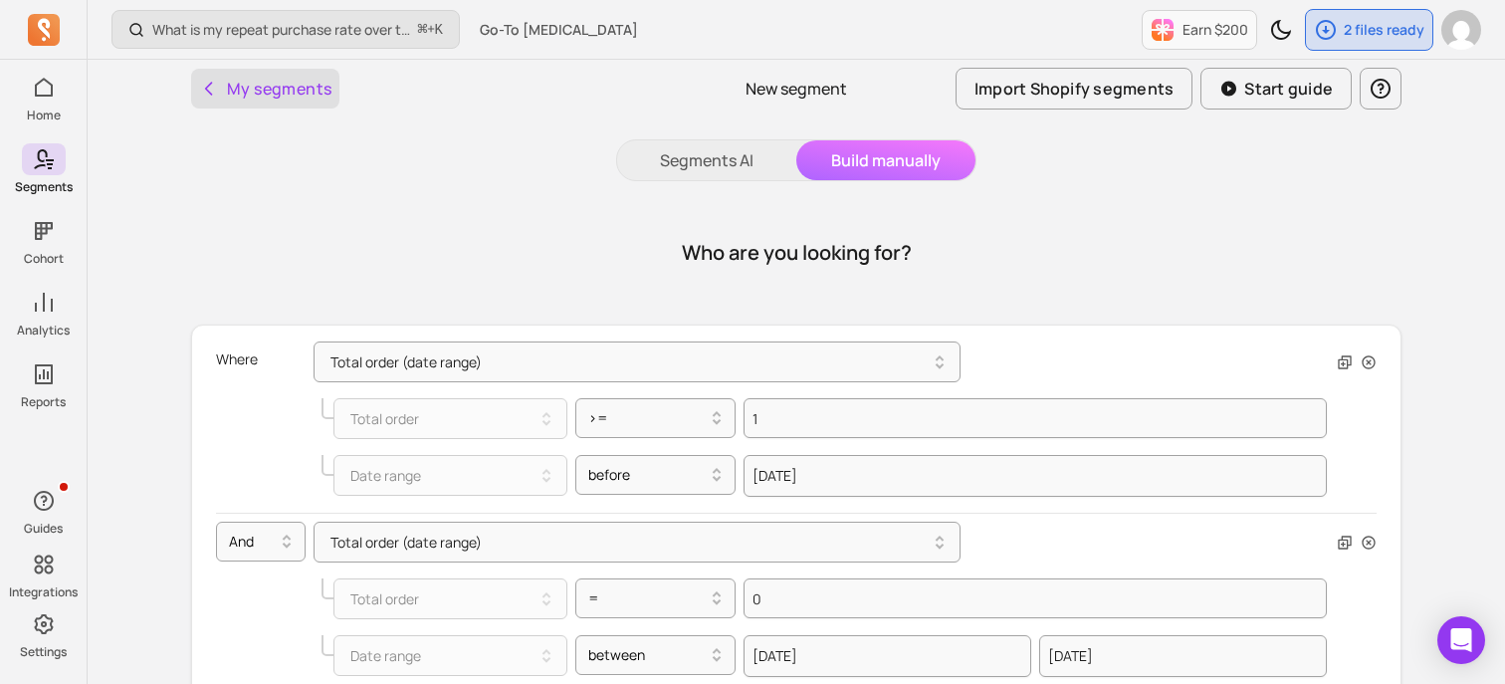
click at [275, 92] on button "My segments" at bounding box center [265, 89] width 148 height 40
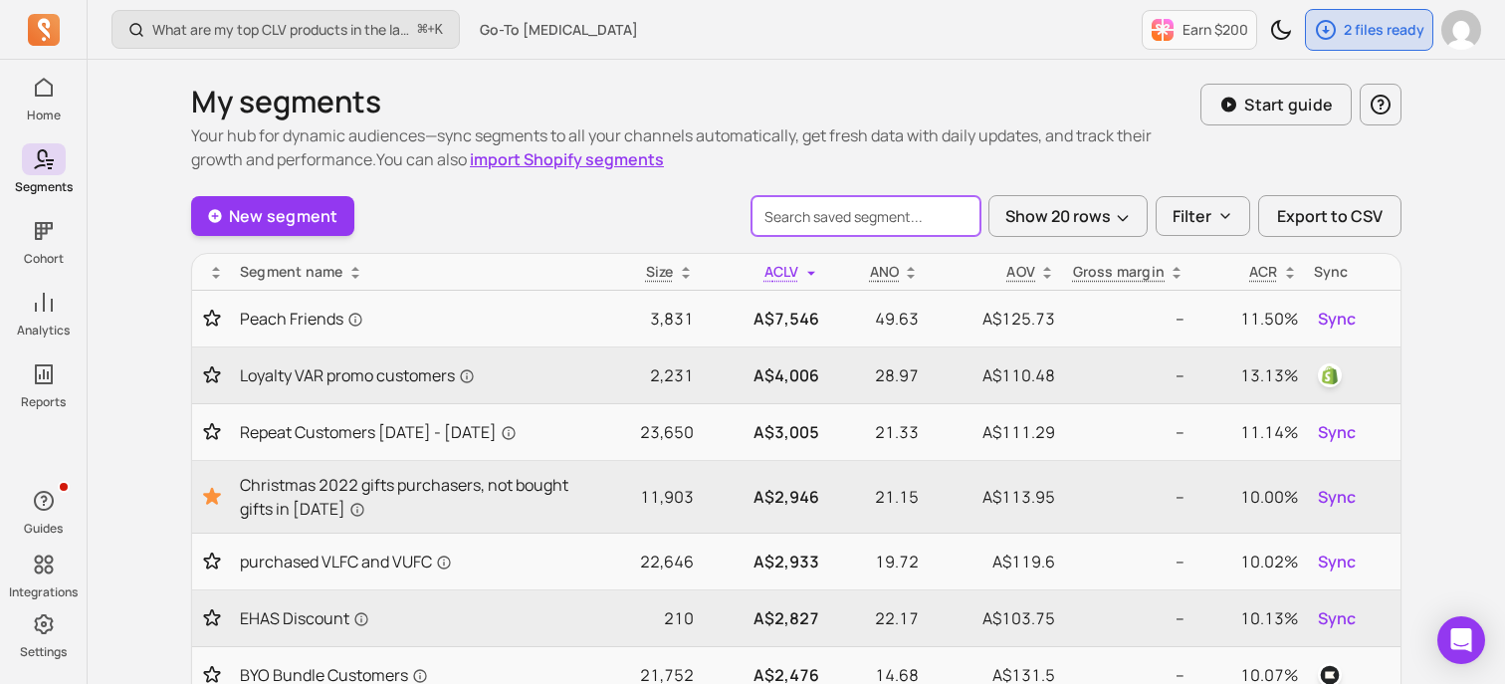
click at [801, 229] on input "search" at bounding box center [866, 216] width 229 height 40
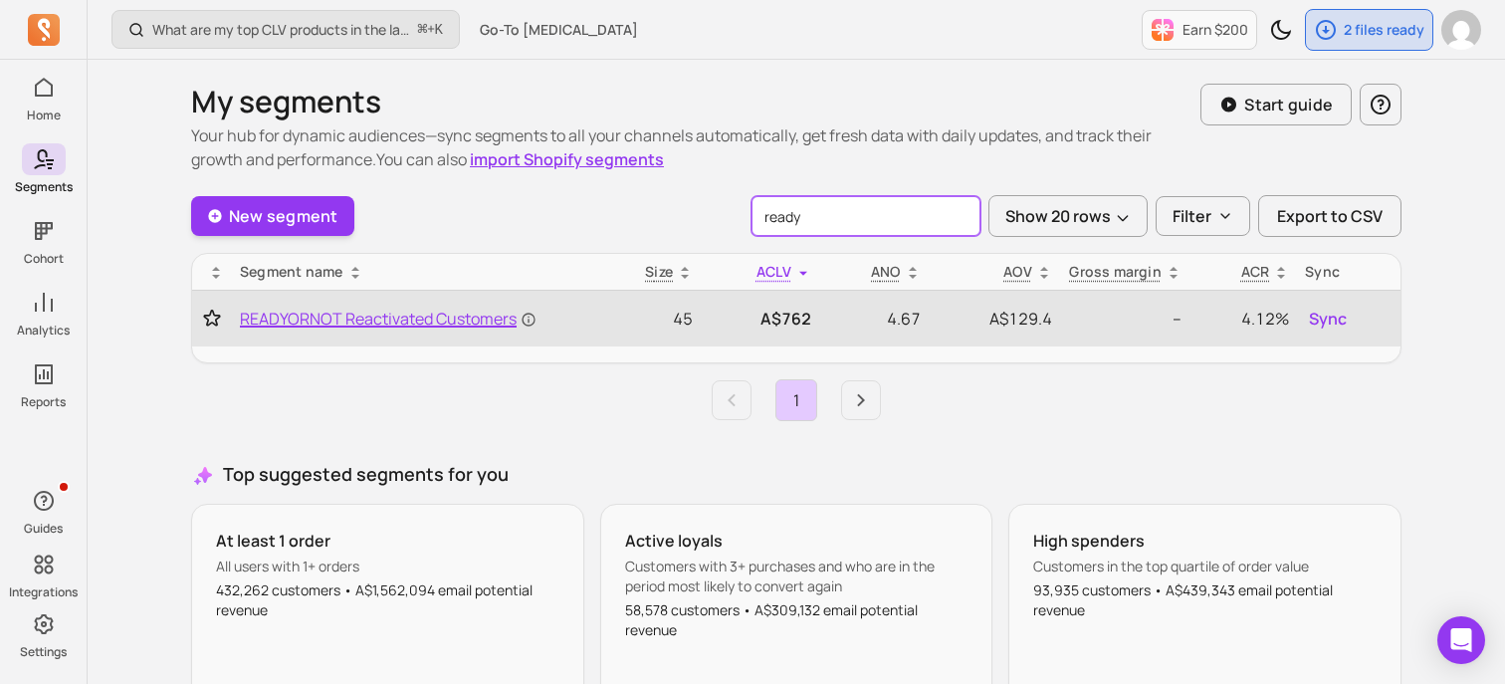
type input "ready"
click at [382, 327] on span "READYORNOT Reactivated Customers" at bounding box center [388, 319] width 297 height 24
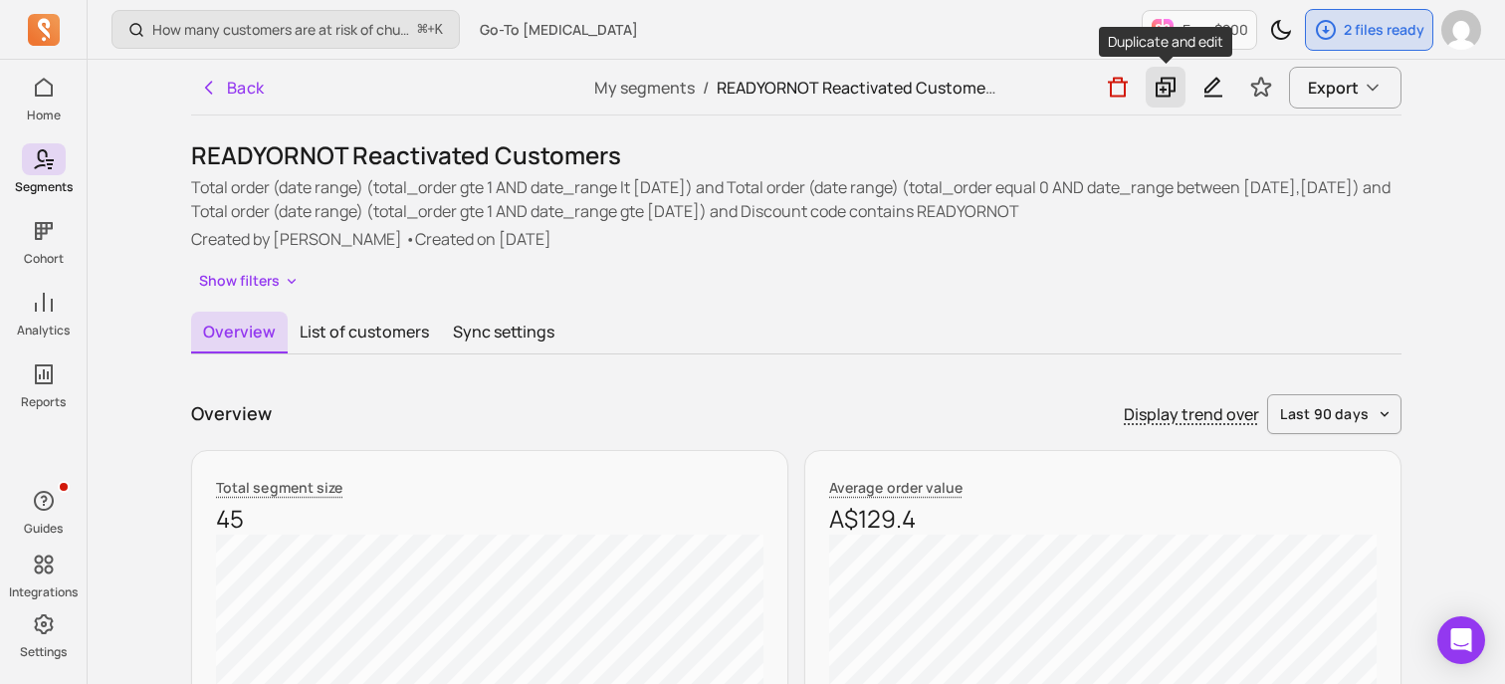
click at [1172, 82] on icon at bounding box center [1166, 87] width 24 height 25
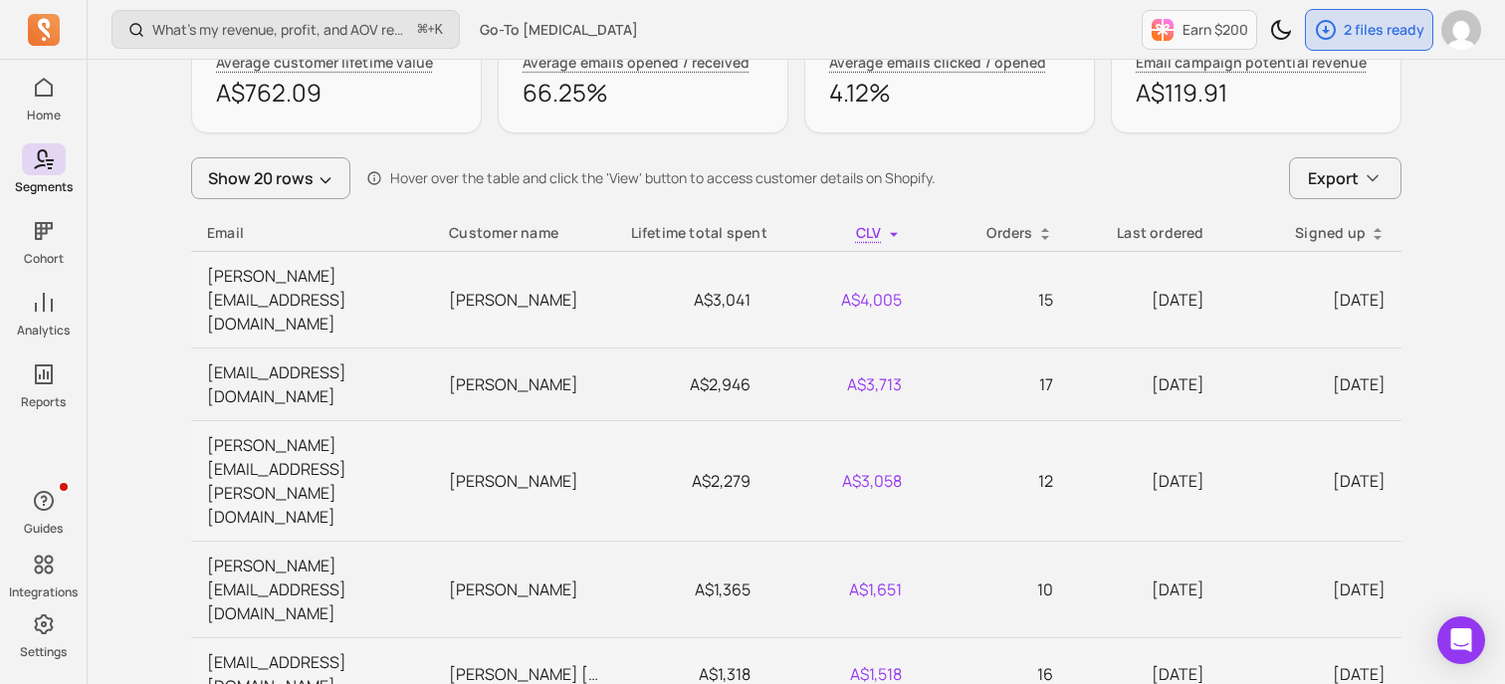
scroll to position [1238, 0]
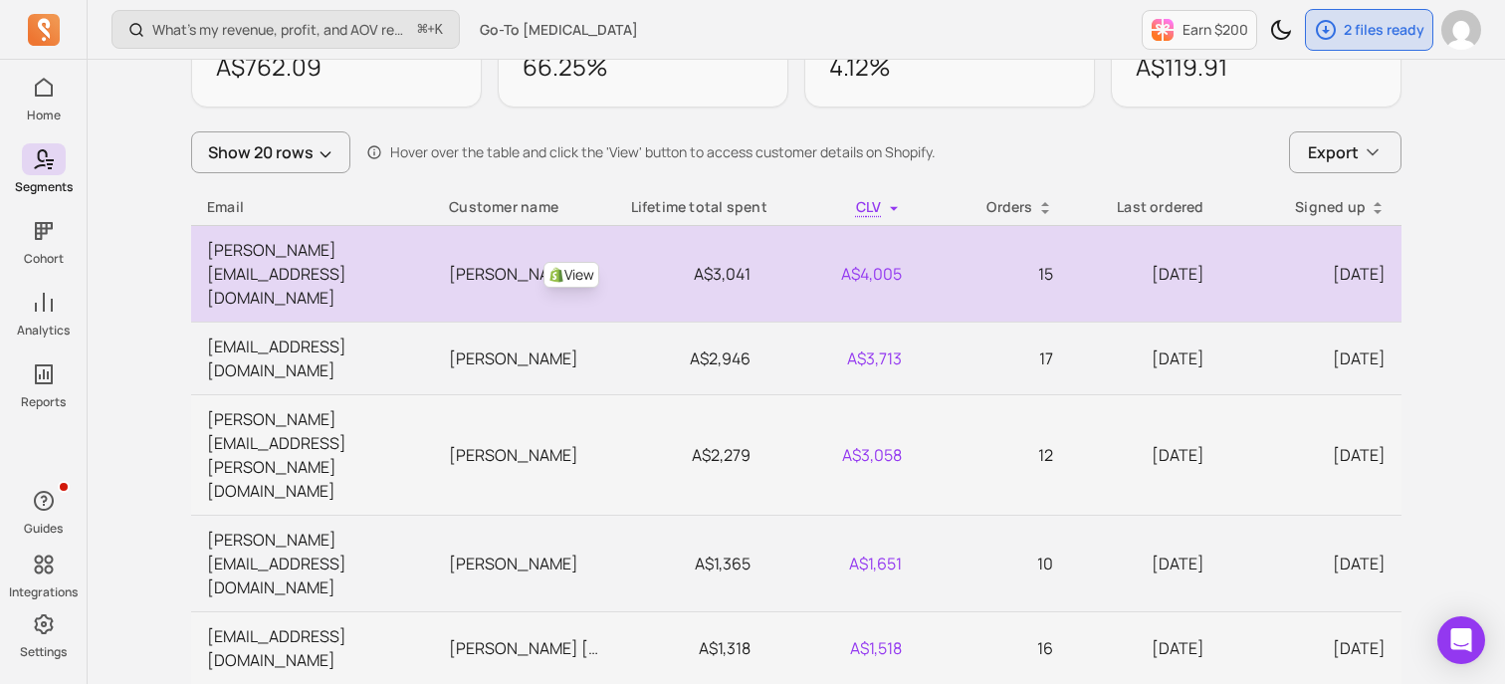
click at [575, 262] on link "View" at bounding box center [572, 275] width 56 height 26
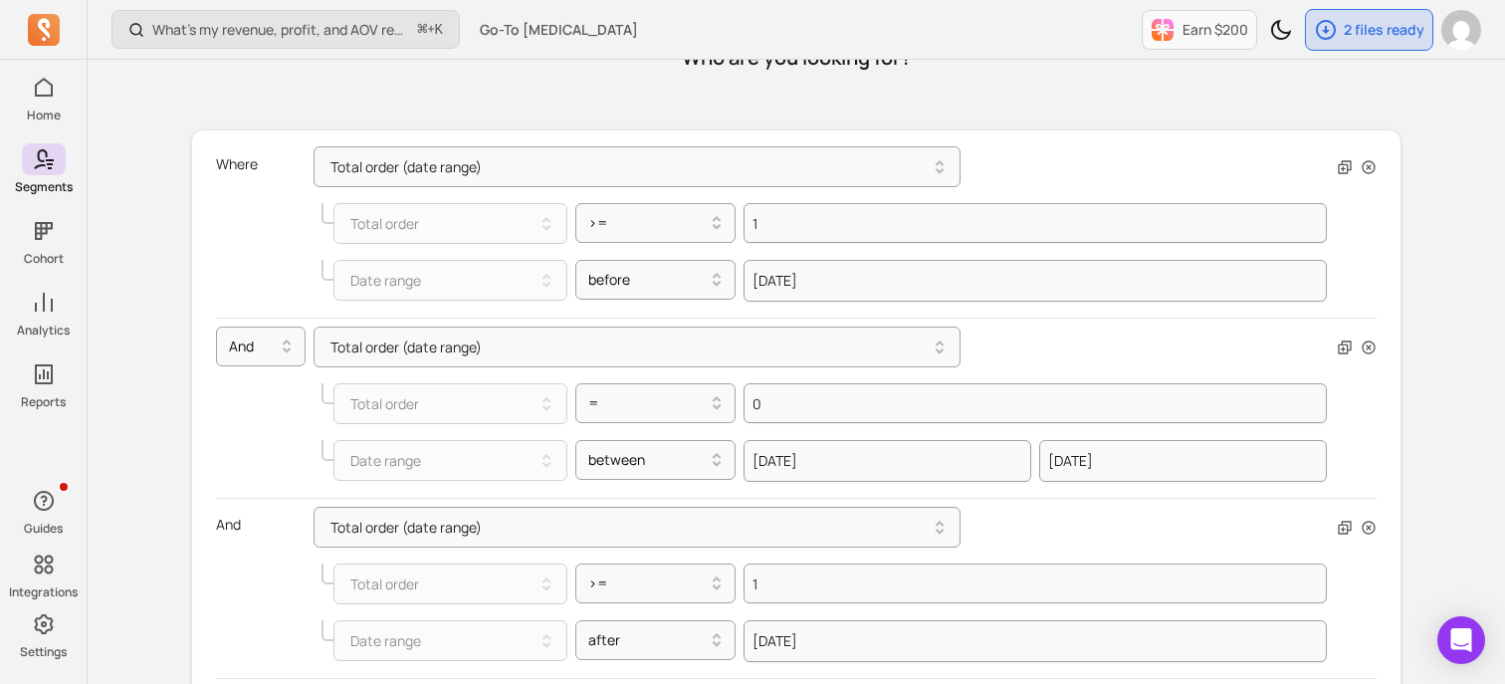
scroll to position [0, 0]
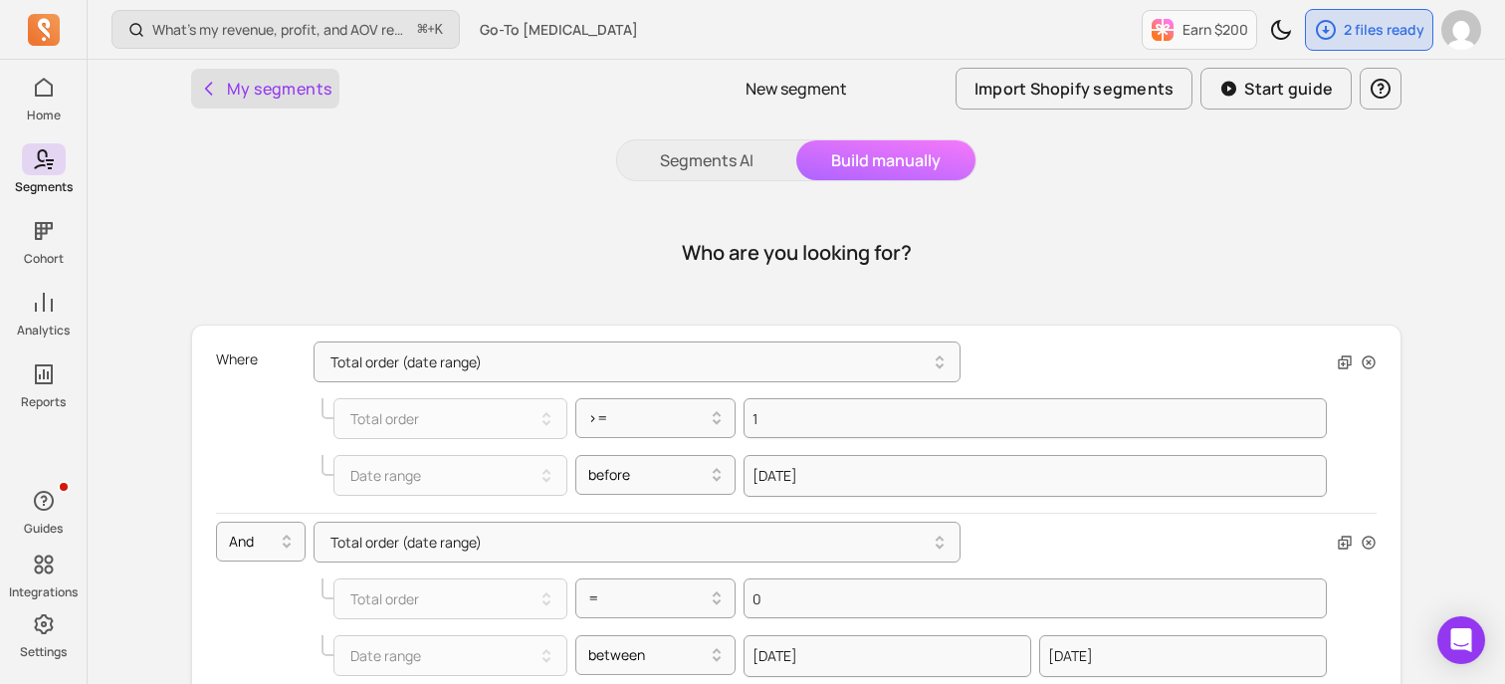
click at [280, 90] on button "My segments" at bounding box center [265, 89] width 148 height 40
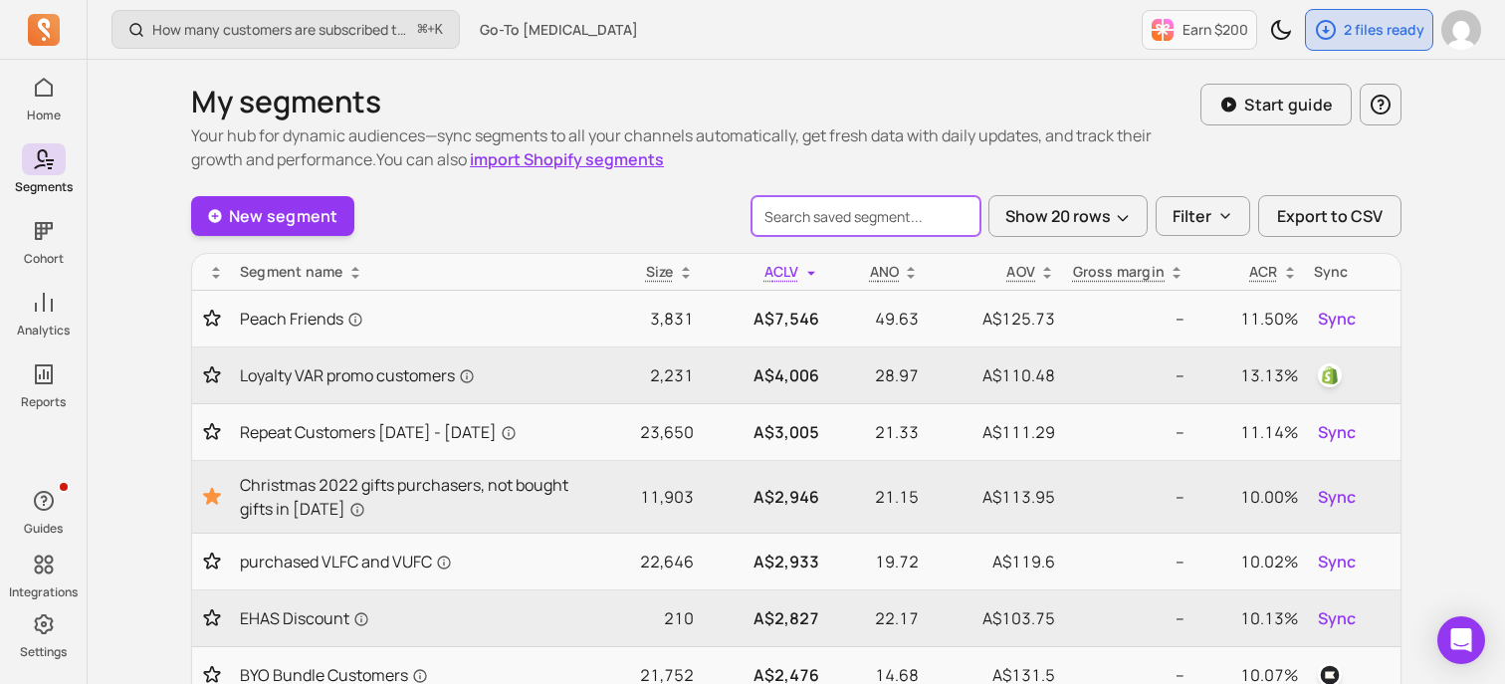
click at [826, 214] on input "search" at bounding box center [866, 216] width 229 height 40
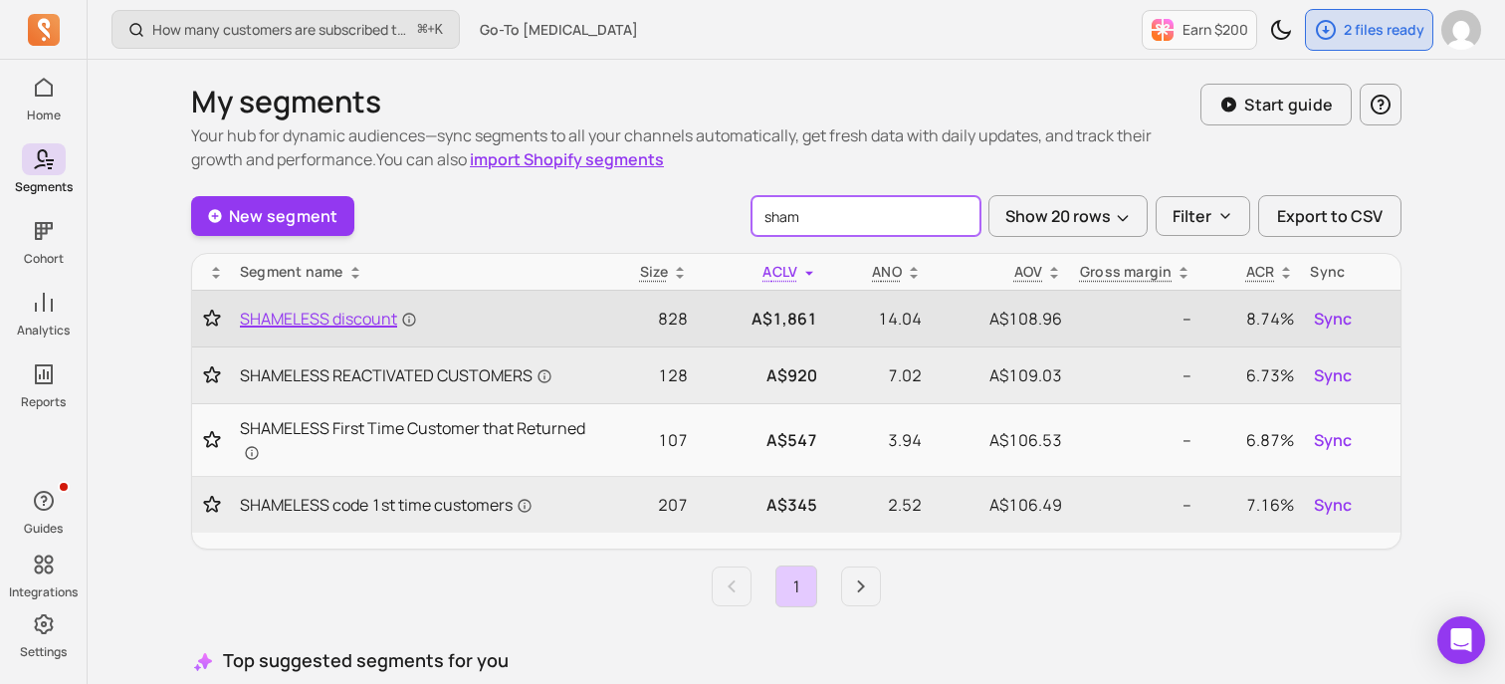
type input "sham"
click at [335, 321] on span "SHAMELESS discount" at bounding box center [328, 319] width 177 height 24
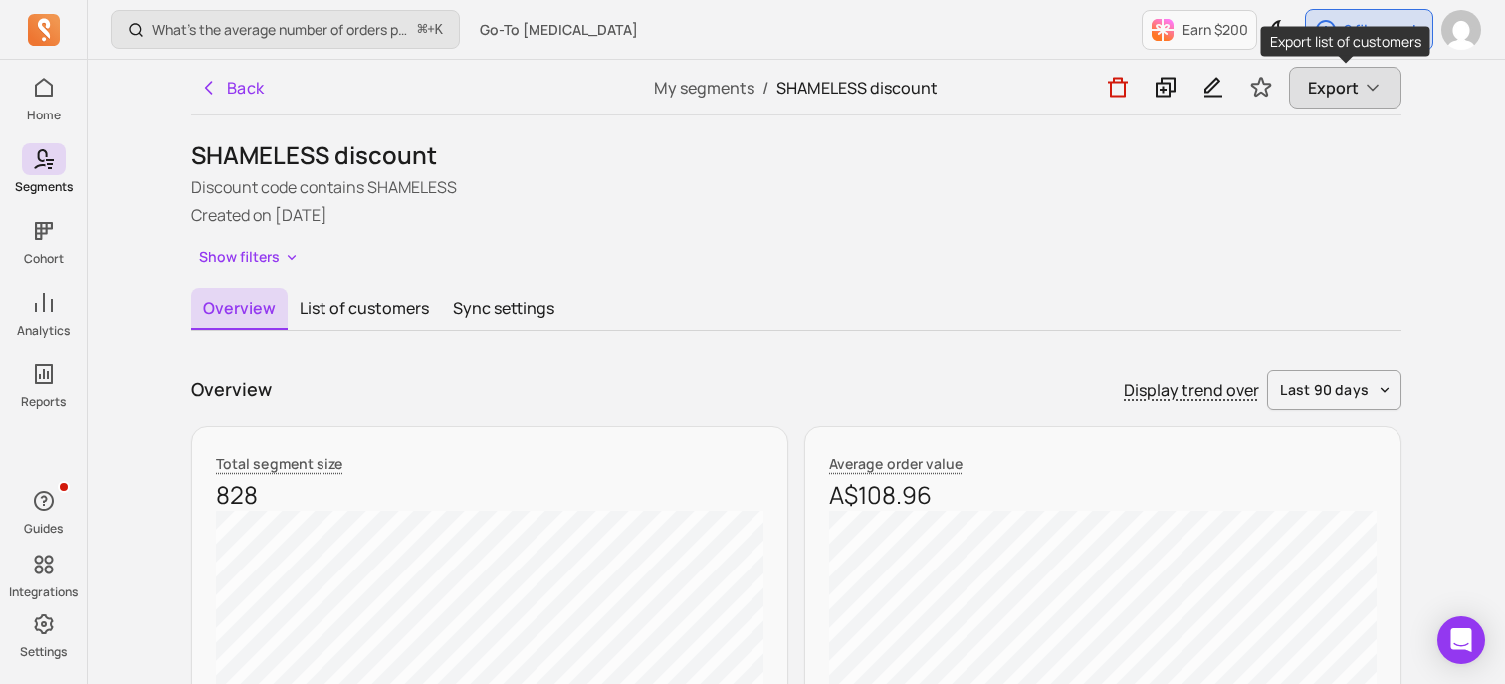
click at [1343, 80] on span "Export" at bounding box center [1333, 88] width 51 height 24
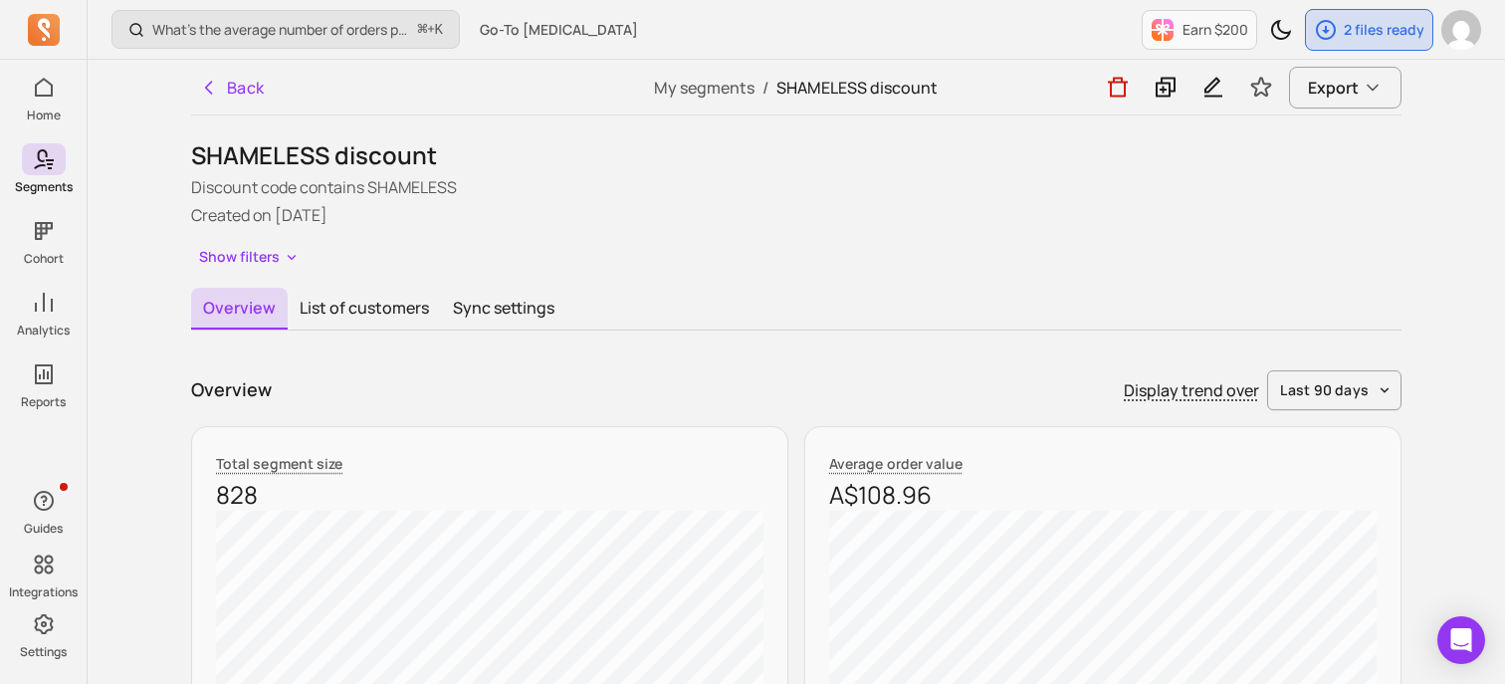
click at [251, 62] on div "Back" at bounding box center [392, 87] width 403 height 55
click at [251, 76] on button "Back" at bounding box center [232, 88] width 82 height 40
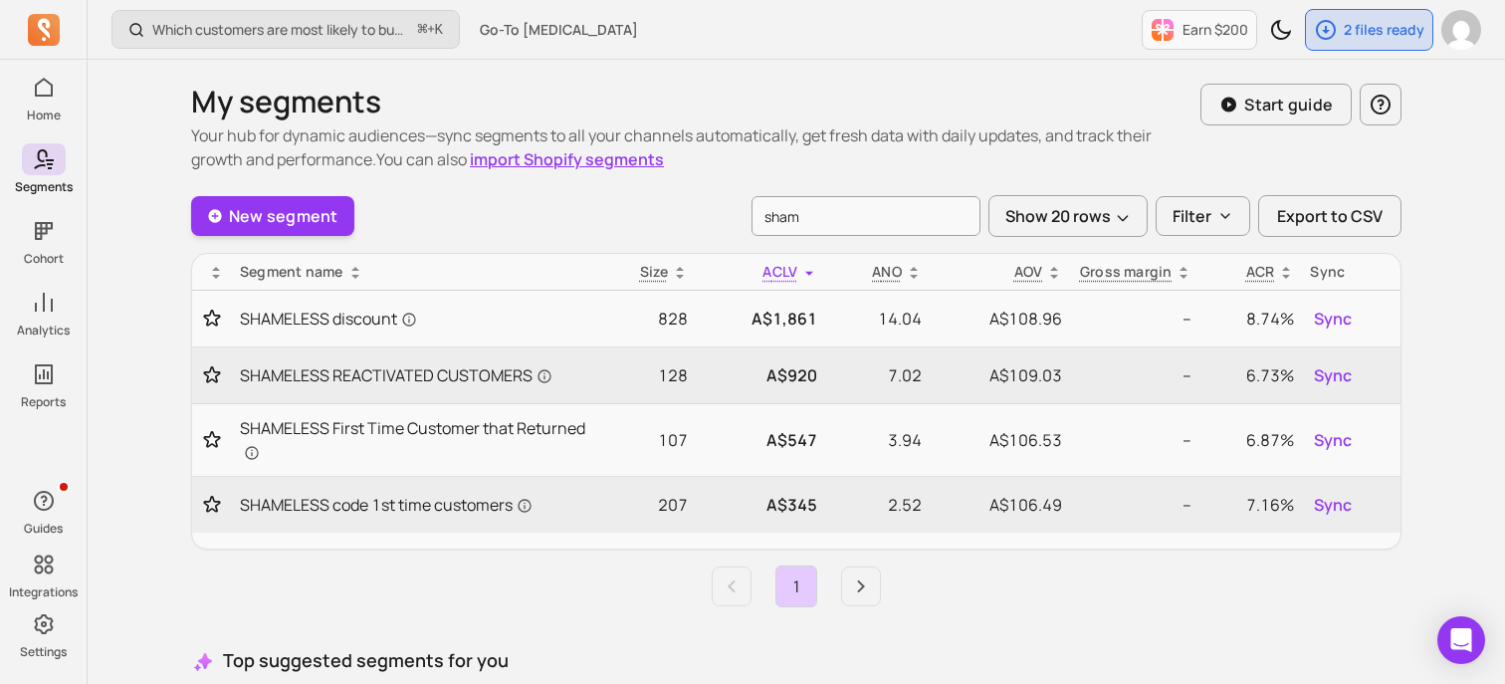
click at [831, 214] on input "sham" at bounding box center [866, 216] width 229 height 40
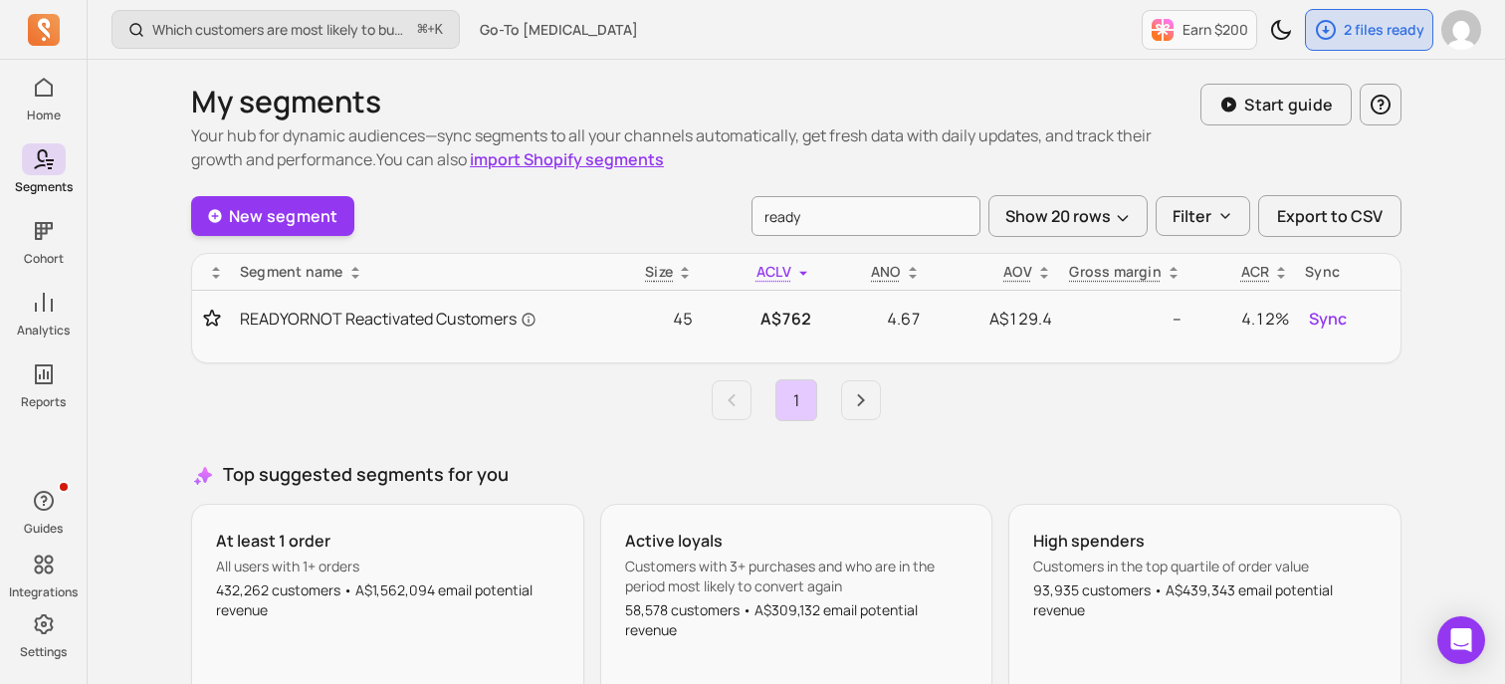
type input "ready"
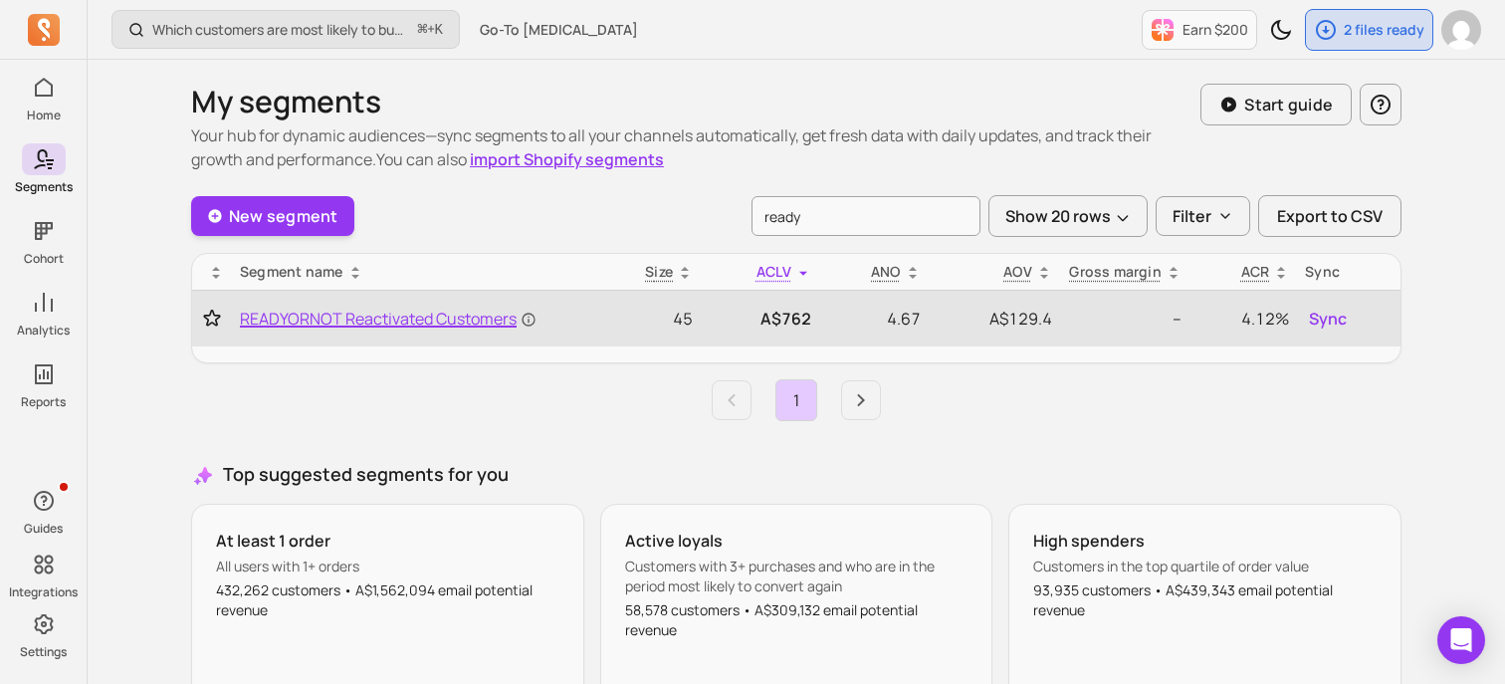
click at [306, 321] on span "READYORNOT Reactivated Customers" at bounding box center [388, 319] width 297 height 24
